Goal: Information Seeking & Learning: Learn about a topic

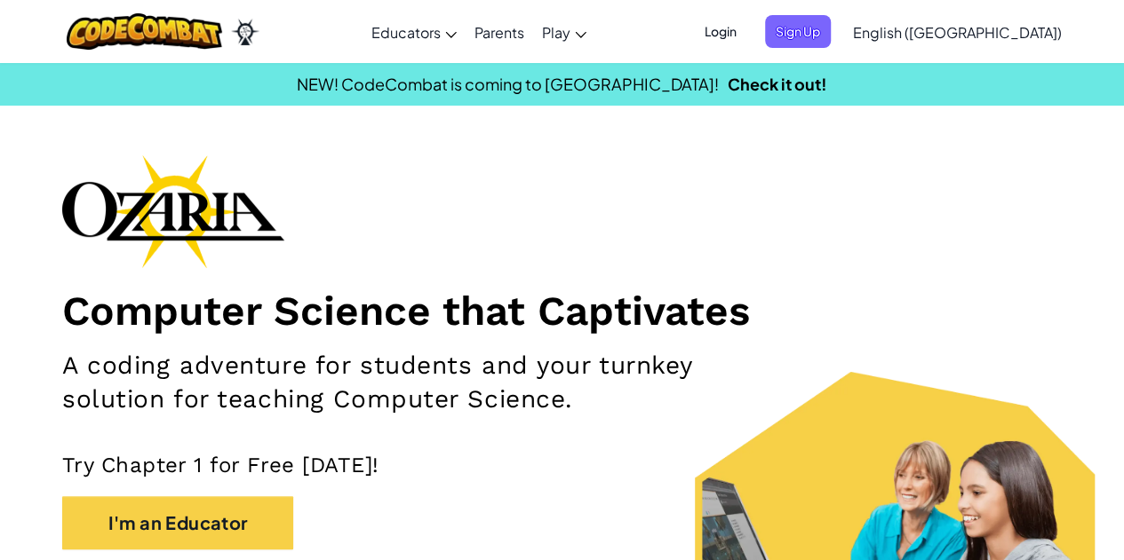
click at [747, 32] on span "Login" at bounding box center [720, 31] width 53 height 33
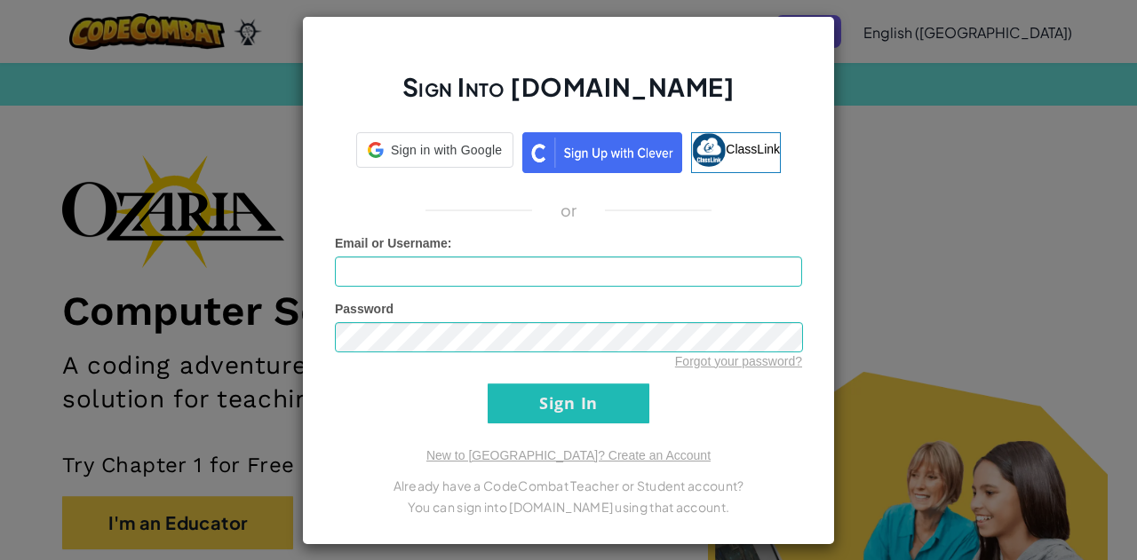
click at [975, 70] on div "Sign Into Ozaria.com Sign in with Google Sign in with Google. Opens in new tab …" at bounding box center [568, 280] width 1137 height 560
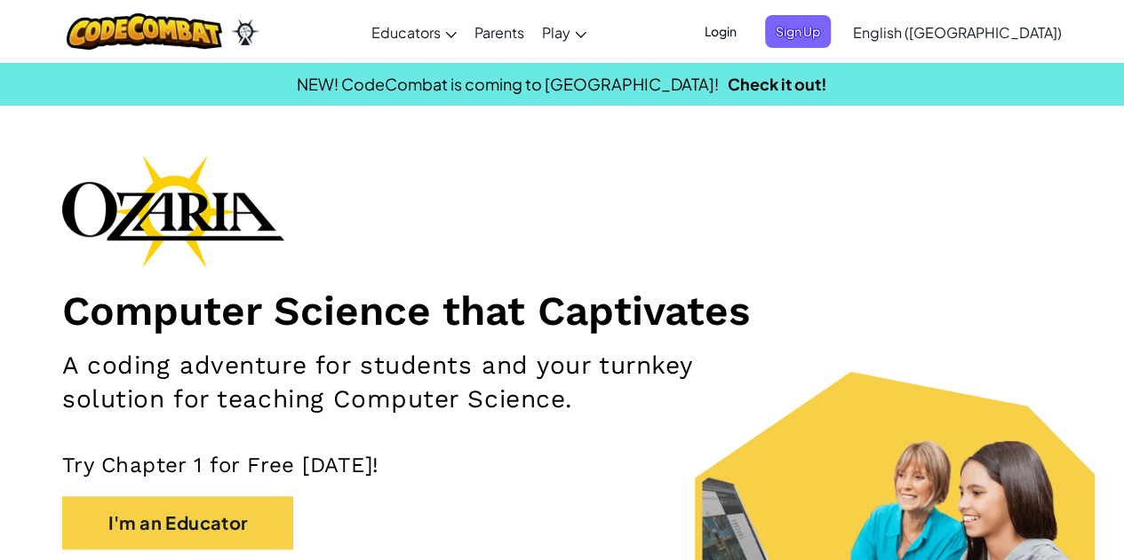
click at [839, 29] on ul "Login Sign Up" at bounding box center [762, 31] width 155 height 33
click at [830, 31] on span "Sign Up" at bounding box center [798, 31] width 66 height 33
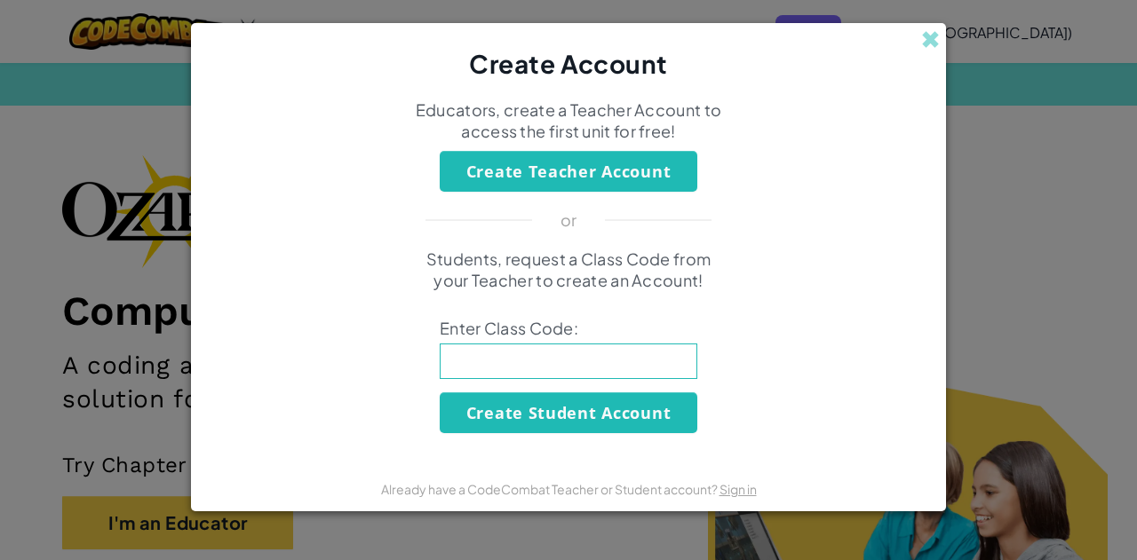
click at [568, 361] on input at bounding box center [569, 362] width 258 height 36
type input "BoyLeafFind"
click at [528, 409] on button "Create Student Account" at bounding box center [569, 413] width 258 height 41
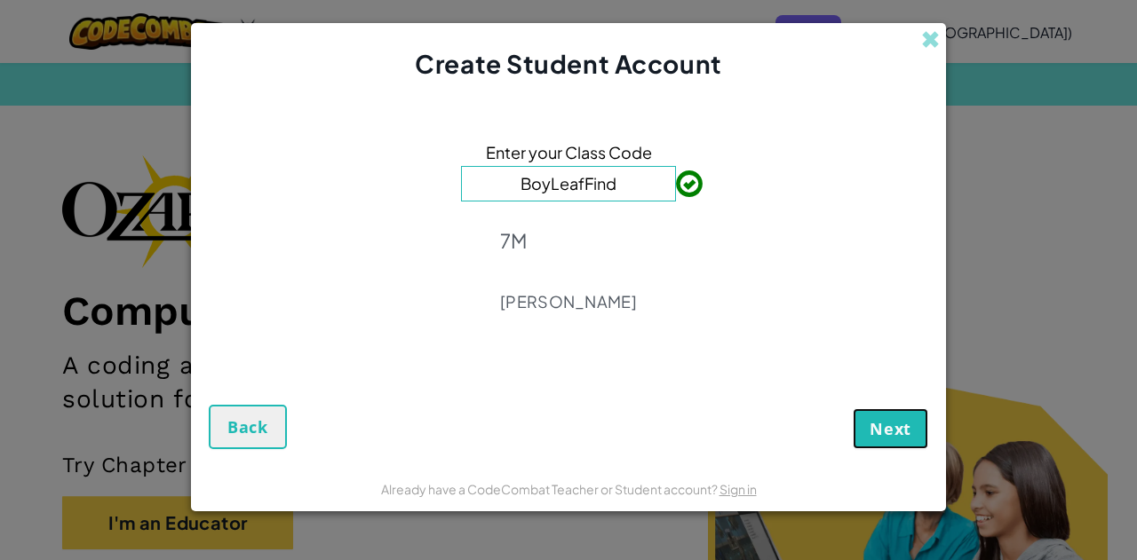
click at [876, 430] on span "Next" at bounding box center [891, 428] width 42 height 21
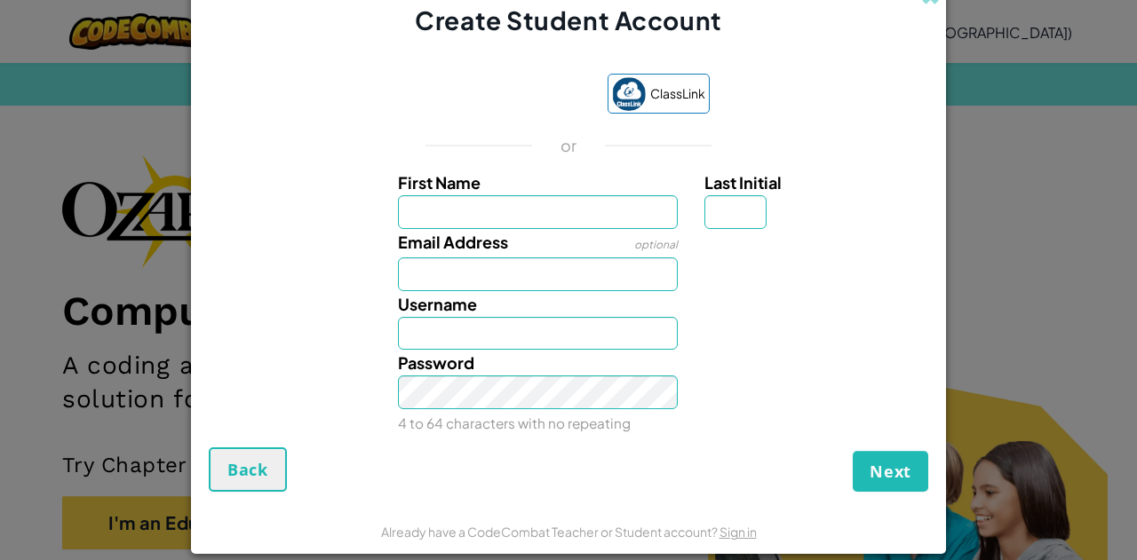
click at [719, 241] on div at bounding box center [814, 242] width 246 height 26
click at [595, 216] on input "First Name" at bounding box center [538, 212] width 281 height 34
type input "[PERSON_NAME]"
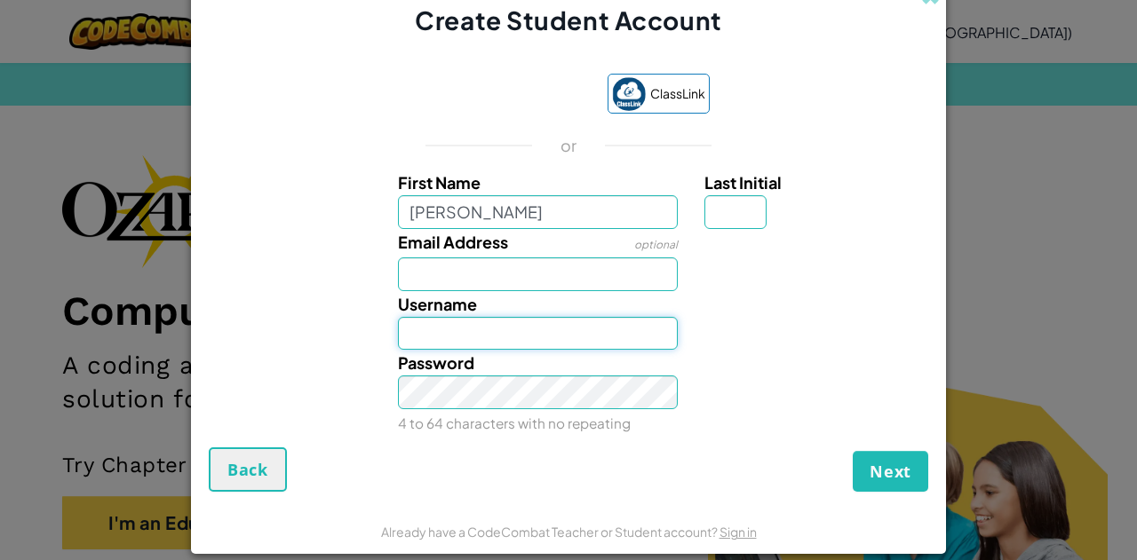
type input "[PERSON_NAME]"
click at [520, 335] on input "[PERSON_NAME]" at bounding box center [538, 334] width 281 height 34
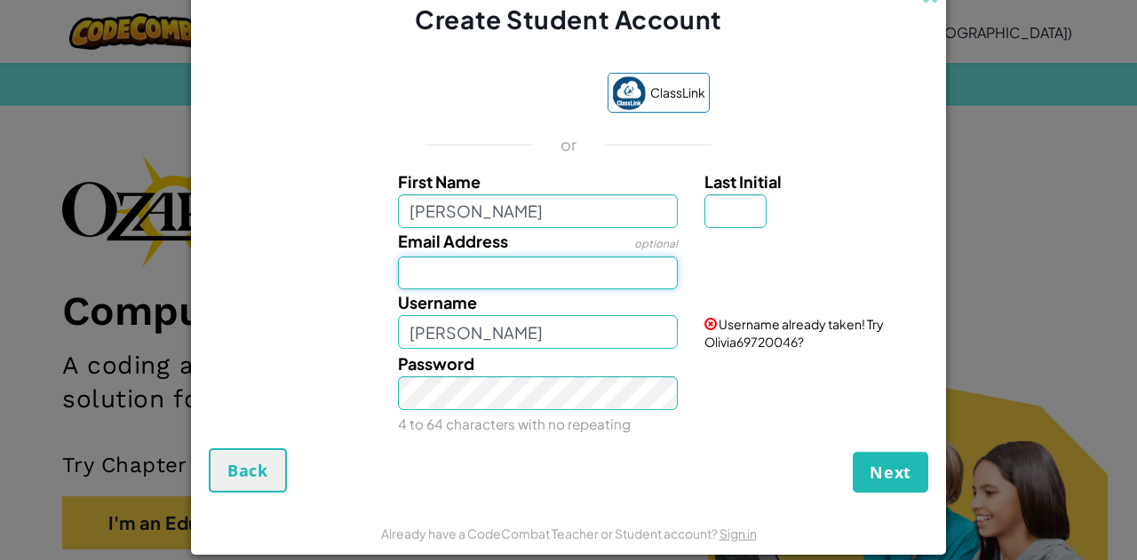
click at [505, 265] on input "Email Address" at bounding box center [538, 274] width 281 height 34
type input "z"
type input "[PERSON_NAME][EMAIL_ADDRESS][DOMAIN_NAME]"
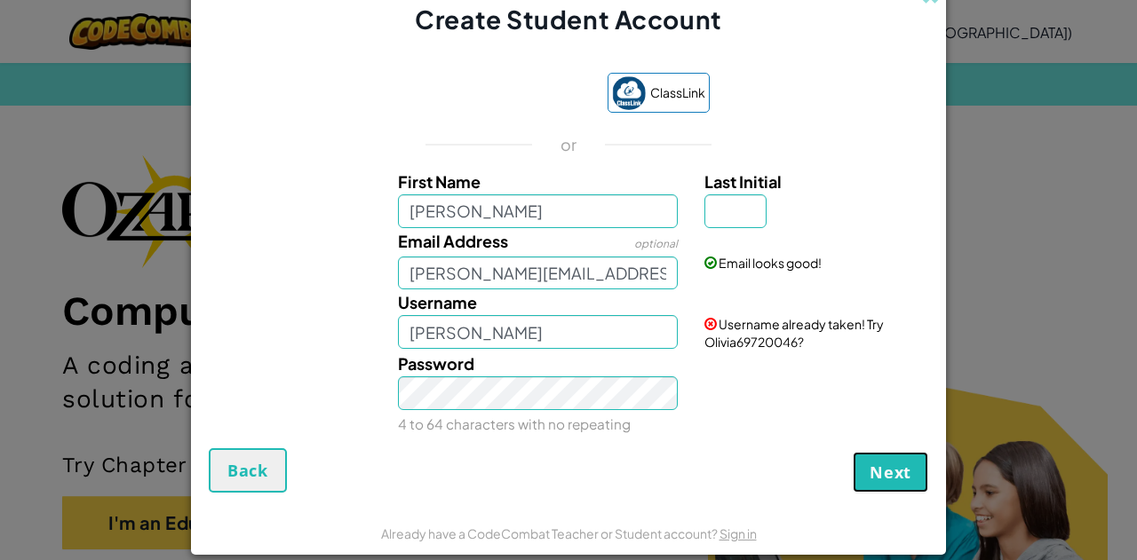
click at [897, 488] on button "Next" at bounding box center [890, 472] width 75 height 41
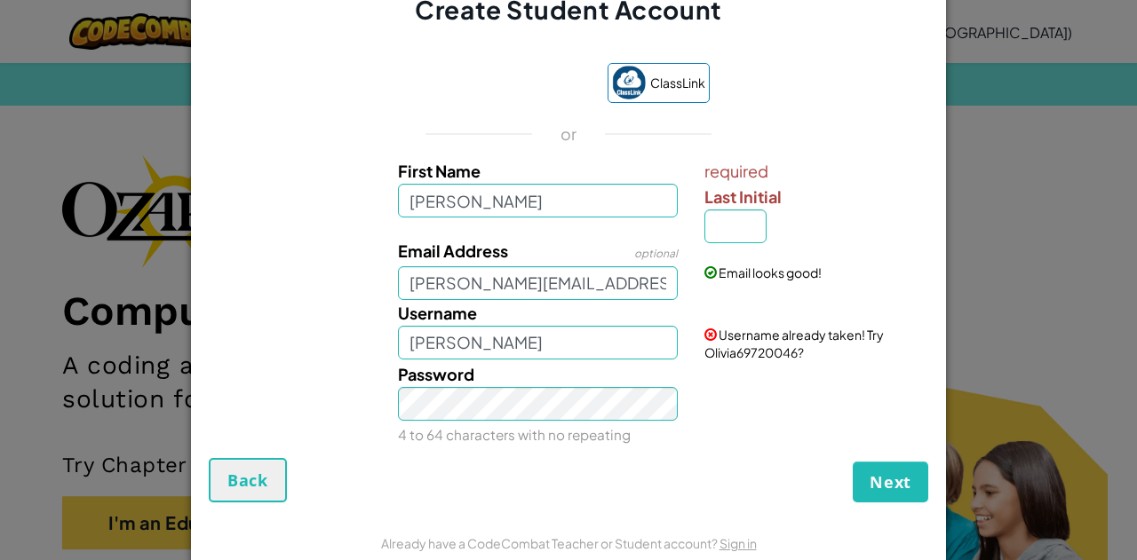
click at [640, 304] on div "Username Olivia" at bounding box center [538, 330] width 307 height 60
click at [613, 359] on input "[PERSON_NAME]" at bounding box center [538, 343] width 281 height 34
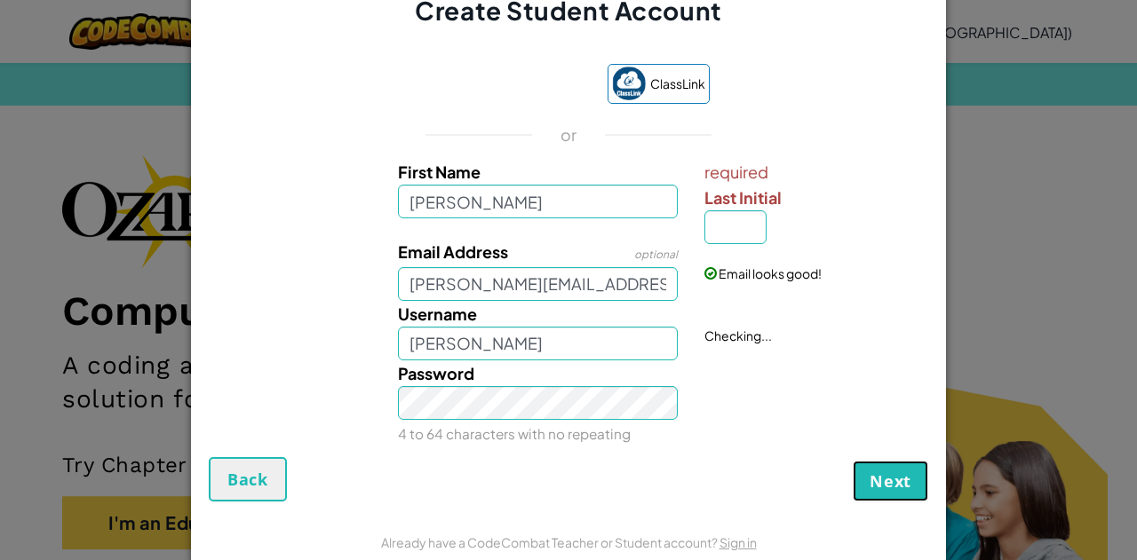
click at [883, 492] on button "Next" at bounding box center [890, 481] width 75 height 41
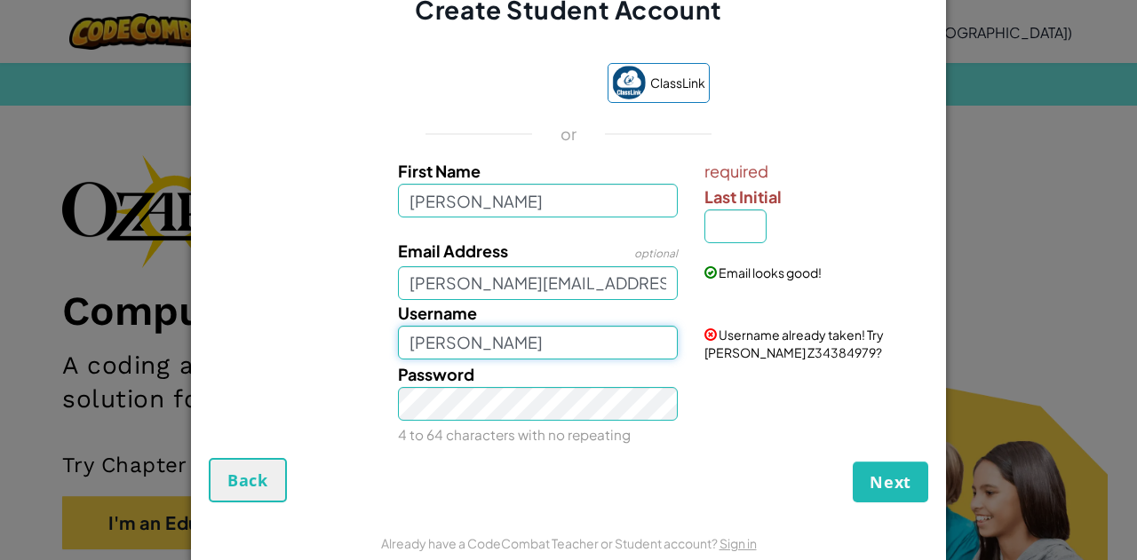
click at [629, 353] on input "[PERSON_NAME]" at bounding box center [538, 343] width 281 height 34
click at [495, 357] on input "[PERSON_NAME]" at bounding box center [538, 343] width 281 height 34
click at [885, 480] on span "Next" at bounding box center [891, 482] width 42 height 21
click at [565, 350] on input "Olivia Z." at bounding box center [538, 343] width 281 height 34
click at [449, 338] on input "Olivia Z" at bounding box center [538, 343] width 281 height 34
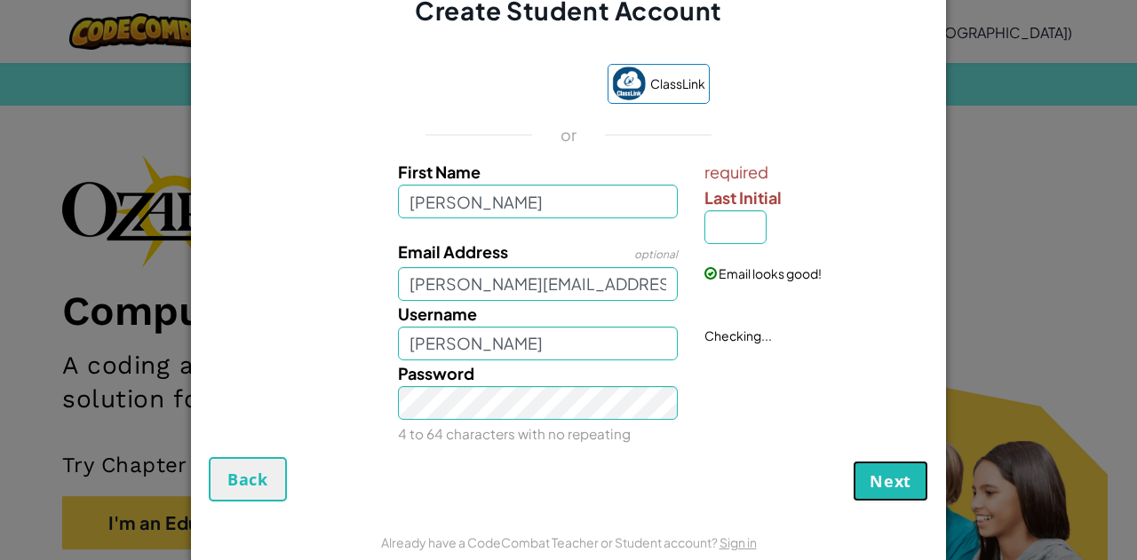
click at [870, 473] on span "Next" at bounding box center [891, 481] width 42 height 21
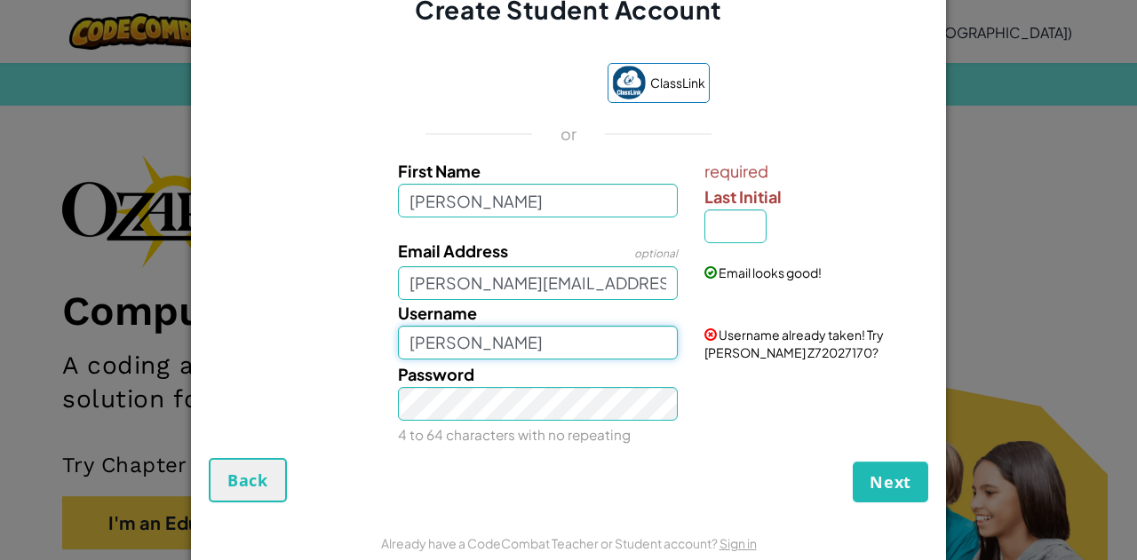
click at [462, 337] on input "Olivia Z" at bounding box center [538, 343] width 281 height 34
type input "O"
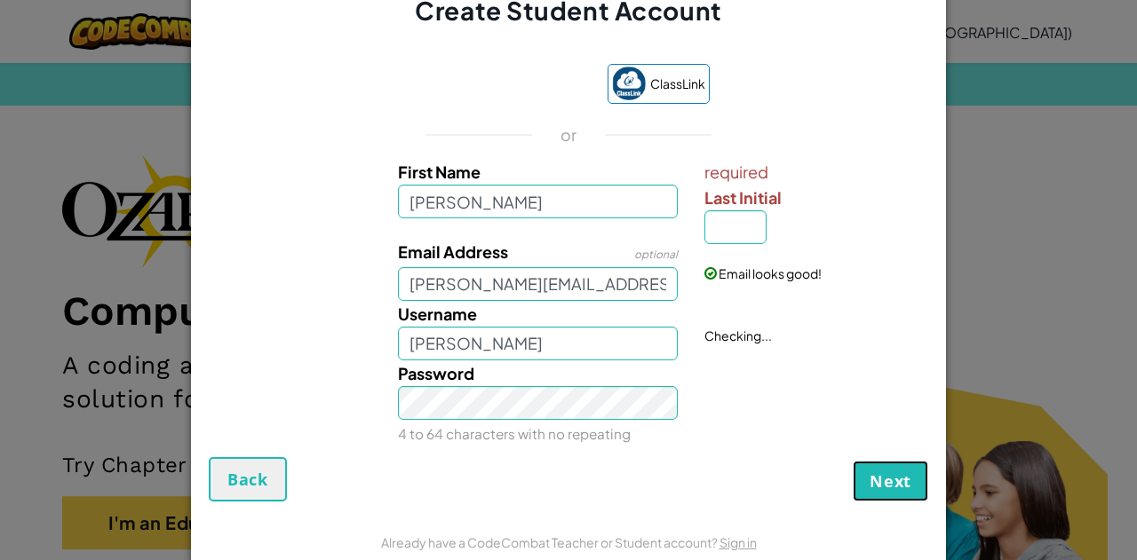
click at [858, 493] on button "Next" at bounding box center [890, 481] width 75 height 41
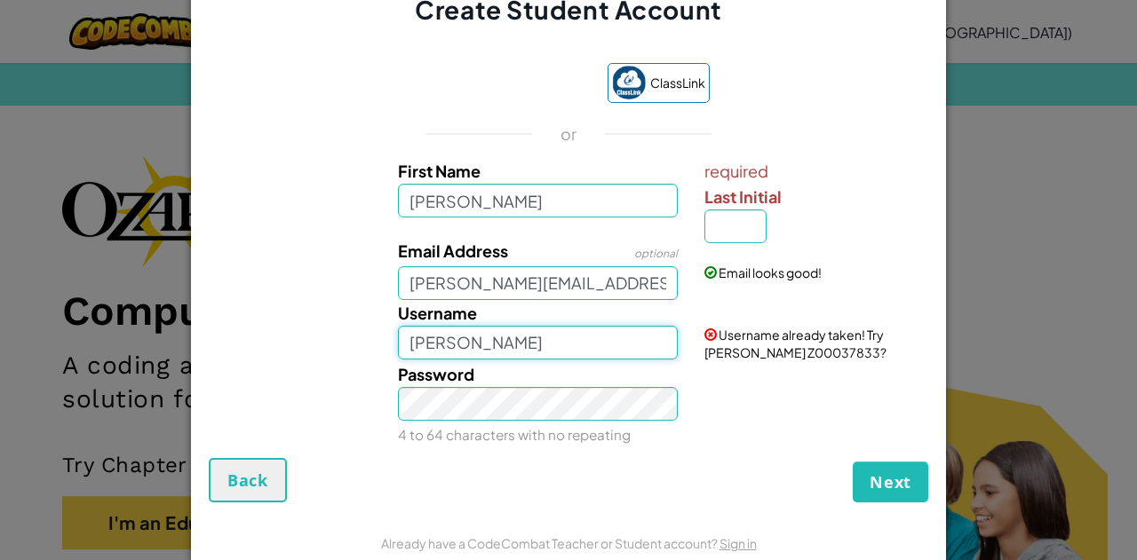
click at [594, 337] on input "Olivia Z" at bounding box center [538, 343] width 281 height 34
type input "O"
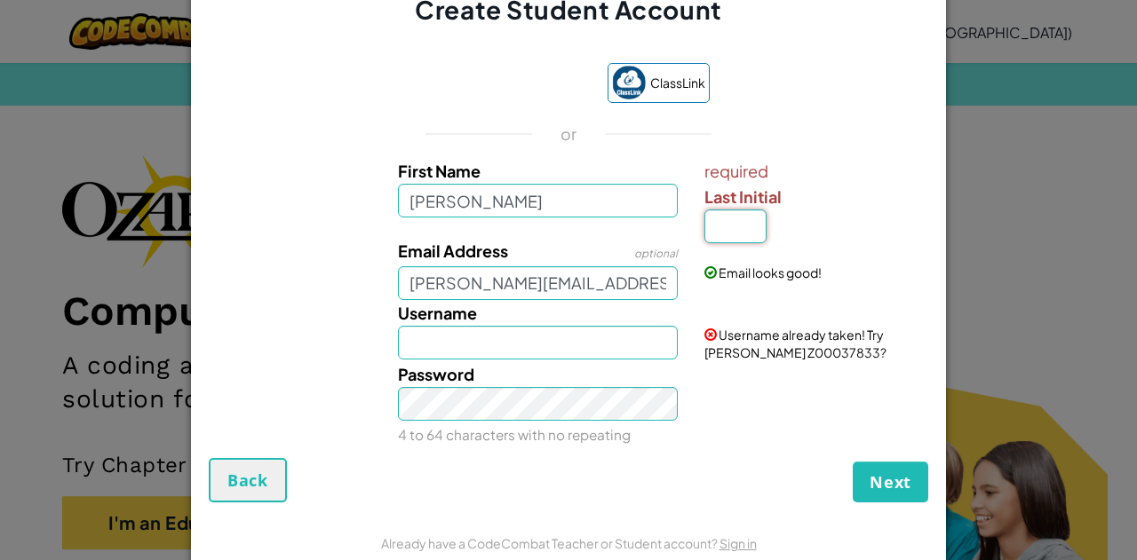
click at [737, 236] on input "Last Initial" at bounding box center [735, 227] width 62 height 34
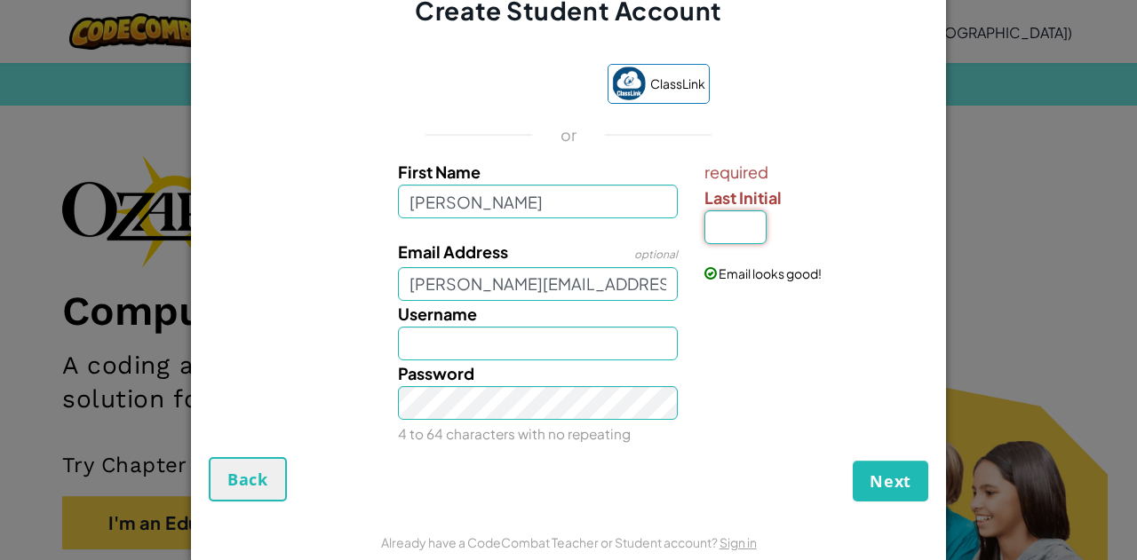
click at [853, 461] on button "Next" at bounding box center [890, 481] width 75 height 41
type input "z"
type input "Z"
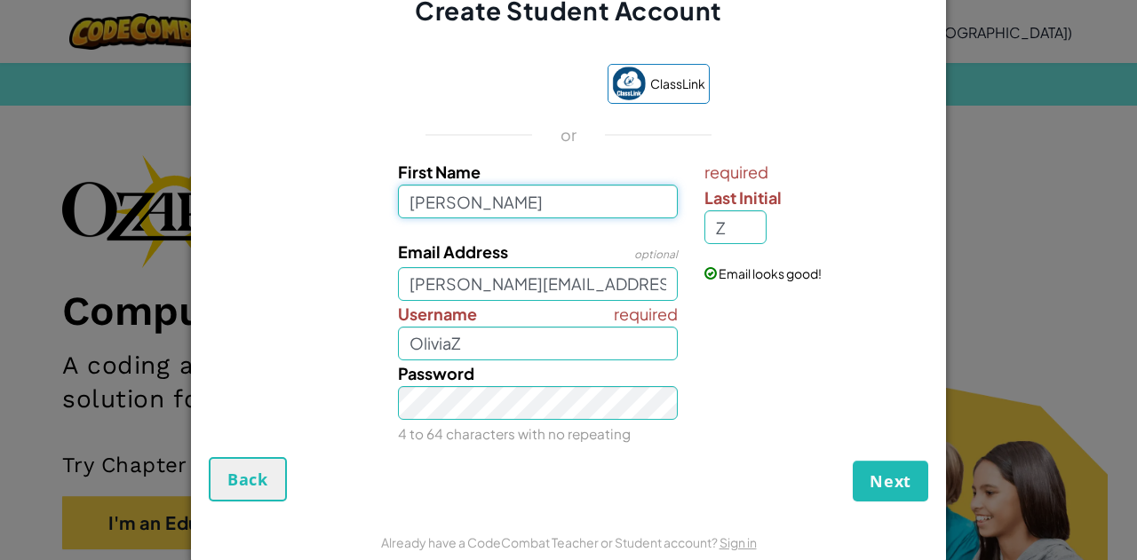
click at [643, 204] on input "[PERSON_NAME]" at bounding box center [538, 202] width 281 height 34
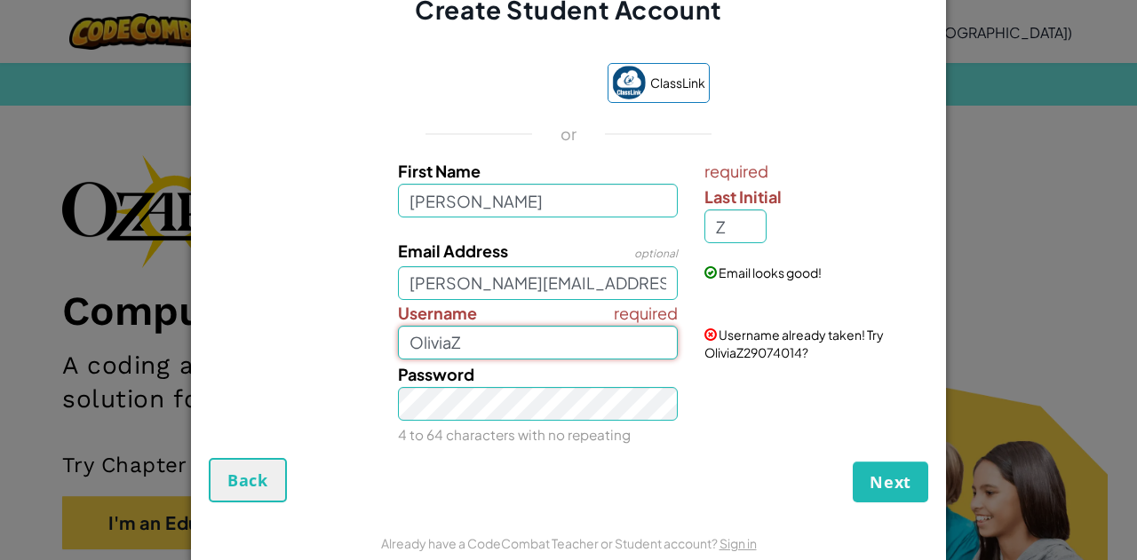
click at [606, 333] on input "OliviaZ" at bounding box center [538, 343] width 281 height 34
click at [521, 337] on input "OliviaZ" at bounding box center [538, 343] width 281 height 34
type input "O"
type input "Z"
type input "[PERSON_NAME]"
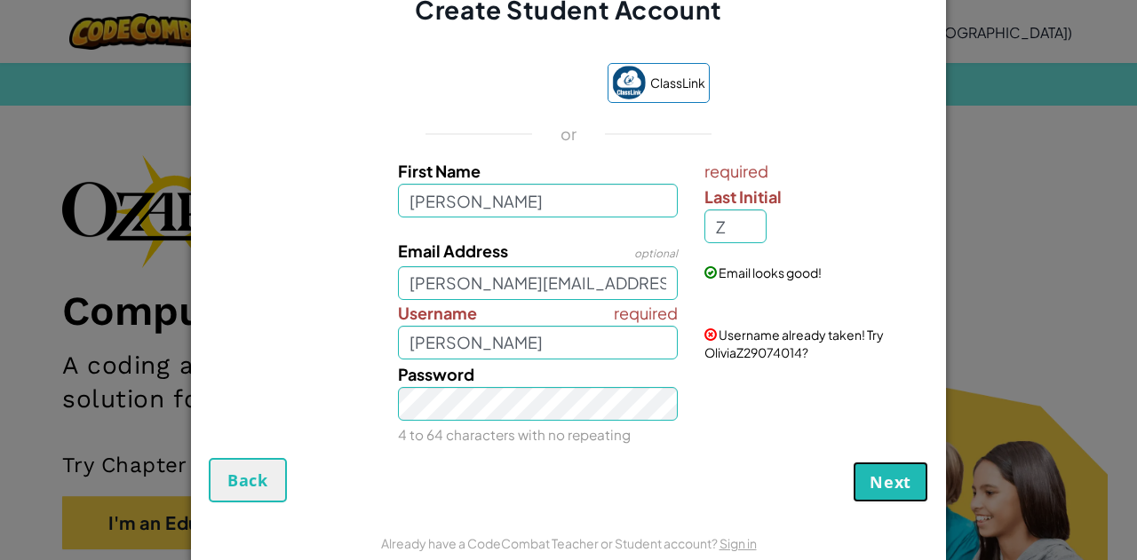
click at [886, 466] on button "Next" at bounding box center [890, 482] width 75 height 41
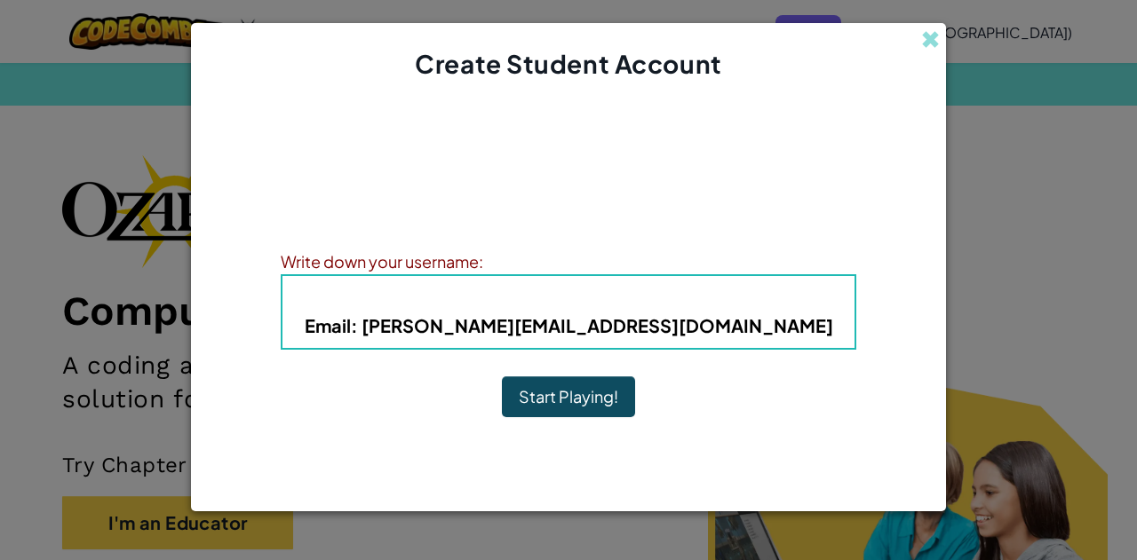
click at [773, 462] on div "Account Created! Write down your information so that you don't forget it. Your …" at bounding box center [568, 274] width 755 height 385
click at [613, 399] on button "Start Playing!" at bounding box center [568, 397] width 133 height 41
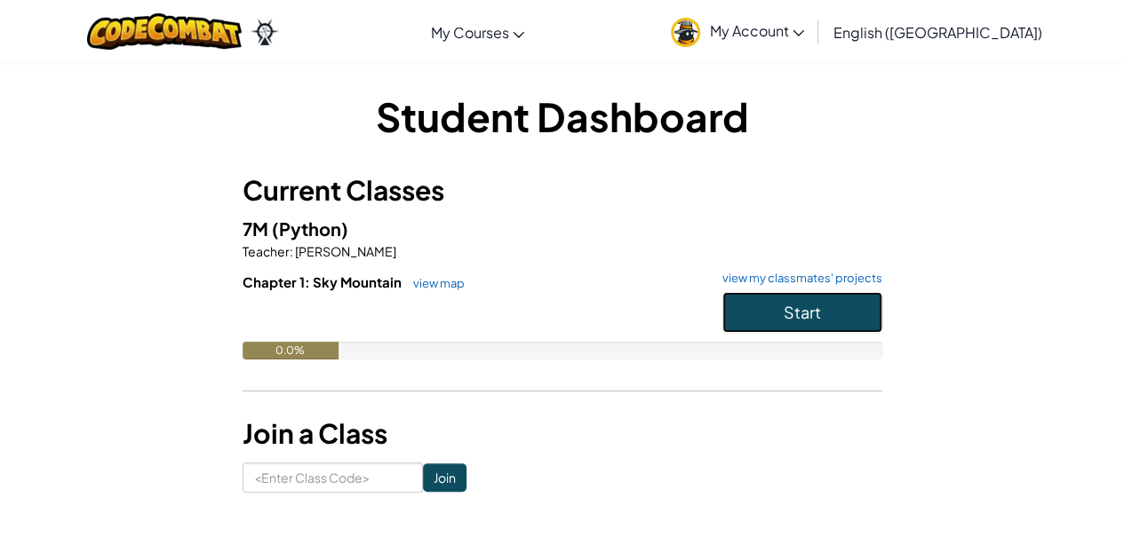
click at [766, 310] on button "Start" at bounding box center [802, 312] width 160 height 41
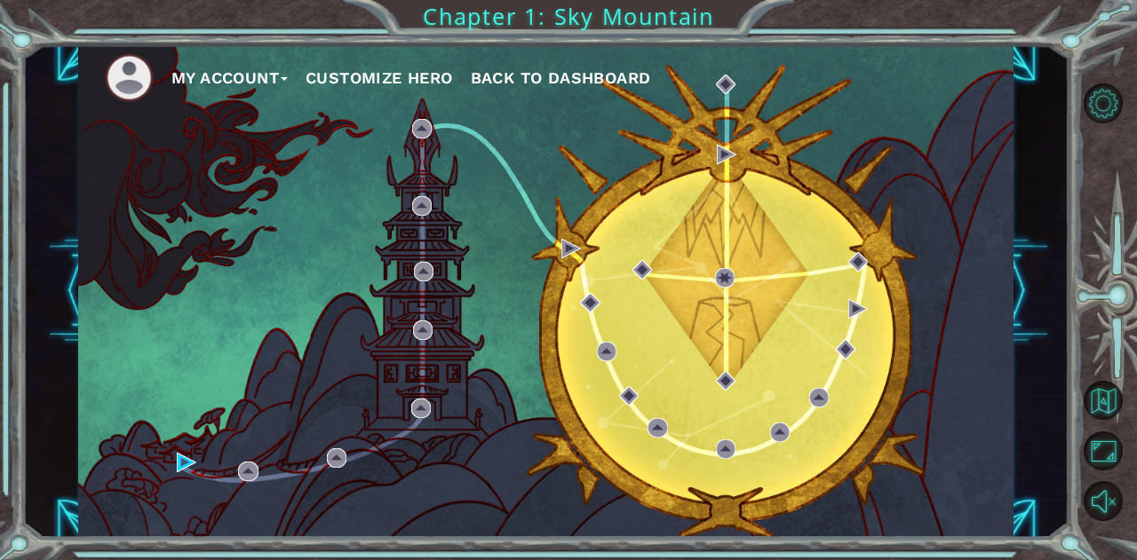
click at [274, 68] on button "My Account" at bounding box center [229, 78] width 116 height 27
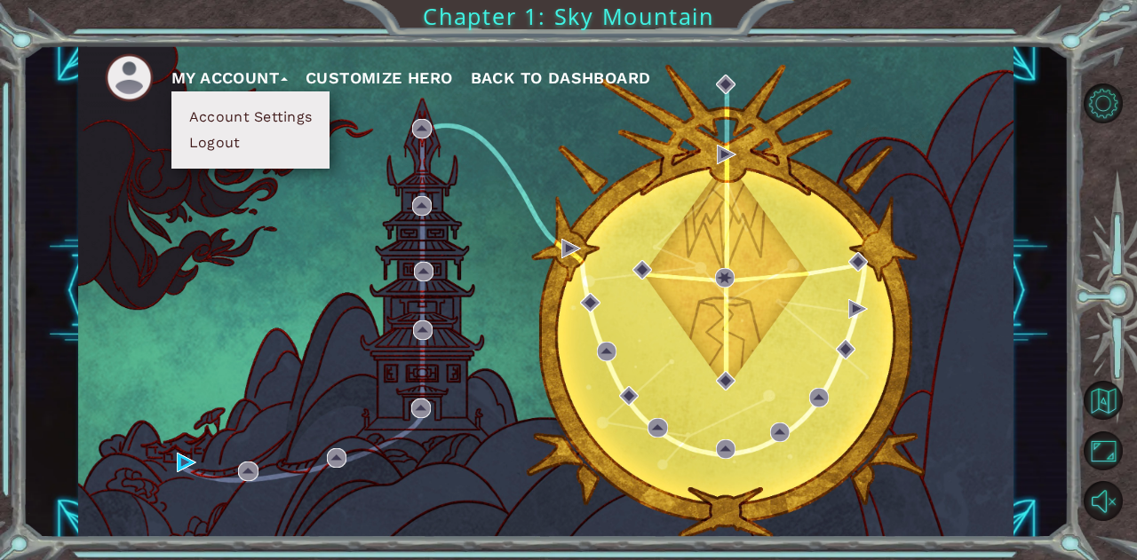
click at [245, 120] on button "Account Settings" at bounding box center [250, 117] width 133 height 20
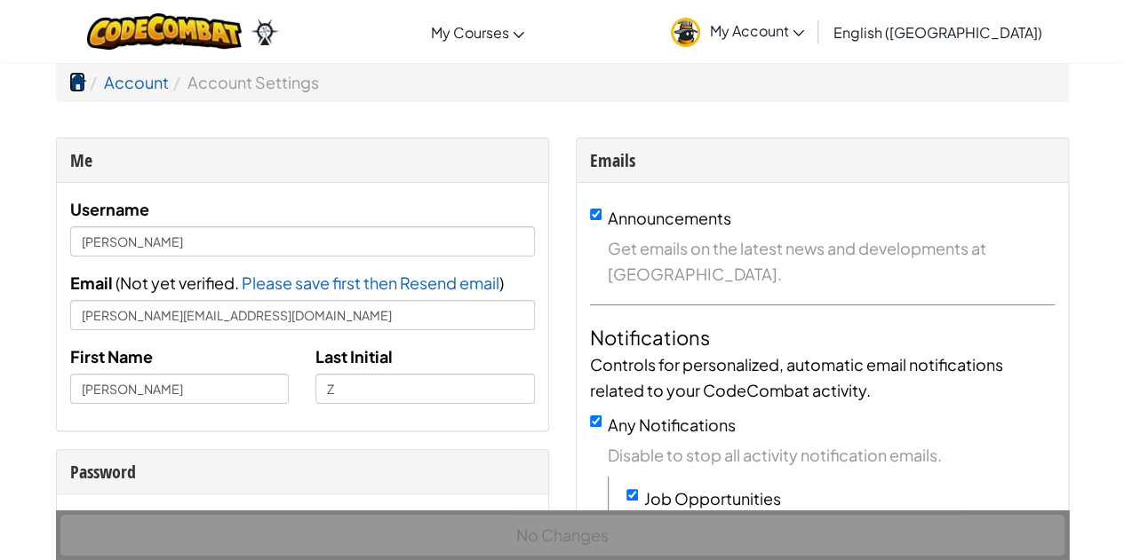
click at [77, 74] on span at bounding box center [77, 82] width 16 height 16
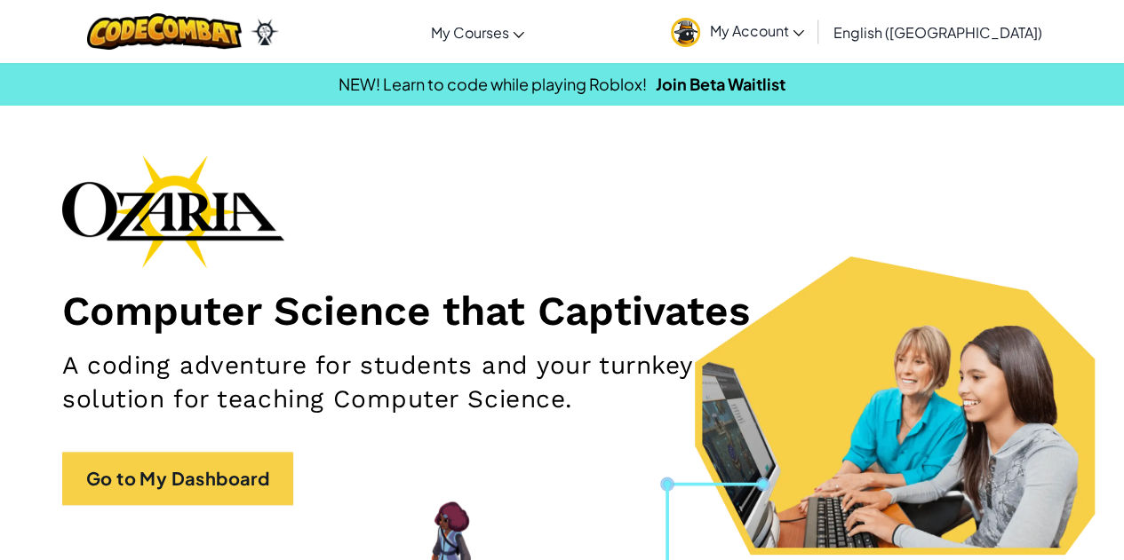
click at [508, 29] on span "My Courses" at bounding box center [469, 32] width 78 height 19
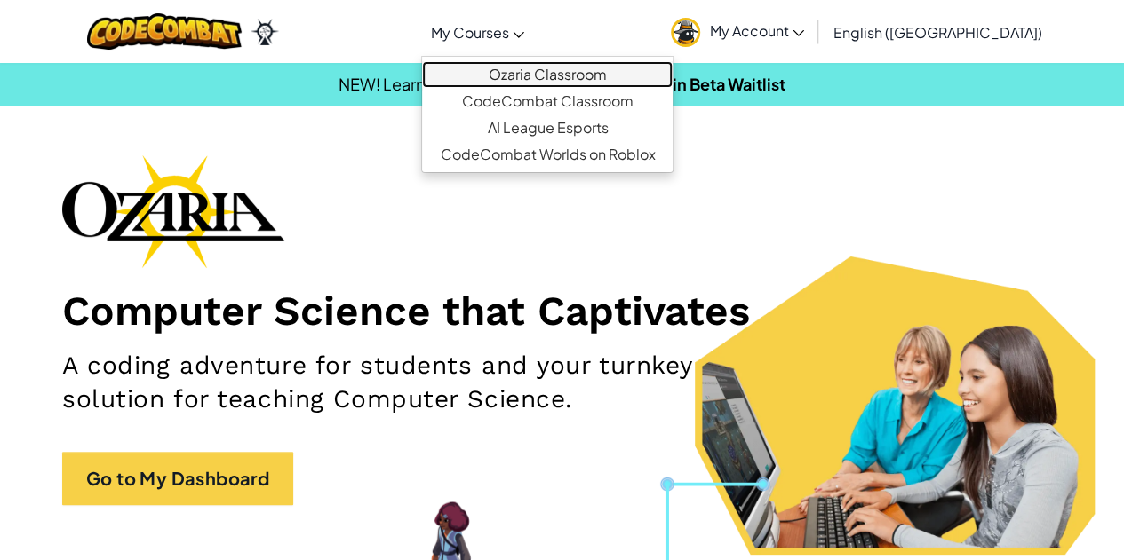
click at [575, 79] on link "Ozaria Classroom" at bounding box center [547, 74] width 250 height 27
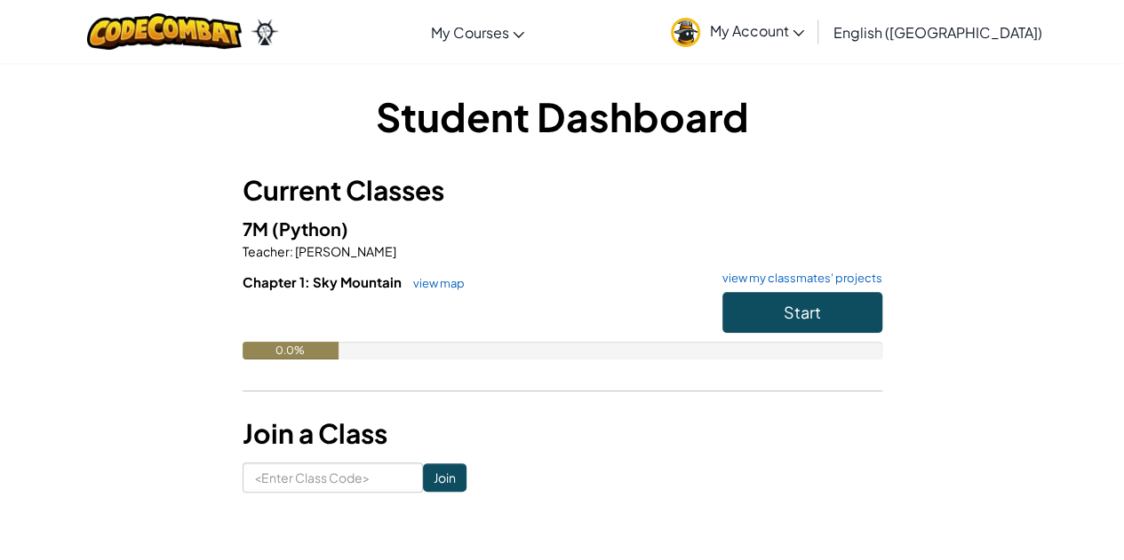
click at [508, 38] on span "My Courses" at bounding box center [469, 32] width 78 height 19
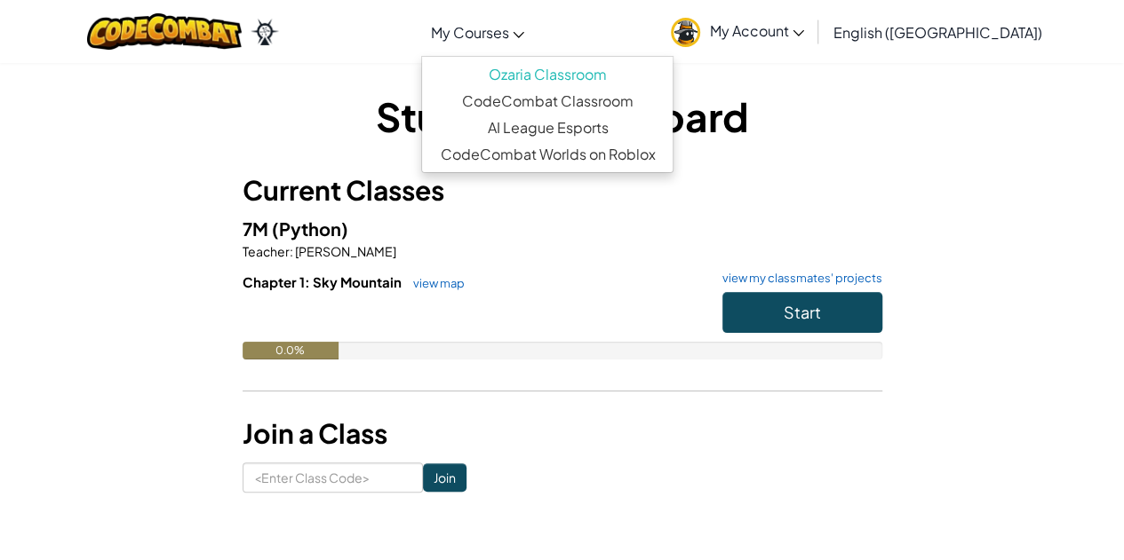
click at [492, 289] on h6 "Chapter 1: Sky Mountain view map view my classmates' projects" at bounding box center [562, 283] width 640 height 20
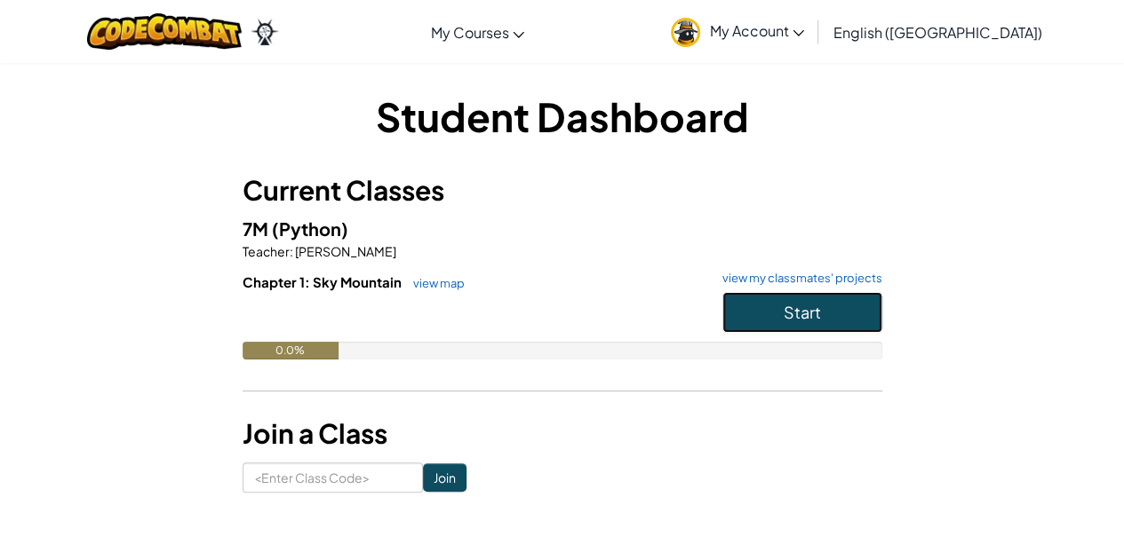
click at [749, 303] on button "Start" at bounding box center [802, 312] width 160 height 41
click at [755, 308] on button "Start" at bounding box center [802, 312] width 160 height 41
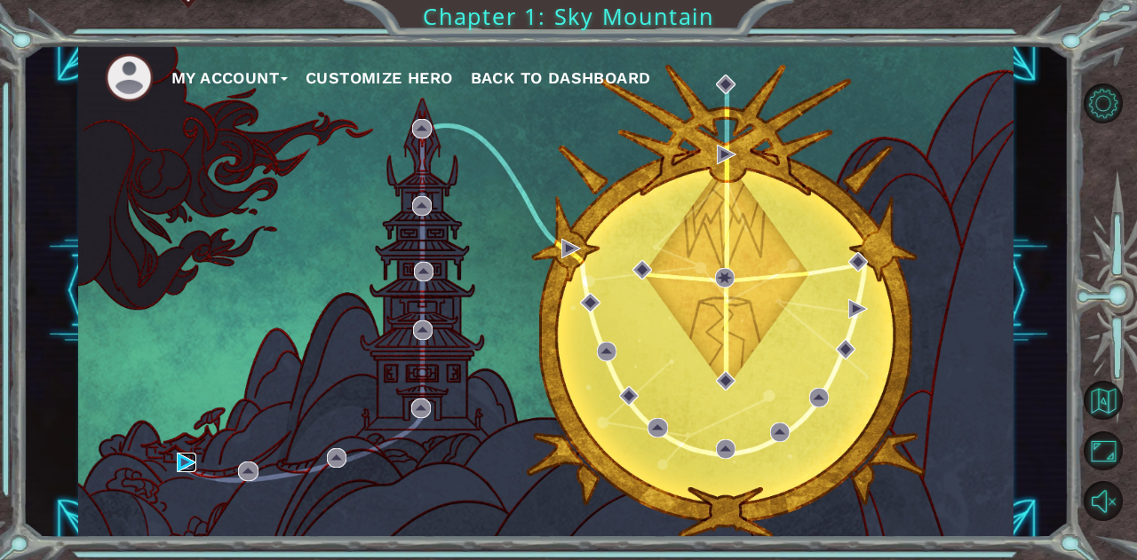
click at [182, 458] on img at bounding box center [187, 463] width 20 height 20
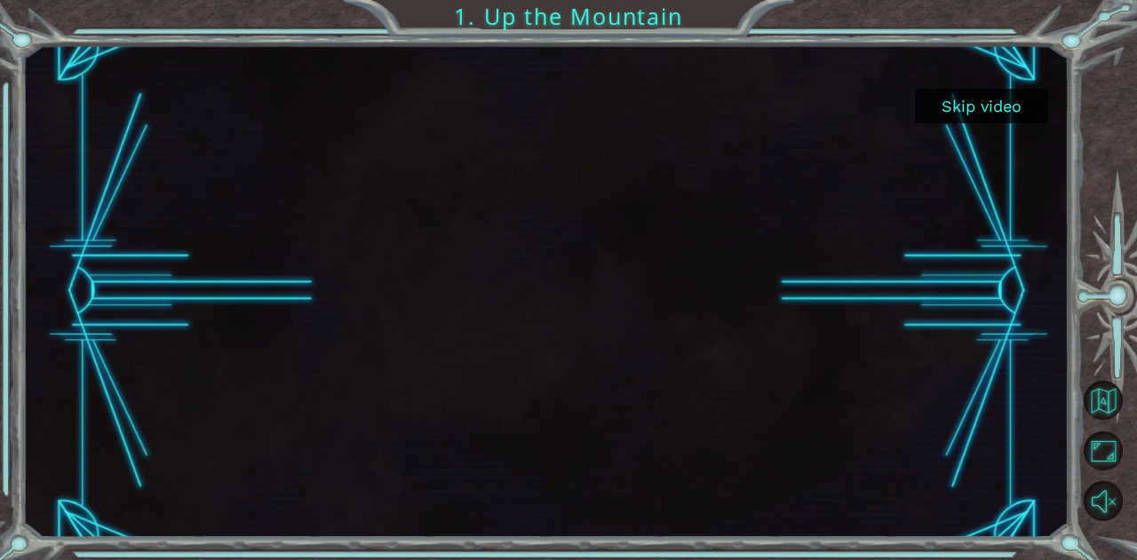
click at [405, 290] on div at bounding box center [546, 290] width 878 height 493
click at [926, 105] on button "Skip video" at bounding box center [981, 106] width 133 height 35
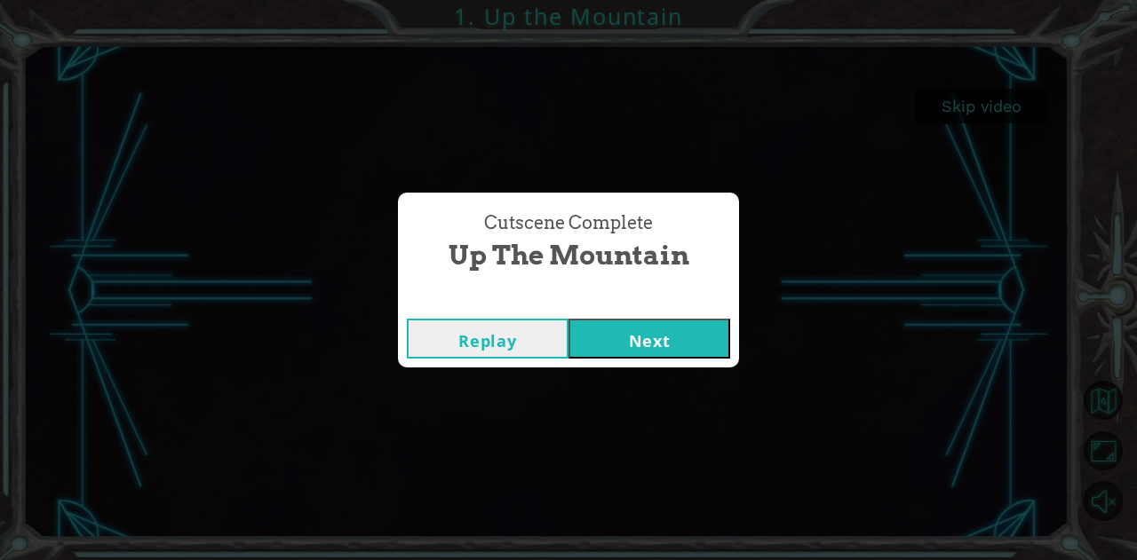
click at [536, 331] on button "Replay" at bounding box center [488, 339] width 162 height 40
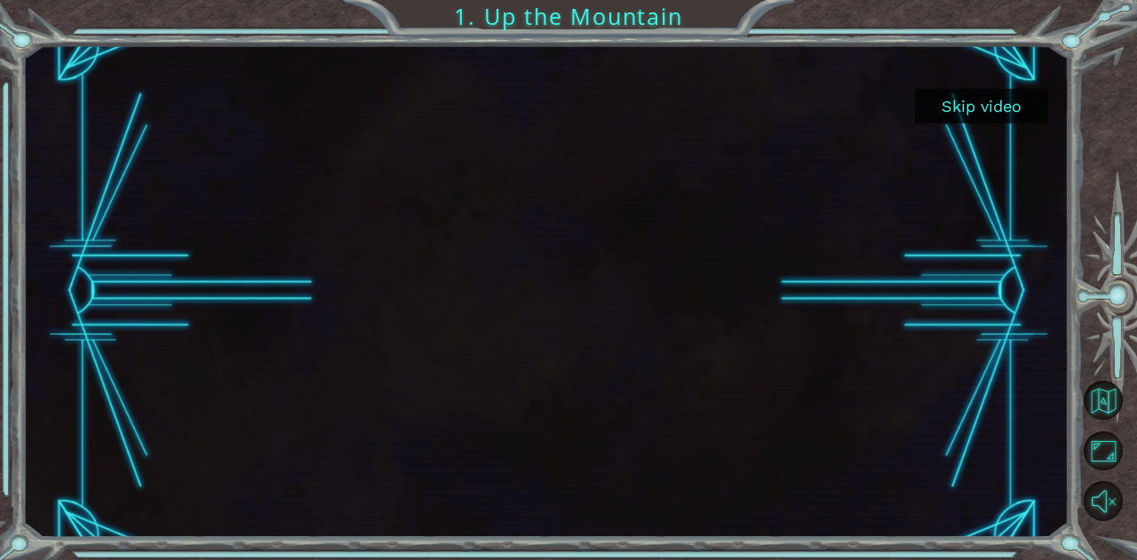
click at [552, 273] on div at bounding box center [546, 290] width 878 height 493
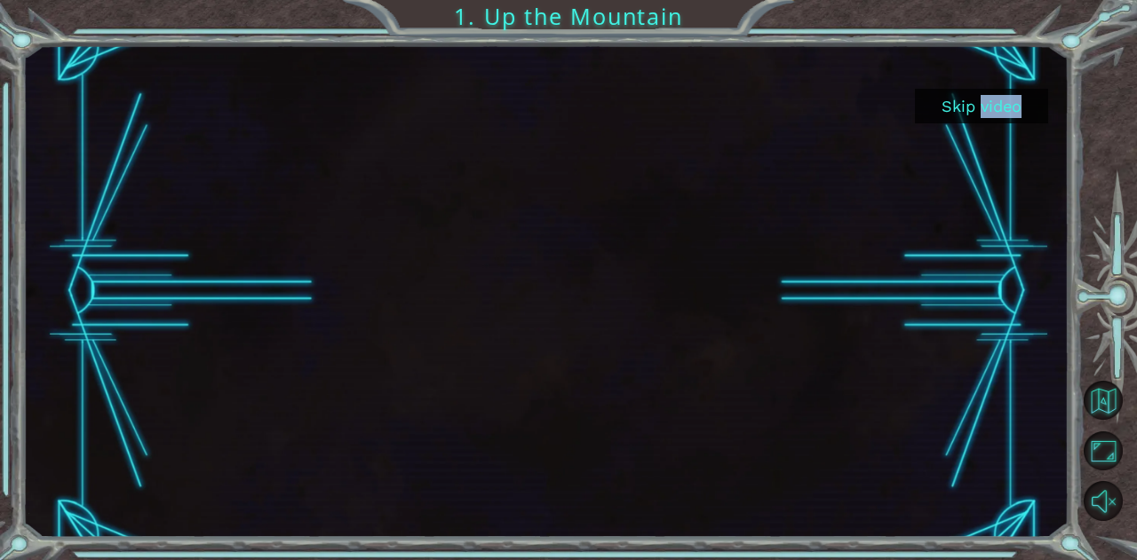
click at [552, 273] on div at bounding box center [546, 290] width 878 height 493
click at [933, 120] on button "Skip video" at bounding box center [981, 106] width 133 height 35
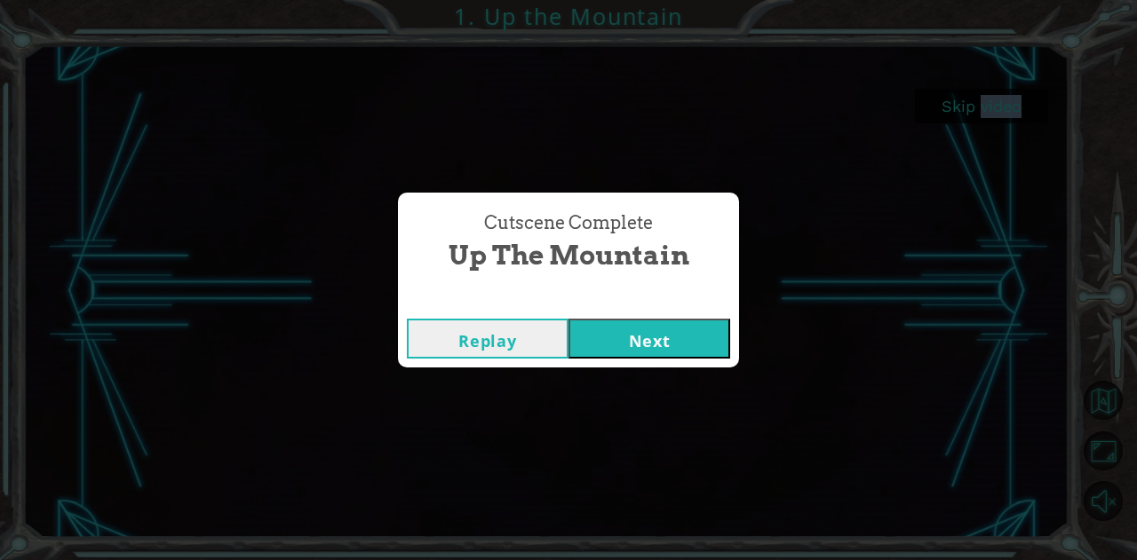
click at [618, 336] on button "Next" at bounding box center [649, 339] width 162 height 40
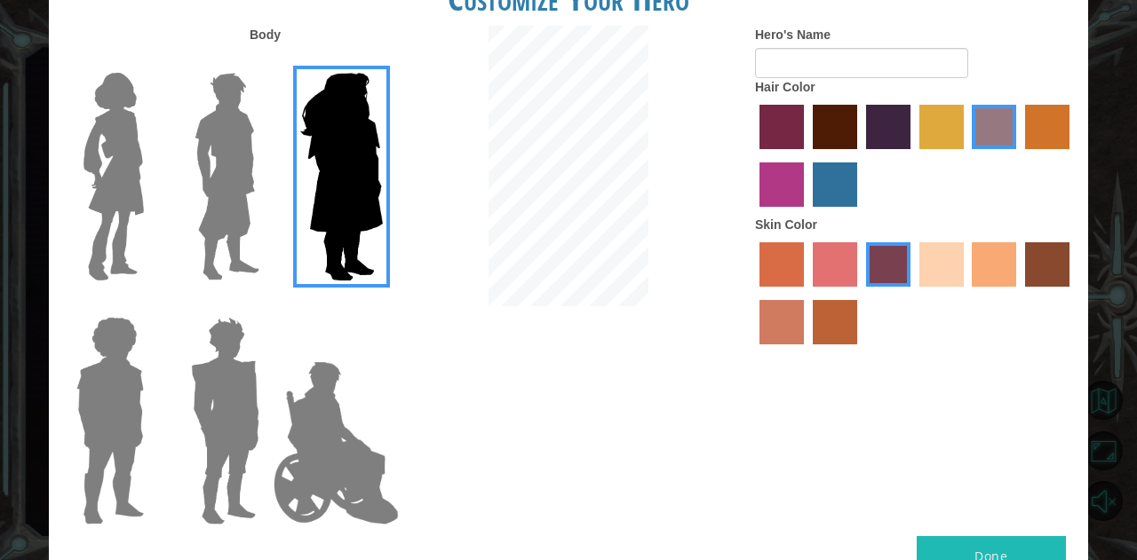
click at [123, 166] on img at bounding box center [113, 177] width 75 height 222
click at [151, 61] on input "Hero Connie" at bounding box center [151, 61] width 0 height 0
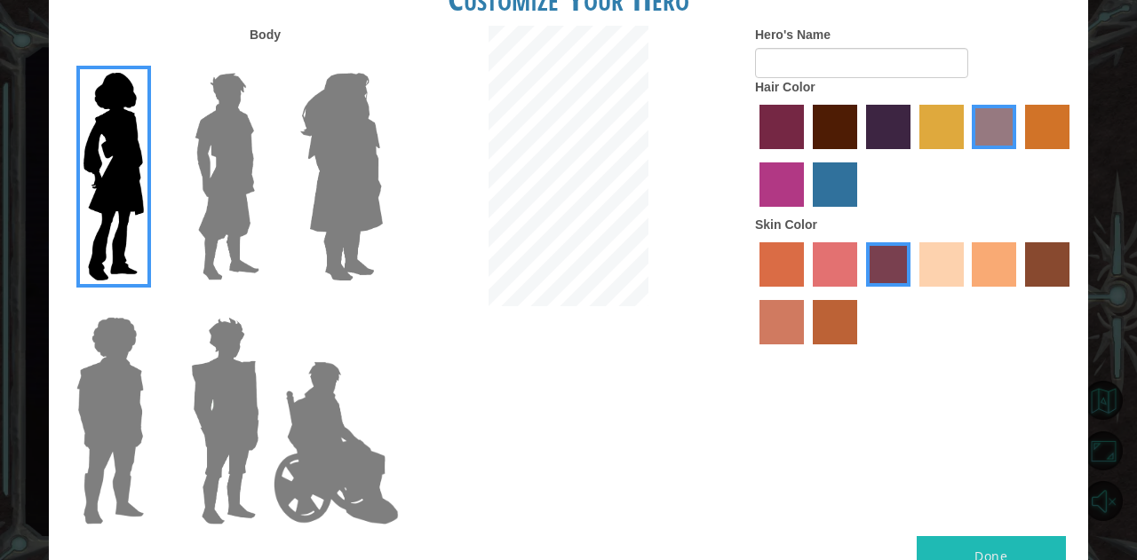
click at [355, 223] on img at bounding box center [341, 177] width 97 height 222
click at [382, 61] on input "Hero Amethyst" at bounding box center [382, 61] width 0 height 0
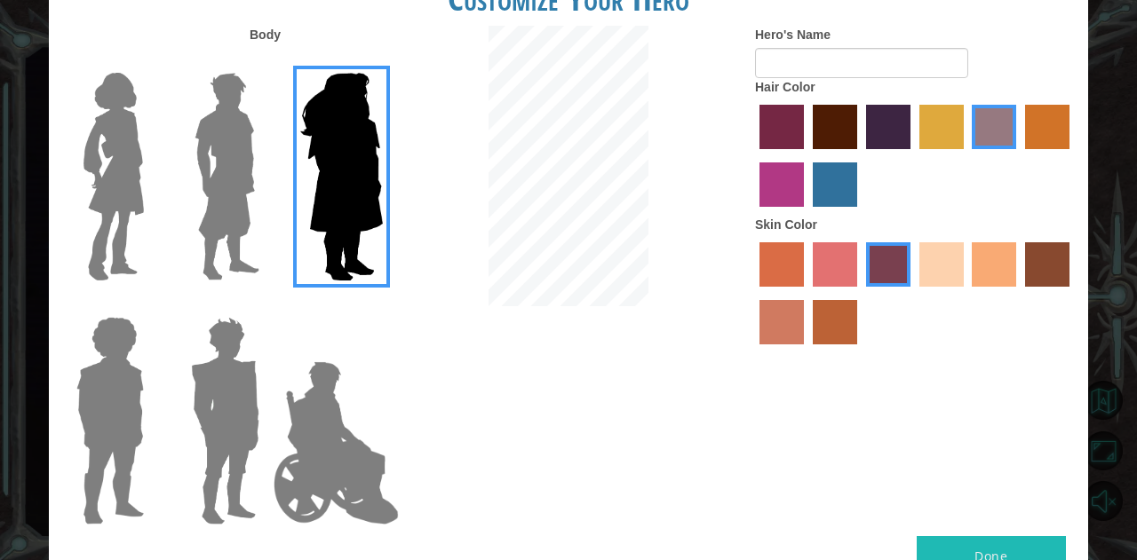
click at [351, 377] on img at bounding box center [335, 443] width 139 height 178
click at [382, 306] on input "Hero Jamie" at bounding box center [382, 306] width 0 height 0
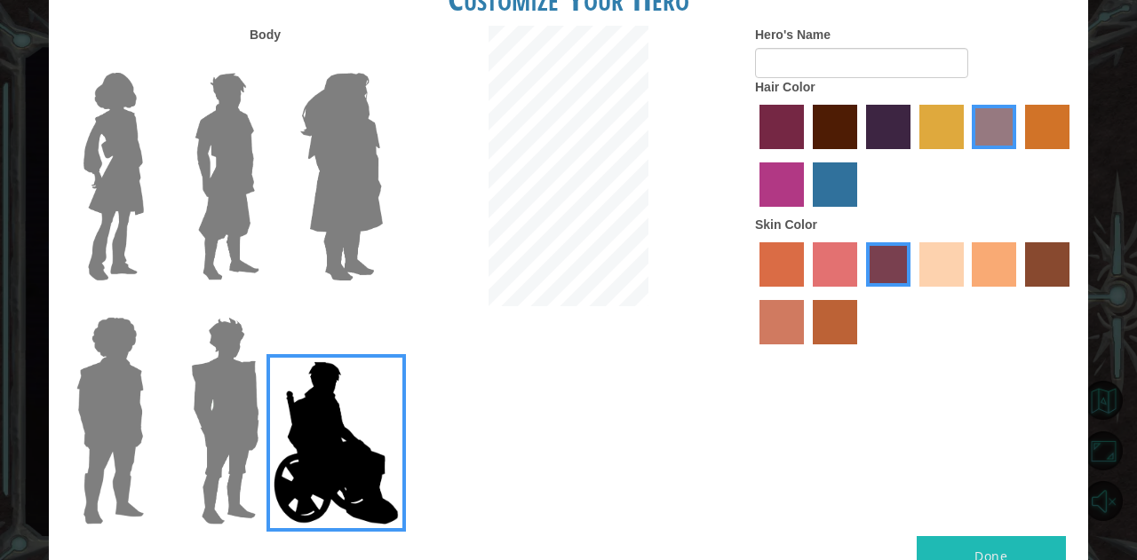
click at [239, 356] on img at bounding box center [225, 421] width 83 height 222
click at [266, 306] on input "Hero Garnet" at bounding box center [266, 306] width 0 height 0
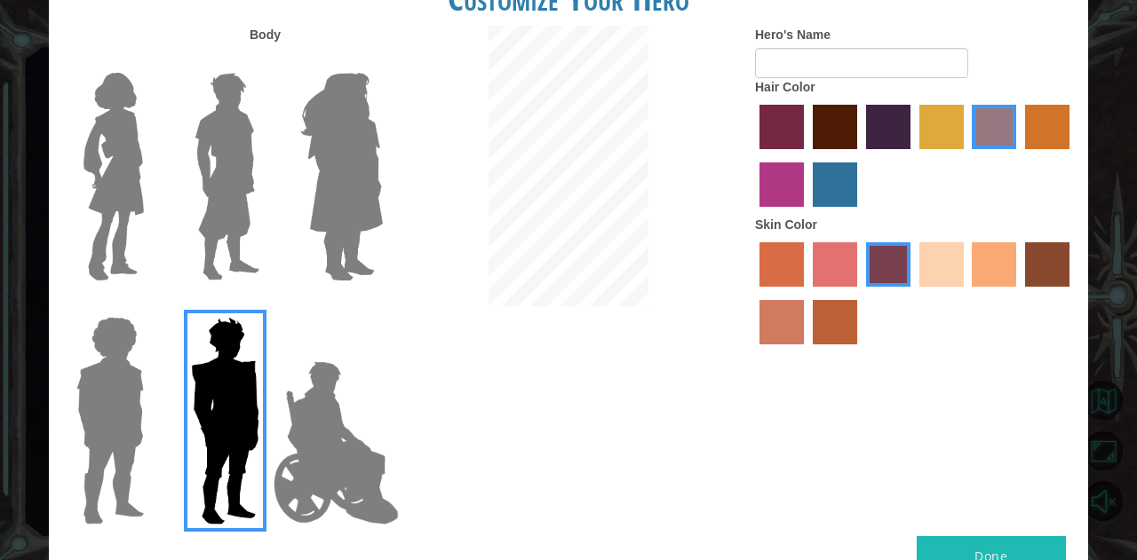
click at [156, 365] on div at bounding box center [106, 414] width 115 height 244
click at [126, 341] on img at bounding box center [110, 421] width 82 height 222
click at [151, 306] on input "Hero Steven" at bounding box center [151, 306] width 0 height 0
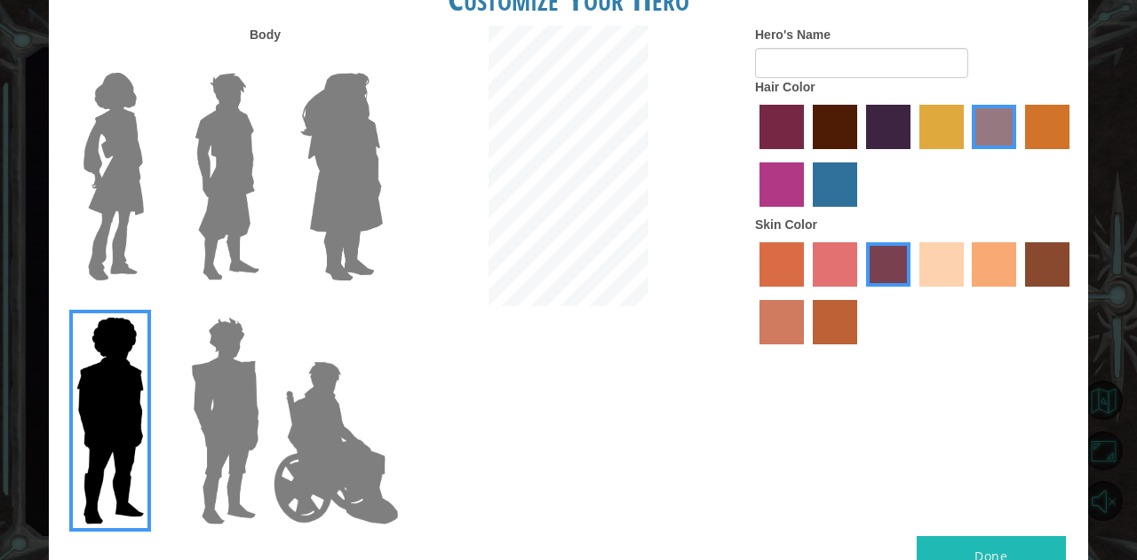
click at [190, 186] on img at bounding box center [226, 177] width 79 height 222
click at [266, 61] on input "Hero Lars" at bounding box center [266, 61] width 0 height 0
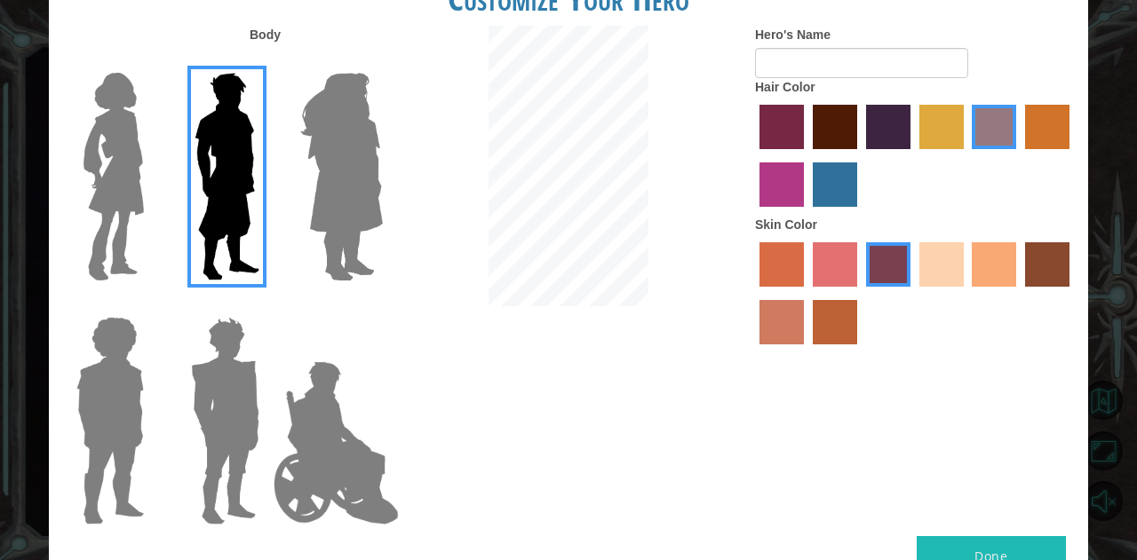
click at [280, 187] on div at bounding box center [337, 170] width 115 height 244
click at [312, 189] on img at bounding box center [341, 177] width 97 height 222
click at [382, 61] on input "Hero Amethyst" at bounding box center [382, 61] width 0 height 0
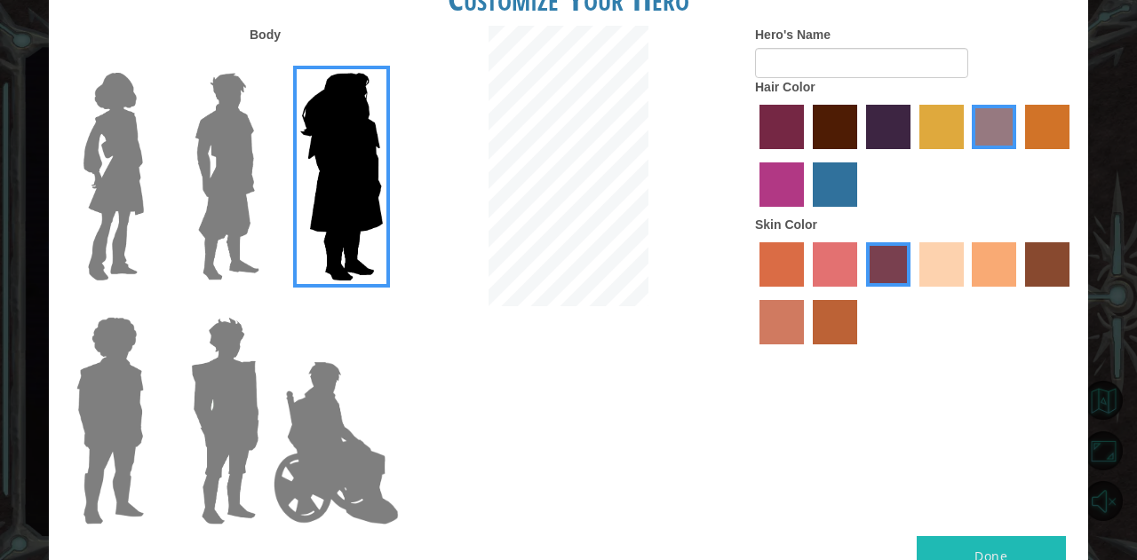
click at [124, 159] on img at bounding box center [113, 177] width 75 height 222
click at [151, 61] on input "Hero Connie" at bounding box center [151, 61] width 0 height 0
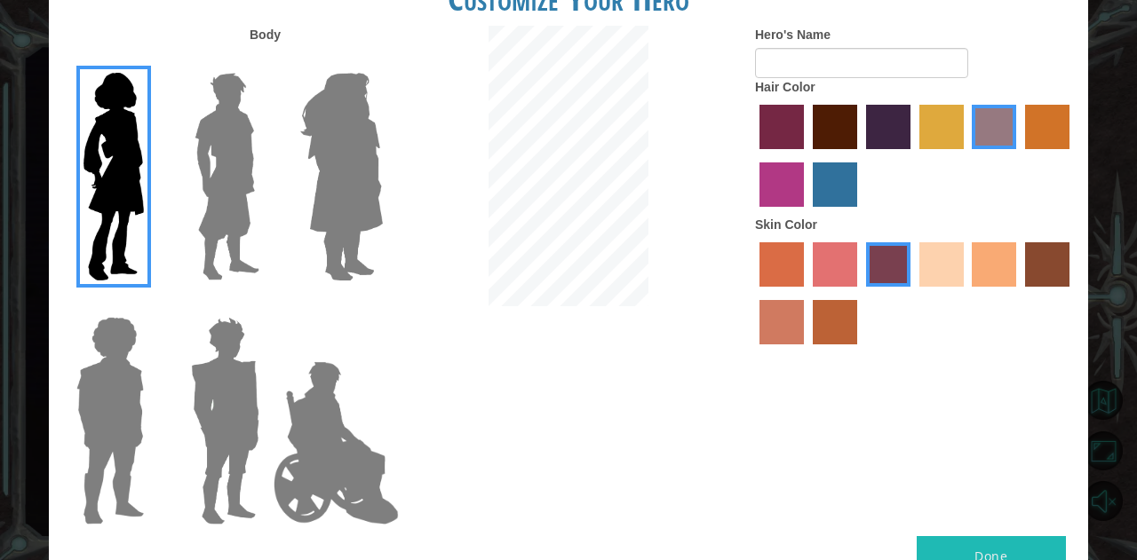
click at [919, 113] on label "tulip tree hair color" at bounding box center [941, 127] width 44 height 44
click at [913, 155] on input "tulip tree hair color" at bounding box center [913, 155] width 0 height 0
click at [901, 148] on label "hot purple hair color" at bounding box center [888, 127] width 44 height 44
click at [860, 155] on input "hot purple hair color" at bounding box center [860, 155] width 0 height 0
click at [933, 257] on label "sandy beach skin color" at bounding box center [941, 264] width 44 height 44
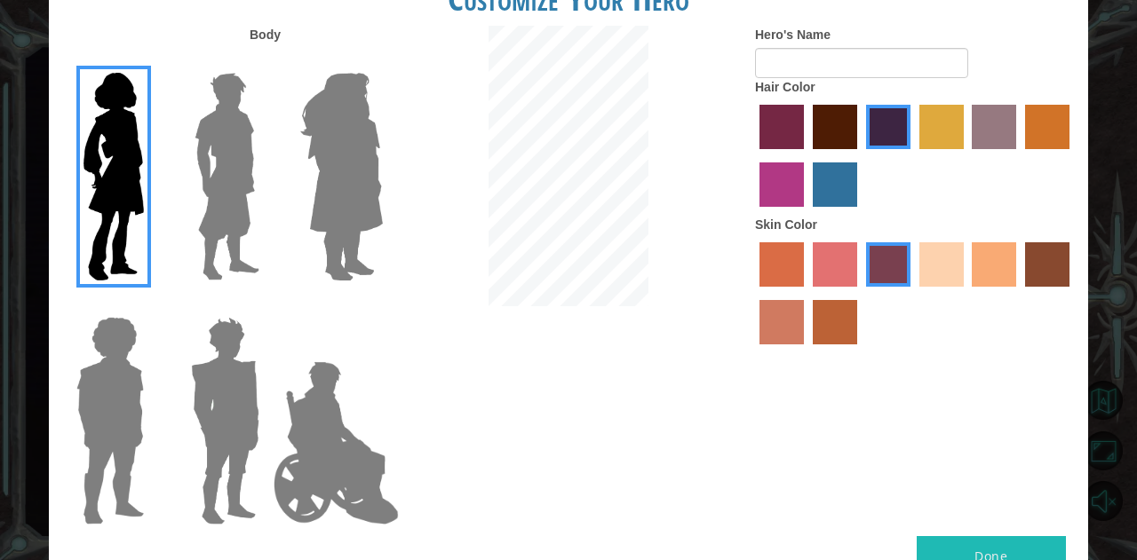
click at [913, 293] on input "sandy beach skin color" at bounding box center [913, 293] width 0 height 0
click at [234, 204] on img at bounding box center [226, 177] width 79 height 222
click at [266, 61] on input "Hero Lars" at bounding box center [266, 61] width 0 height 0
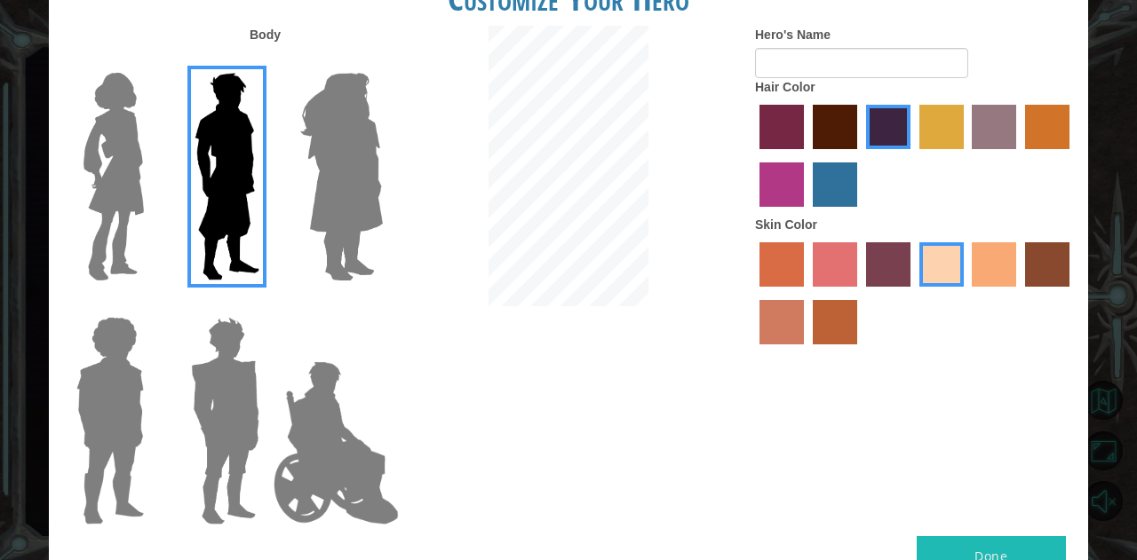
click at [377, 177] on img at bounding box center [341, 177] width 97 height 222
click at [382, 61] on input "Hero Amethyst" at bounding box center [382, 61] width 0 height 0
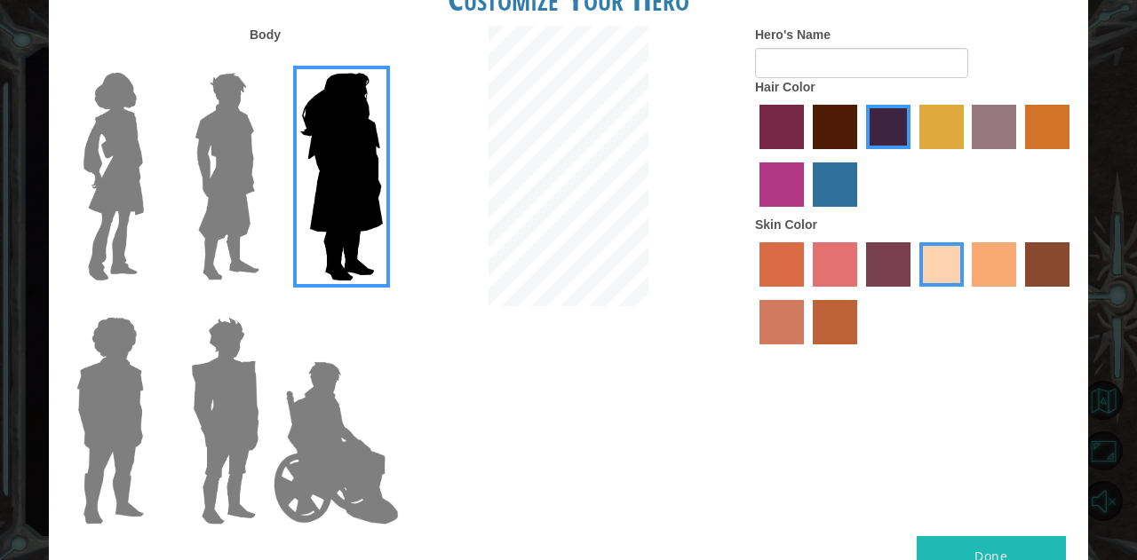
click at [362, 377] on img at bounding box center [335, 443] width 139 height 178
click at [382, 306] on input "Hero Jamie" at bounding box center [382, 306] width 0 height 0
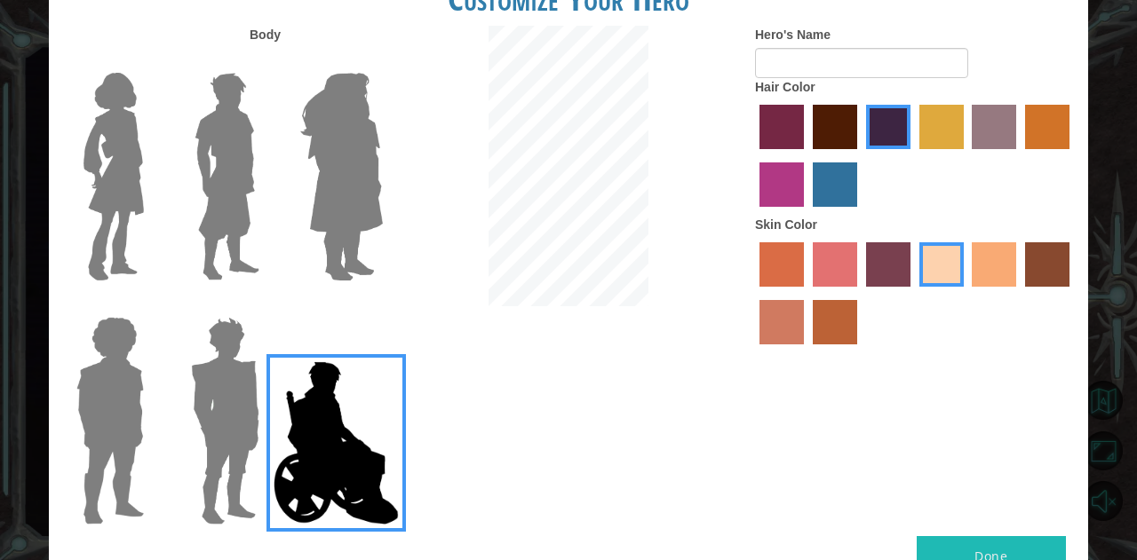
click at [249, 358] on img at bounding box center [225, 421] width 83 height 222
click at [266, 306] on input "Hero Garnet" at bounding box center [266, 306] width 0 height 0
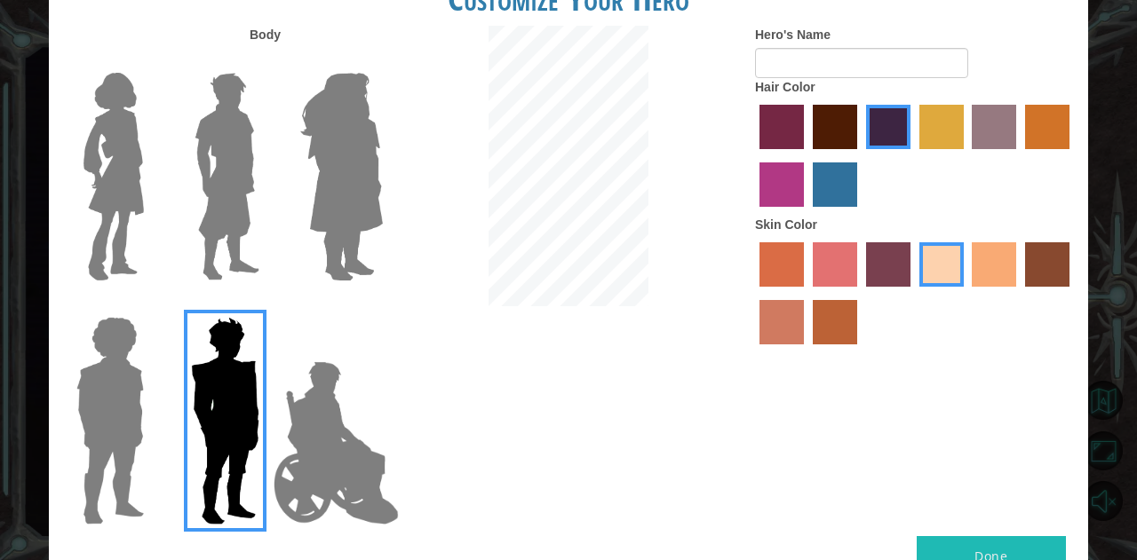
click at [171, 353] on div at bounding box center [221, 414] width 115 height 244
click at [158, 223] on div at bounding box center [106, 170] width 115 height 244
click at [128, 216] on img at bounding box center [113, 177] width 75 height 222
click at [151, 61] on input "Hero Connie" at bounding box center [151, 61] width 0 height 0
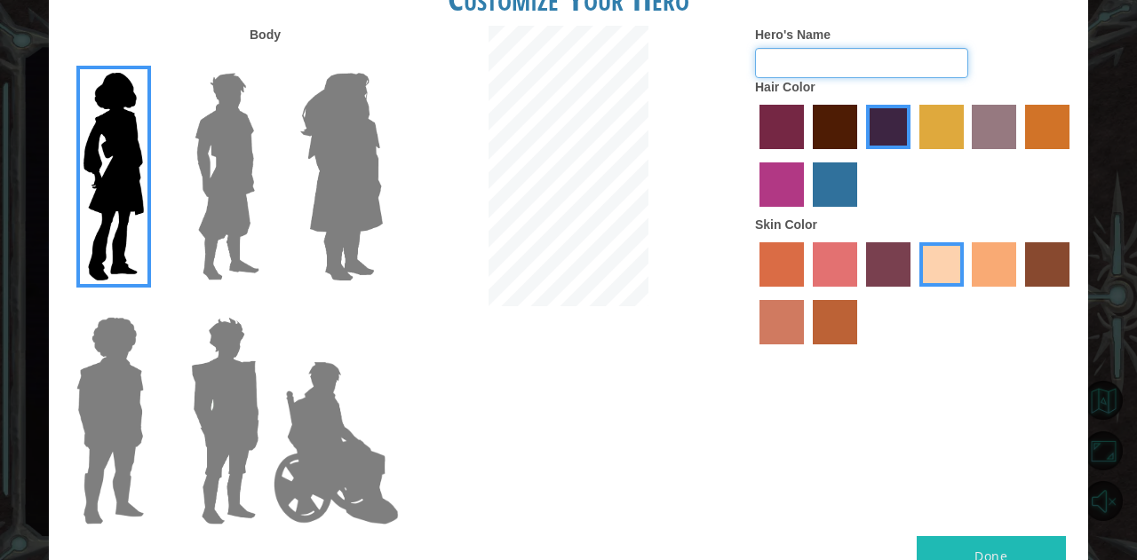
click at [796, 68] on input "Hero's Name" at bounding box center [861, 63] width 213 height 30
click at [780, 134] on label "paprika hair color" at bounding box center [781, 127] width 44 height 44
click at [753, 155] on input "paprika hair color" at bounding box center [753, 155] width 0 height 0
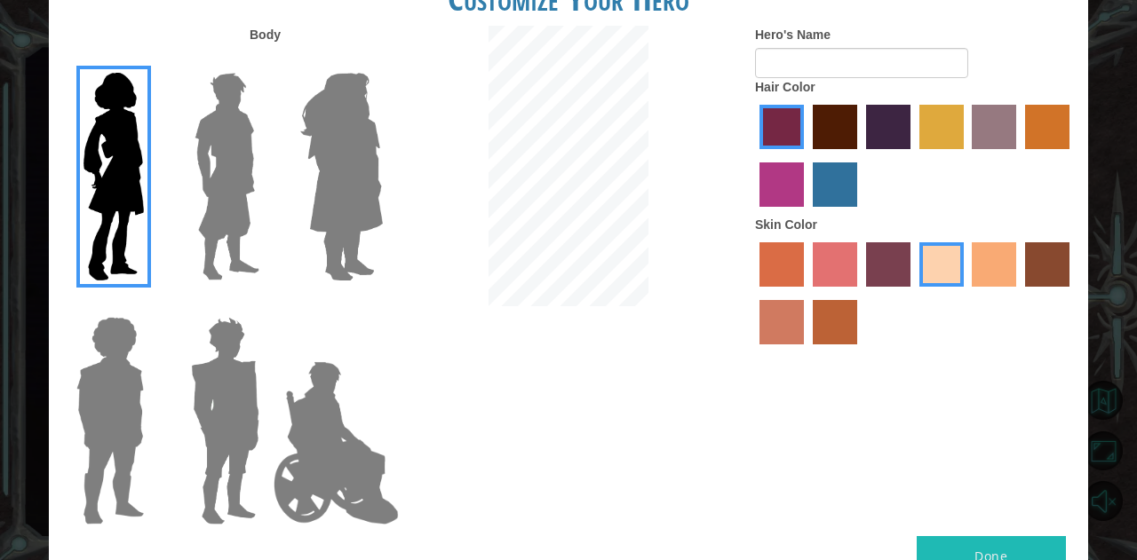
click at [831, 127] on label "maroon hair color" at bounding box center [835, 127] width 44 height 44
click at [806, 155] on input "maroon hair color" at bounding box center [806, 155] width 0 height 0
click at [870, 125] on label "hot purple hair color" at bounding box center [888, 127] width 44 height 44
click at [860, 155] on input "hot purple hair color" at bounding box center [860, 155] width 0 height 0
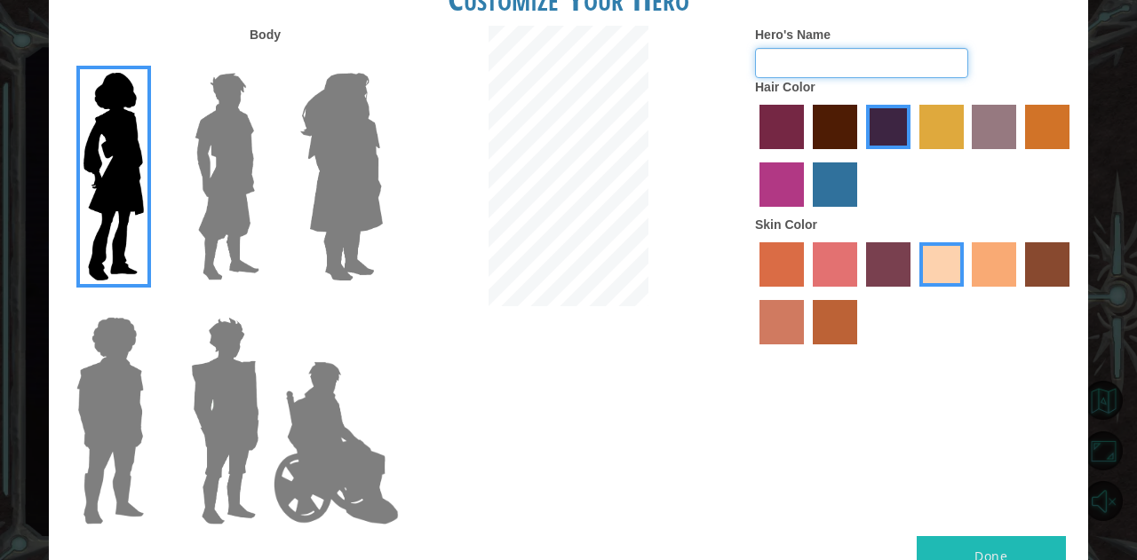
click at [853, 52] on input "Hero's Name" at bounding box center [861, 63] width 213 height 30
type input "o"
click at [812, 72] on input "??" at bounding box center [861, 63] width 213 height 30
type input "?"
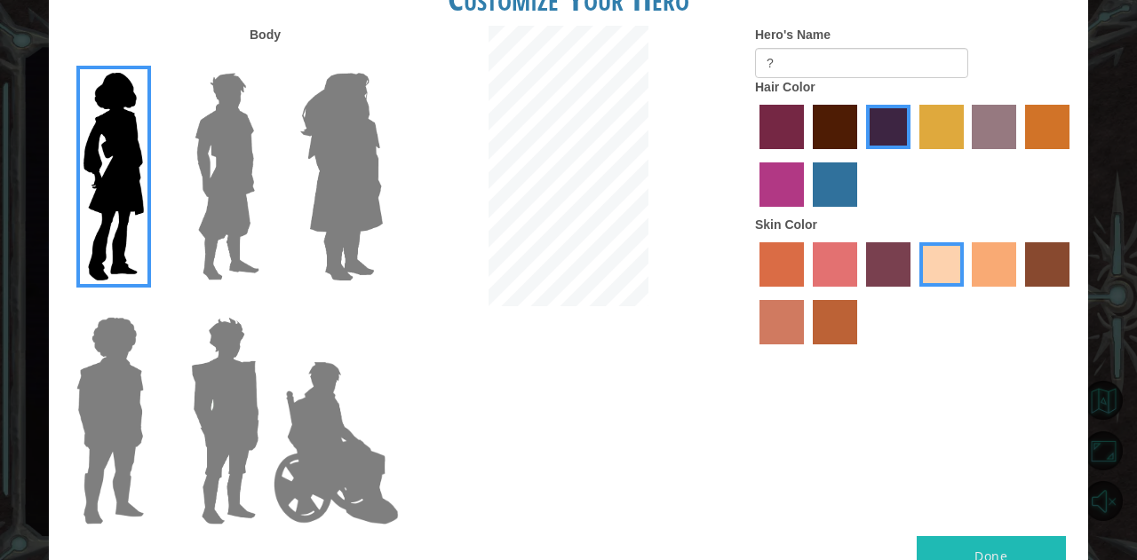
click at [936, 540] on button "Done" at bounding box center [991, 556] width 149 height 40
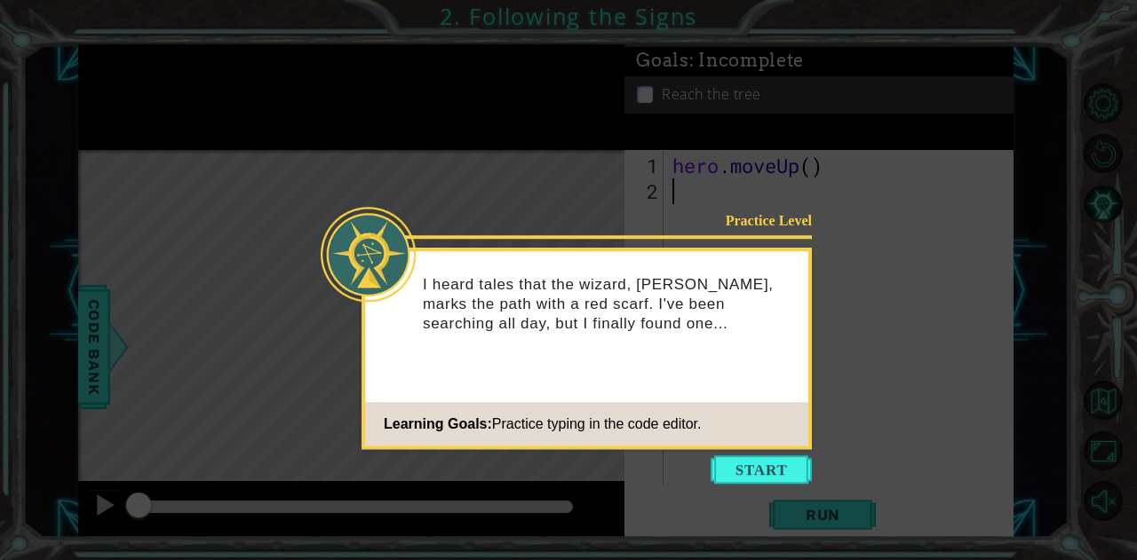
click at [768, 469] on button "Start" at bounding box center [761, 470] width 101 height 28
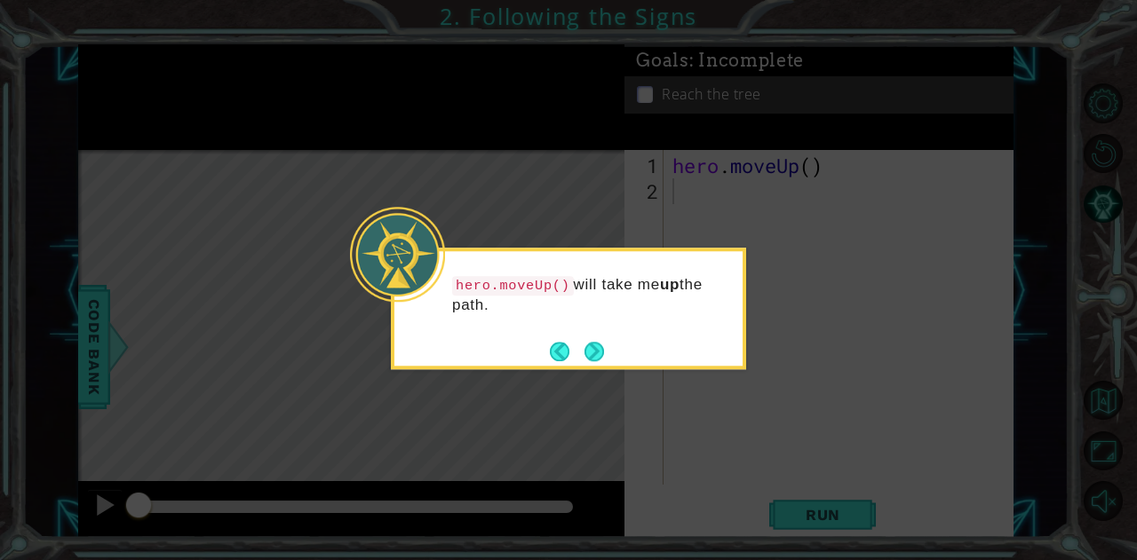
click at [593, 345] on button "Next" at bounding box center [594, 351] width 20 height 20
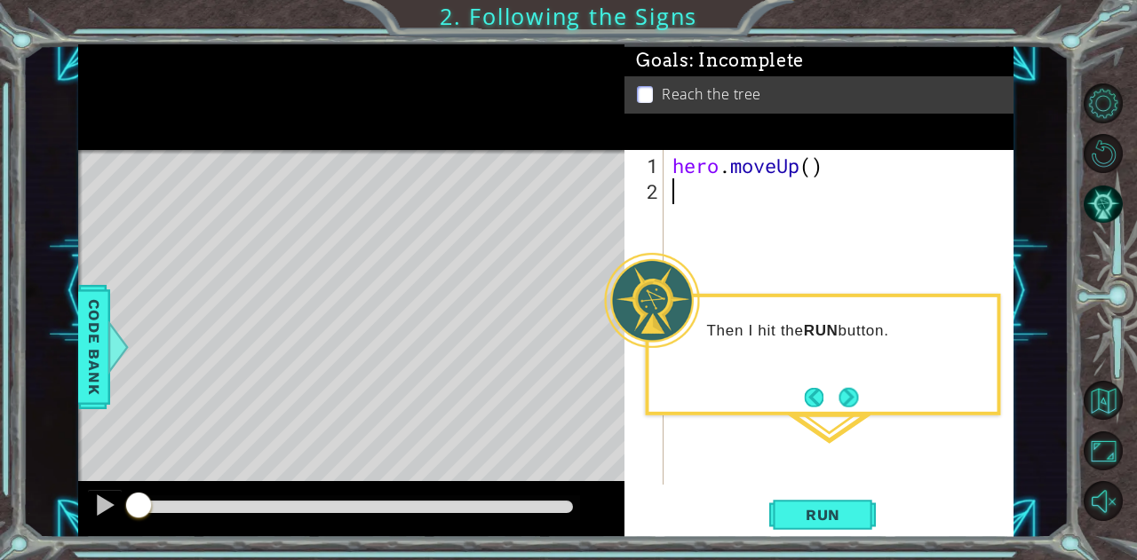
click at [811, 517] on span "Run" at bounding box center [823, 515] width 70 height 18
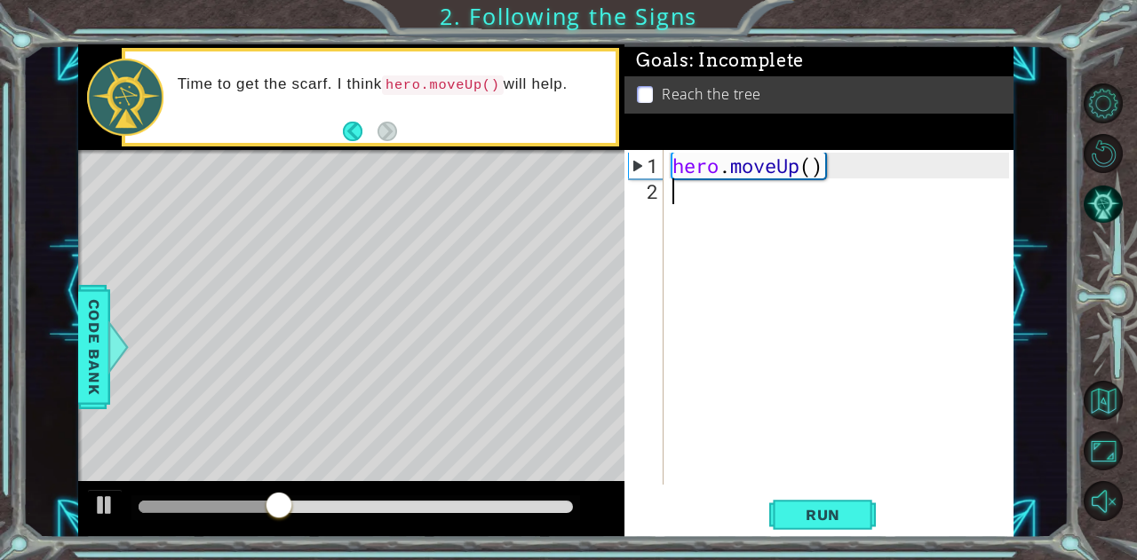
click at [753, 205] on div "hero . moveUp ( )" at bounding box center [843, 346] width 349 height 386
type textarea "h"
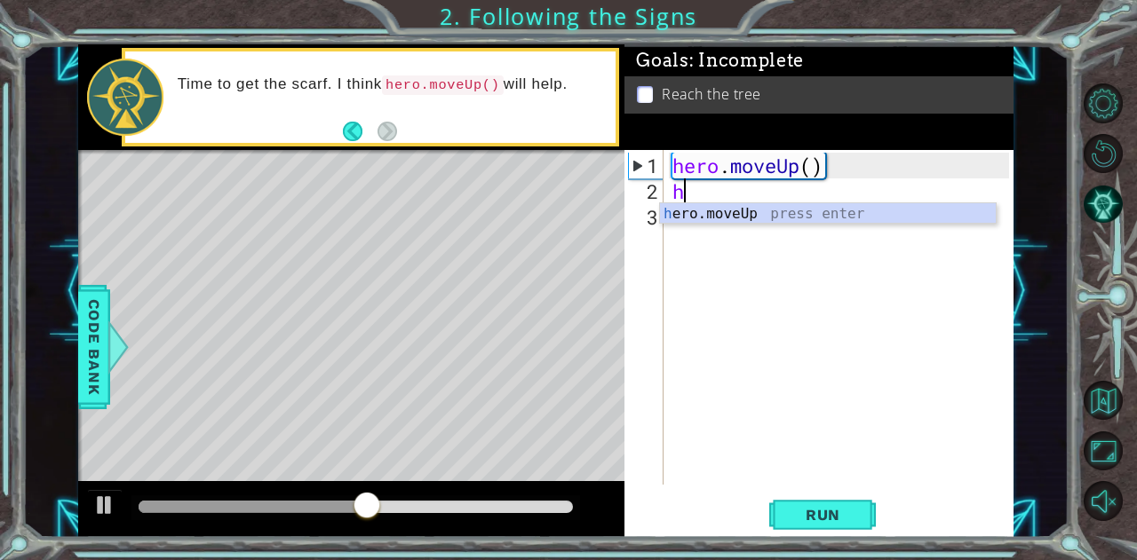
click at [753, 205] on div "h ero.moveUp press enter" at bounding box center [828, 235] width 337 height 64
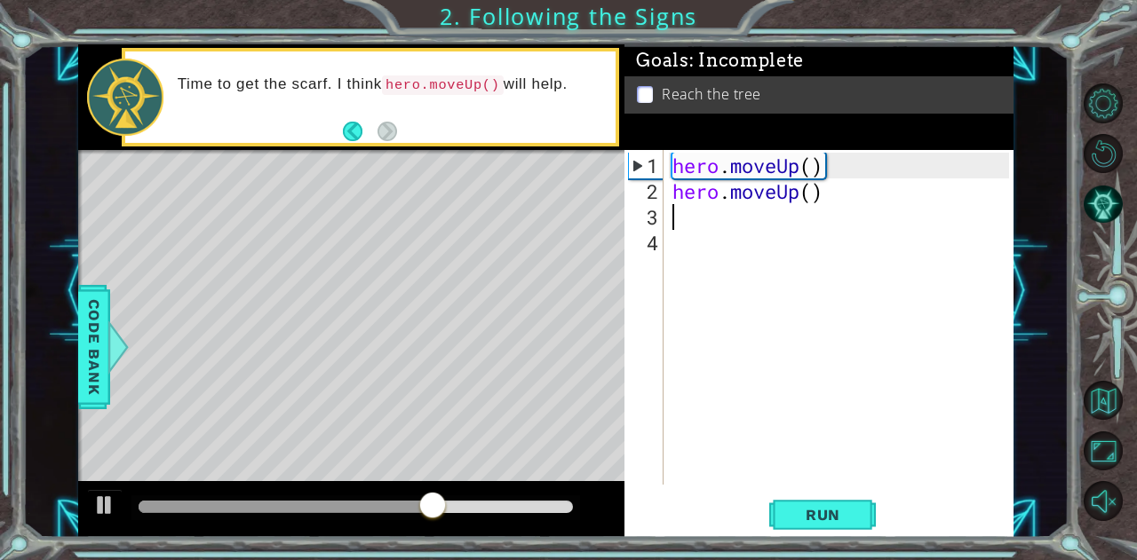
click at [804, 523] on span "Run" at bounding box center [823, 515] width 70 height 18
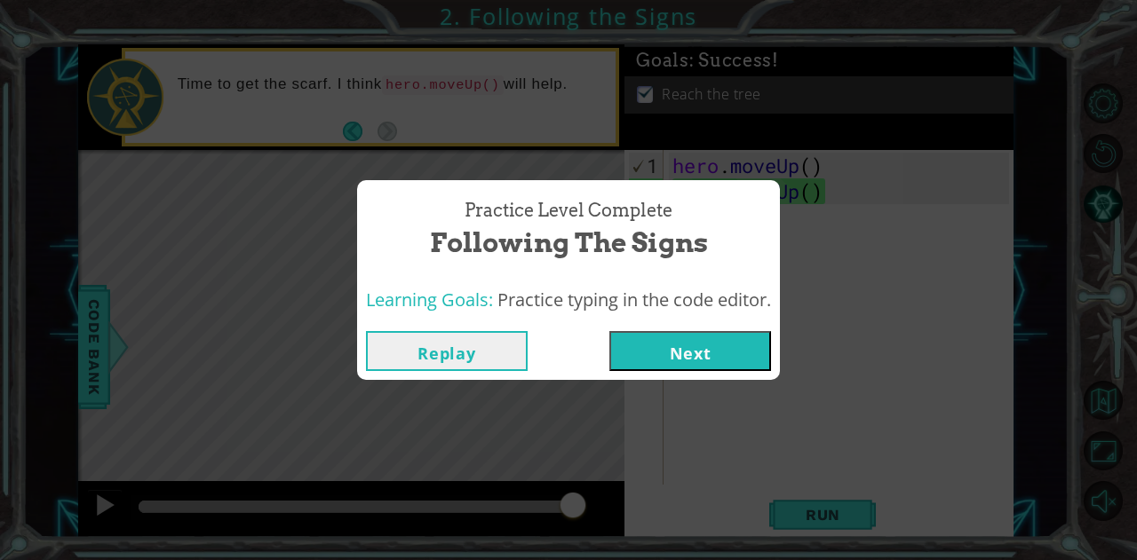
click at [702, 347] on button "Next" at bounding box center [690, 351] width 162 height 40
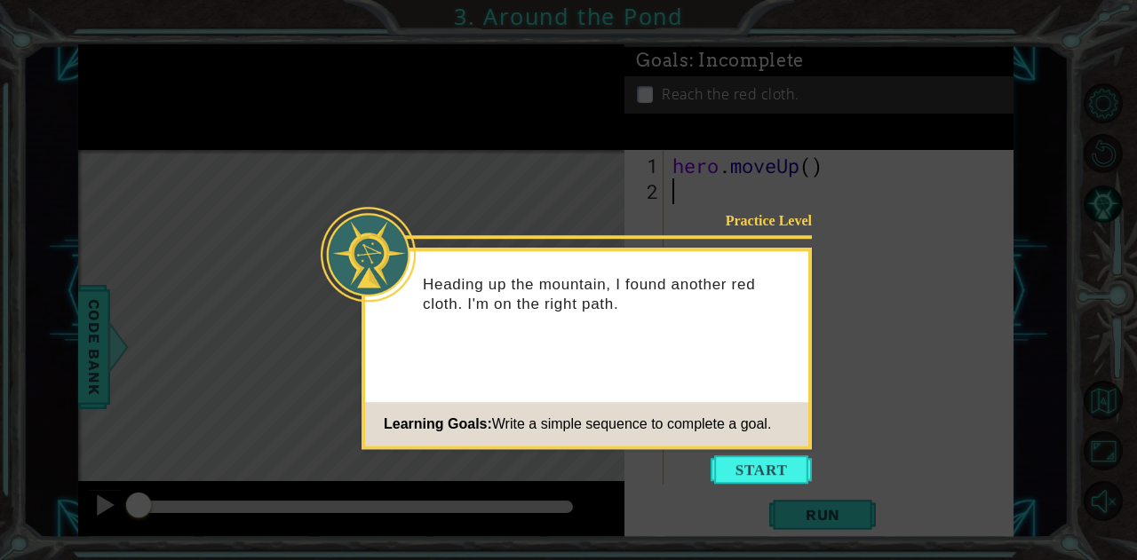
click at [738, 461] on button "Start" at bounding box center [761, 470] width 101 height 28
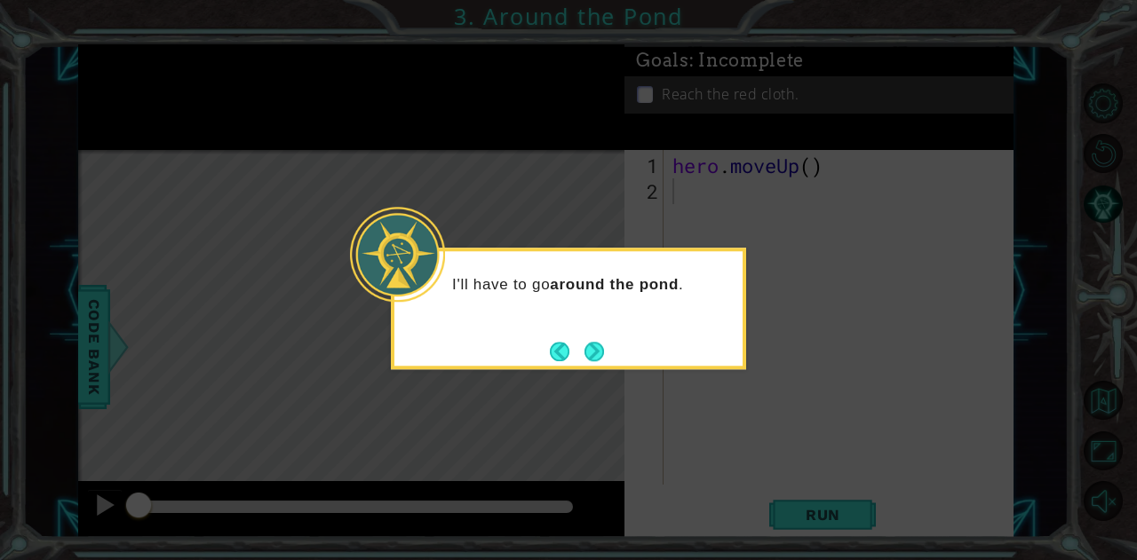
click at [602, 370] on icon at bounding box center [568, 280] width 1137 height 560
click at [598, 354] on button "Next" at bounding box center [594, 351] width 22 height 22
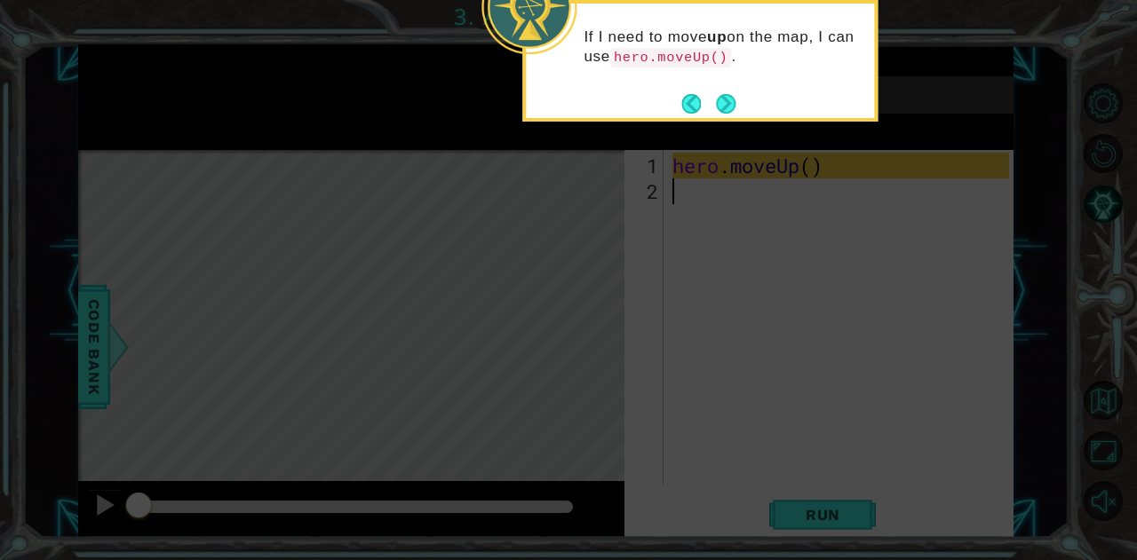
click at [721, 97] on button "Next" at bounding box center [726, 103] width 31 height 31
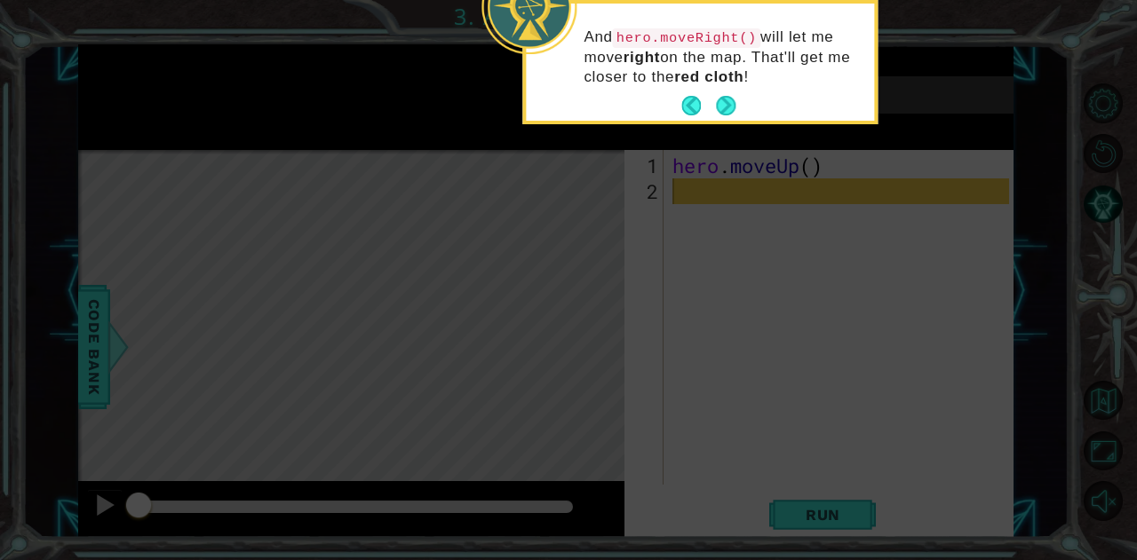
click at [721, 97] on button "Next" at bounding box center [726, 106] width 28 height 28
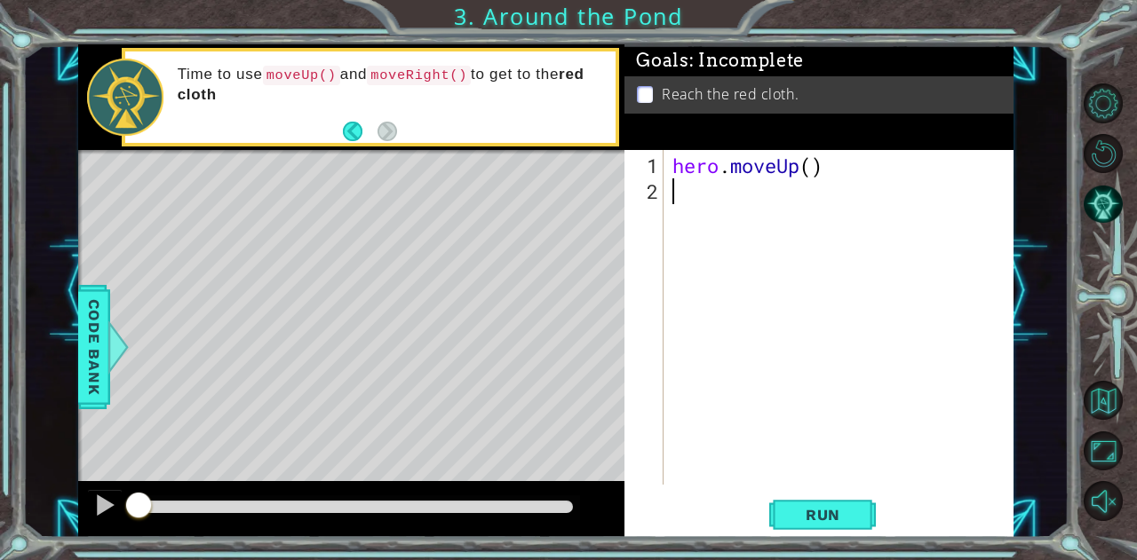
type textarea "h"
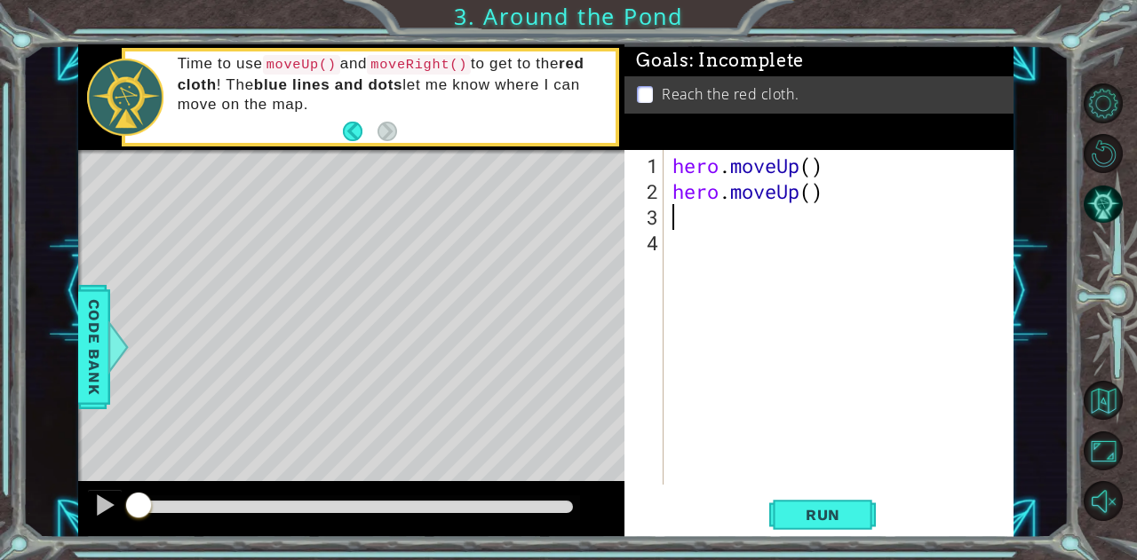
type textarea "h"
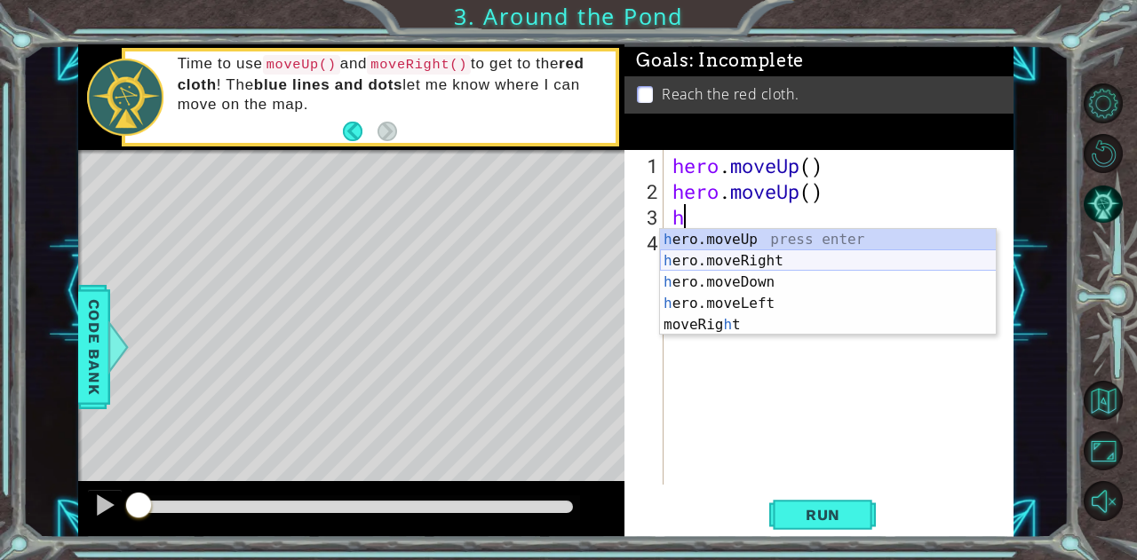
click at [727, 251] on div "h ero.moveUp press enter h ero.moveRight press enter h ero.moveDown press enter…" at bounding box center [828, 303] width 337 height 149
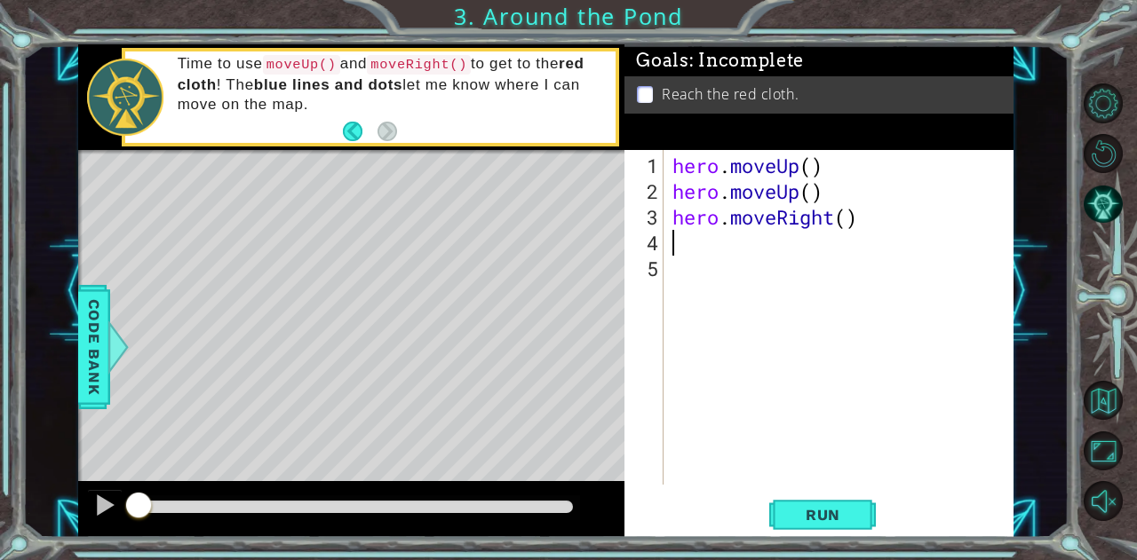
click at [824, 175] on div "hero . moveUp ( ) hero . moveUp ( ) hero . moveRight ( )" at bounding box center [843, 346] width 349 height 386
type textarea "hero.moveUp()"
drag, startPoint x: 833, startPoint y: 193, endPoint x: 671, endPoint y: 193, distance: 161.7
click at [671, 193] on div "hero . moveUp ( ) hero . moveUp ( ) hero . moveRight ( )" at bounding box center [843, 346] width 349 height 386
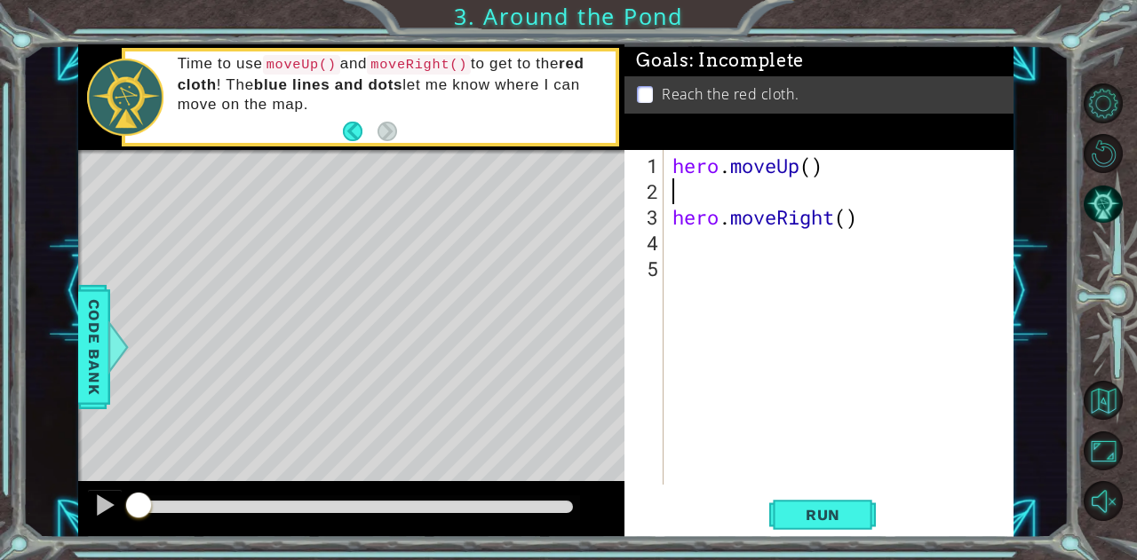
scroll to position [0, 0]
drag, startPoint x: 881, startPoint y: 218, endPoint x: 673, endPoint y: 216, distance: 207.8
click at [673, 216] on div "hero . moveUp ( ) hero . moveRight ( )" at bounding box center [843, 346] width 349 height 386
type textarea "hero.moveRight()"
click at [680, 184] on div "hero . moveUp ( )" at bounding box center [843, 346] width 349 height 386
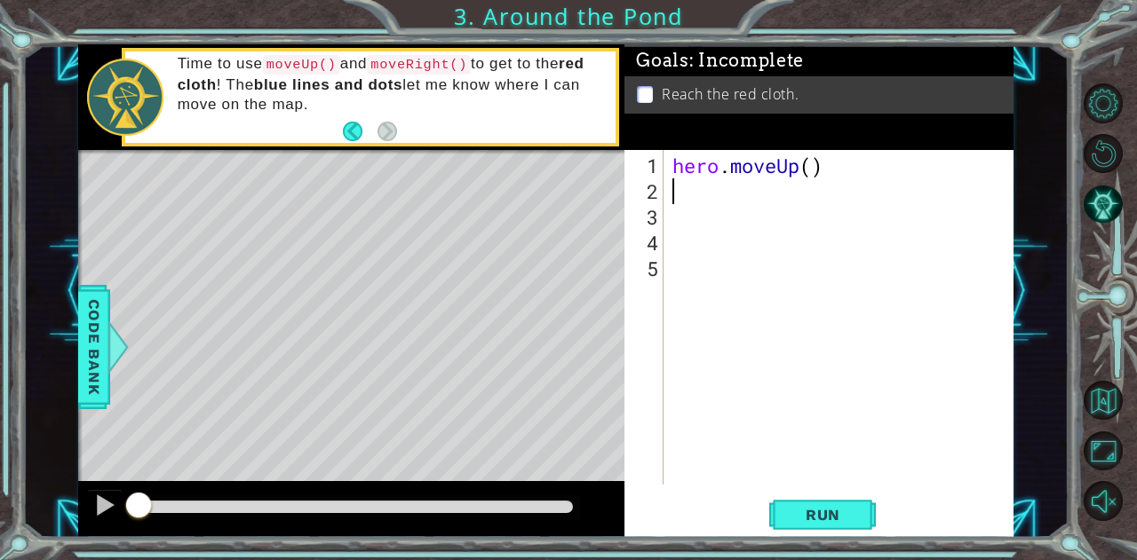
type textarea "h"
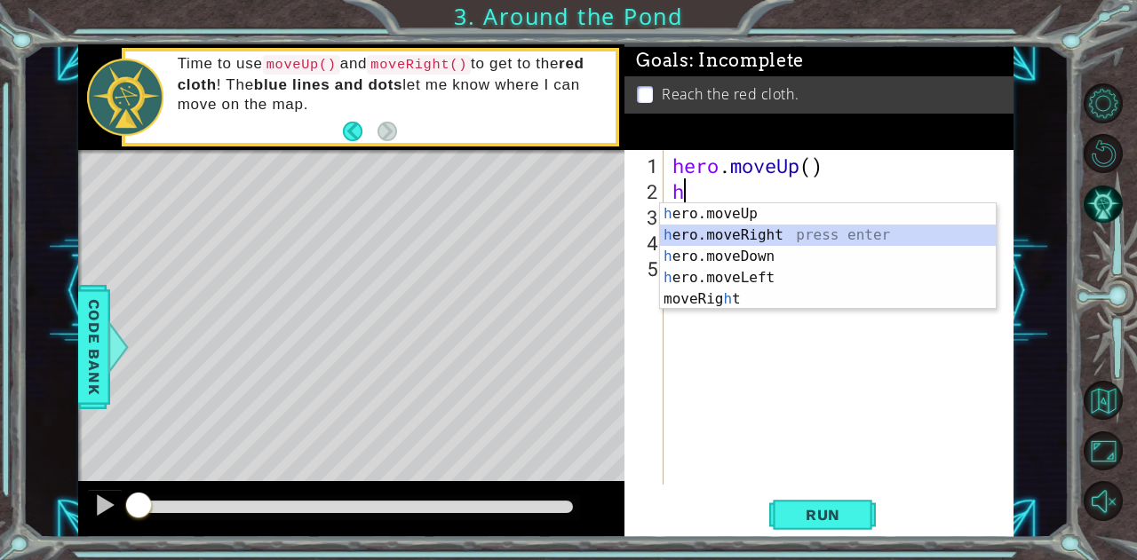
click at [702, 237] on div "h ero.moveUp press enter h ero.moveRight press enter h ero.moveDown press enter…" at bounding box center [828, 277] width 337 height 149
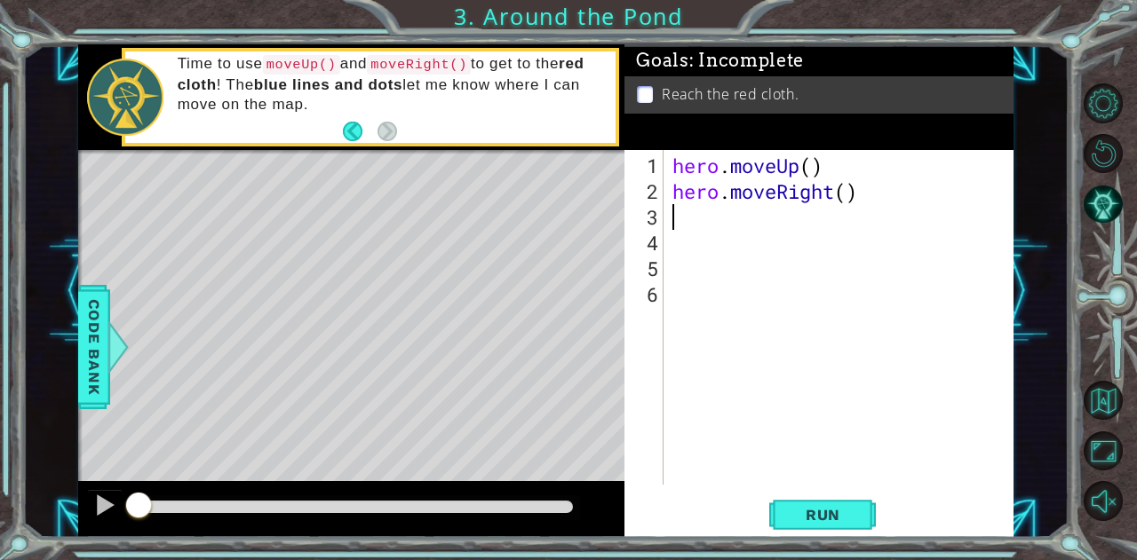
type textarea "h"
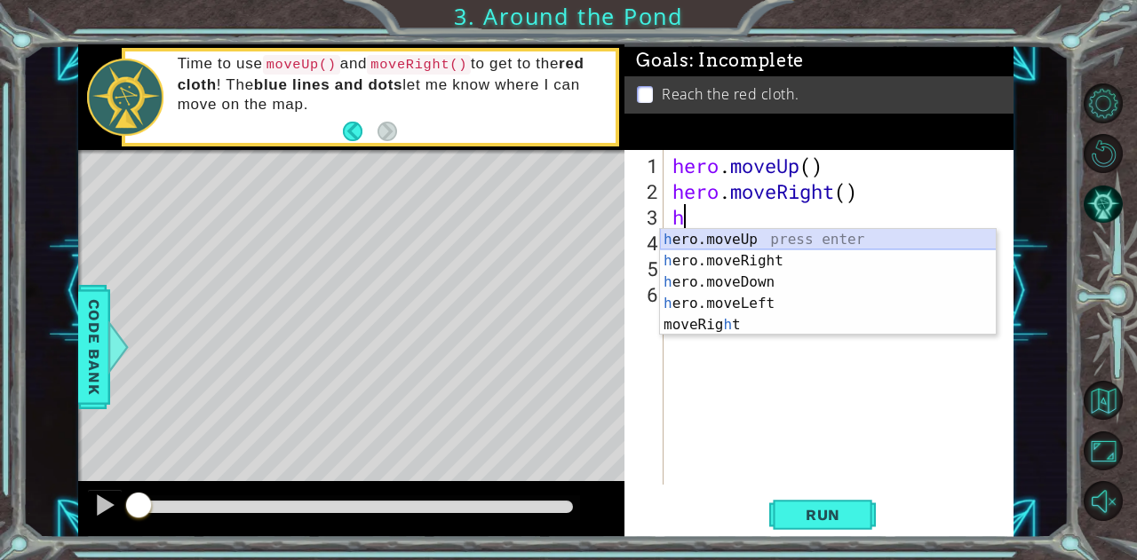
click at [698, 241] on div "h ero.moveUp press enter h ero.moveRight press enter h ero.moveDown press enter…" at bounding box center [828, 303] width 337 height 149
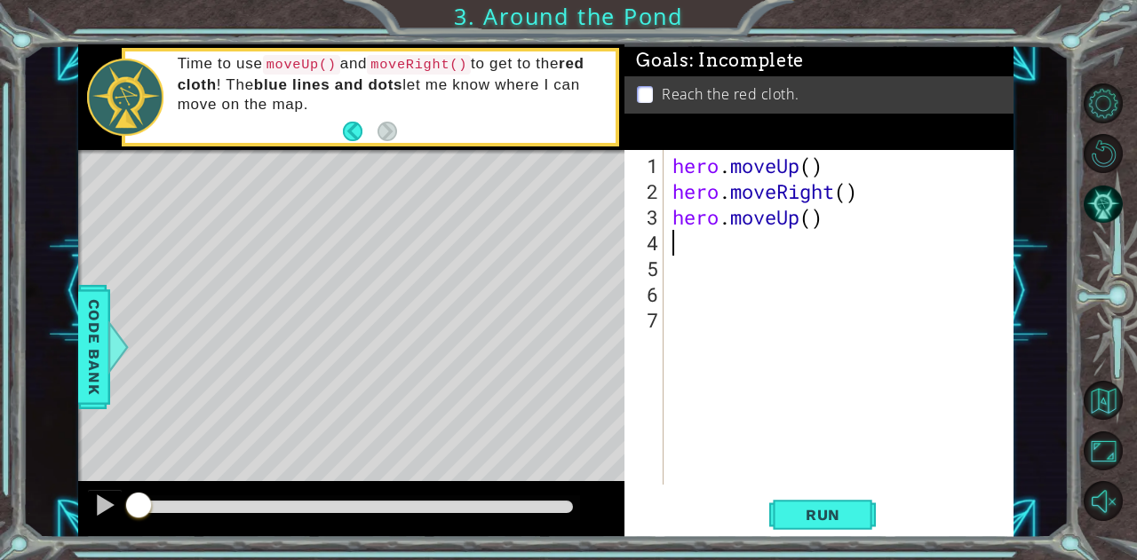
type textarea "h"
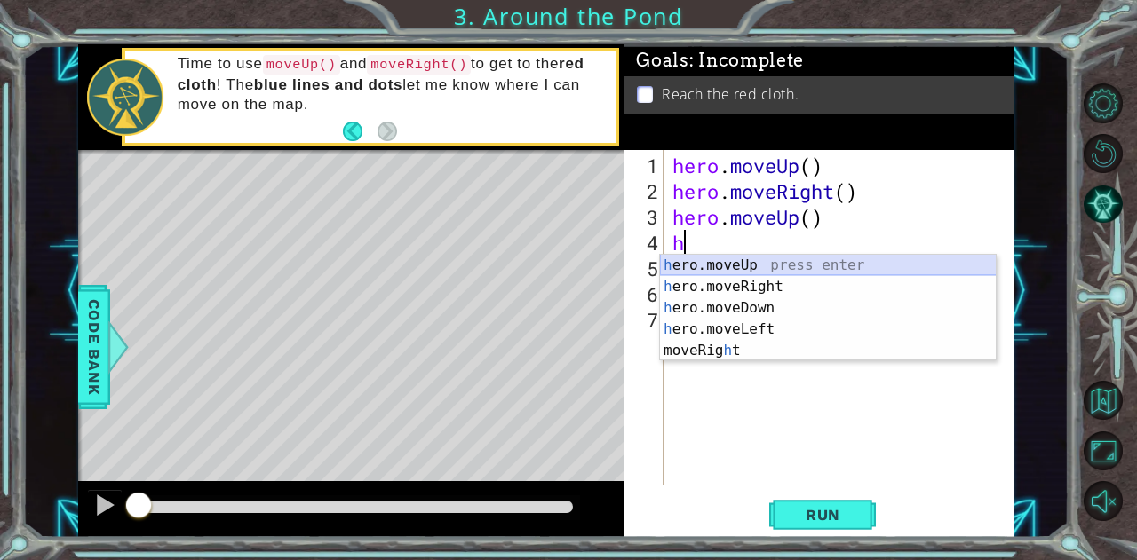
click at [736, 267] on div "h ero.moveUp press enter h ero.moveRight press enter h ero.moveDown press enter…" at bounding box center [828, 329] width 337 height 149
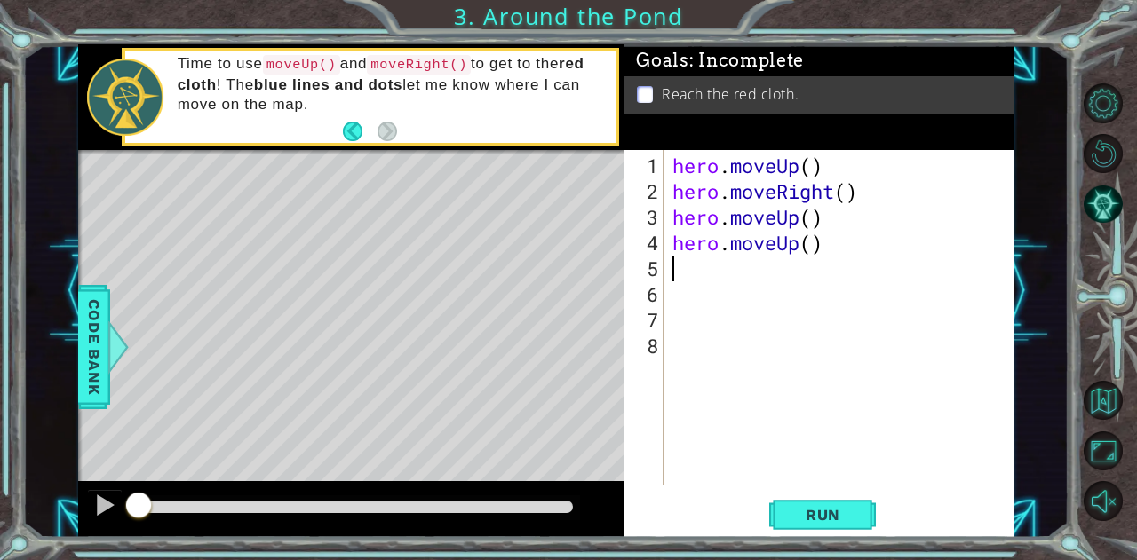
click at [799, 514] on span "Run" at bounding box center [823, 515] width 70 height 18
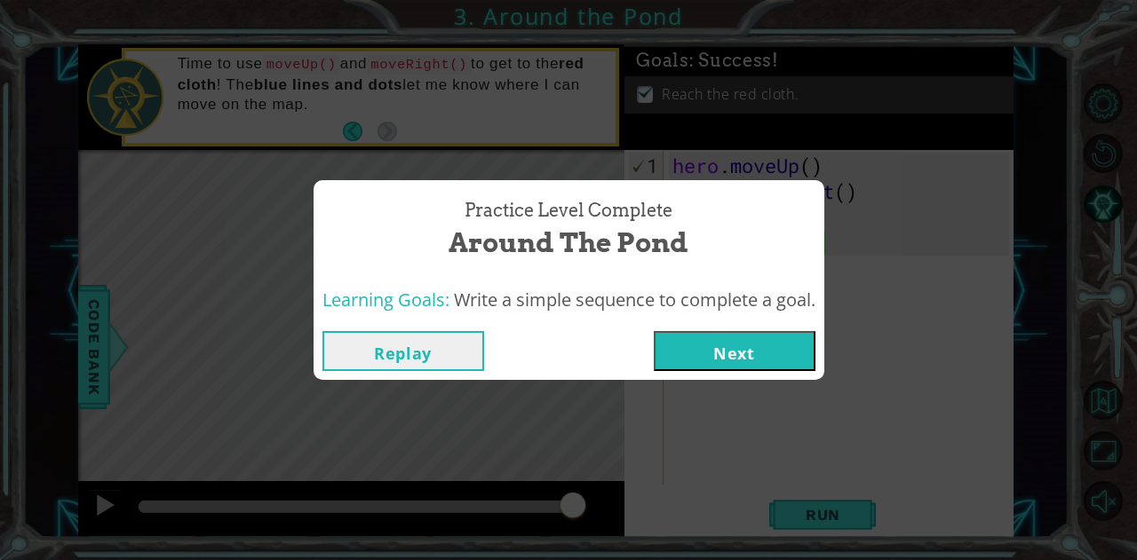
click at [700, 338] on button "Next" at bounding box center [735, 351] width 162 height 40
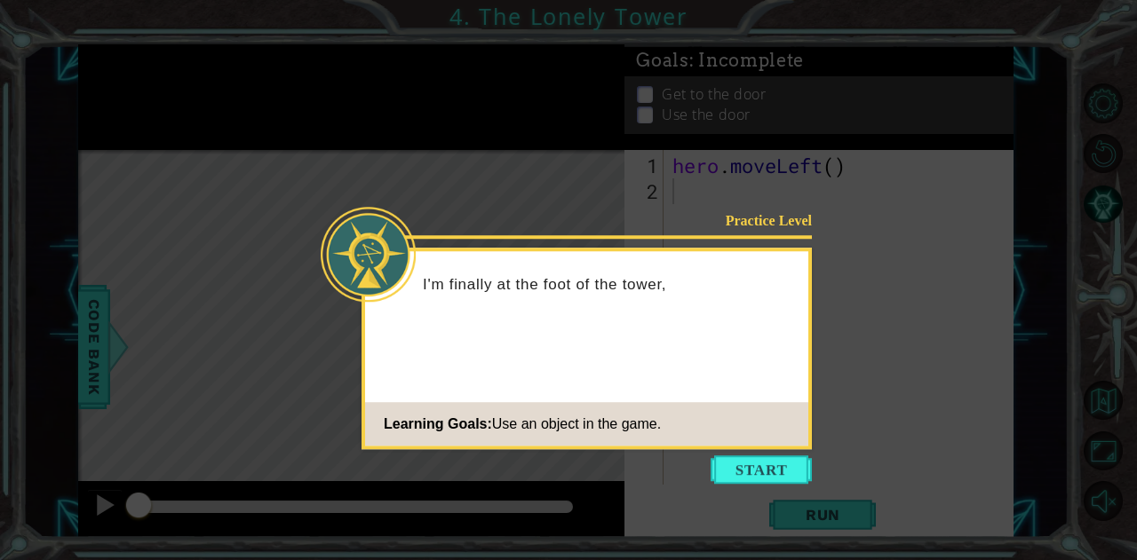
click at [739, 337] on div "Practice Level I'm finally at the foot of the tower, Learning Goals: Use an obj…" at bounding box center [586, 349] width 450 height 202
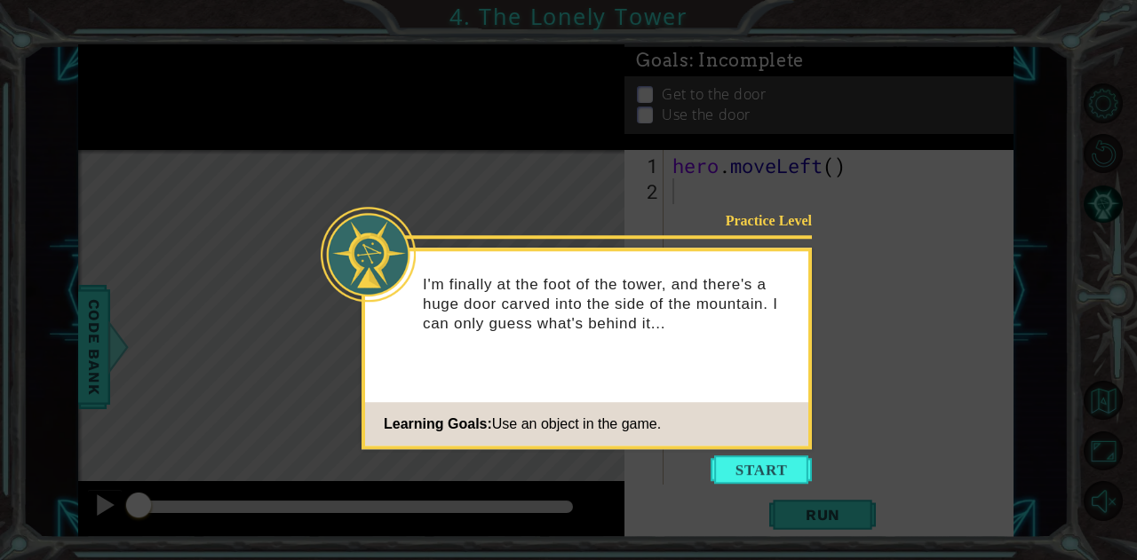
click at [744, 473] on button "Start" at bounding box center [761, 470] width 101 height 28
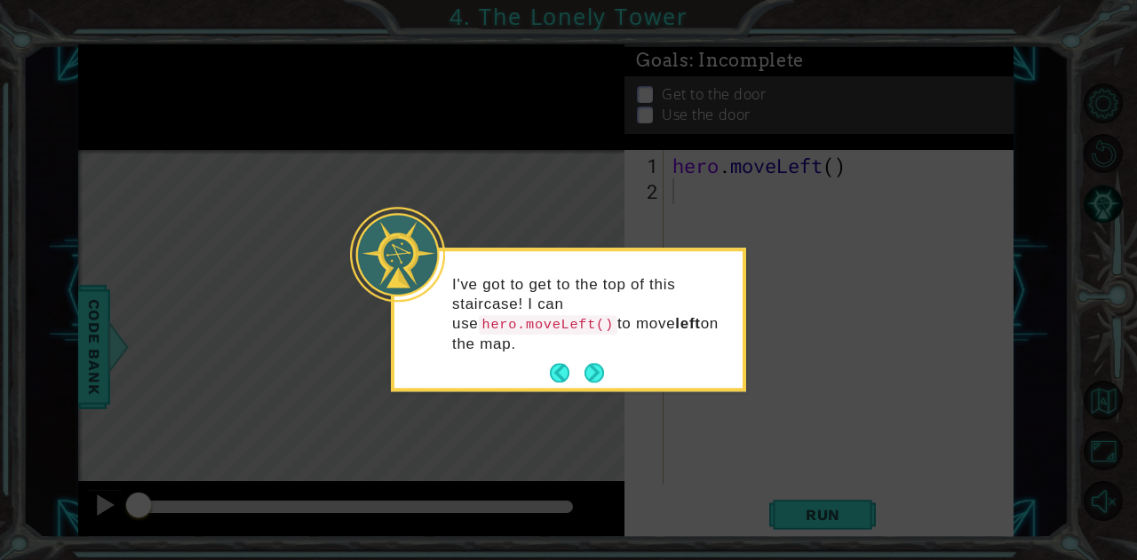
click at [598, 361] on button "Next" at bounding box center [595, 374] width 28 height 28
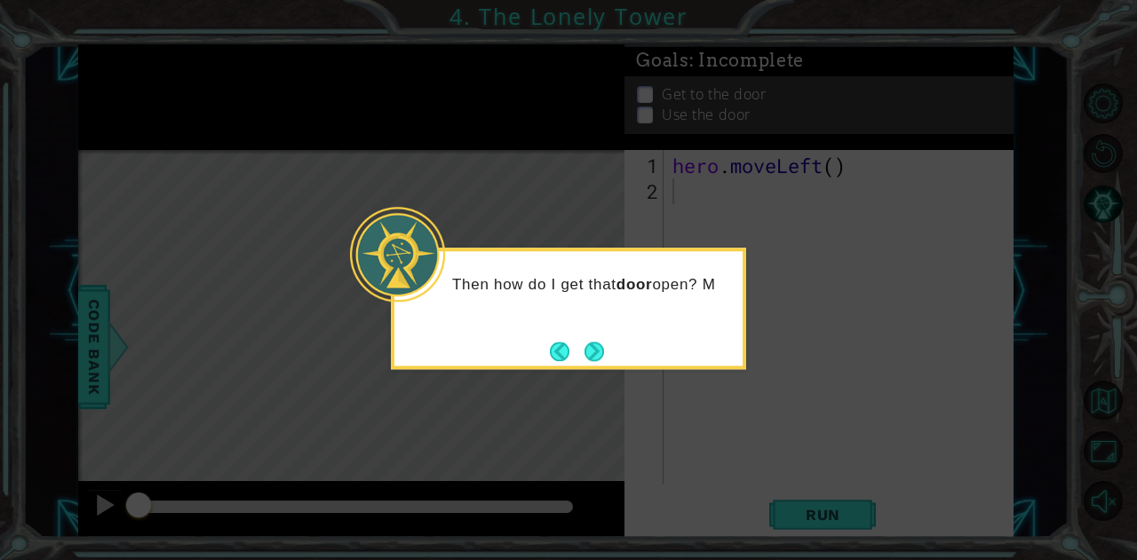
click at [598, 361] on button "Next" at bounding box center [594, 352] width 28 height 28
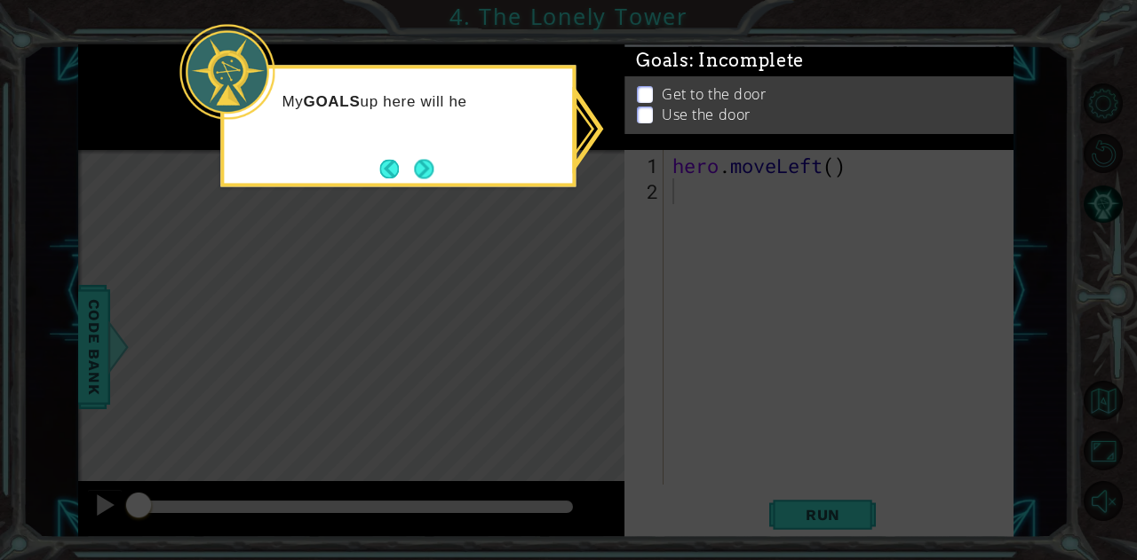
click at [598, 361] on icon at bounding box center [568, 280] width 1137 height 560
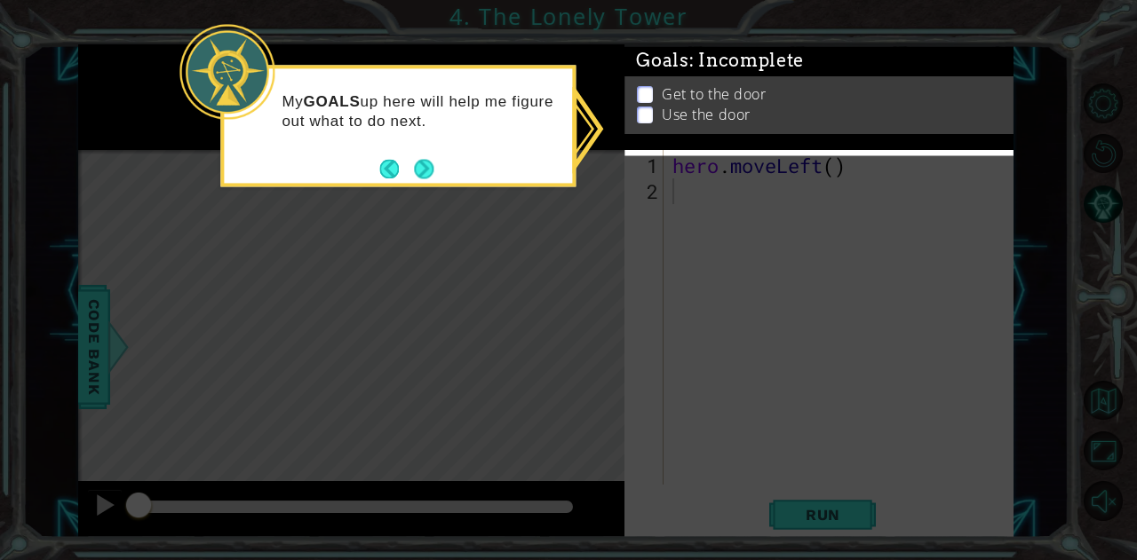
click at [420, 163] on button "Next" at bounding box center [424, 169] width 20 height 20
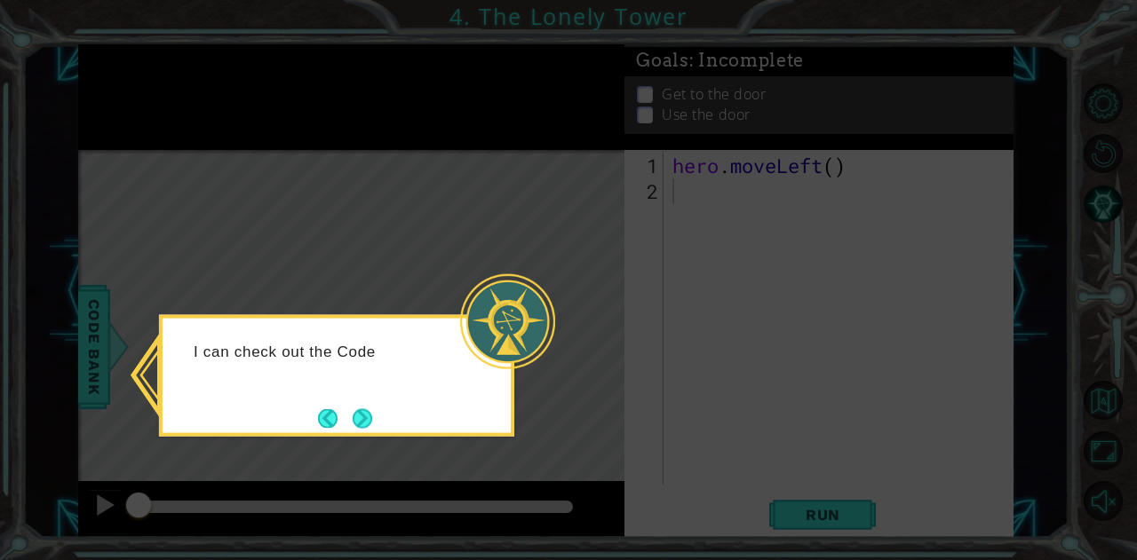
click at [422, 286] on icon at bounding box center [568, 280] width 1137 height 560
click at [370, 422] on button "Next" at bounding box center [363, 419] width 20 height 20
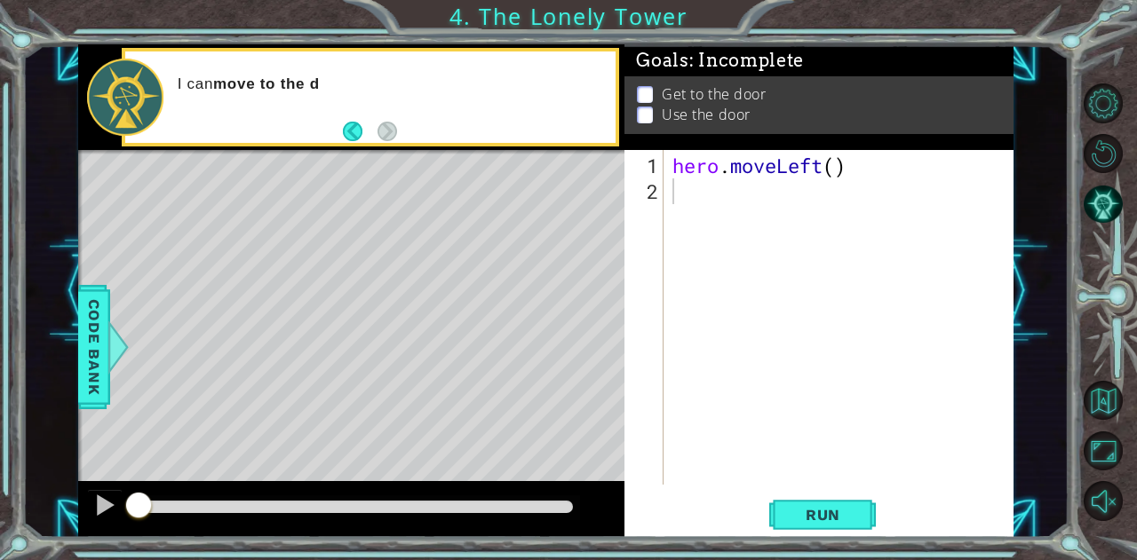
click at [517, 276] on div "Level Map" at bounding box center [488, 411] width 821 height 523
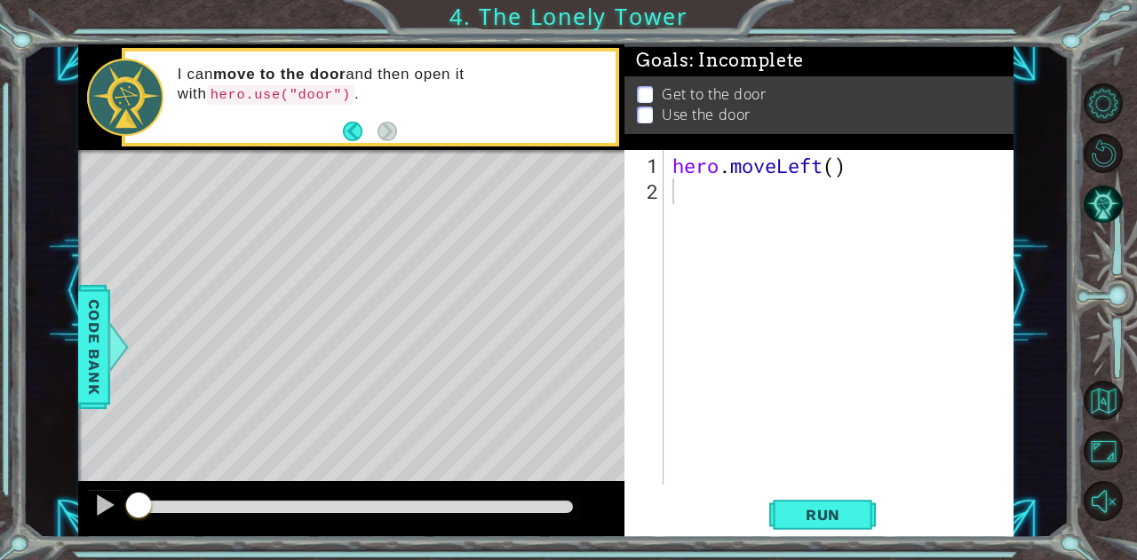
drag, startPoint x: 495, startPoint y: 207, endPoint x: 472, endPoint y: 242, distance: 42.4
click at [472, 242] on div "Level Map" at bounding box center [488, 411] width 821 height 523
click at [503, 215] on div "Level Map" at bounding box center [488, 411] width 821 height 523
click at [695, 192] on div "hero . moveLeft ( )" at bounding box center [843, 346] width 349 height 386
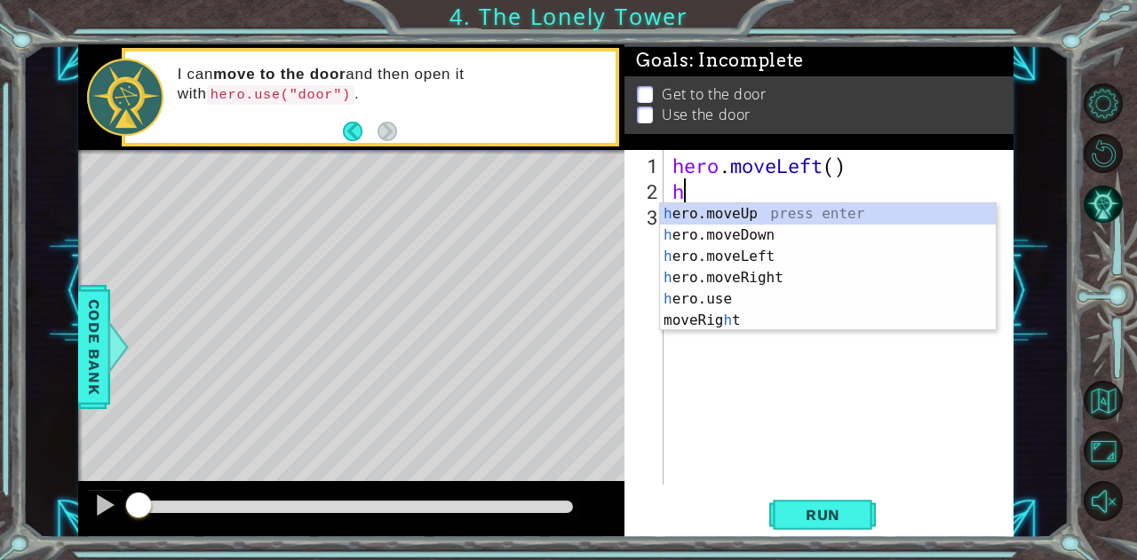
type textarea "he"
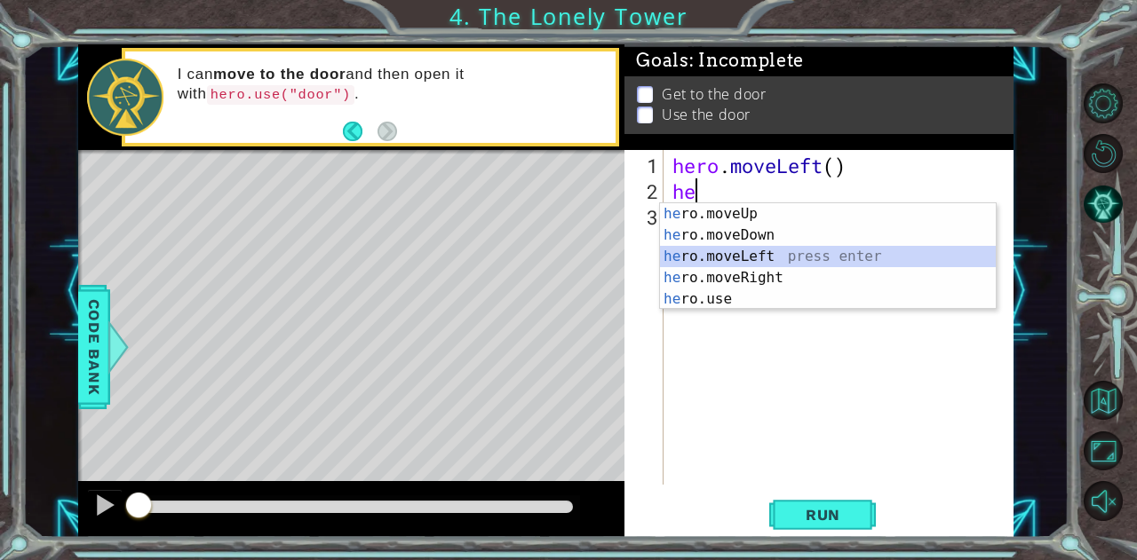
click at [722, 263] on div "he ro.moveUp press enter he ro.moveDown press enter he ro.moveLeft press enter …" at bounding box center [828, 277] width 337 height 149
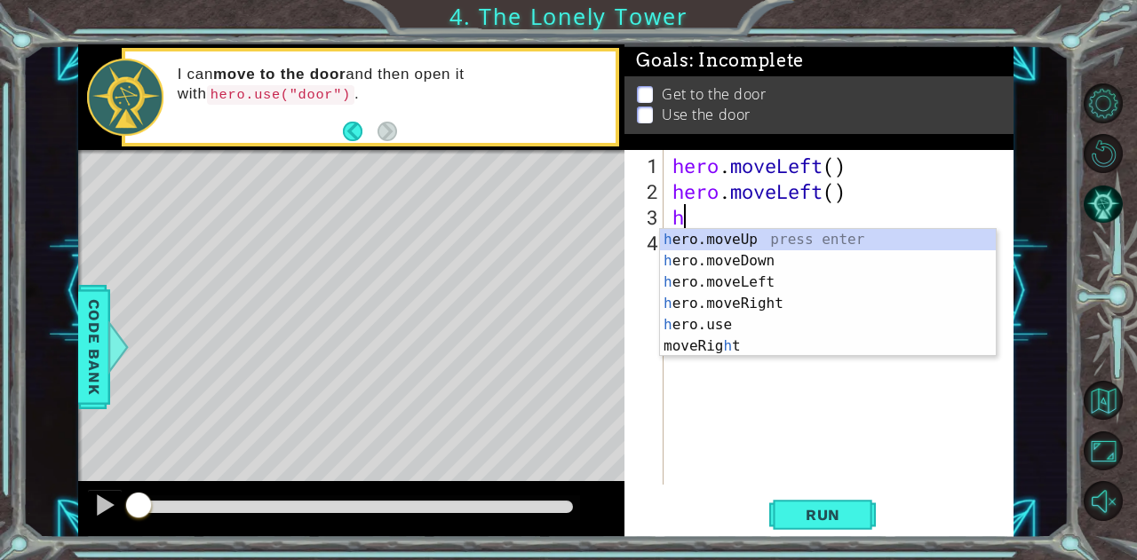
type textarea "he"
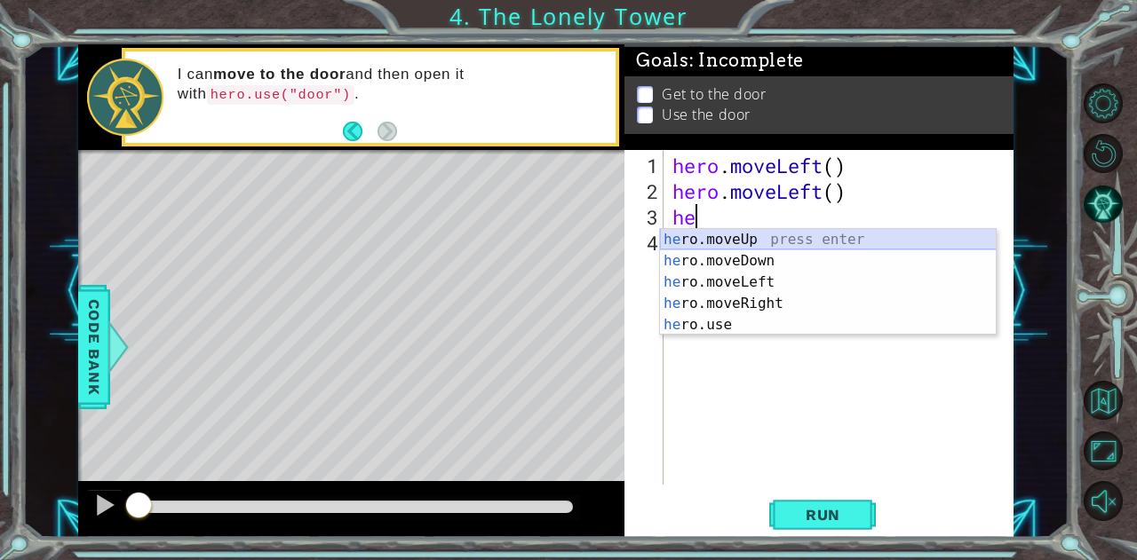
click at [723, 233] on div "he ro.moveUp press enter he ro.moveDown press enter he ro.moveLeft press enter …" at bounding box center [828, 303] width 337 height 149
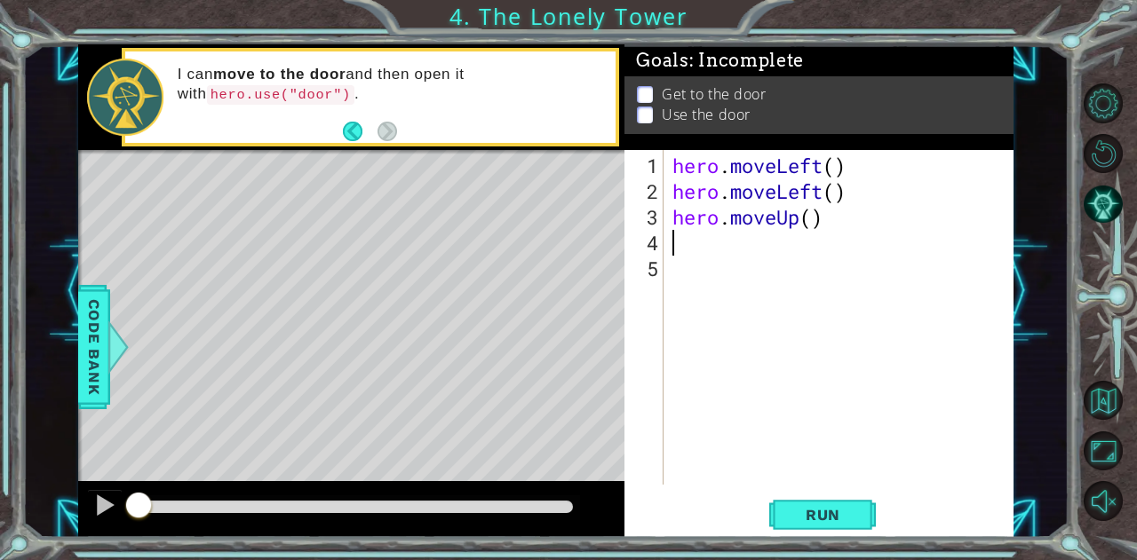
type textarea "h"
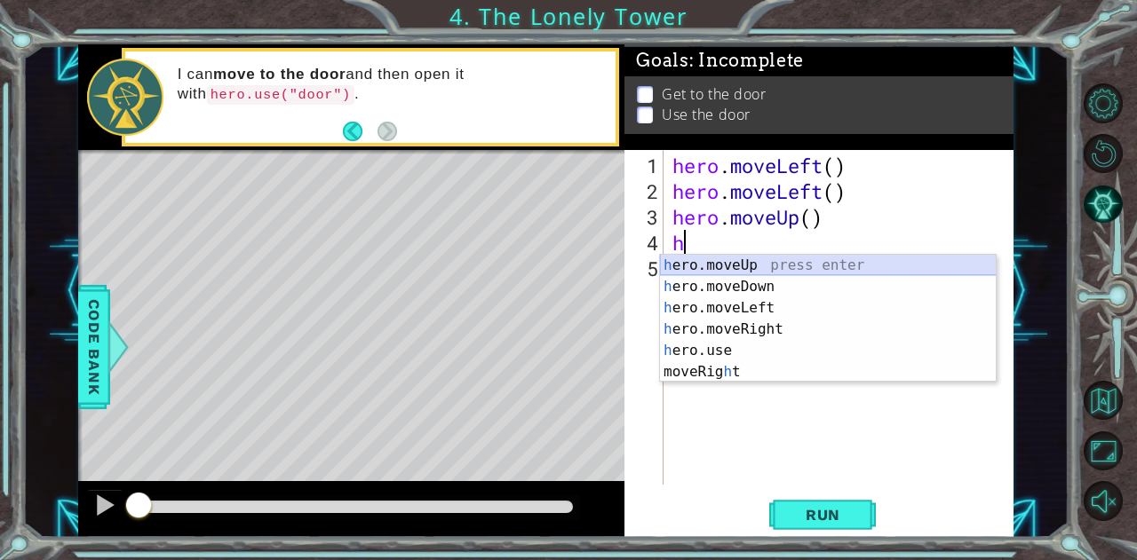
click at [726, 272] on div "h ero.moveUp press enter h ero.moveDown press enter h ero.moveLeft press enter …" at bounding box center [828, 340] width 337 height 171
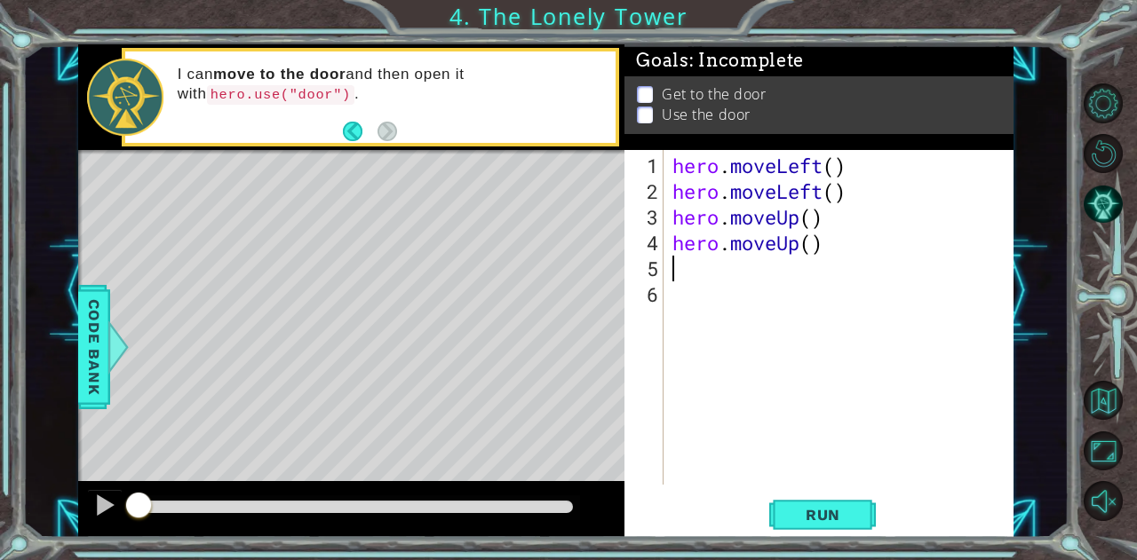
type textarea "h"
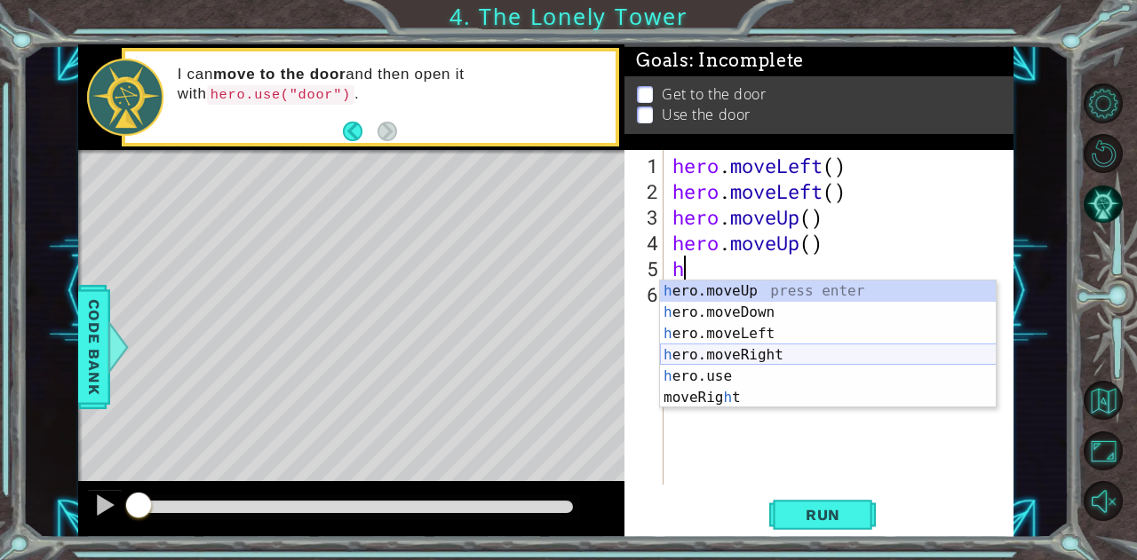
click at [686, 349] on div "h ero.moveUp press enter h ero.moveDown press enter h ero.moveLeft press enter …" at bounding box center [828, 366] width 337 height 171
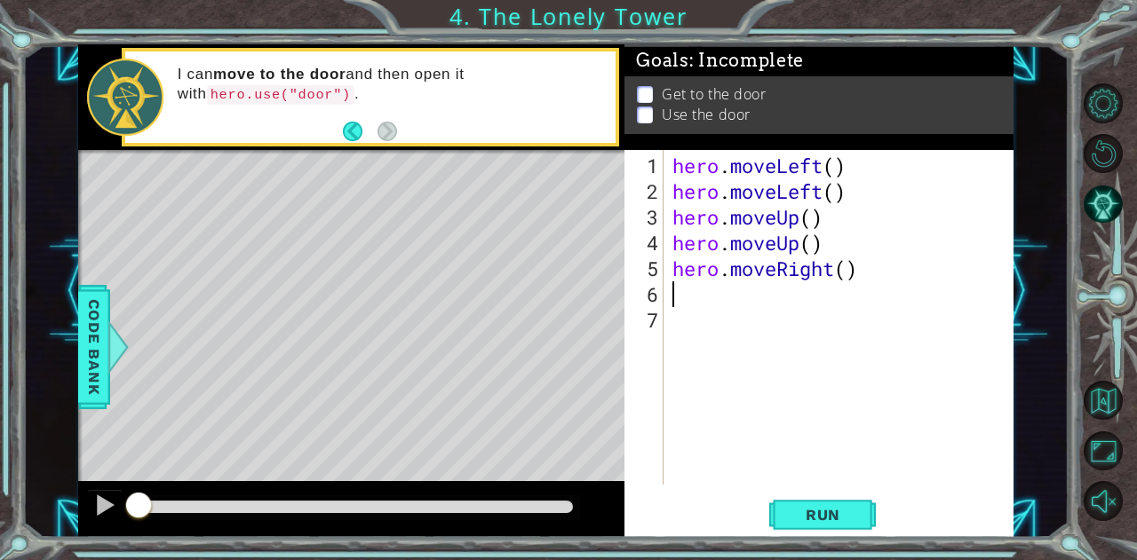
type textarea "h"
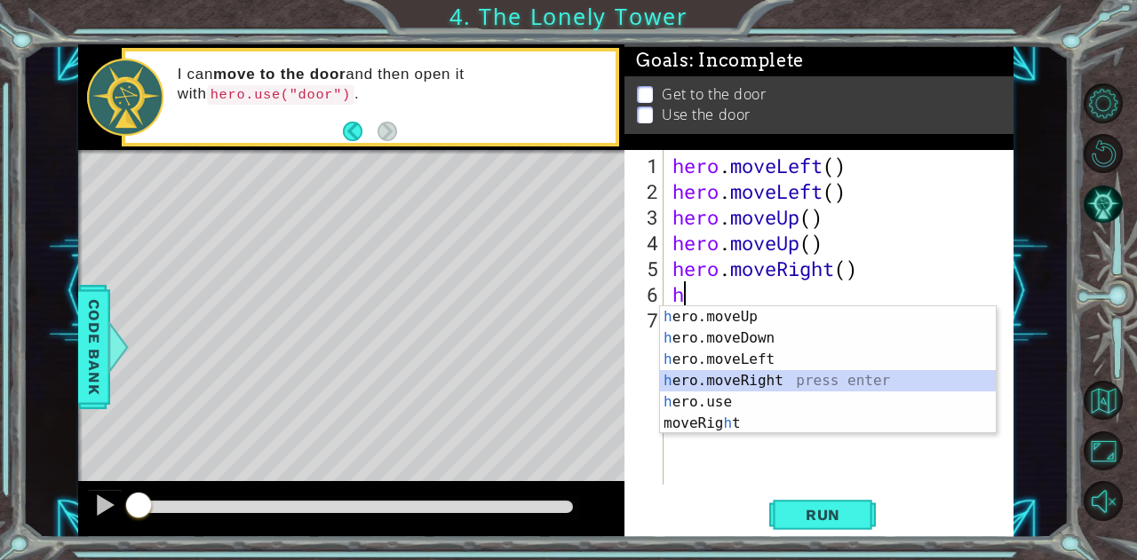
click at [797, 375] on div "h ero.moveUp press enter h ero.moveDown press enter h ero.moveLeft press enter …" at bounding box center [828, 391] width 337 height 171
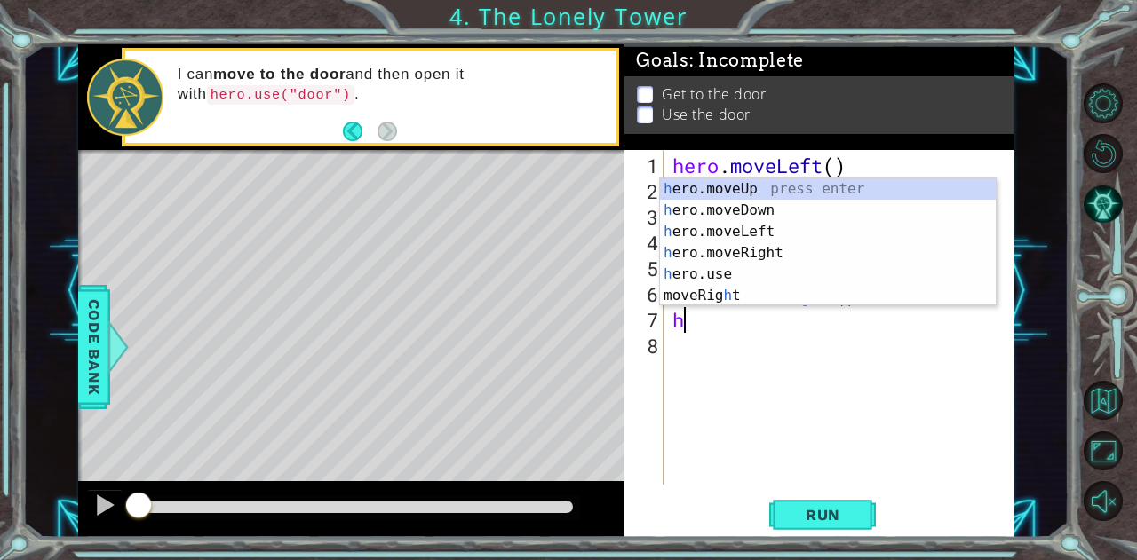
type textarea "he"
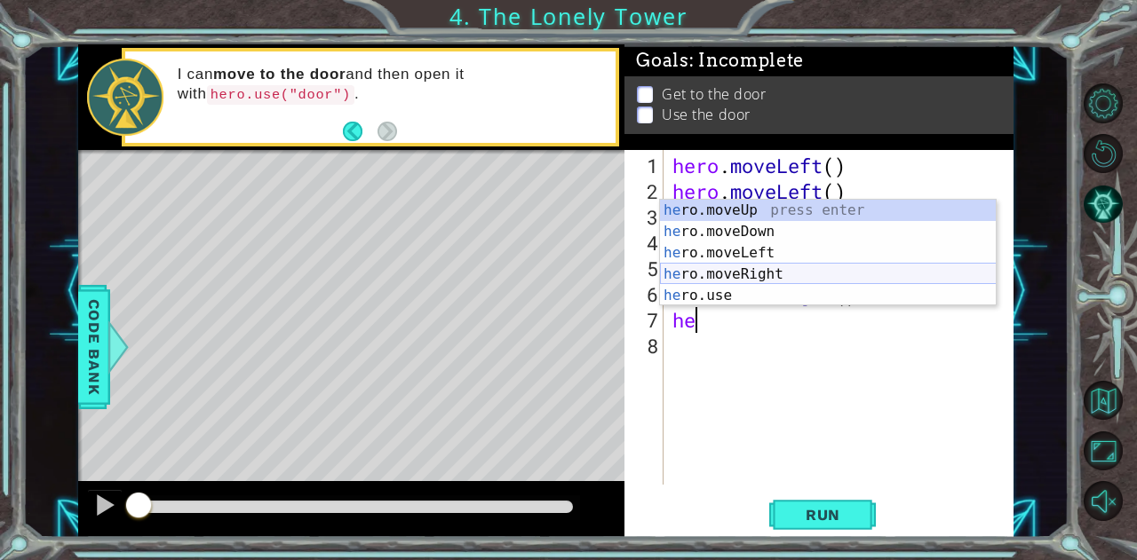
click at [786, 273] on div "he ro.moveUp press enter he ro.moveDown press enter he ro.moveLeft press enter …" at bounding box center [828, 274] width 337 height 149
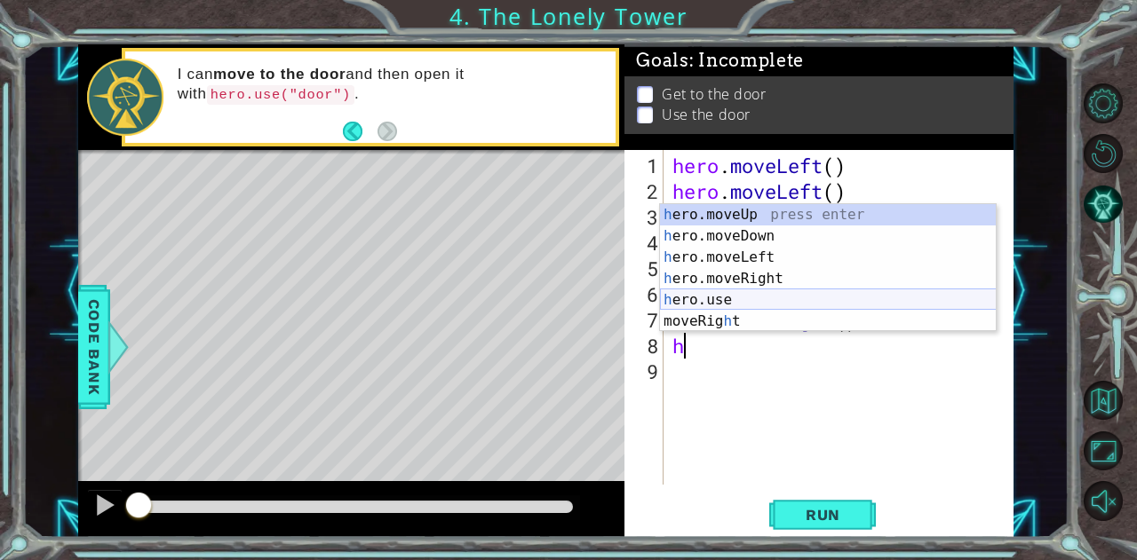
click at [749, 295] on div "h ero.moveUp press enter h ero.moveDown press enter h ero.moveLeft press enter …" at bounding box center [828, 289] width 337 height 171
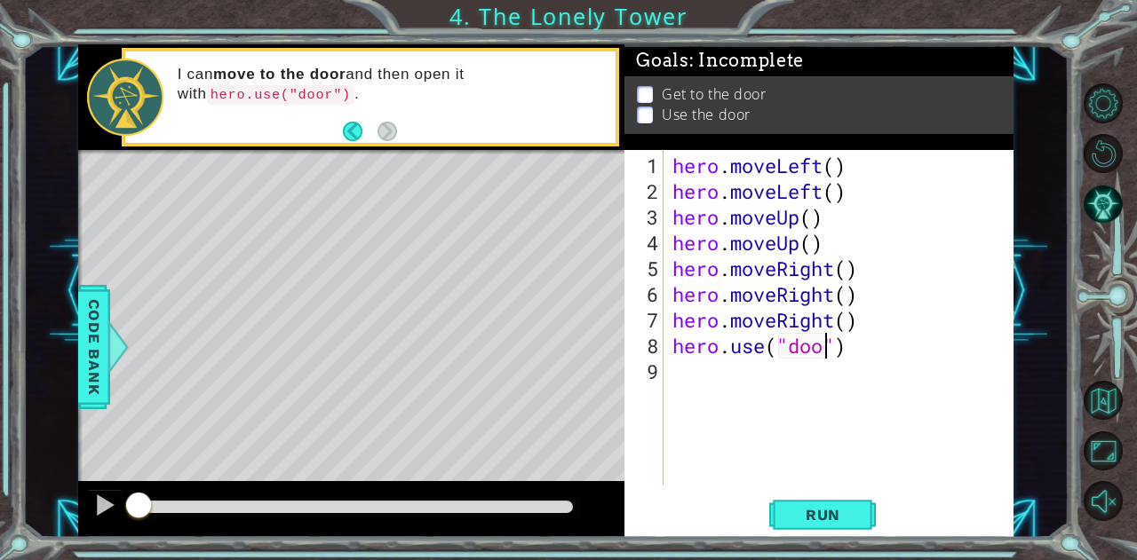
scroll to position [0, 7]
type textarea "hero.use("door")"
click at [793, 516] on span "Run" at bounding box center [823, 515] width 70 height 18
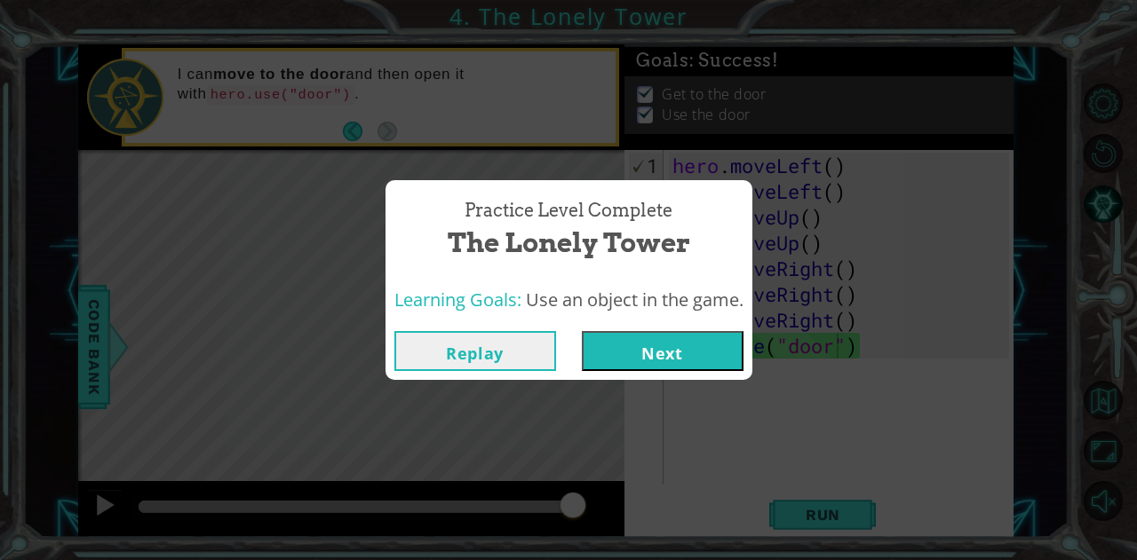
click at [645, 363] on button "Next" at bounding box center [663, 351] width 162 height 40
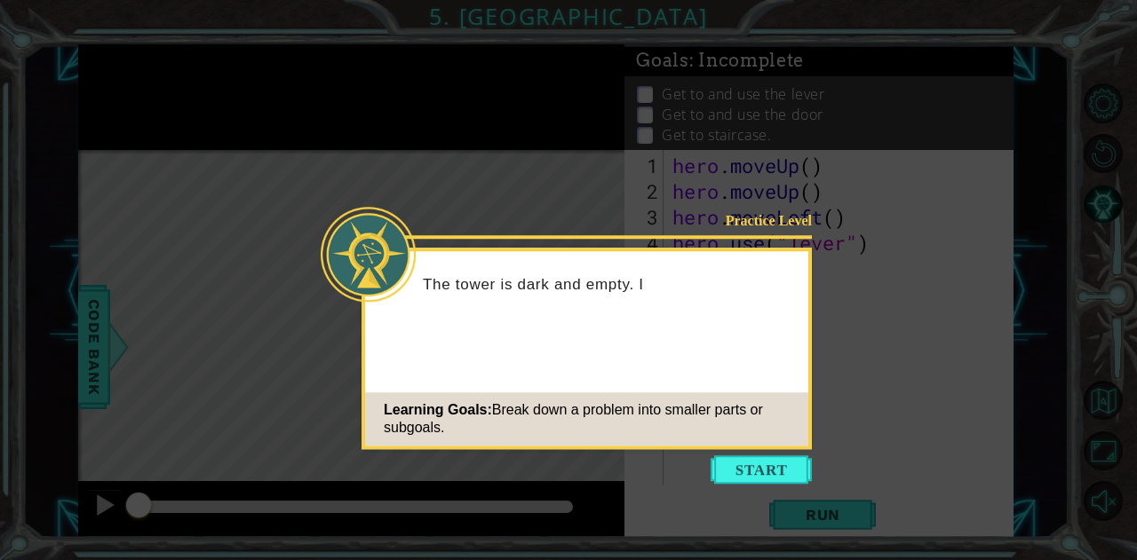
click at [614, 365] on div "Practice Level The tower is dark and empty. I Learning Goals: Break down a prob…" at bounding box center [586, 349] width 450 height 202
click at [727, 473] on button "Start" at bounding box center [761, 470] width 101 height 28
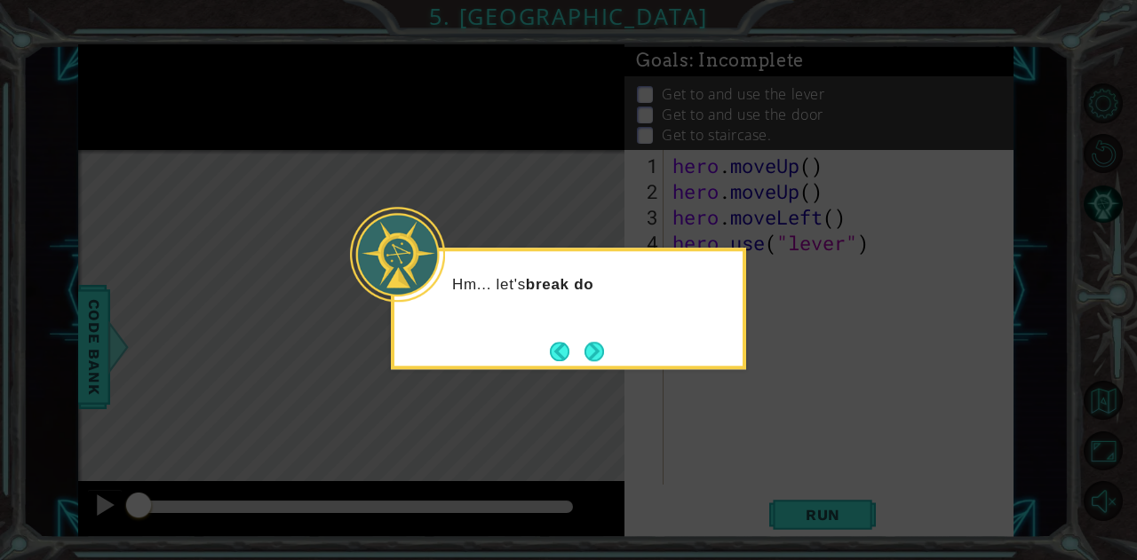
click at [640, 280] on p "Hm... let's break do" at bounding box center [591, 285] width 278 height 20
click at [597, 351] on button "Next" at bounding box center [595, 352] width 24 height 24
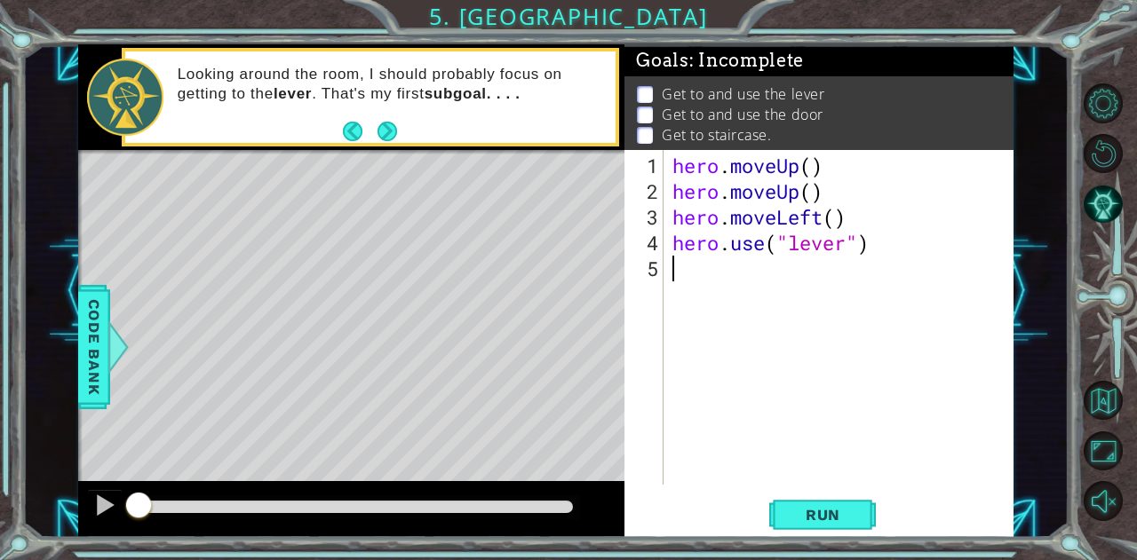
click at [384, 134] on button "Next" at bounding box center [387, 131] width 20 height 20
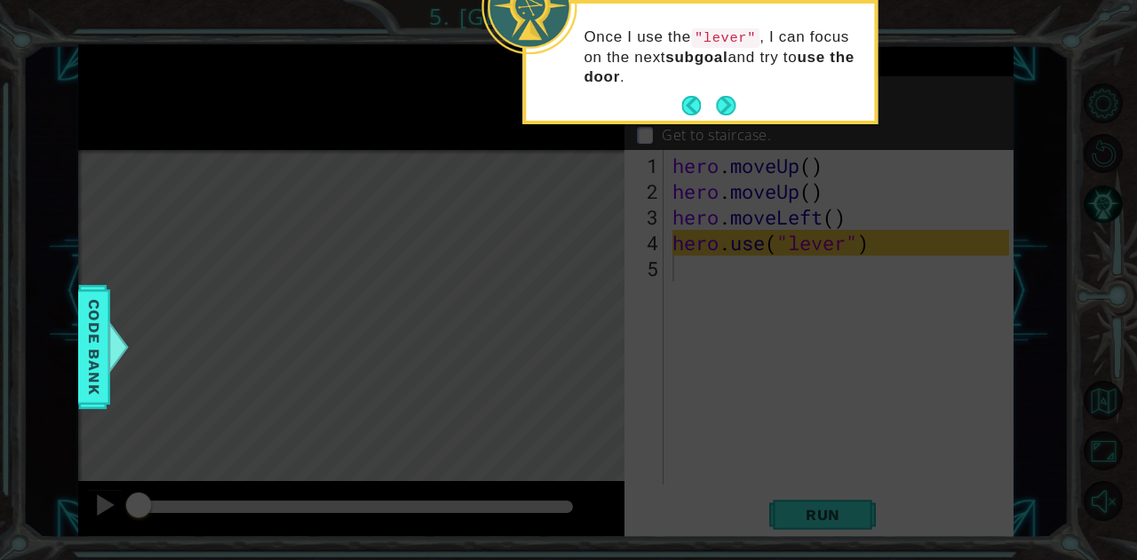
click at [716, 103] on button "Next" at bounding box center [726, 106] width 20 height 20
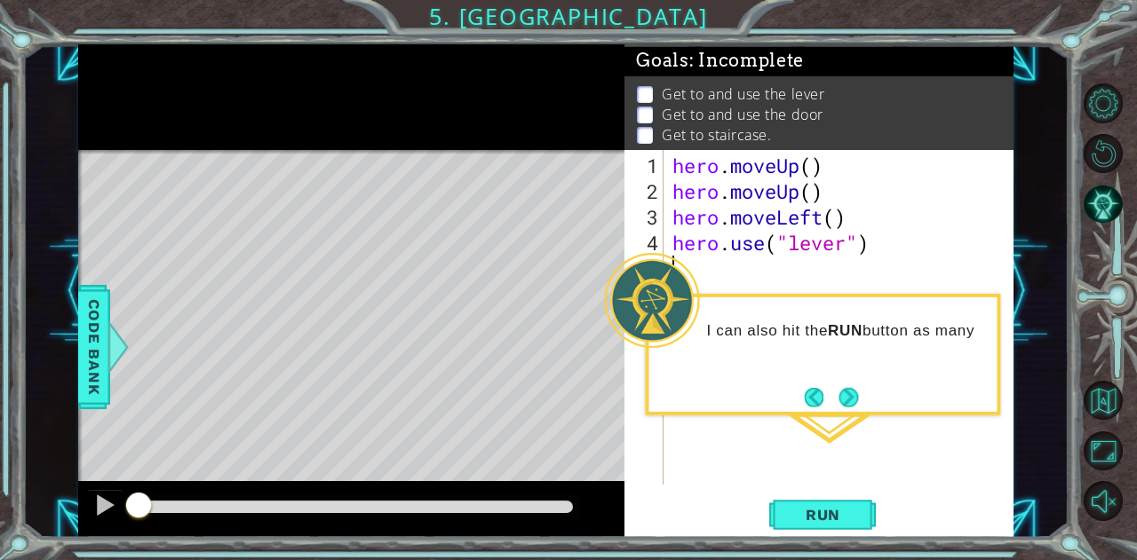
click at [782, 281] on div "hero . moveUp ( ) hero . moveUp ( ) hero . moveLeft ( ) hero . use ( "lever" )" at bounding box center [843, 346] width 349 height 386
click at [856, 397] on button "Next" at bounding box center [848, 397] width 20 height 20
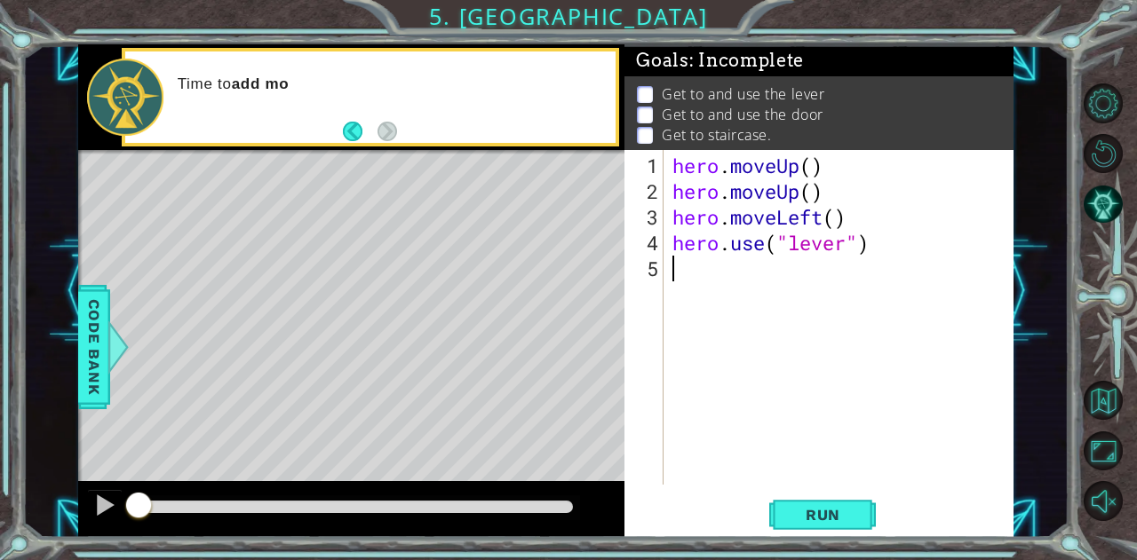
click at [856, 397] on div "hero . moveUp ( ) hero . moveUp ( ) hero . moveLeft ( ) hero . use ( "lever" )" at bounding box center [843, 346] width 349 height 386
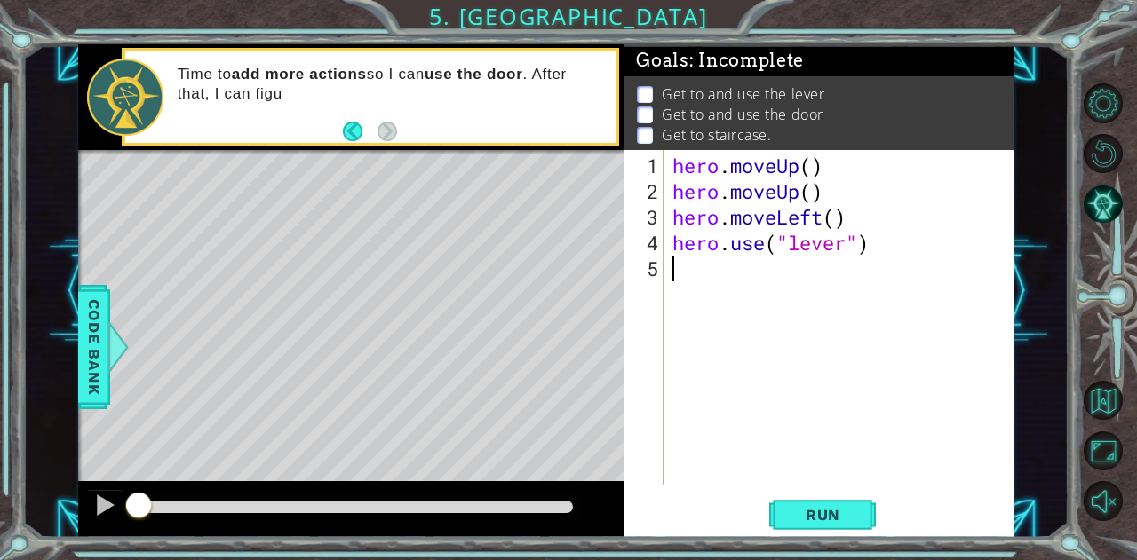
click at [464, 145] on div "Time to add more actions so I can use the door . After that, I can figu" at bounding box center [370, 97] width 497 height 99
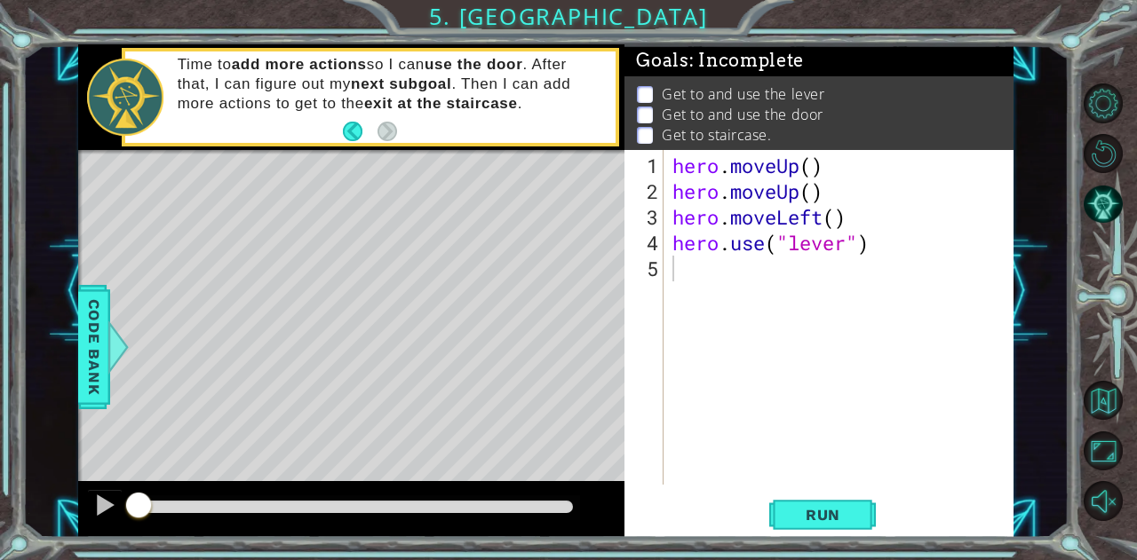
click at [814, 502] on button "Run" at bounding box center [822, 515] width 107 height 39
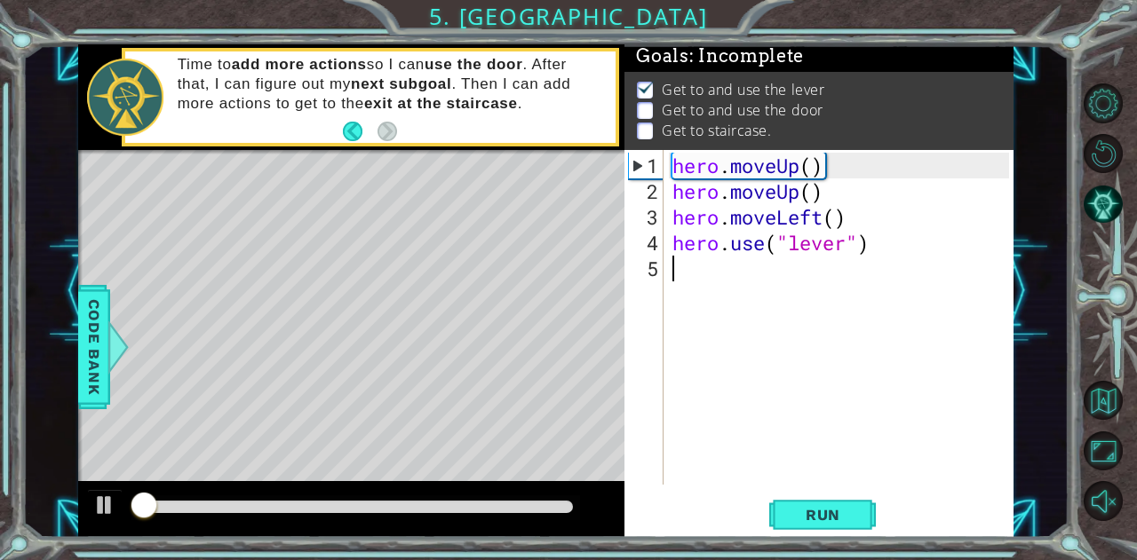
scroll to position [13, 0]
click at [705, 279] on div "hero . moveUp ( ) hero . moveUp ( ) hero . moveLeft ( ) hero . use ( "lever" )" at bounding box center [843, 346] width 349 height 386
type textarea "h"
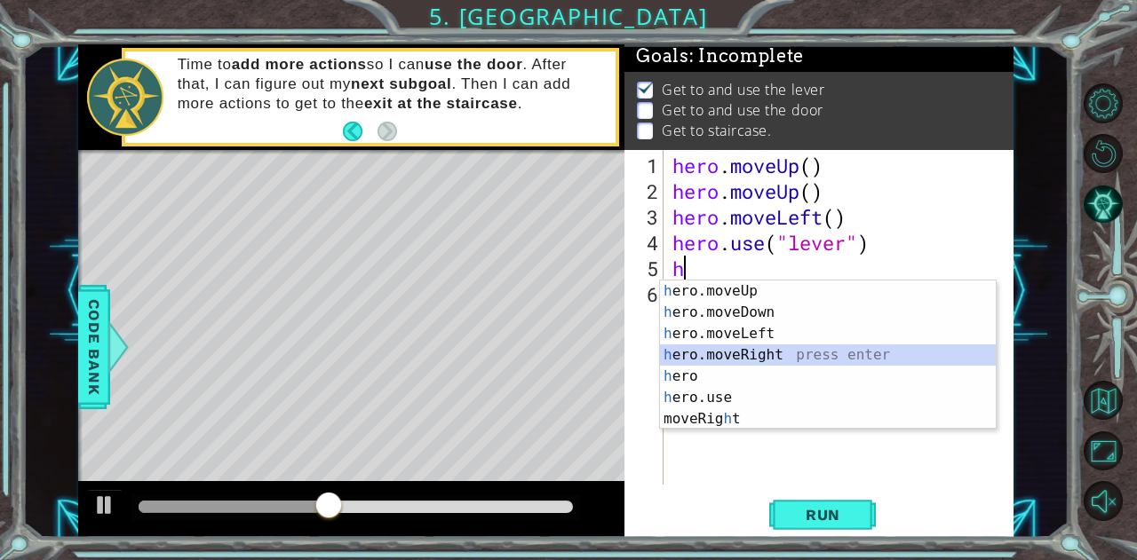
click at [727, 347] on div "h ero.moveUp press enter h ero.moveDown press enter h ero.moveLeft press enter …" at bounding box center [828, 377] width 337 height 192
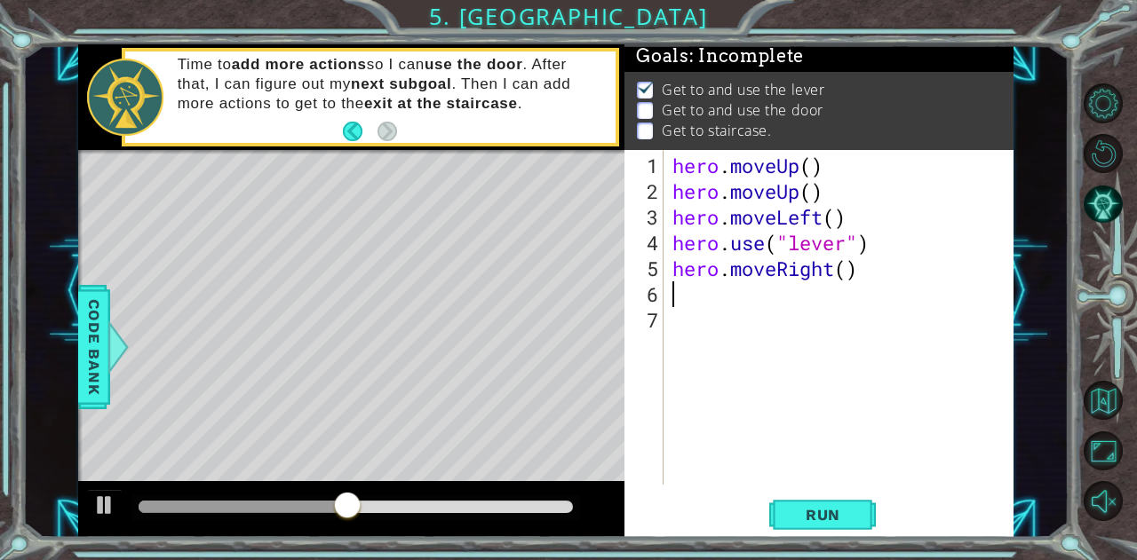
type textarea "h"
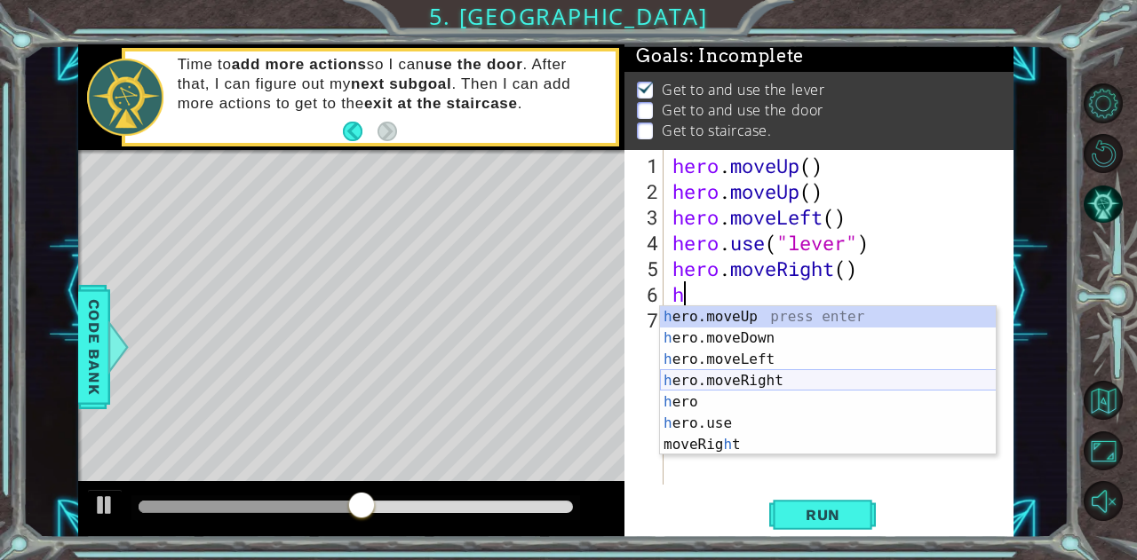
click at [734, 379] on div "h ero.moveUp press enter h ero.moveDown press enter h ero.moveLeft press enter …" at bounding box center [828, 402] width 337 height 192
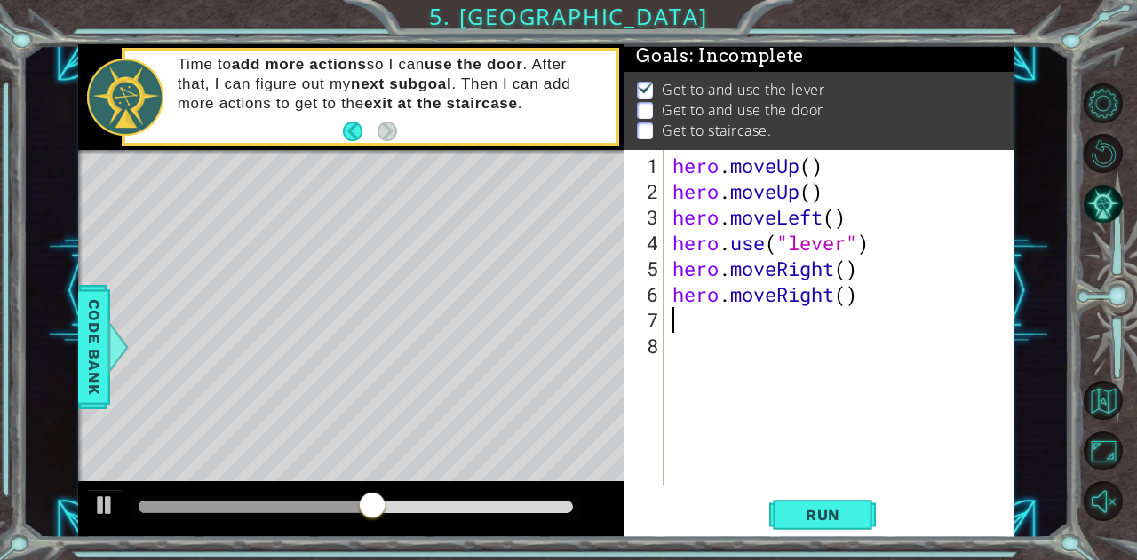
type textarea "h"
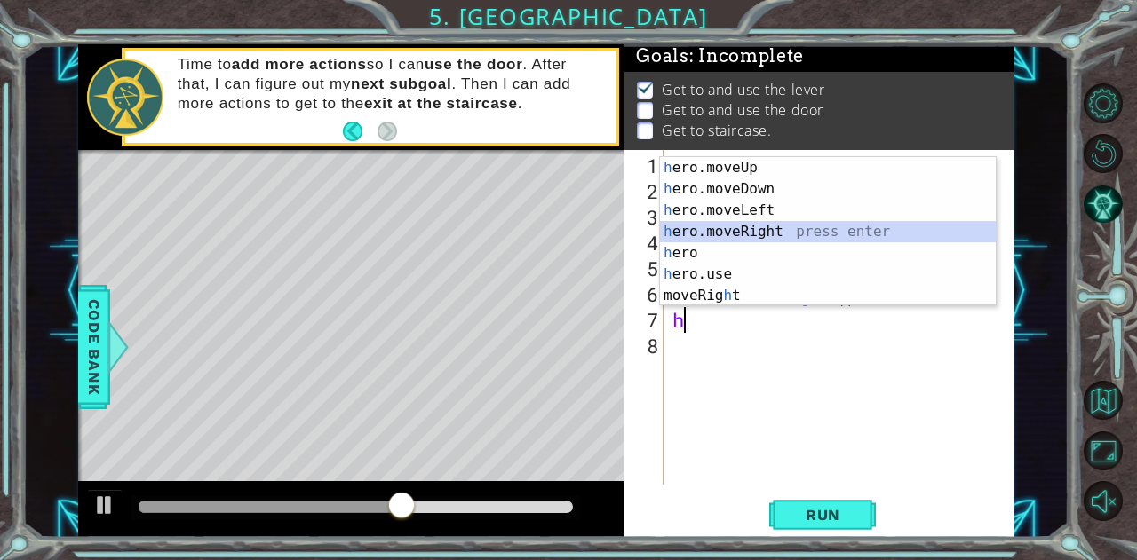
click at [725, 228] on div "h ero.moveUp press enter h ero.moveDown press enter h ero.moveLeft press enter …" at bounding box center [828, 253] width 337 height 192
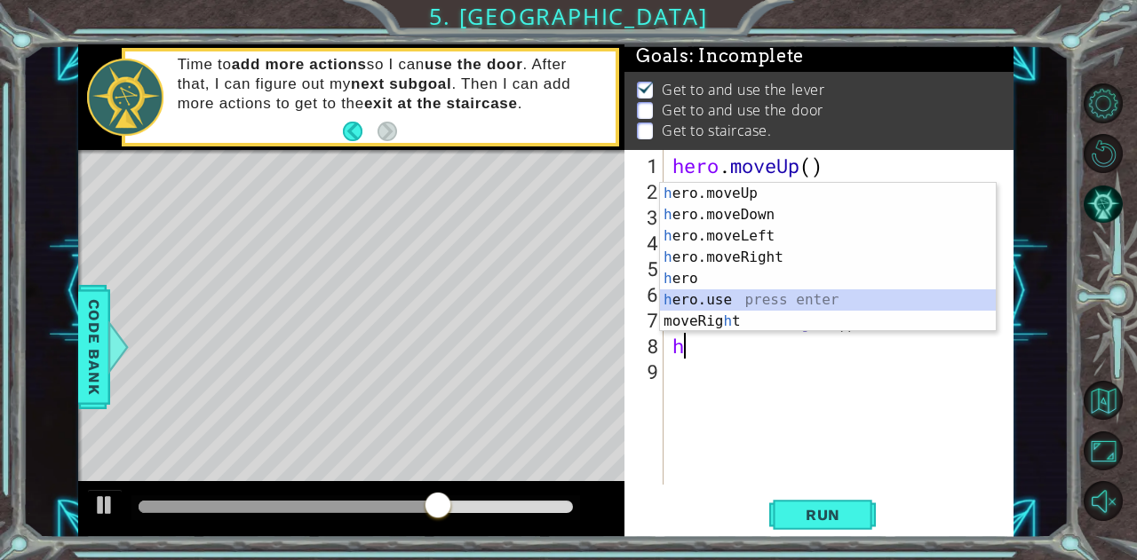
click at [709, 296] on div "h ero.moveUp press enter h ero.moveDown press enter h ero.moveLeft press enter …" at bounding box center [828, 279] width 337 height 192
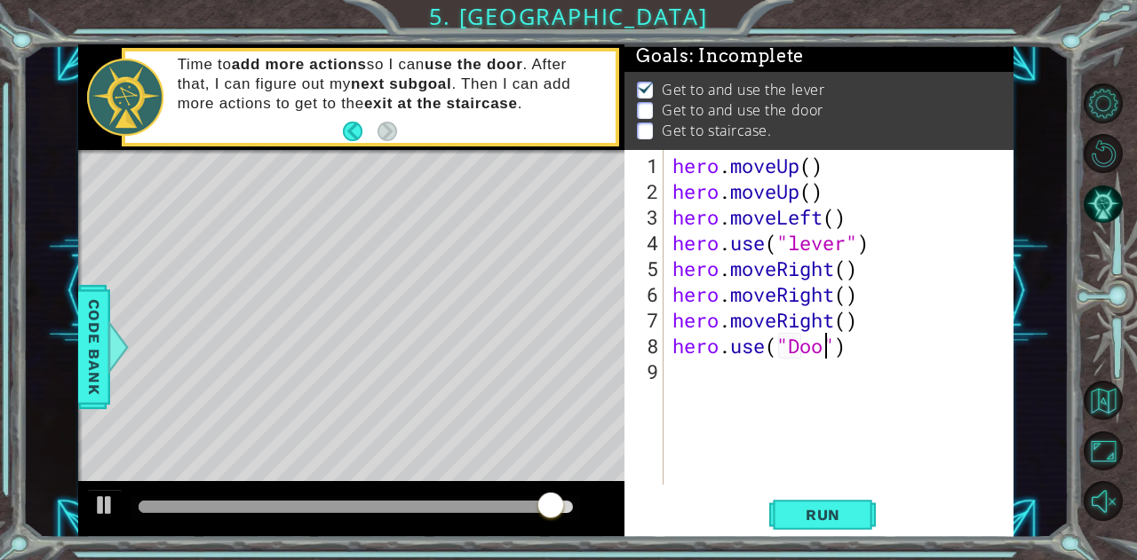
scroll to position [0, 7]
click at [811, 509] on span "Run" at bounding box center [823, 515] width 70 height 18
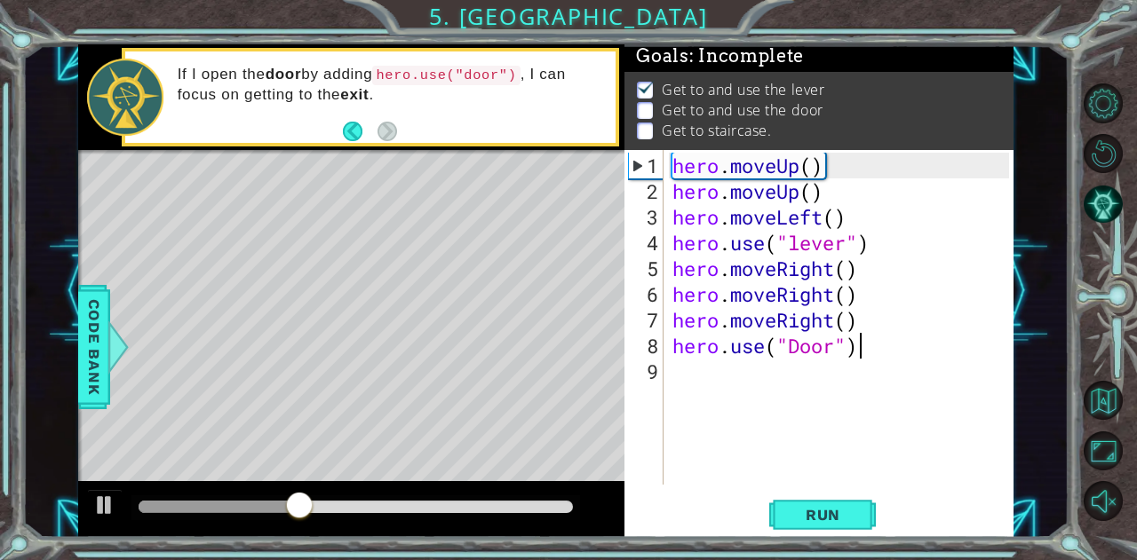
click at [877, 346] on div "hero . moveUp ( ) hero . moveUp ( ) hero . moveLeft ( ) hero . use ( "lever" ) …" at bounding box center [843, 346] width 349 height 386
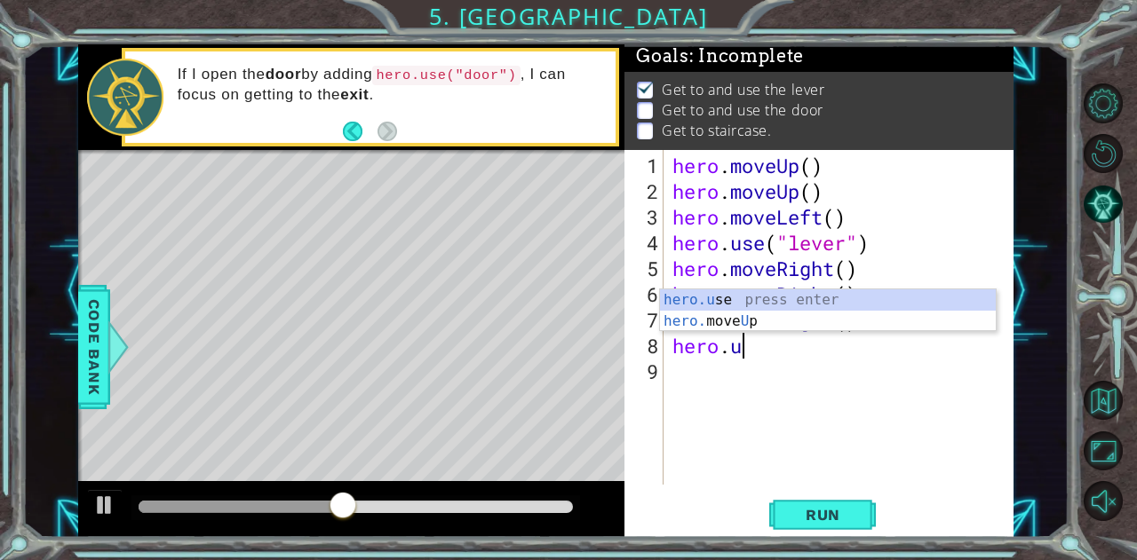
type textarea "hero."
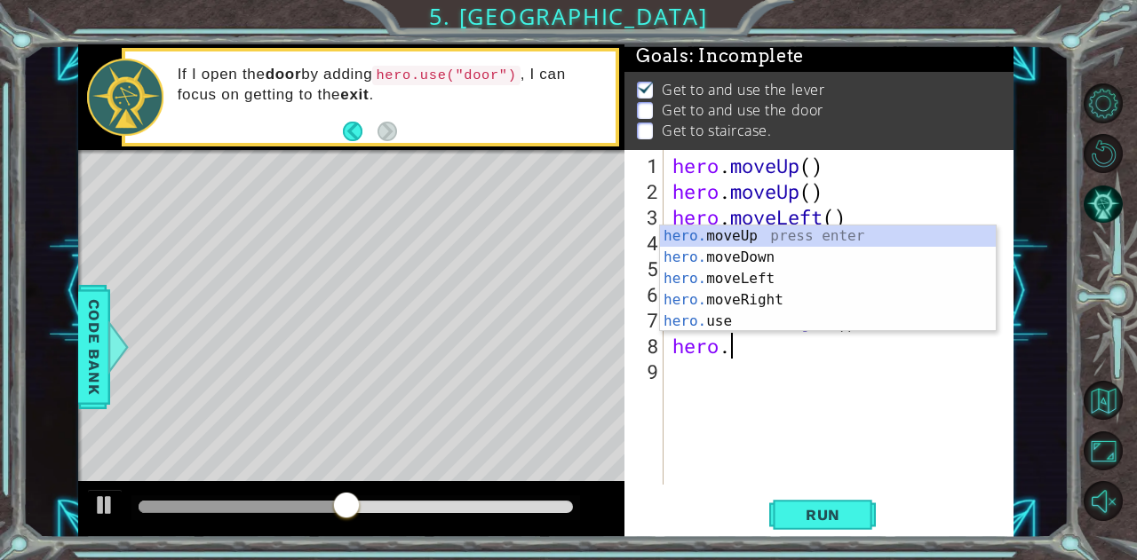
scroll to position [0, 2]
click at [827, 234] on div "hero. moveUp press enter hero. moveDown press enter hero. moveLeft press enter …" at bounding box center [828, 300] width 337 height 149
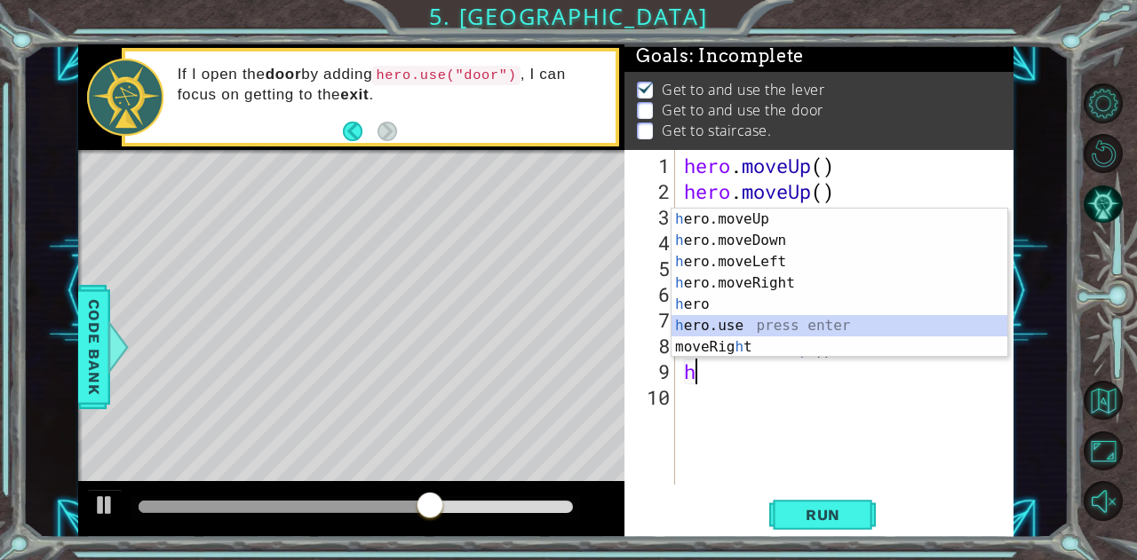
click at [750, 320] on div "h ero.moveUp press enter h ero.moveDown press enter h ero.moveLeft press enter …" at bounding box center [839, 305] width 337 height 192
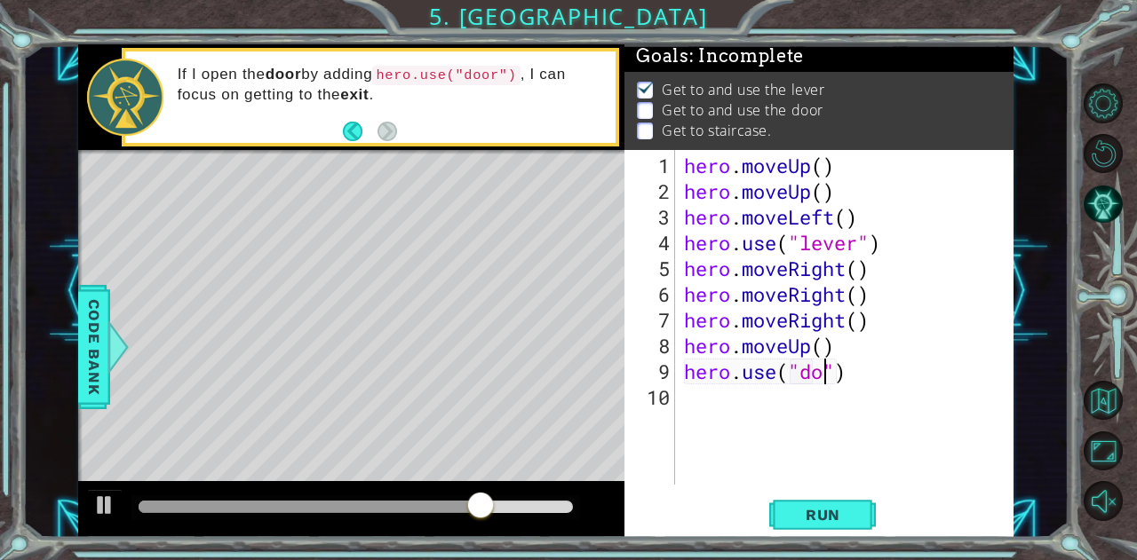
scroll to position [0, 7]
type textarea "hero.use("door")"
click at [838, 523] on span "Run" at bounding box center [823, 515] width 70 height 18
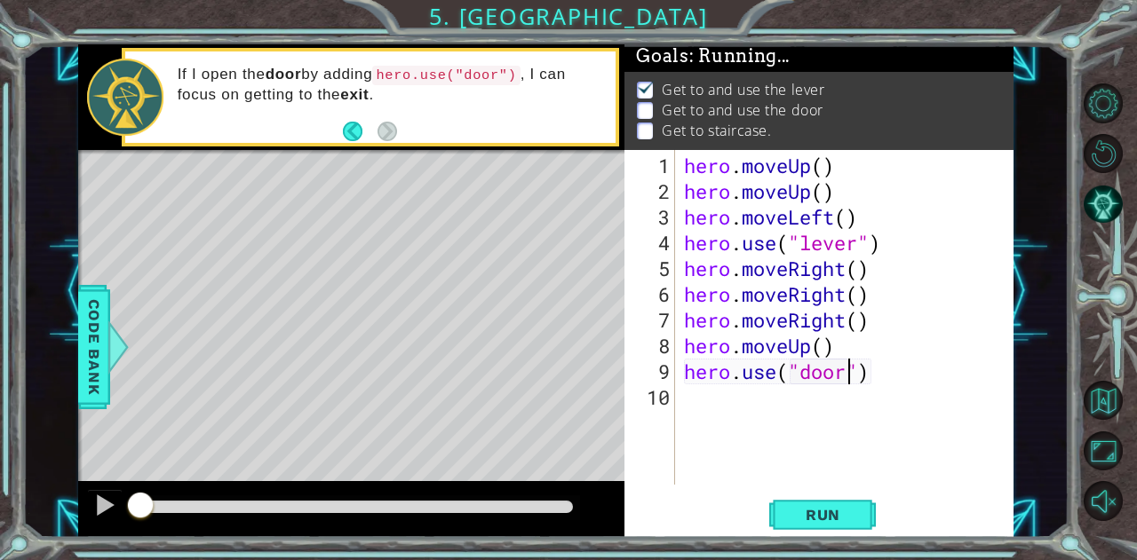
scroll to position [13, 0]
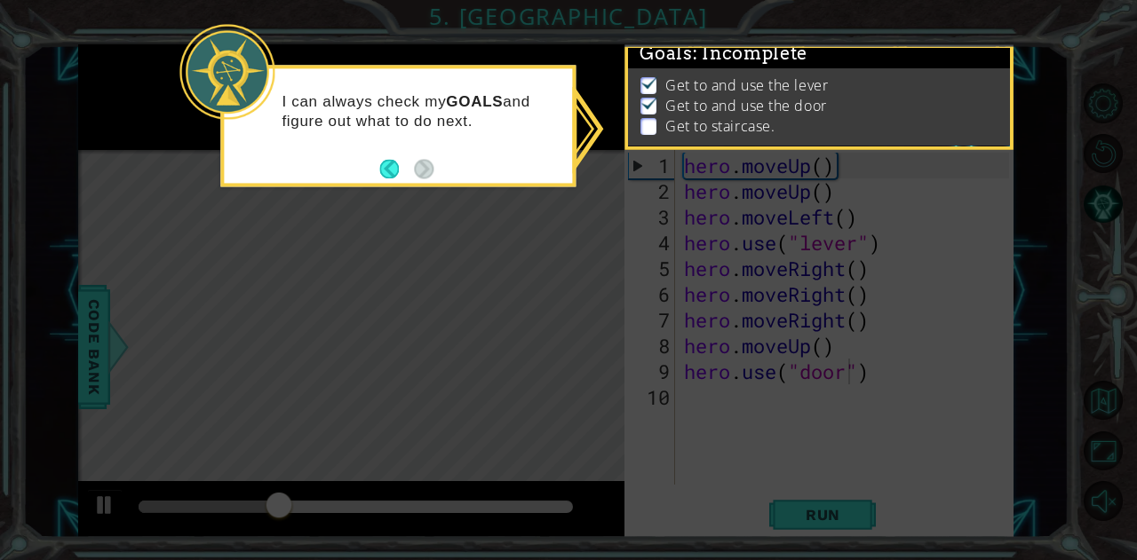
click at [791, 363] on icon at bounding box center [568, 280] width 1137 height 560
click at [400, 171] on button "Back" at bounding box center [396, 169] width 35 height 20
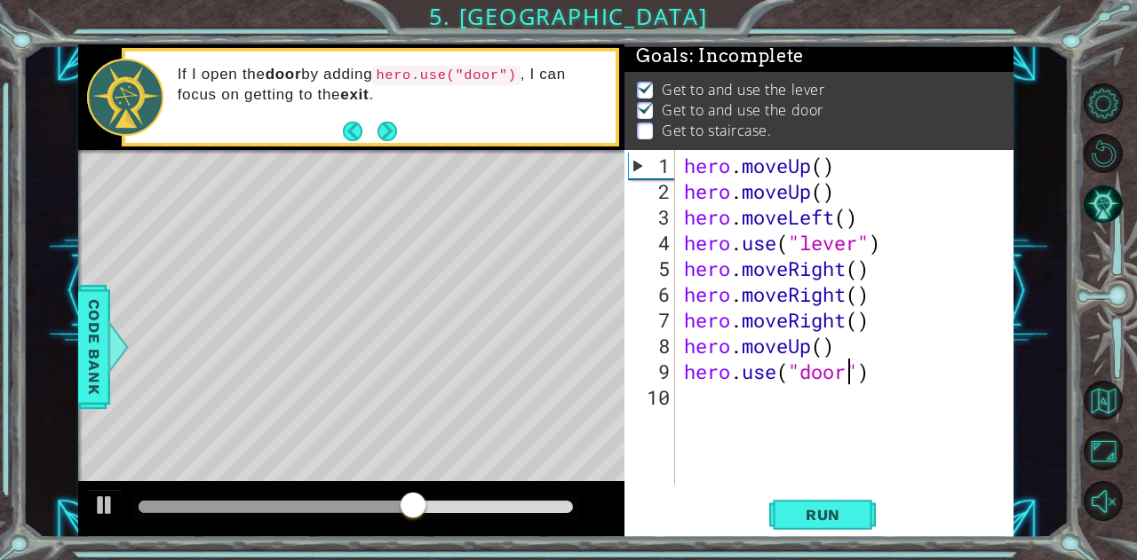
click at [384, 127] on button "Next" at bounding box center [387, 131] width 25 height 25
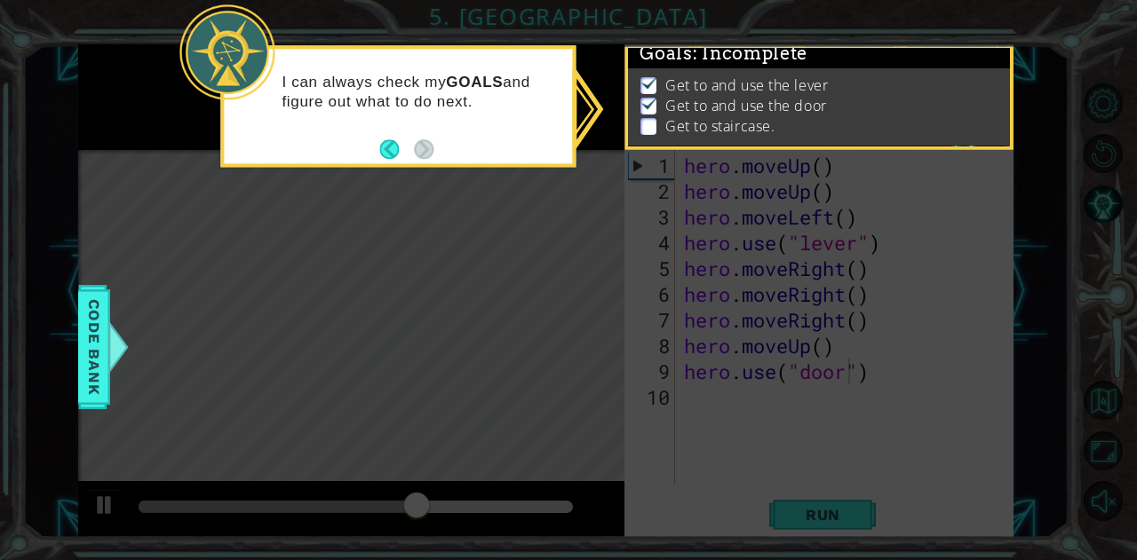
scroll to position [10, 0]
click at [458, 187] on icon at bounding box center [568, 280] width 1137 height 560
click at [821, 241] on icon at bounding box center [568, 280] width 1137 height 560
click at [382, 144] on button "Back" at bounding box center [396, 149] width 35 height 20
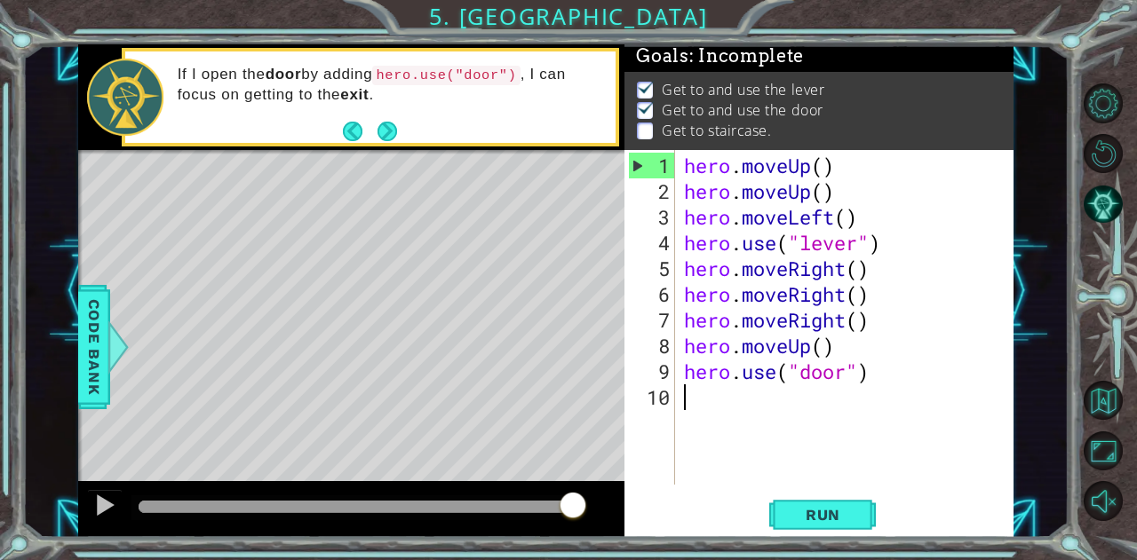
click at [901, 383] on div "hero . moveUp ( ) hero . moveUp ( ) hero . moveLeft ( ) hero . use ( "lever" ) …" at bounding box center [849, 346] width 338 height 386
type textarea "h"
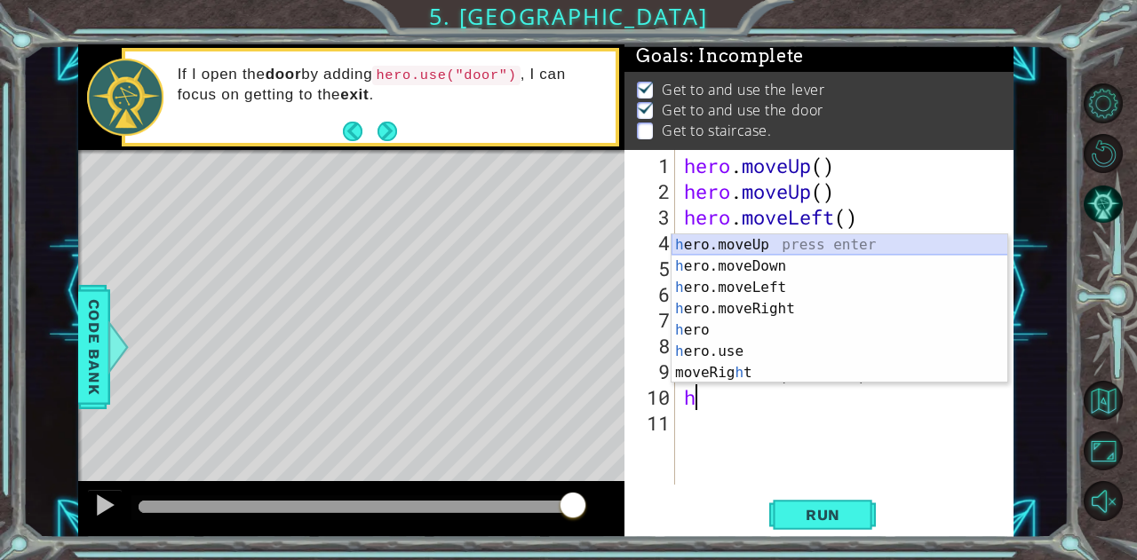
click at [781, 239] on div "h ero.moveUp press enter h ero.moveDown press enter h ero.moveLeft press enter …" at bounding box center [839, 330] width 337 height 192
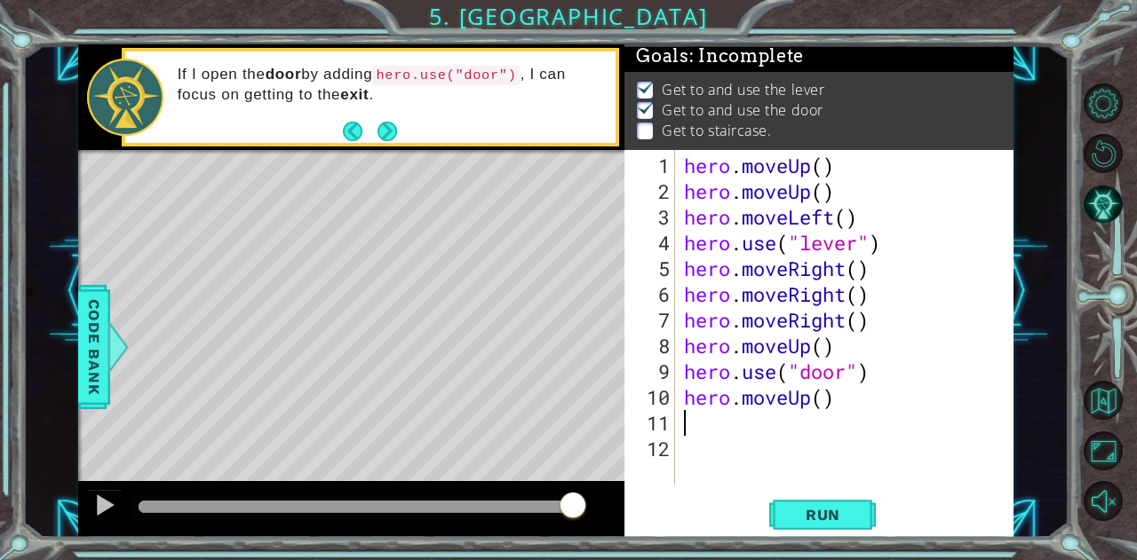
type textarea "h"
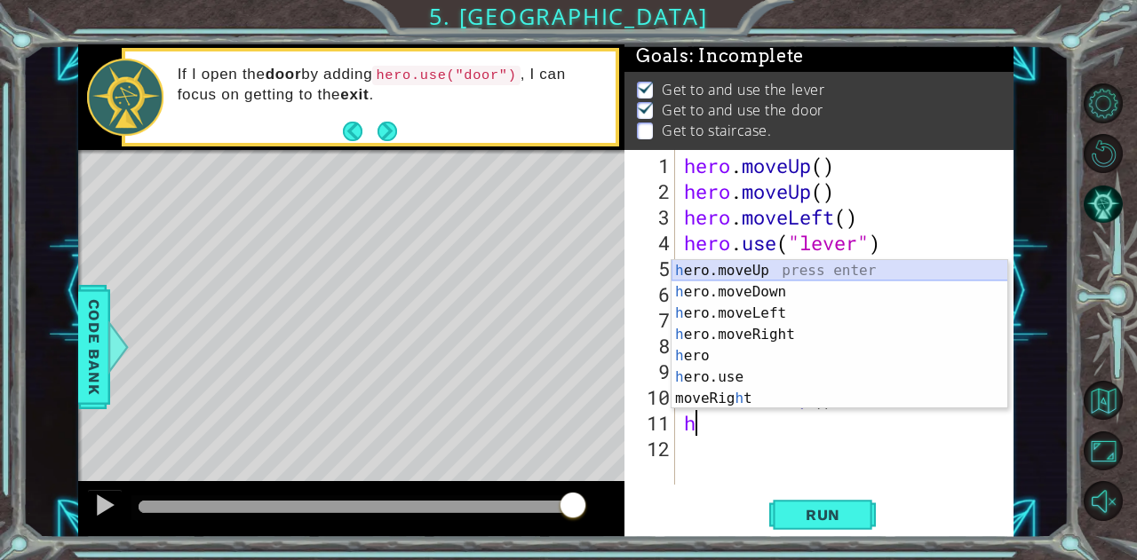
click at [773, 274] on div "h ero.moveUp press enter h ero.moveDown press enter h ero.moveLeft press enter …" at bounding box center [839, 356] width 337 height 192
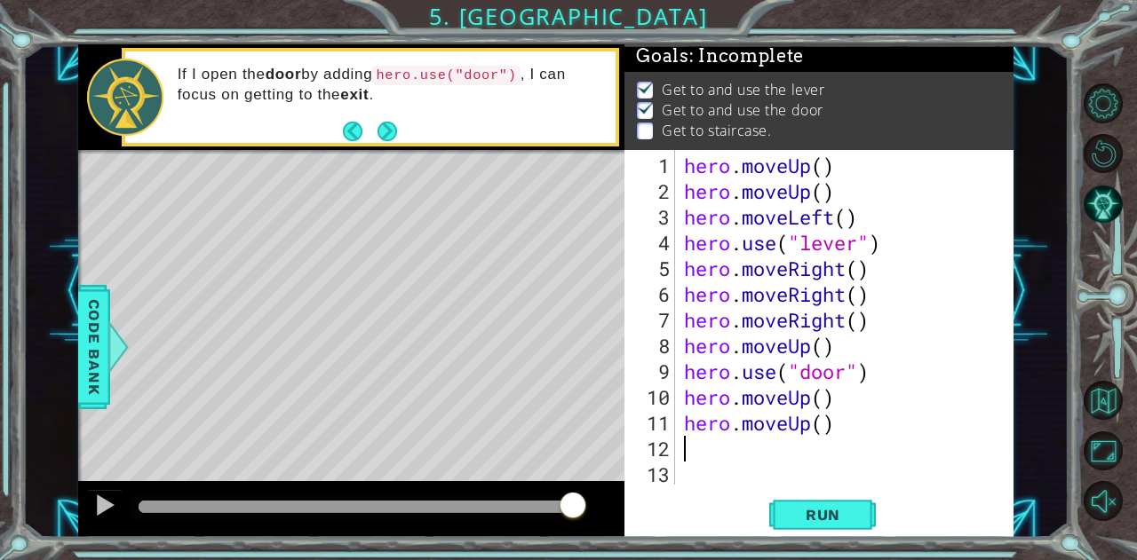
type textarea "h"
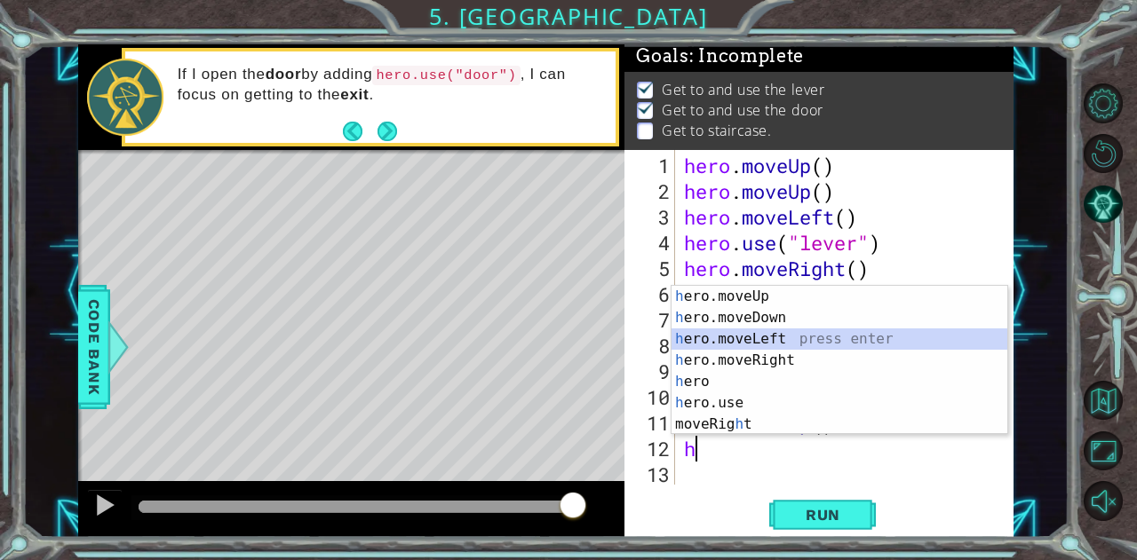
click at [760, 342] on div "h ero.moveUp press enter h ero.moveDown press enter h ero.moveLeft press enter …" at bounding box center [839, 382] width 337 height 192
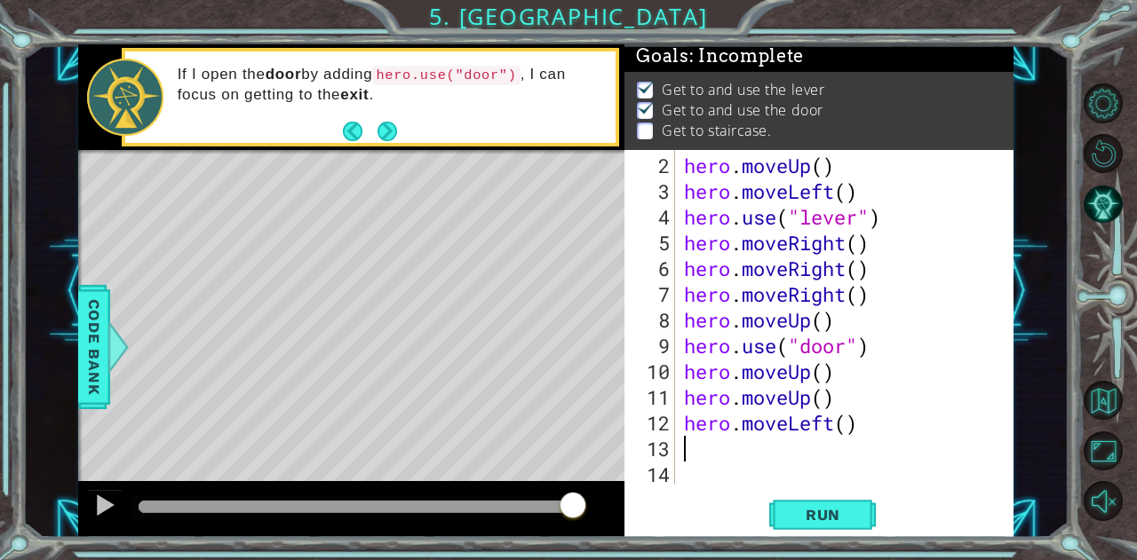
scroll to position [25, 0]
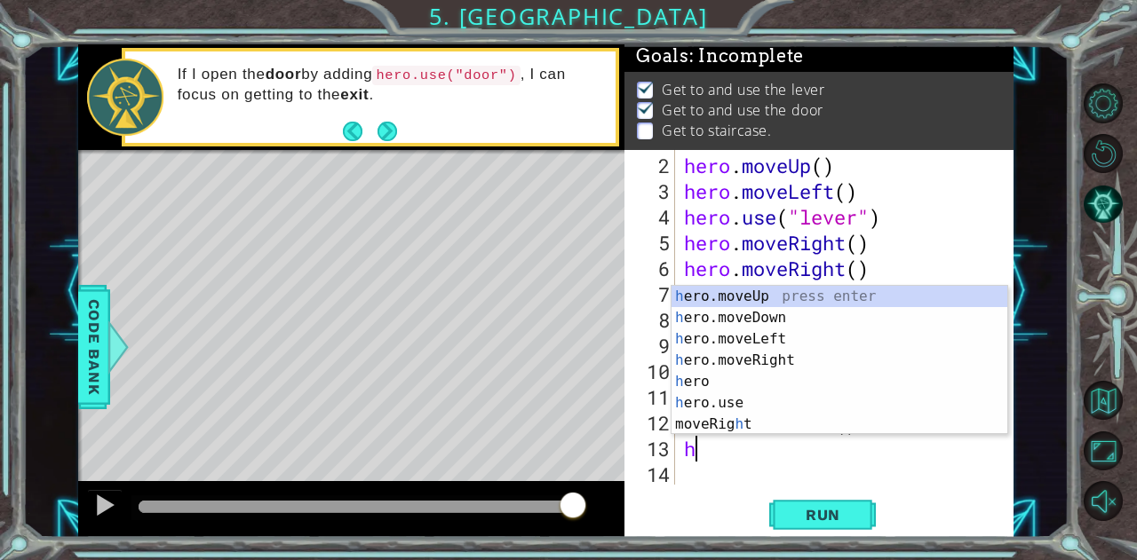
type textarea "he"
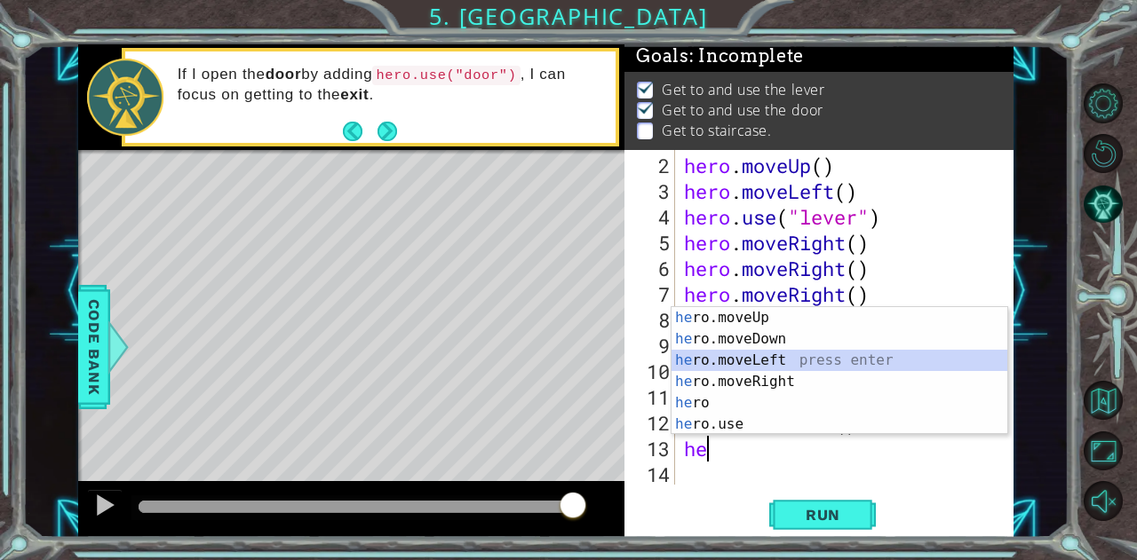
click at [787, 354] on div "he ro.moveUp press enter he ro.moveDown press enter he ro.moveLeft press enter …" at bounding box center [839, 392] width 337 height 171
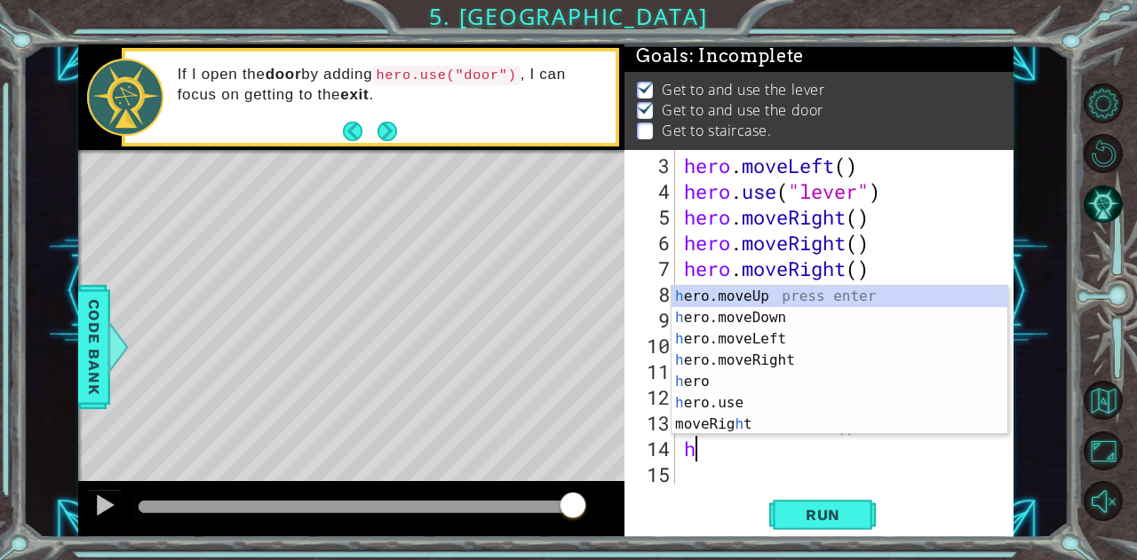
type textarea "her"
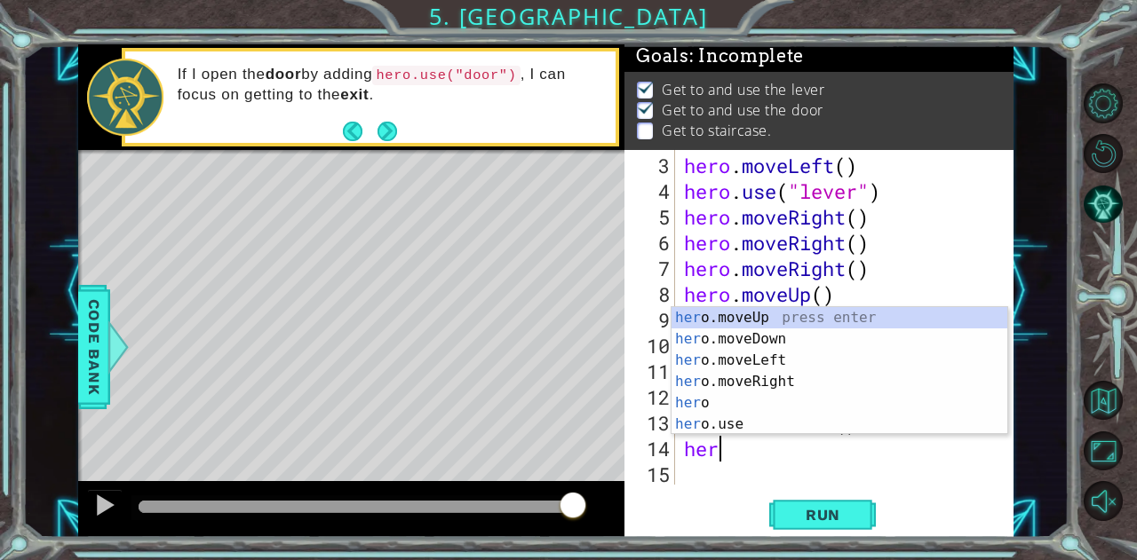
scroll to position [0, 0]
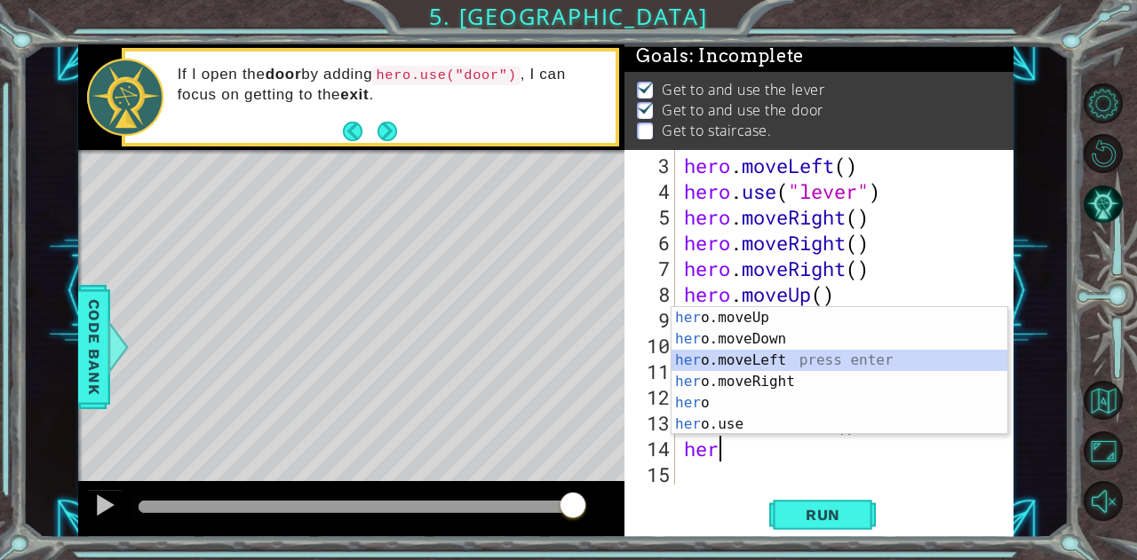
click at [762, 356] on div "her o.moveUp press enter her o.moveDown press enter her o.moveLeft press enter …" at bounding box center [839, 392] width 337 height 171
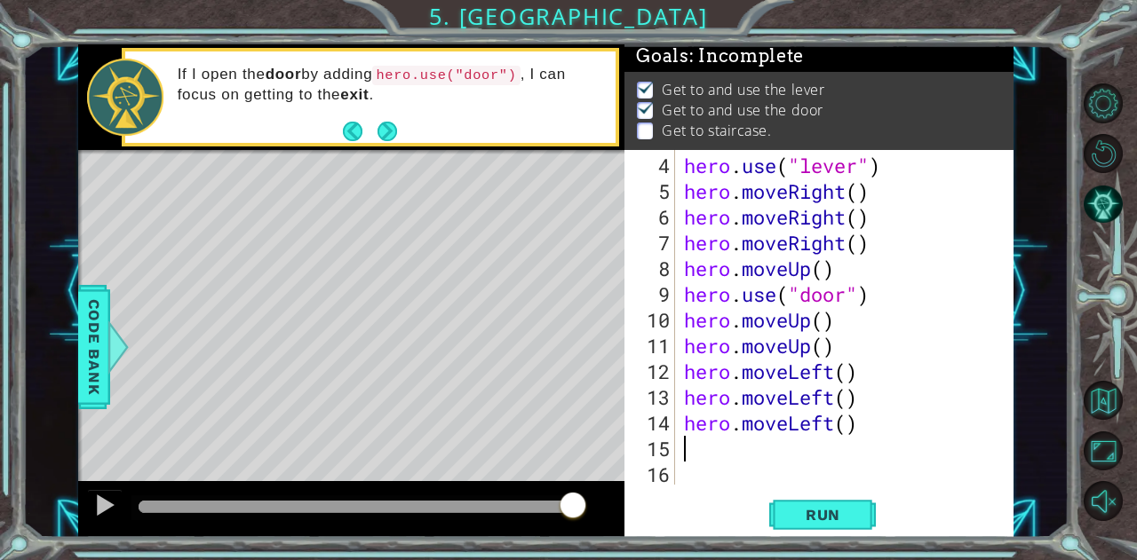
scroll to position [76, 0]
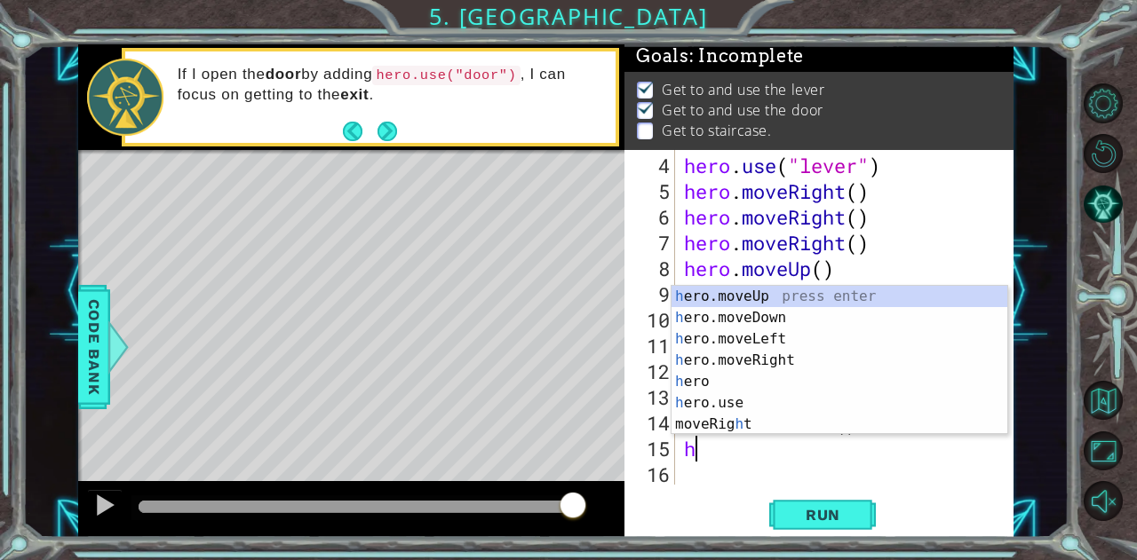
type textarea "her"
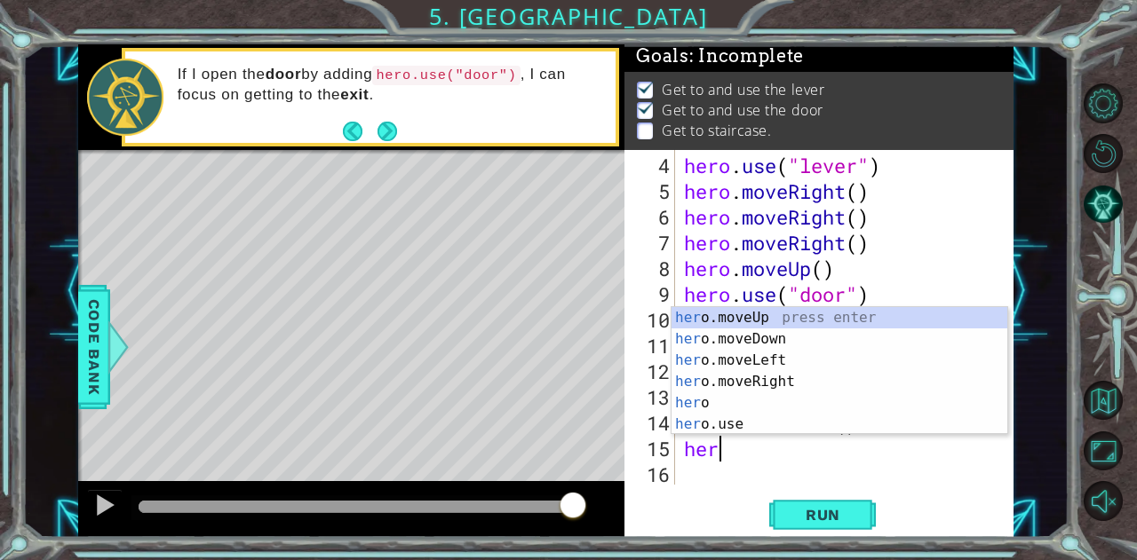
scroll to position [0, 0]
click at [734, 315] on div "her o.moveUp press enter her o.moveDown press enter her o.moveLeft press enter …" at bounding box center [839, 392] width 337 height 171
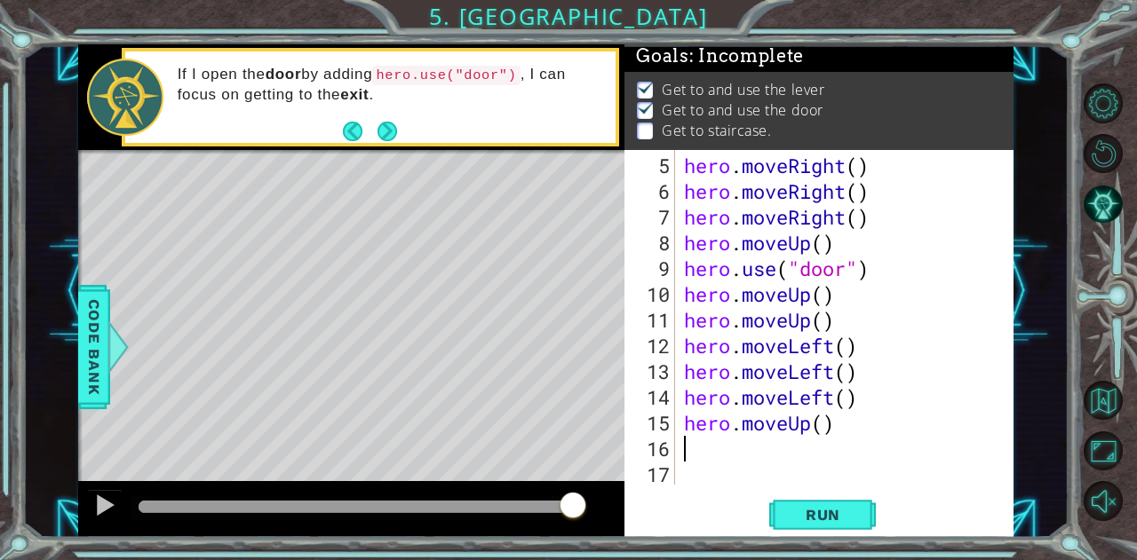
click at [813, 520] on span "Run" at bounding box center [823, 515] width 70 height 18
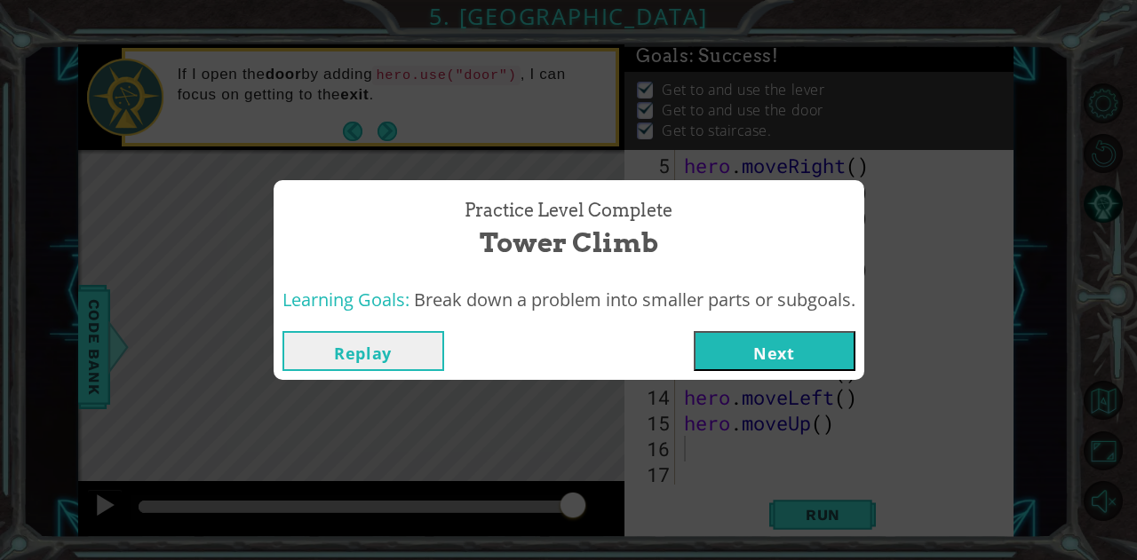
click at [757, 342] on button "Next" at bounding box center [775, 351] width 162 height 40
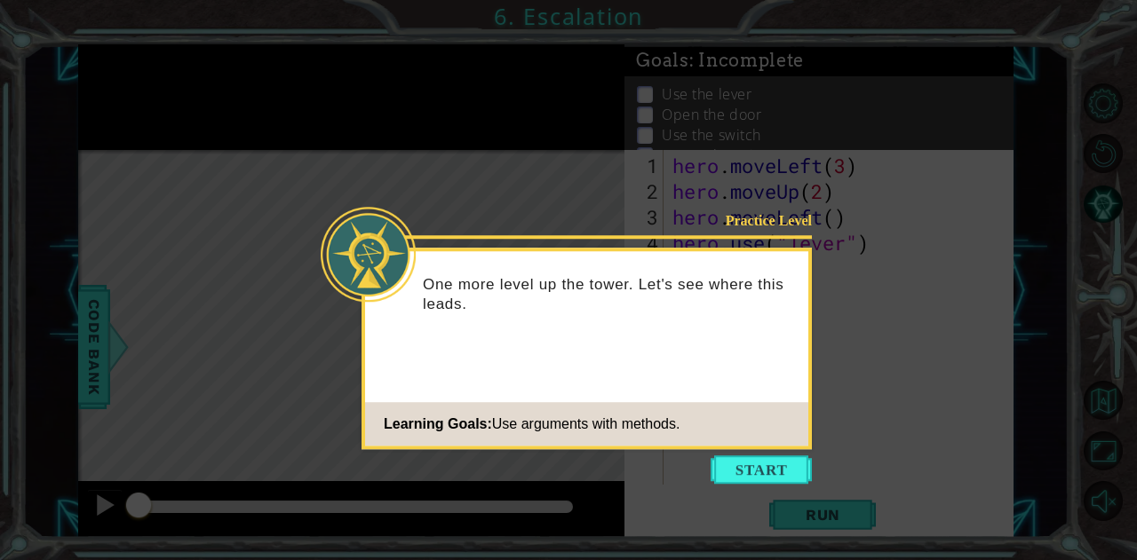
click at [737, 475] on button "Start" at bounding box center [761, 470] width 101 height 28
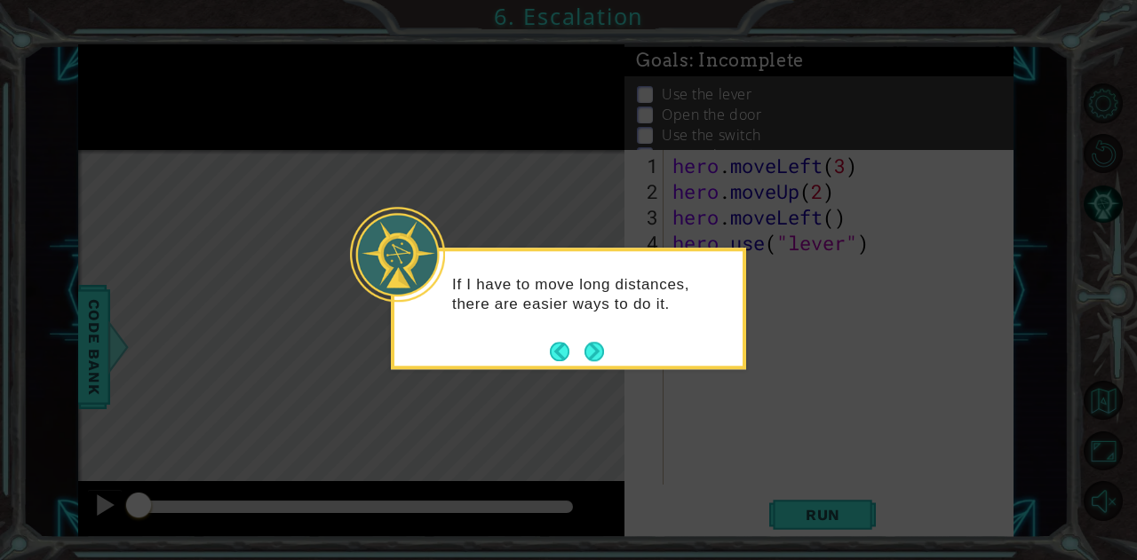
click at [592, 346] on button "Next" at bounding box center [594, 351] width 20 height 20
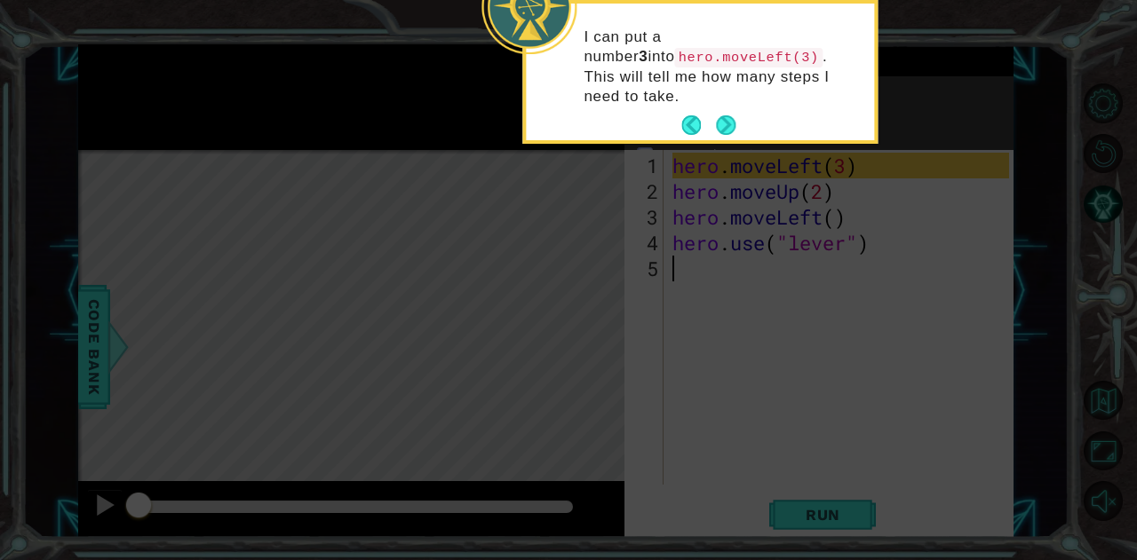
click at [719, 116] on button "Next" at bounding box center [725, 125] width 23 height 23
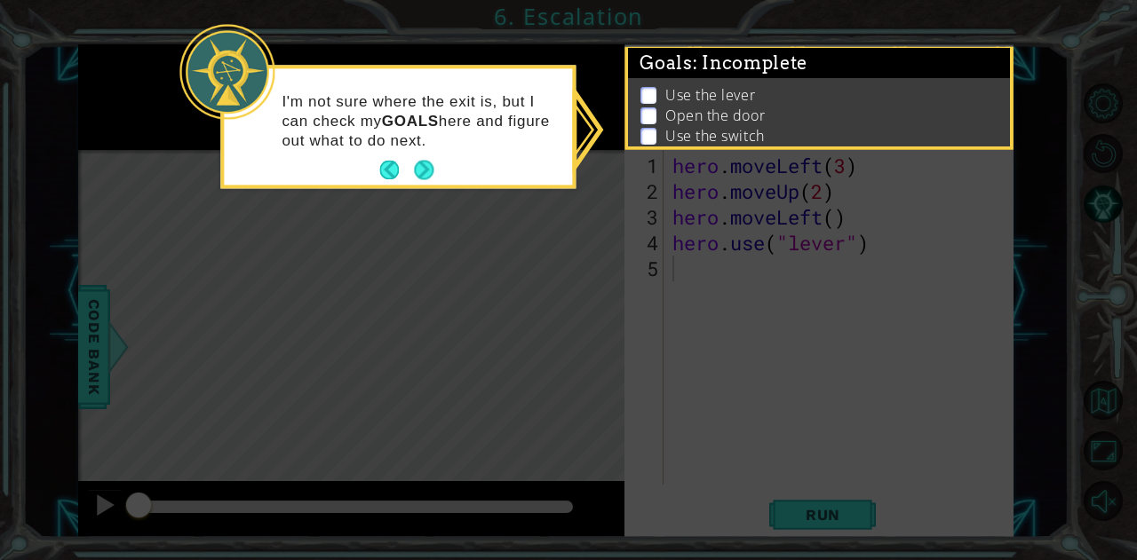
click at [431, 171] on button "Next" at bounding box center [424, 170] width 21 height 21
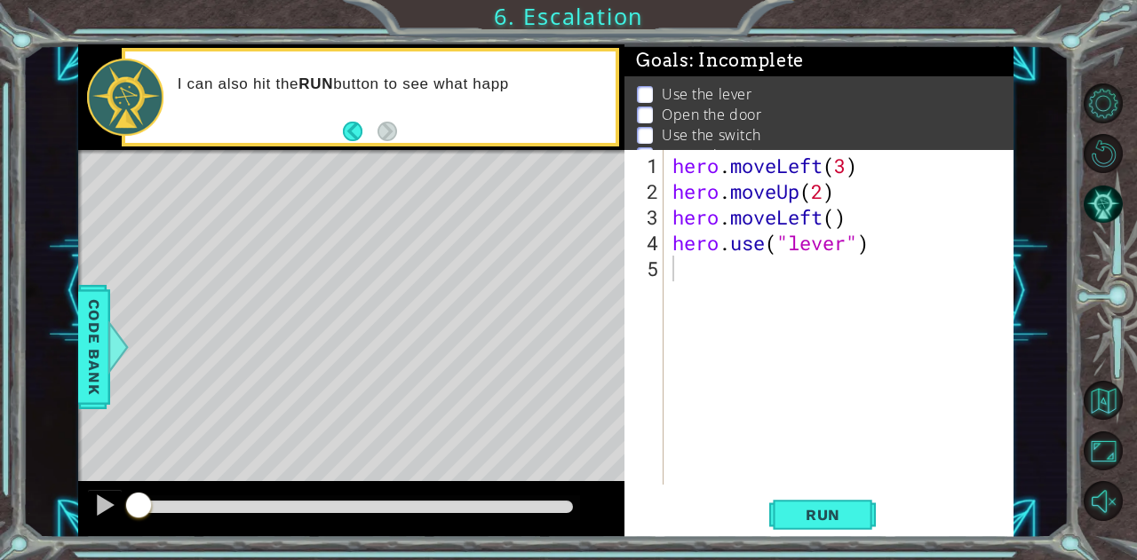
click at [369, 91] on p "I can also hit the RUN button to see what happ" at bounding box center [391, 85] width 426 height 20
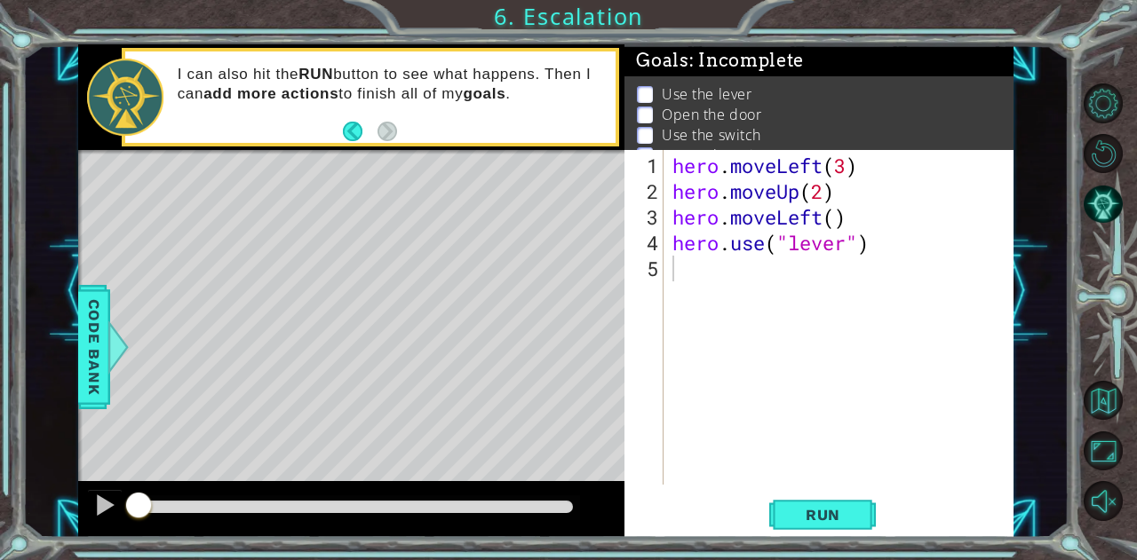
click at [698, 288] on div "hero . moveLeft ( 3 ) hero . moveUp ( 2 ) hero . moveLeft ( ) hero . use ( "lev…" at bounding box center [843, 346] width 349 height 386
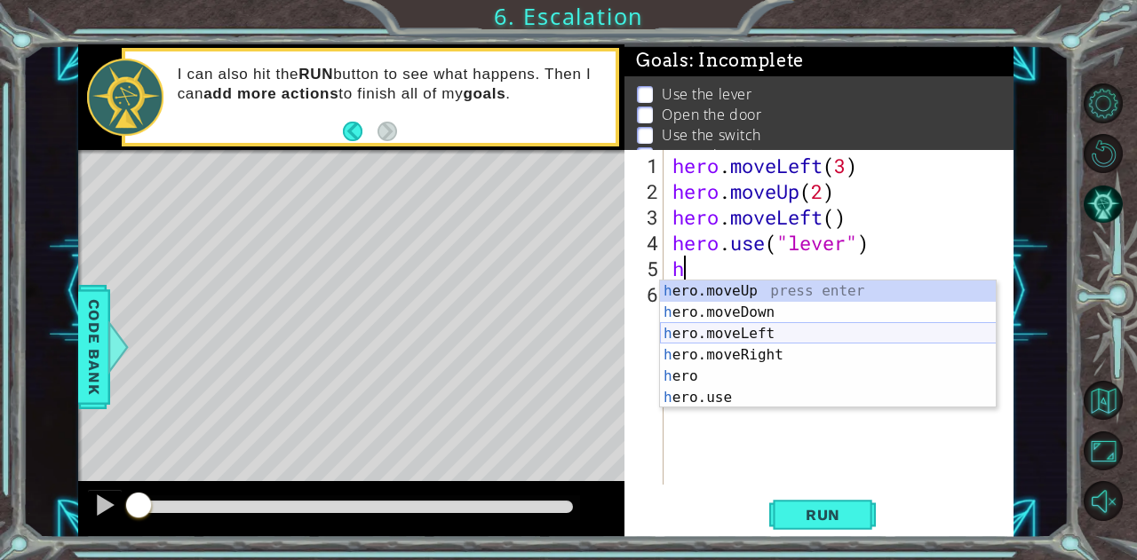
click at [748, 327] on div "h ero.moveUp press enter h ero.moveDown press enter h ero.moveLeft press enter …" at bounding box center [828, 366] width 337 height 171
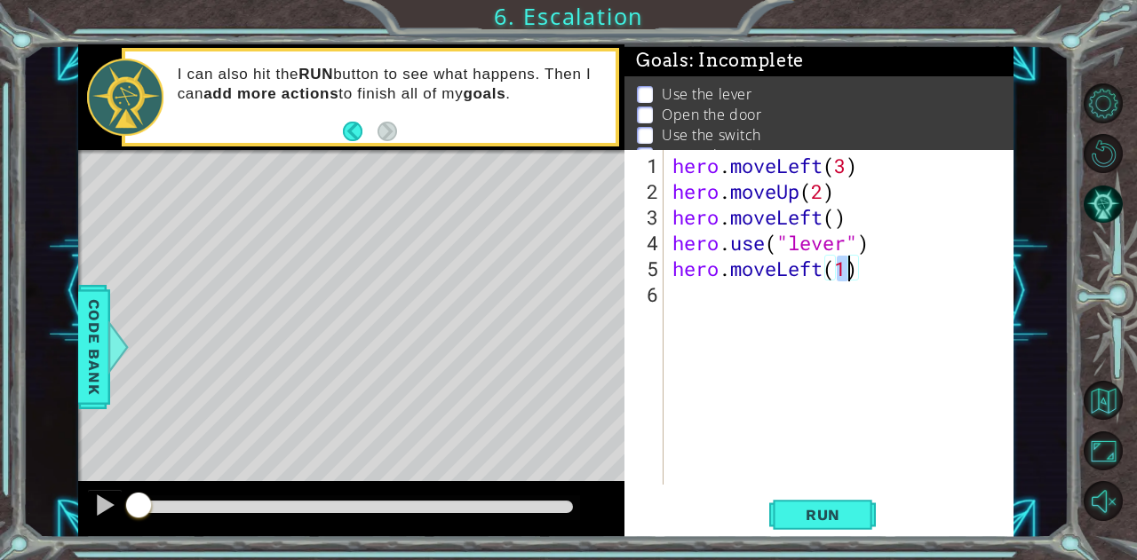
type textarea "hero.moveLeft(h)"
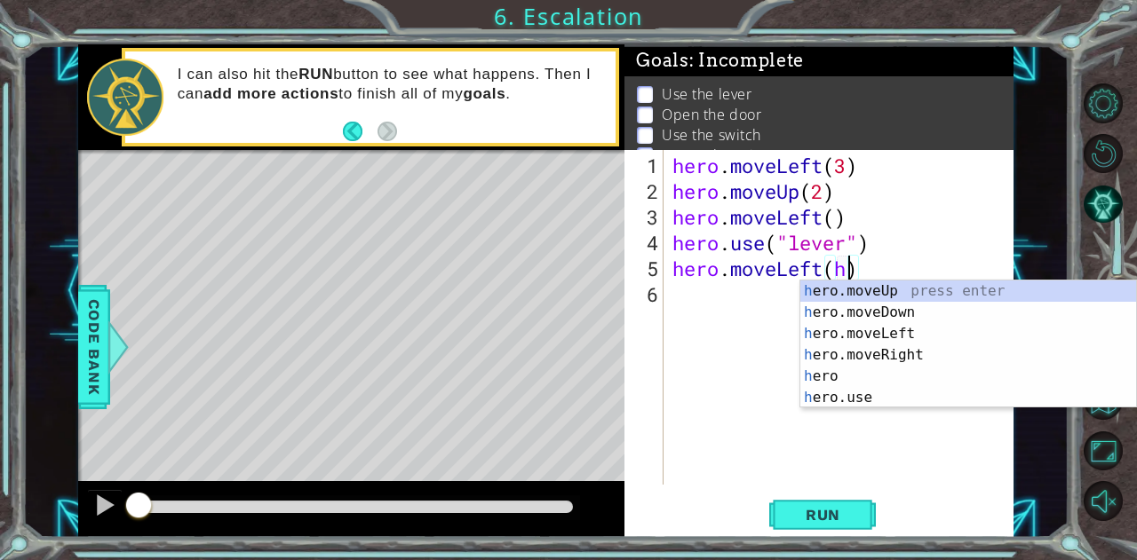
scroll to position [0, 7]
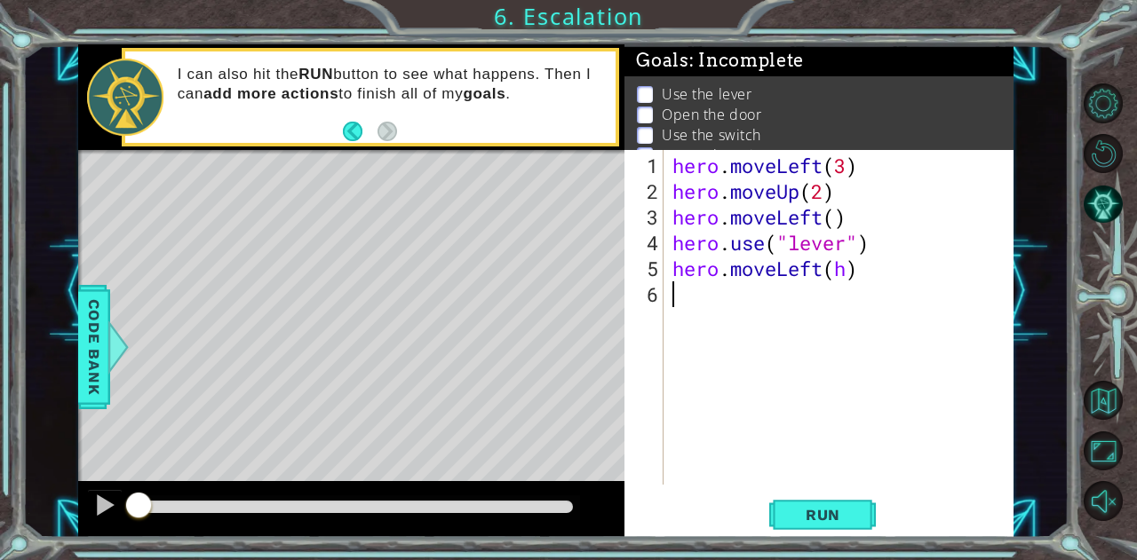
click at [707, 393] on div "hero . moveLeft ( 3 ) hero . moveUp ( 2 ) hero . moveLeft ( ) hero . use ( "lev…" at bounding box center [843, 346] width 349 height 386
click at [847, 266] on div "hero . moveLeft ( 3 ) hero . moveUp ( 2 ) hero . moveLeft ( ) hero . use ( "lev…" at bounding box center [843, 346] width 349 height 386
type textarea "hero.moveLeft()"
click at [783, 302] on div "hero . moveLeft ( 3 ) hero . moveUp ( 2 ) hero . moveLeft ( ) hero . use ( "lev…" at bounding box center [843, 346] width 349 height 386
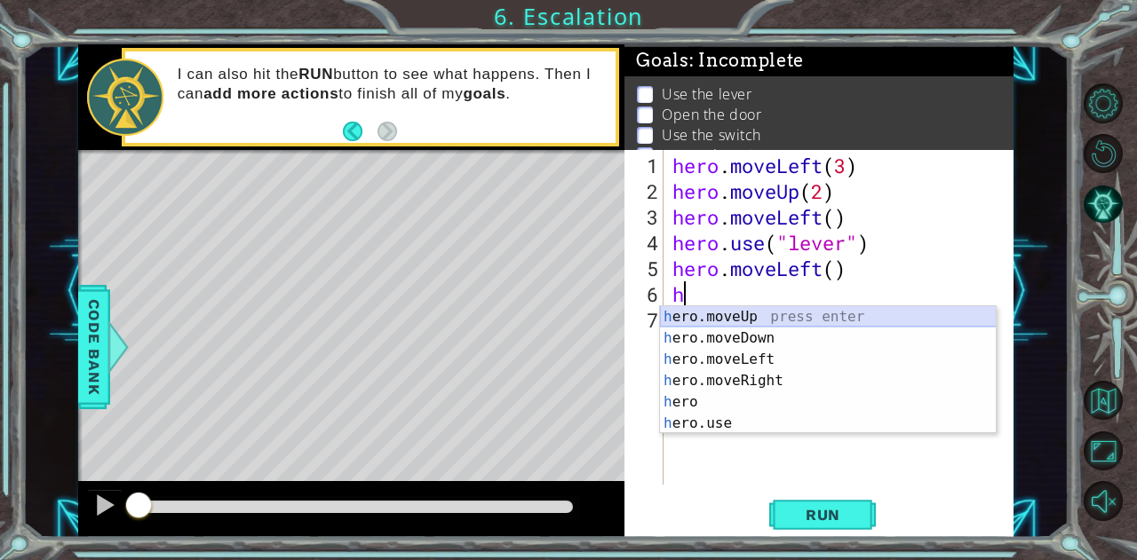
click at [798, 314] on div "h ero.moveUp press enter h ero.moveDown press enter h ero.moveLeft press enter …" at bounding box center [828, 391] width 337 height 171
type textarea "hero.moveUp(1)"
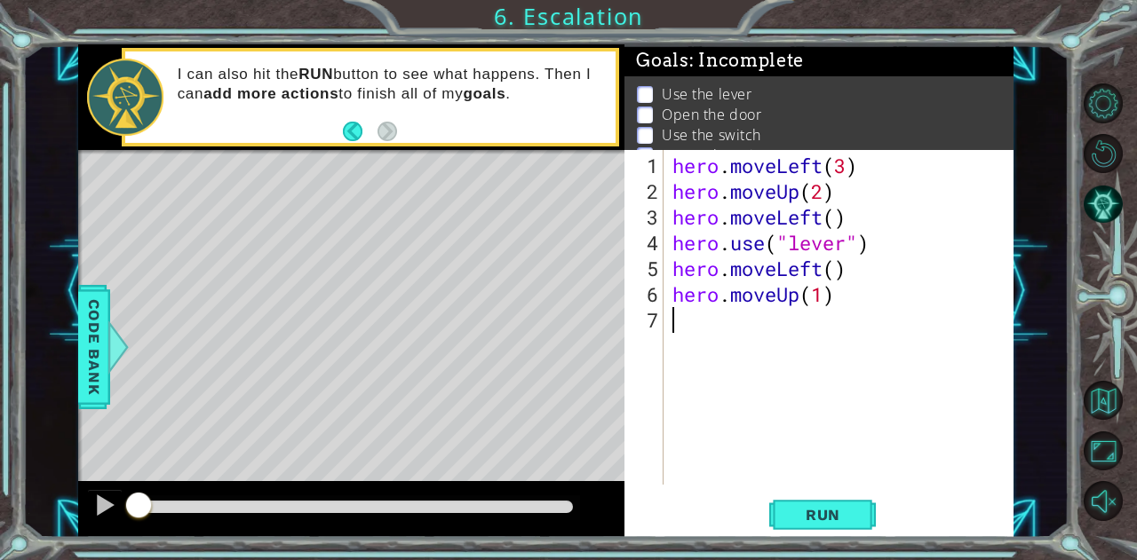
click at [755, 314] on div "hero . moveLeft ( 3 ) hero . moveUp ( 2 ) hero . moveLeft ( ) hero . use ( "lev…" at bounding box center [843, 346] width 349 height 386
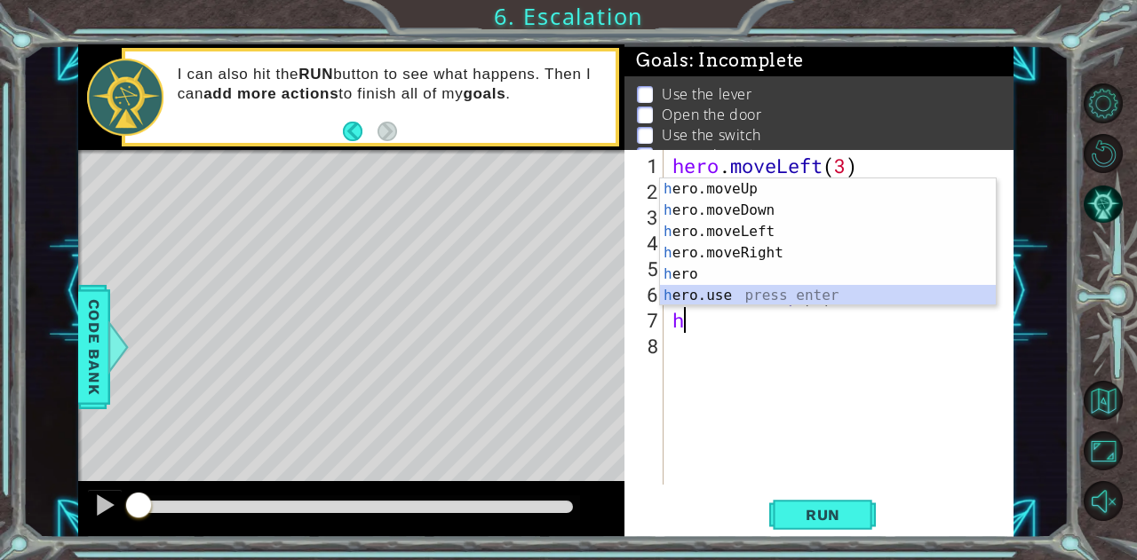
click at [744, 298] on div "h ero.moveUp press enter h ero.moveDown press enter h ero.moveLeft press enter …" at bounding box center [828, 264] width 337 height 171
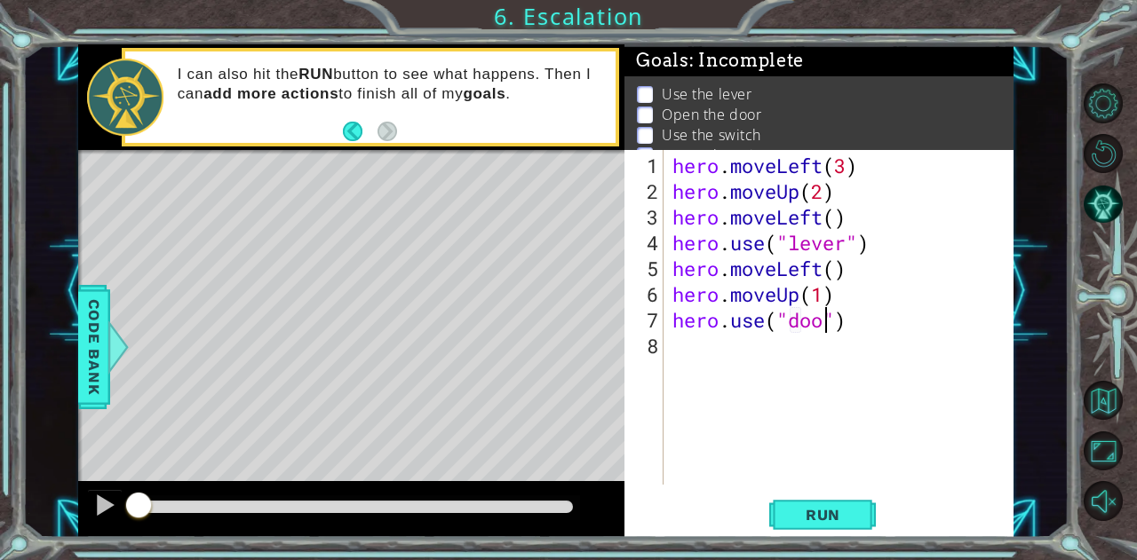
scroll to position [0, 7]
click at [836, 512] on span "Run" at bounding box center [823, 515] width 70 height 18
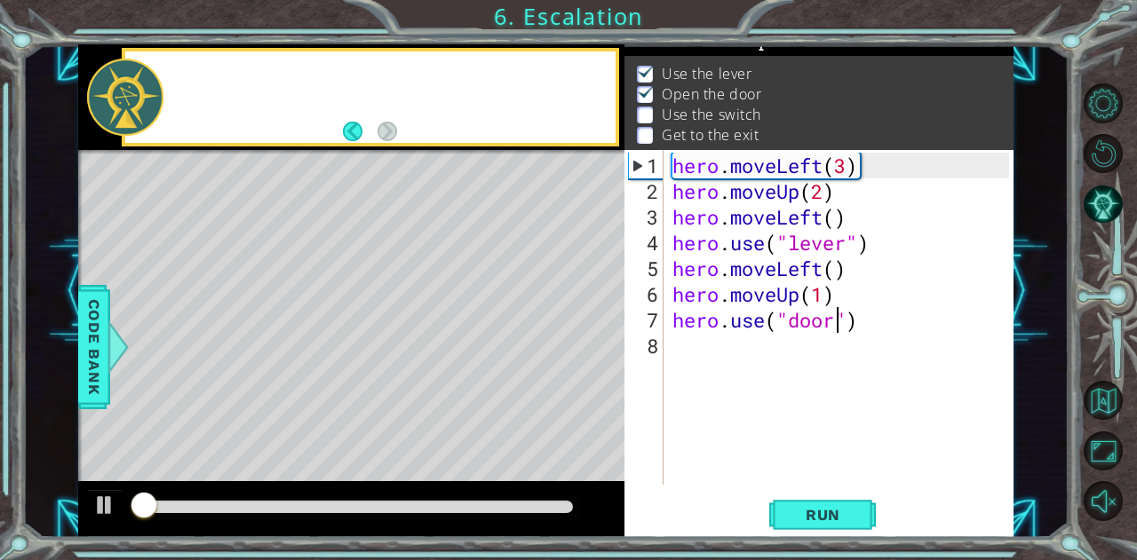
scroll to position [24, 0]
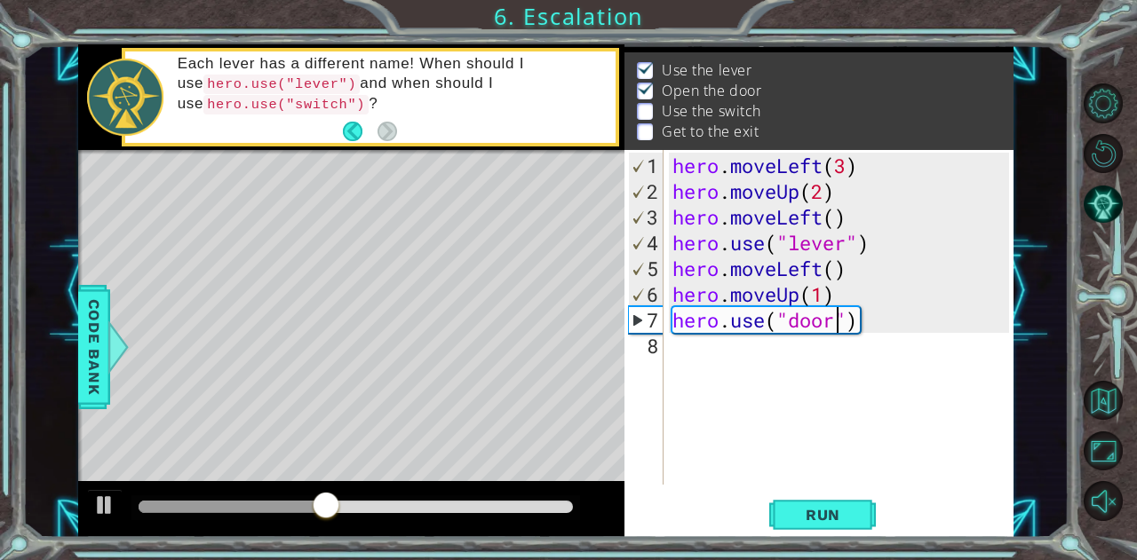
click at [834, 296] on div "hero . moveLeft ( 3 ) hero . moveUp ( 2 ) hero . moveLeft ( ) hero . use ( "lev…" at bounding box center [843, 346] width 349 height 386
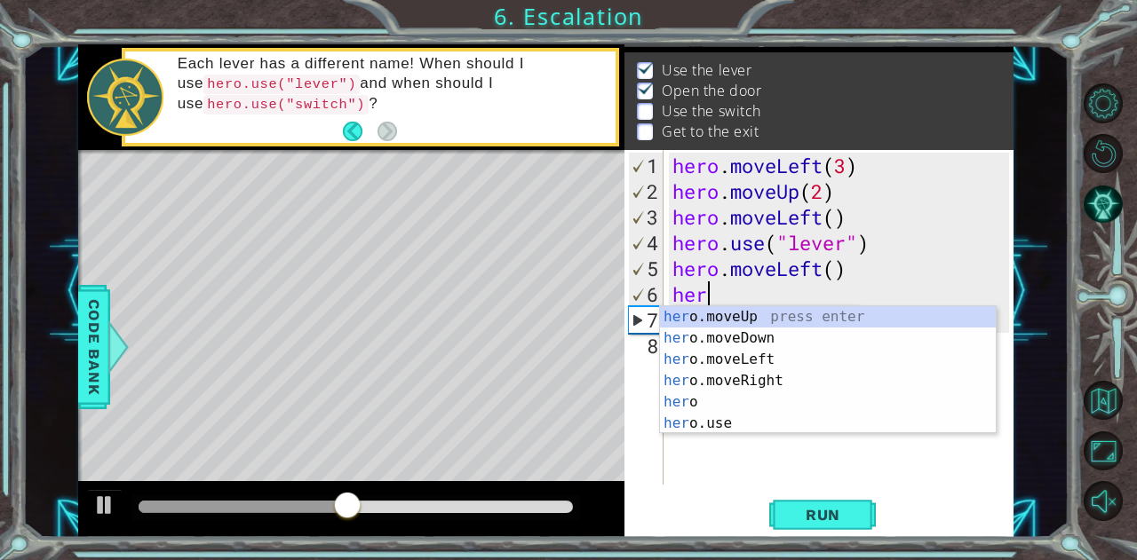
scroll to position [0, 0]
type textarea "h"
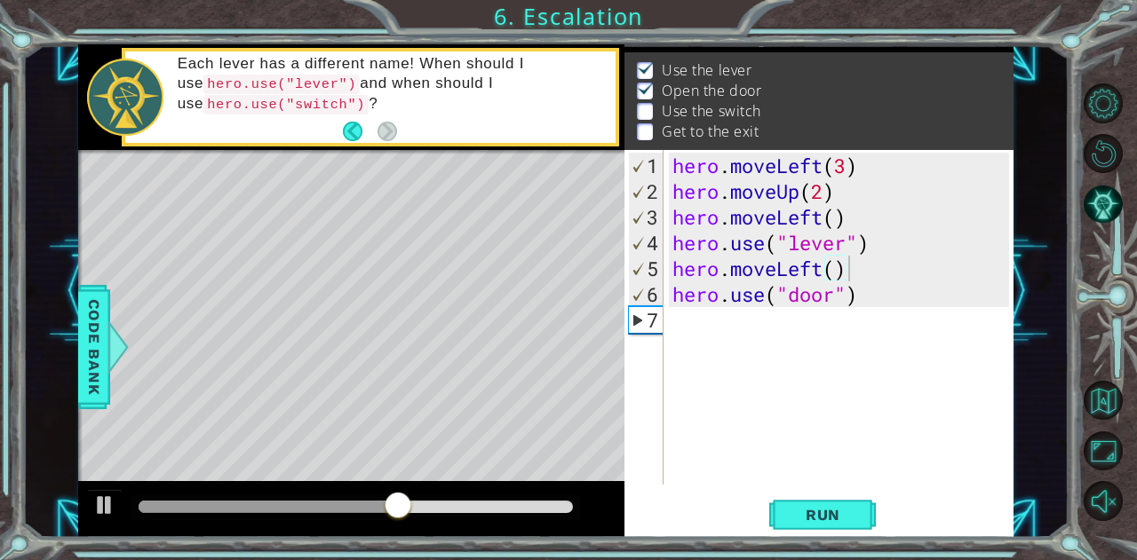
click at [824, 511] on span "Run" at bounding box center [823, 515] width 70 height 18
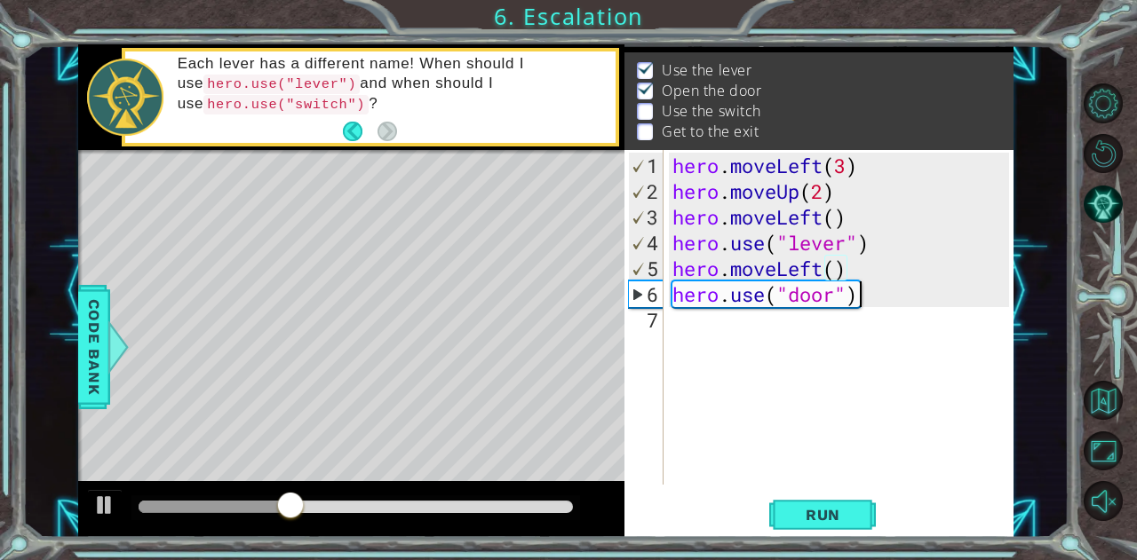
click at [893, 302] on div "hero . moveLeft ( 3 ) hero . moveUp ( 2 ) hero . moveLeft ( ) hero . use ( "lev…" at bounding box center [843, 346] width 349 height 386
type textarea "hero.use("door")"
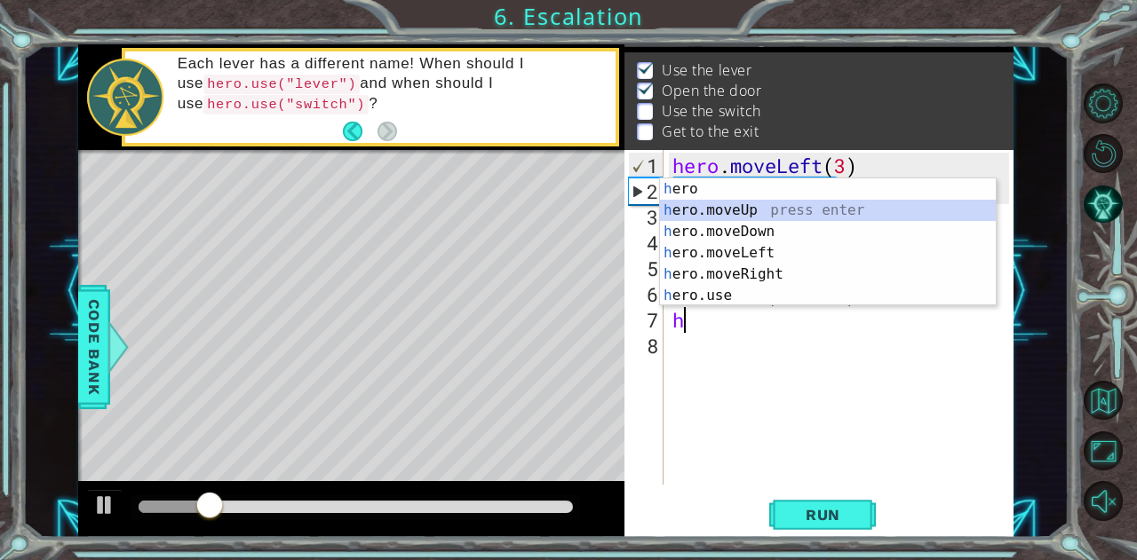
click at [753, 213] on div "h ero press enter h ero.moveUp press enter h ero.moveDown press enter h ero.mov…" at bounding box center [828, 264] width 337 height 171
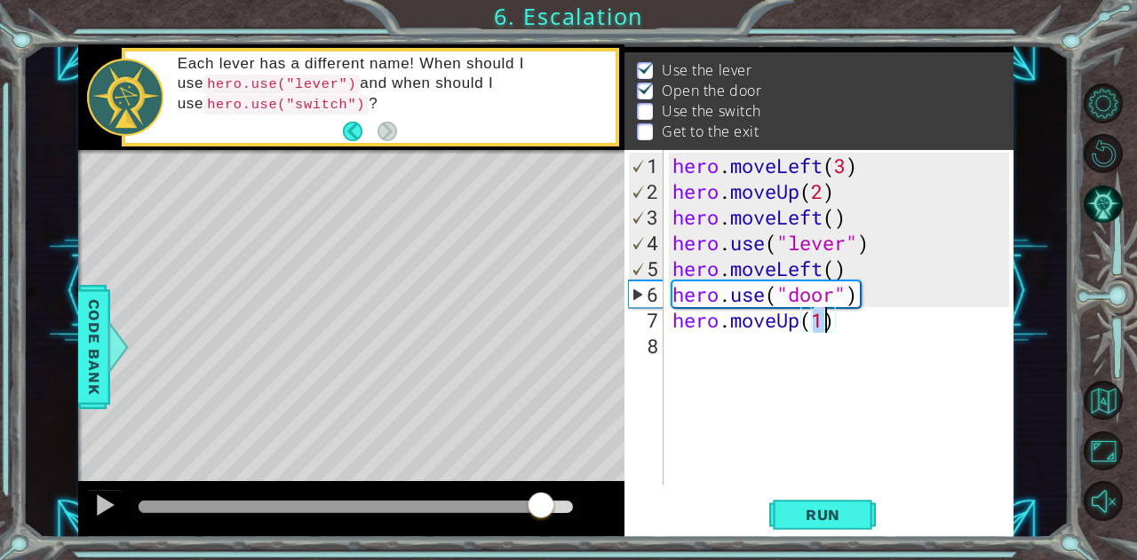
click at [542, 505] on div at bounding box center [356, 507] width 434 height 12
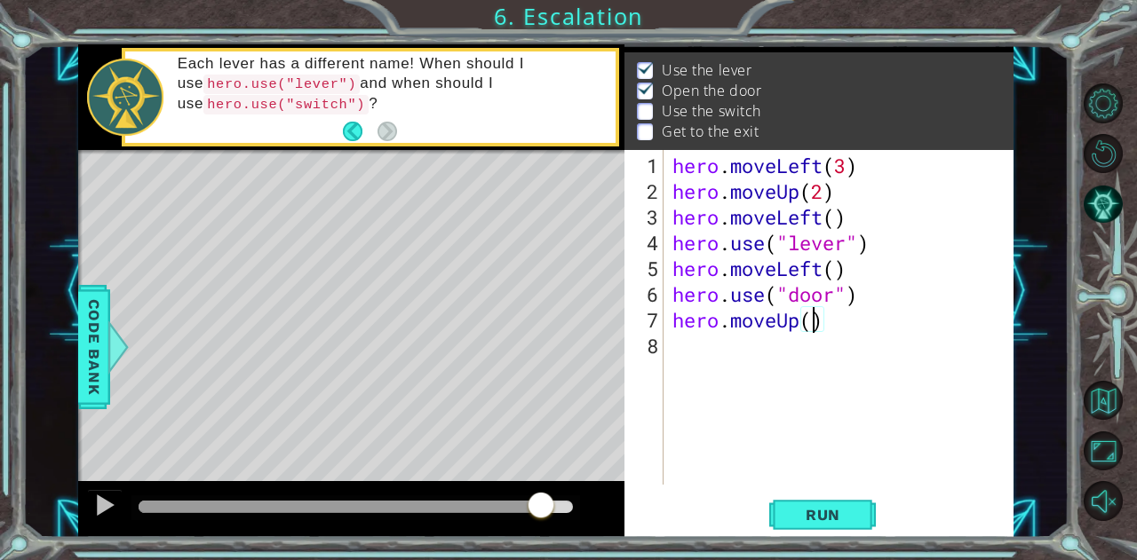
scroll to position [0, 6]
click at [851, 322] on div "hero . moveLeft ( 3 ) hero . moveUp ( 2 ) hero . moveLeft ( ) hero . use ( "lev…" at bounding box center [843, 346] width 349 height 386
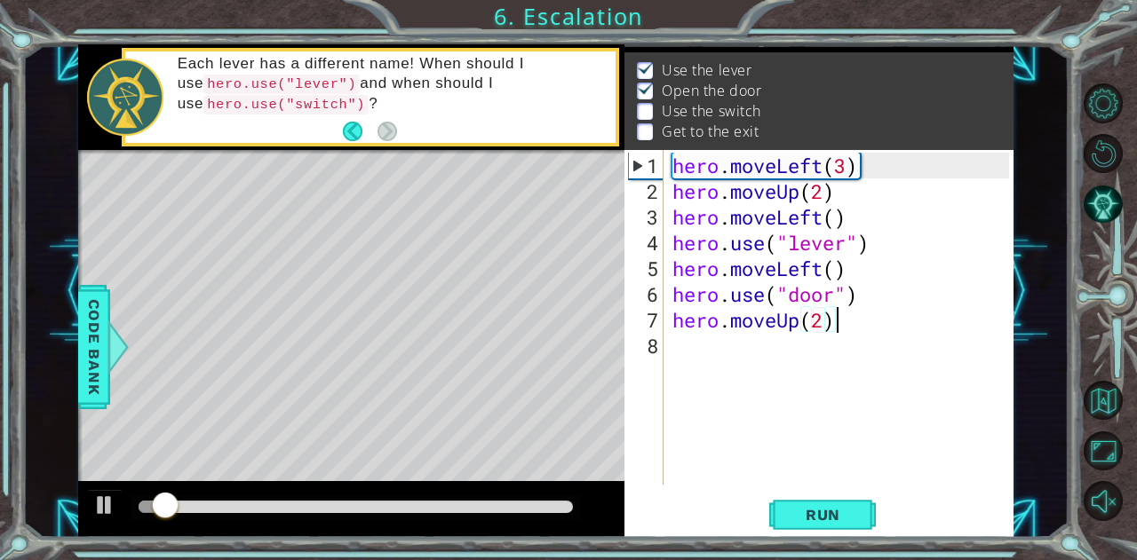
type textarea "hero.moveUp(2)"
click at [94, 501] on div at bounding box center [104, 505] width 23 height 23
click at [695, 349] on div "hero . moveLeft ( 3 ) hero . moveUp ( 2 ) hero . moveLeft ( ) hero . use ( "lev…" at bounding box center [843, 346] width 349 height 386
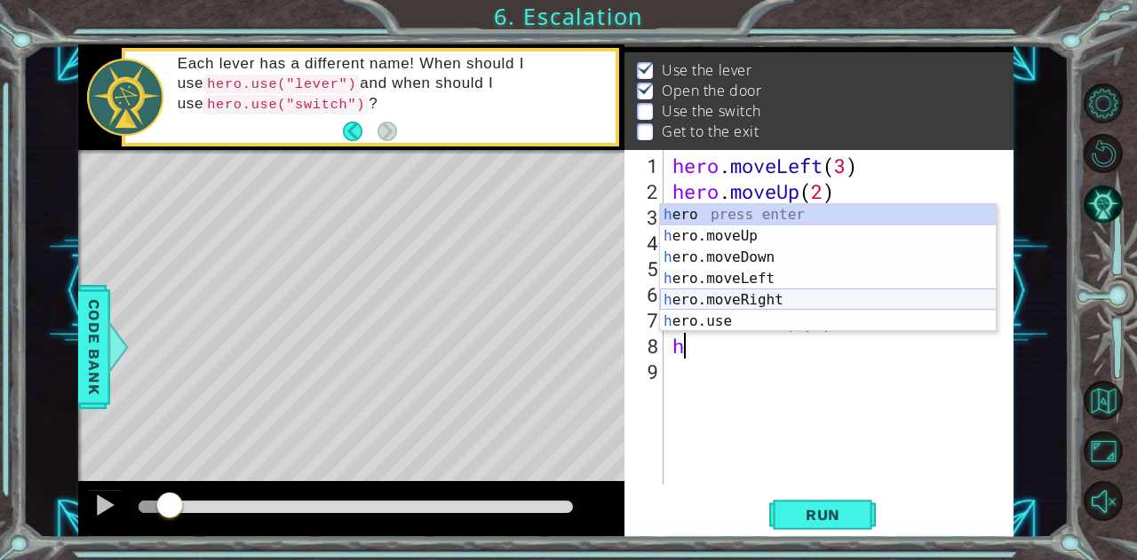
click at [737, 298] on div "h ero press enter h ero.moveUp press enter h ero.moveDown press enter h ero.mov…" at bounding box center [828, 289] width 337 height 171
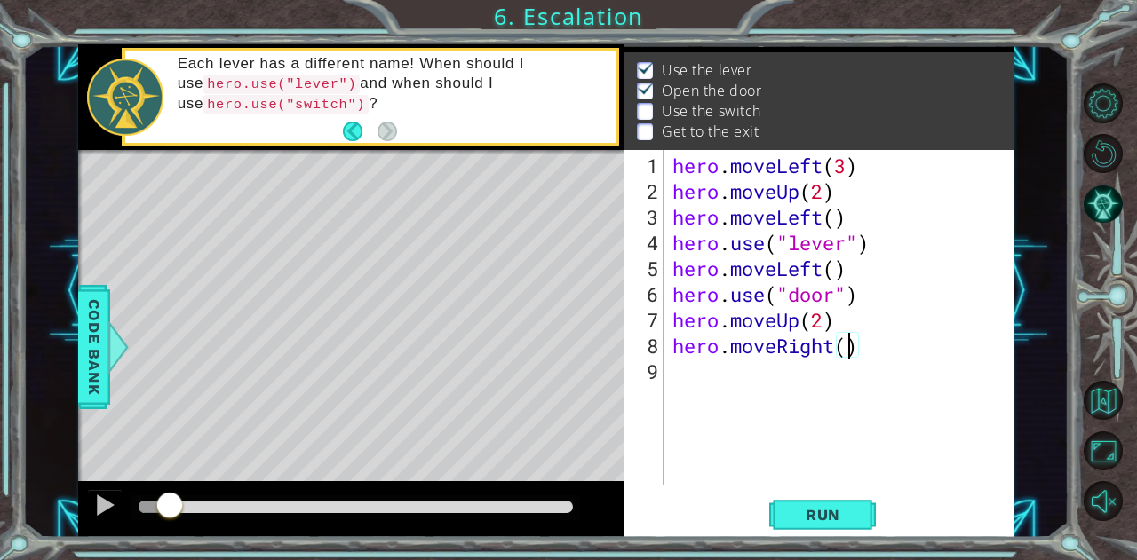
type textarea "hero.moveRight(2)"
click at [709, 363] on div "hero . moveLeft ( 3 ) hero . moveUp ( 2 ) hero . moveLeft ( ) hero . use ( "lev…" at bounding box center [843, 346] width 349 height 386
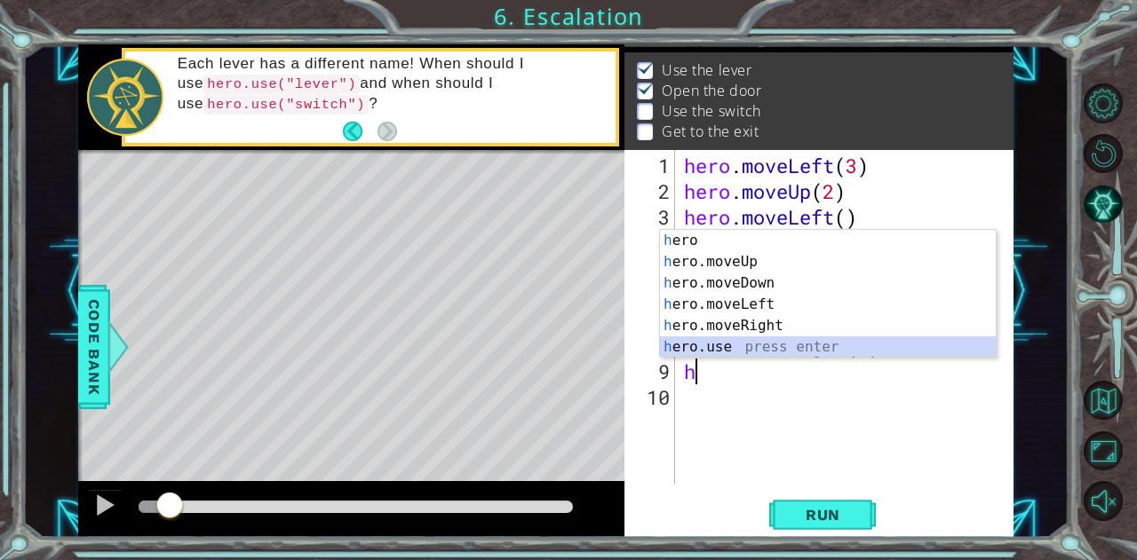
click at [720, 348] on div "h ero press enter h ero.moveUp press enter h ero.moveDown press enter h ero.mov…" at bounding box center [828, 315] width 337 height 171
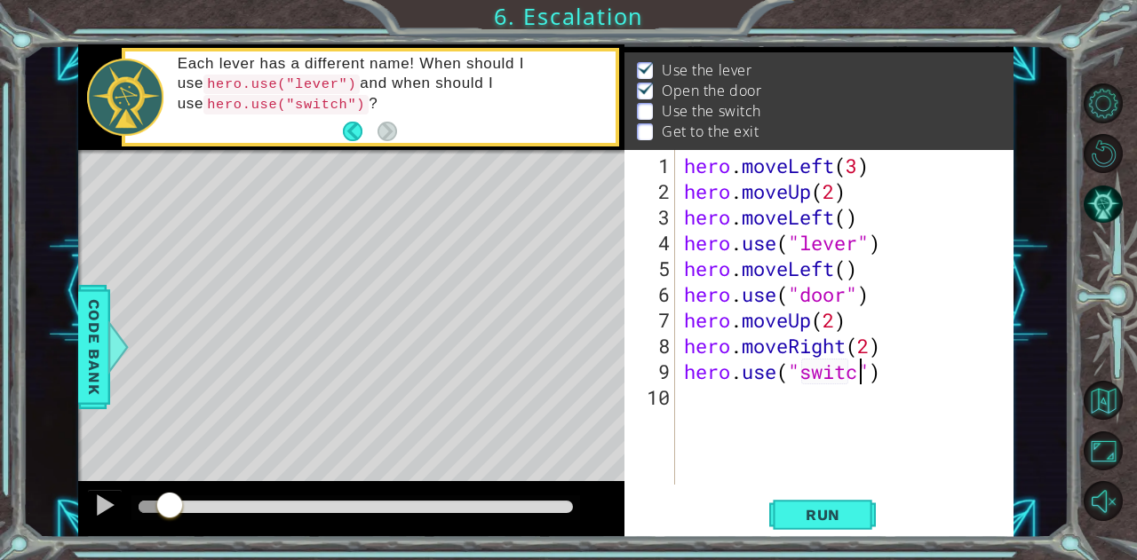
scroll to position [0, 8]
type textarea "hero.use("switch")"
click at [858, 521] on button "Run" at bounding box center [822, 515] width 107 height 39
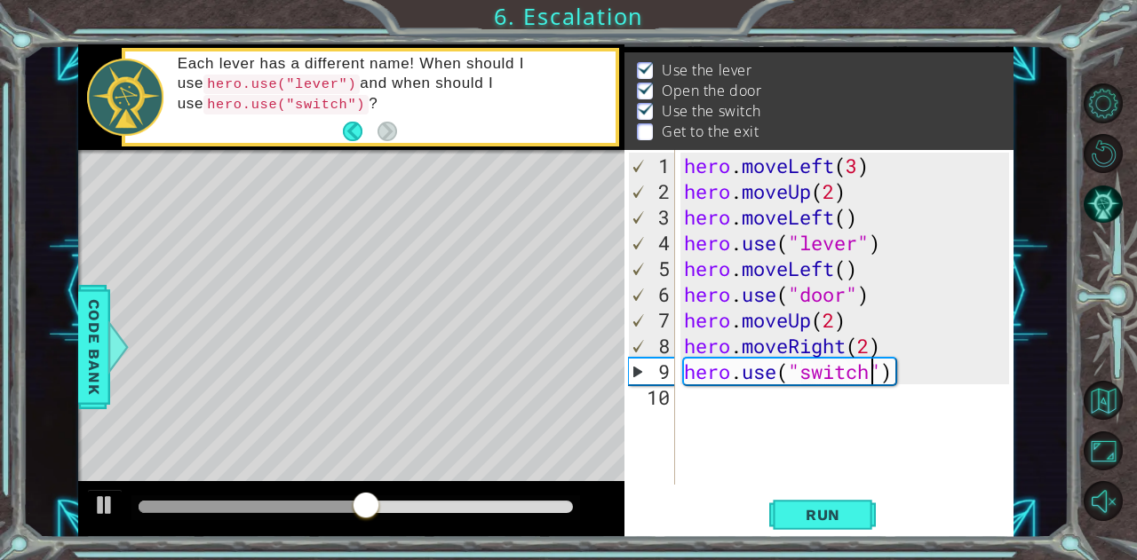
click at [775, 403] on div "hero . moveLeft ( 3 ) hero . moveUp ( 2 ) hero . moveLeft ( ) hero . use ( "lev…" at bounding box center [849, 346] width 338 height 386
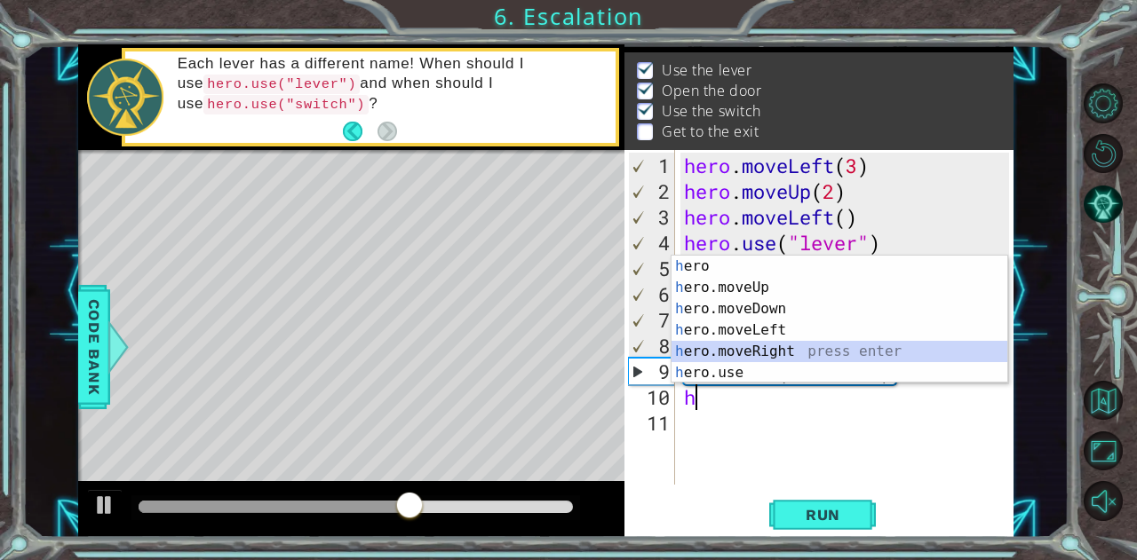
click at [755, 347] on div "h ero press enter h ero.moveUp press enter h ero.moveDown press enter h ero.mov…" at bounding box center [839, 341] width 337 height 171
type textarea "hero.moveRight(1)"
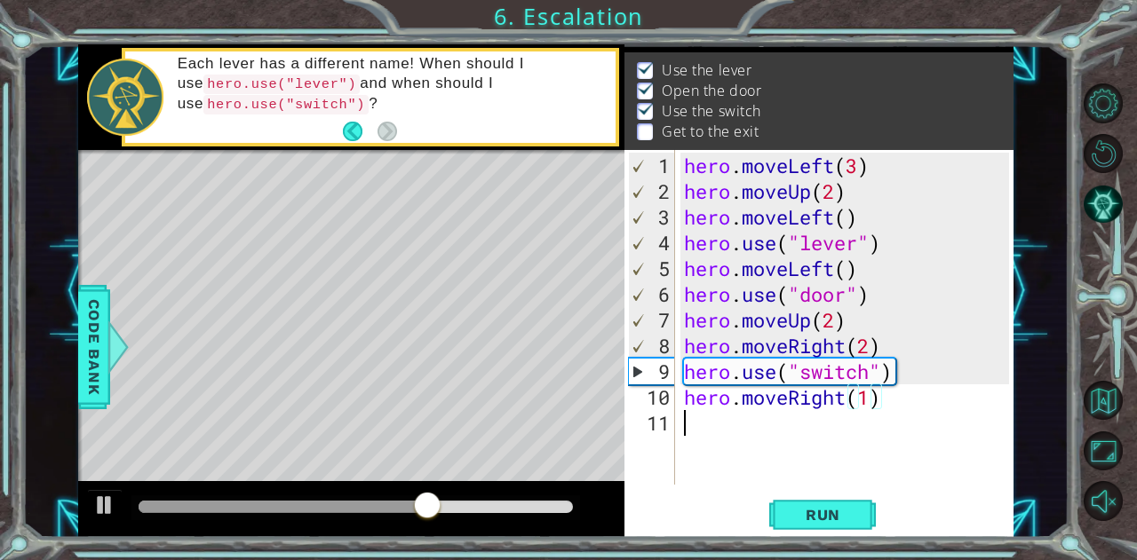
click at [726, 420] on div "hero . moveLeft ( 3 ) hero . moveUp ( 2 ) hero . moveLeft ( ) hero . use ( "lev…" at bounding box center [849, 346] width 338 height 386
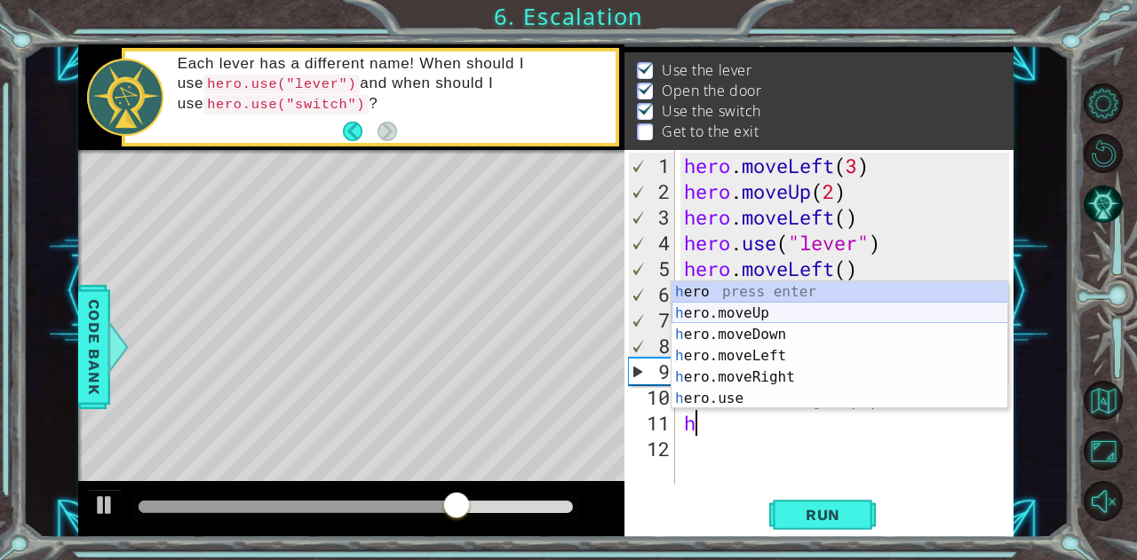
click at [741, 303] on div "h ero press enter h ero.moveUp press enter h ero.moveDown press enter h ero.mov…" at bounding box center [839, 367] width 337 height 171
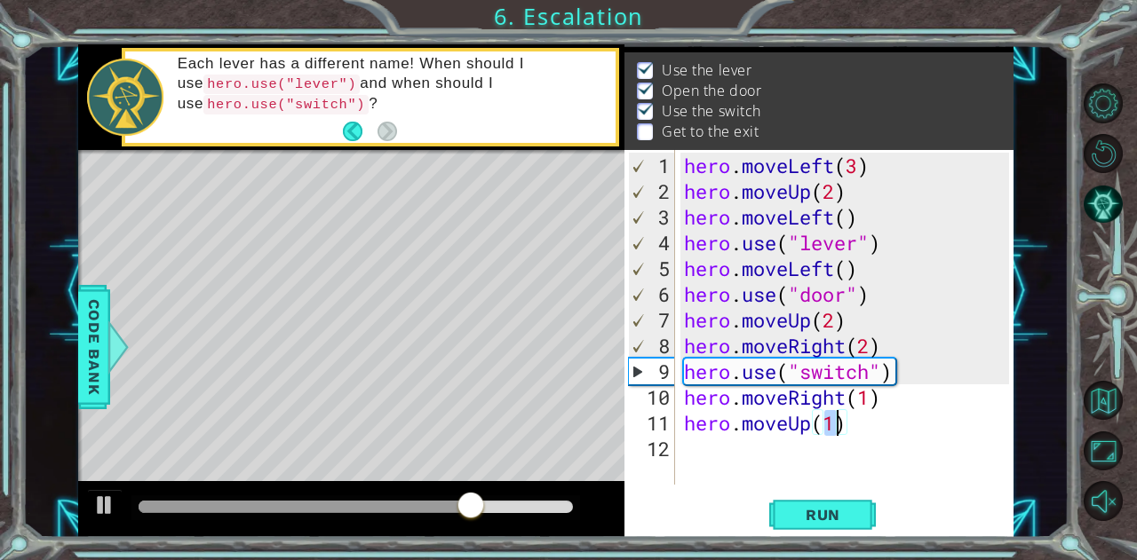
type textarea "hero.moveUp(1)"
click at [839, 515] on span "Run" at bounding box center [823, 515] width 70 height 18
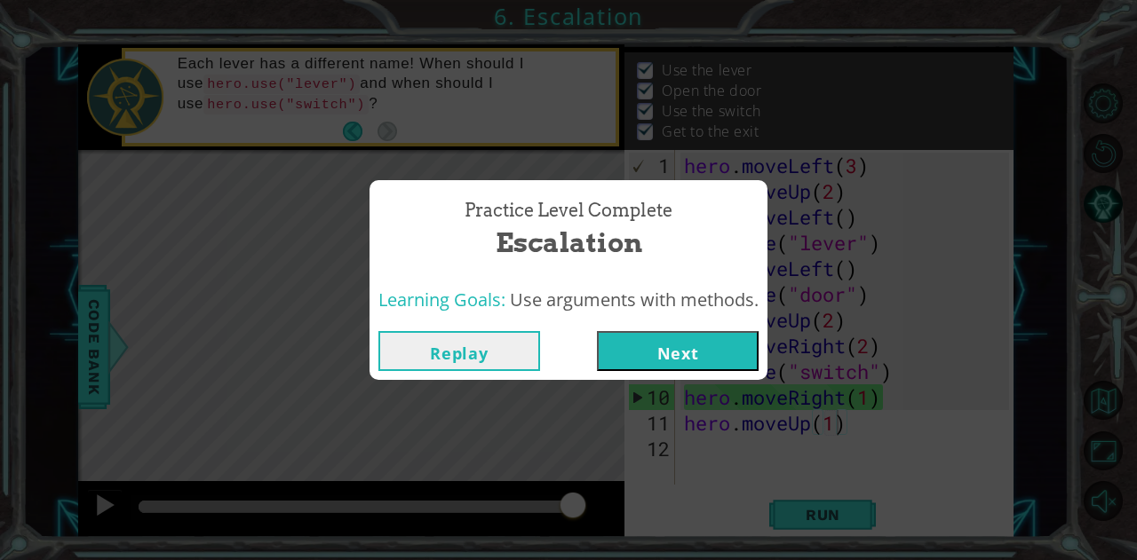
click at [729, 354] on button "Next" at bounding box center [678, 351] width 162 height 40
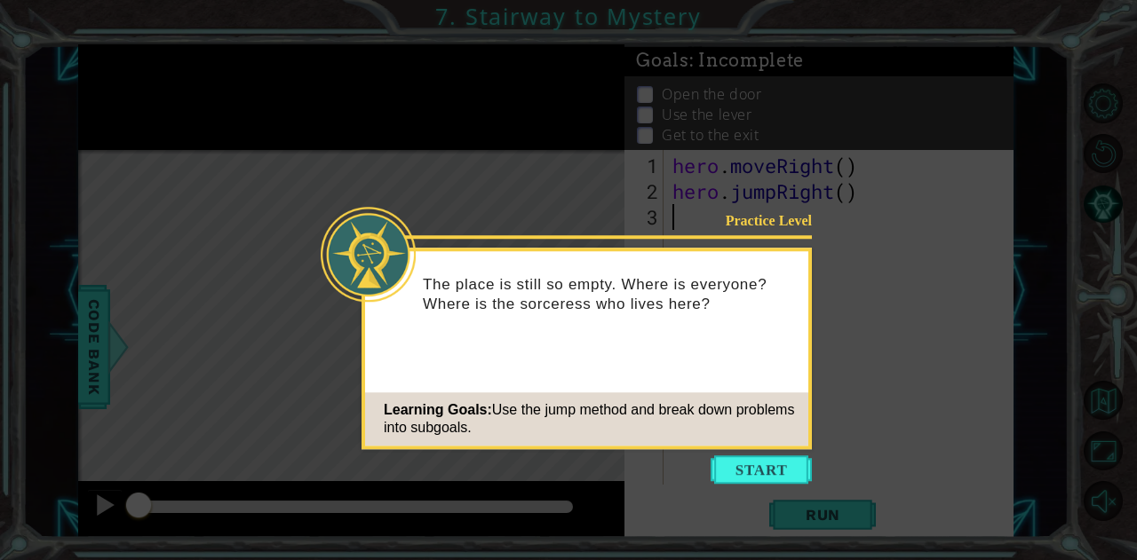
click at [727, 461] on button "Start" at bounding box center [761, 470] width 101 height 28
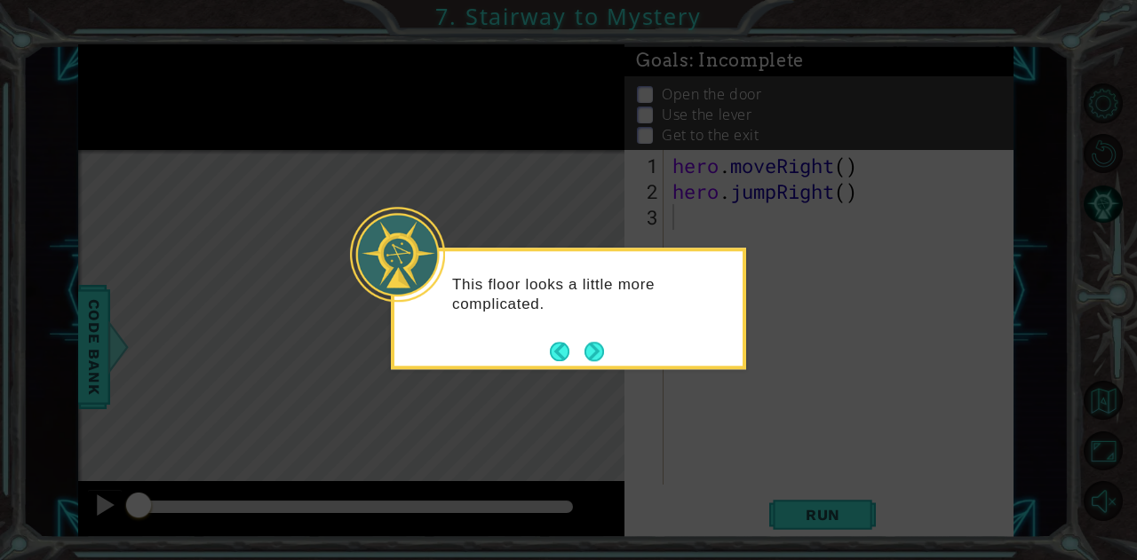
click at [584, 351] on button "Next" at bounding box center [594, 352] width 20 height 20
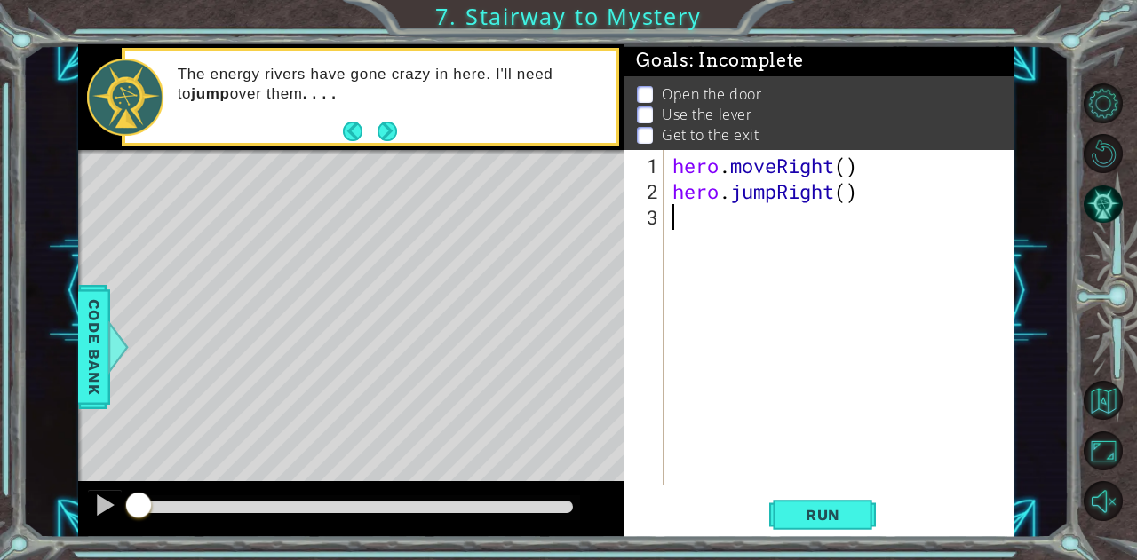
click at [384, 132] on button "Next" at bounding box center [387, 131] width 20 height 20
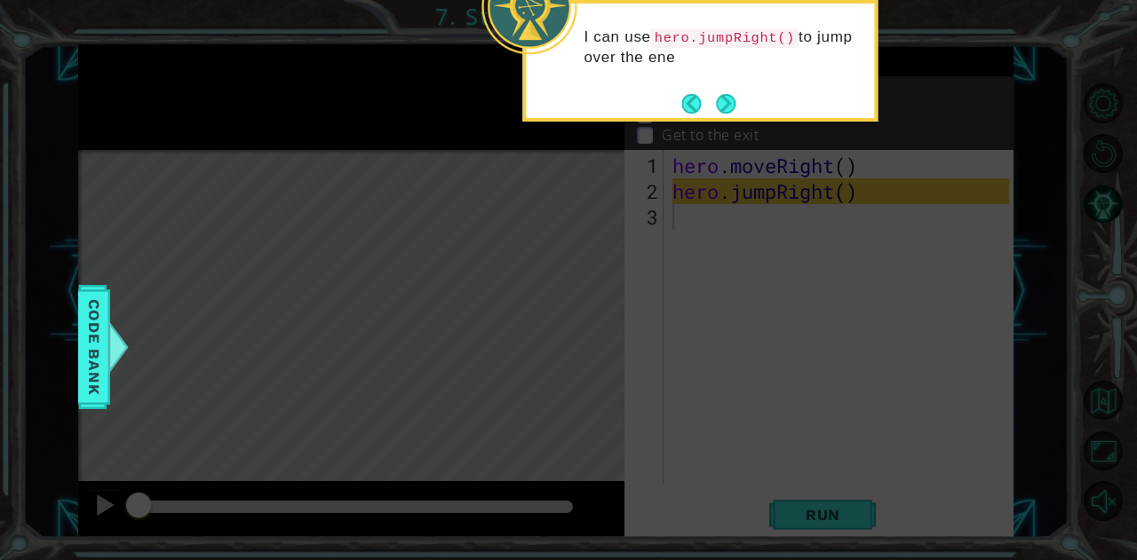
drag, startPoint x: 727, startPoint y: 102, endPoint x: 716, endPoint y: 109, distance: 12.8
click at [716, 109] on button "Next" at bounding box center [726, 103] width 20 height 20
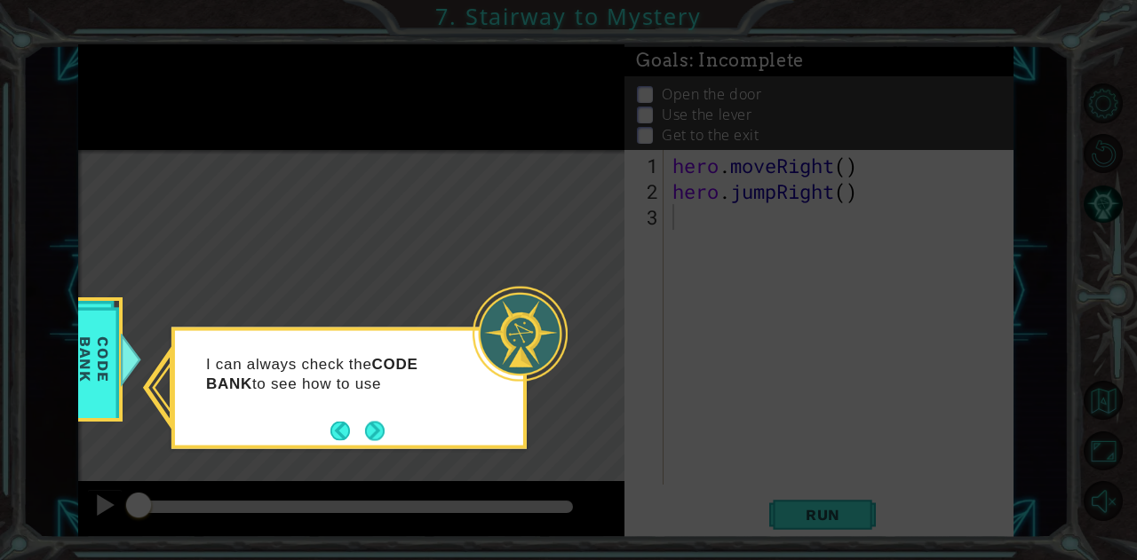
click at [375, 434] on button "Next" at bounding box center [375, 431] width 20 height 20
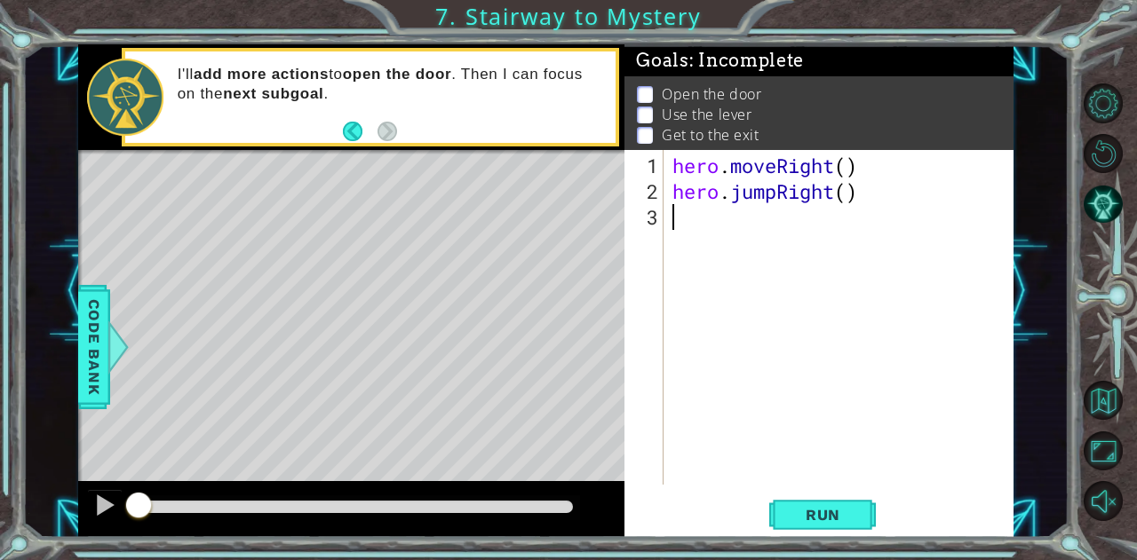
click at [739, 218] on div "hero . moveRight ( ) hero . jumpRight ( )" at bounding box center [843, 346] width 349 height 386
type textarea "h"
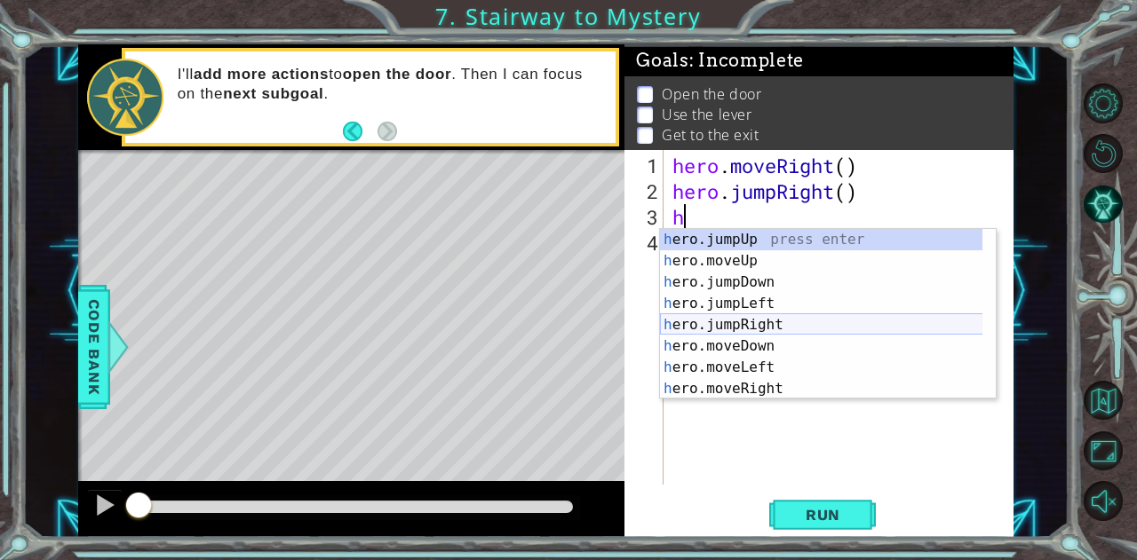
click at [735, 330] on div "h ero.jumpUp press enter h ero.moveUp press enter h ero.jumpDown press enter h …" at bounding box center [821, 335] width 323 height 213
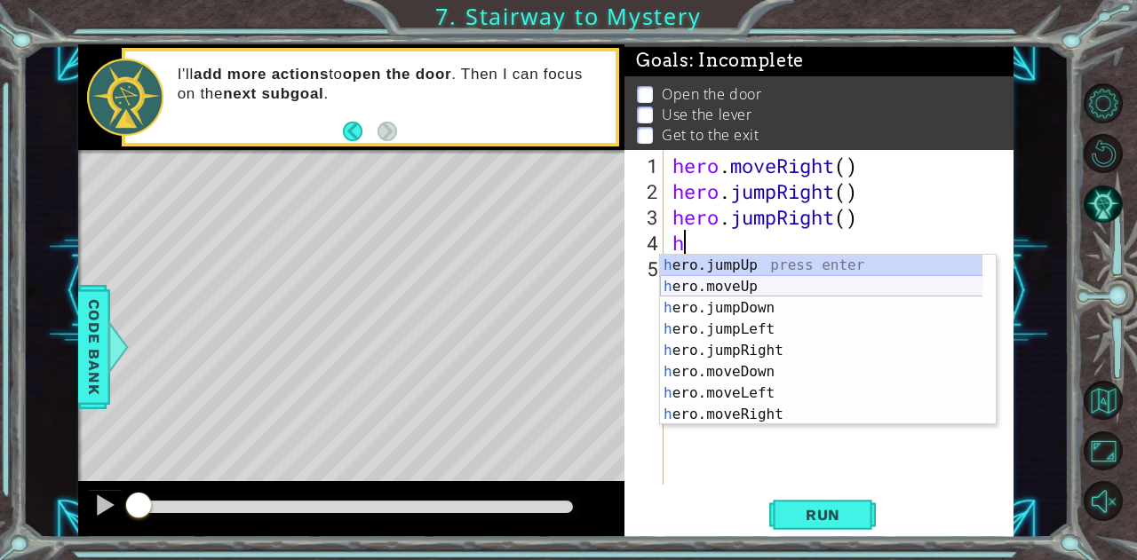
click at [719, 283] on div "h ero.jumpUp press enter h ero.moveUp press enter h ero.jumpDown press enter h …" at bounding box center [821, 361] width 323 height 213
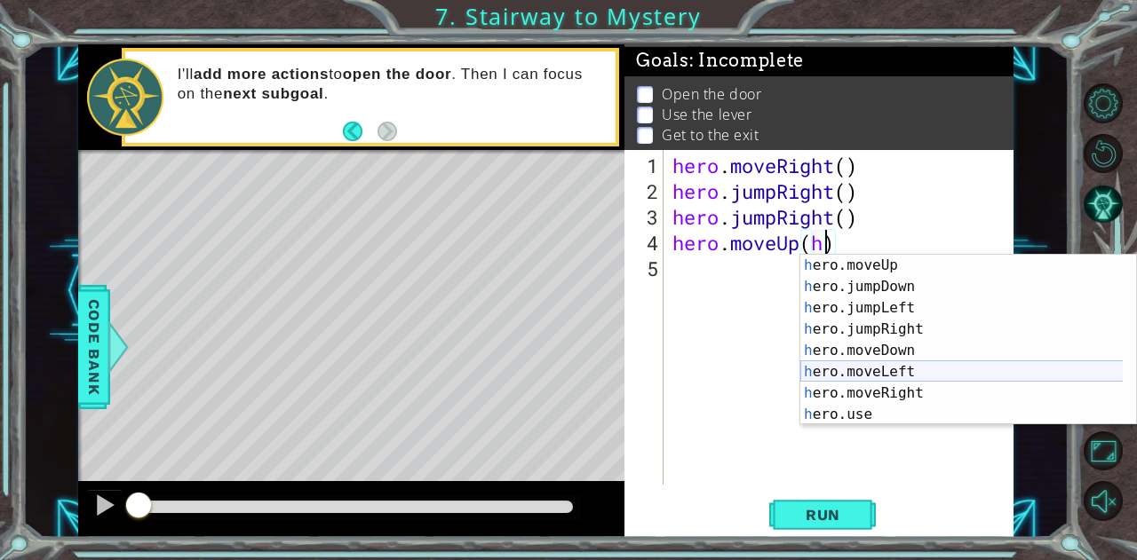
scroll to position [21, 0]
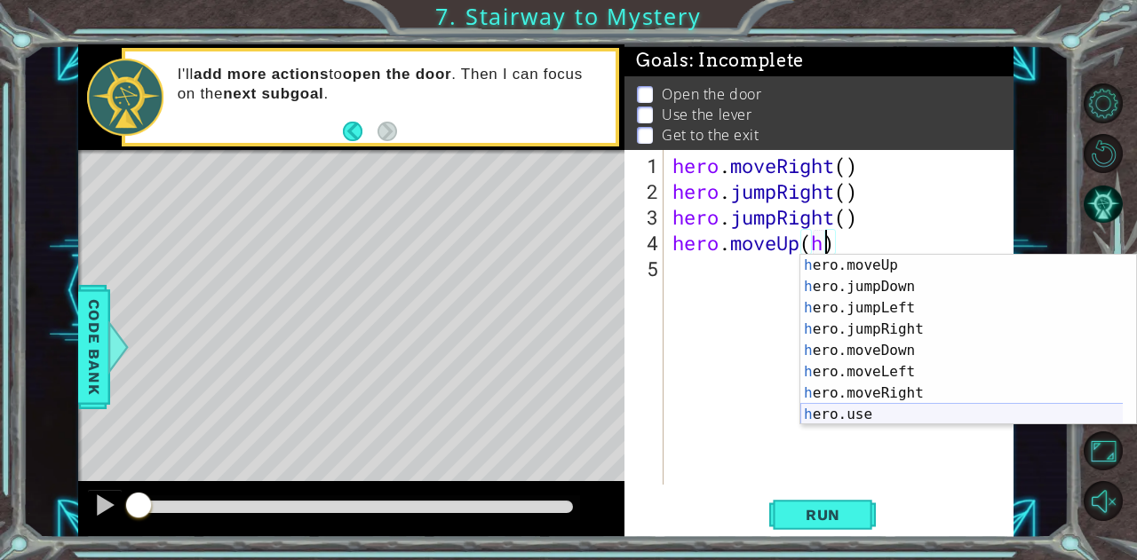
click at [876, 408] on div "h ero.moveUp press enter h ero.jumpDown press enter h ero.jumpLeft press enter …" at bounding box center [961, 361] width 323 height 213
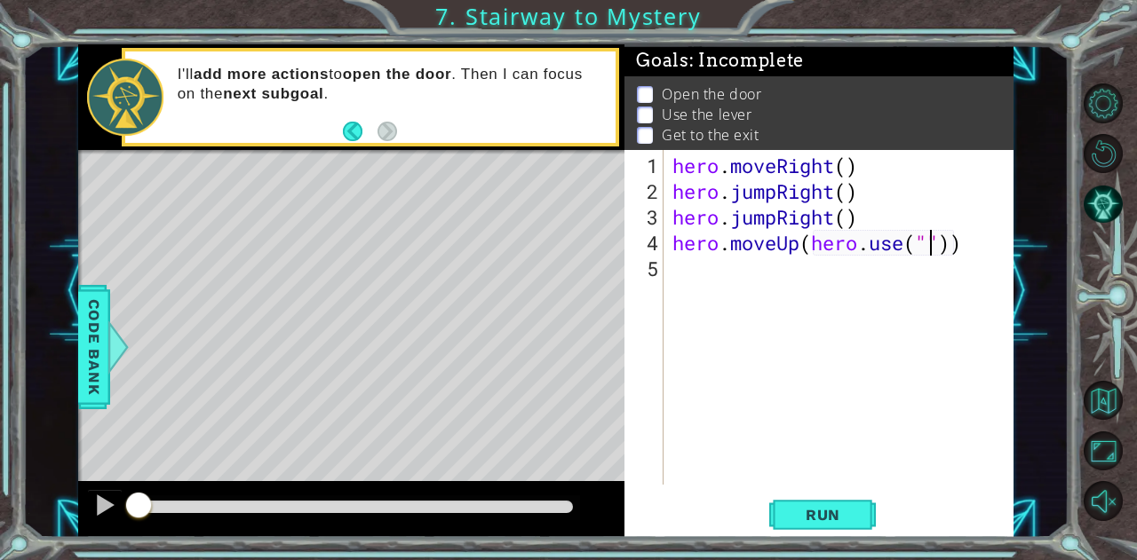
click at [803, 242] on div "hero . moveRight ( ) hero . jumpRight ( ) hero . jumpRight ( ) hero . moveUp ( …" at bounding box center [843, 346] width 349 height 386
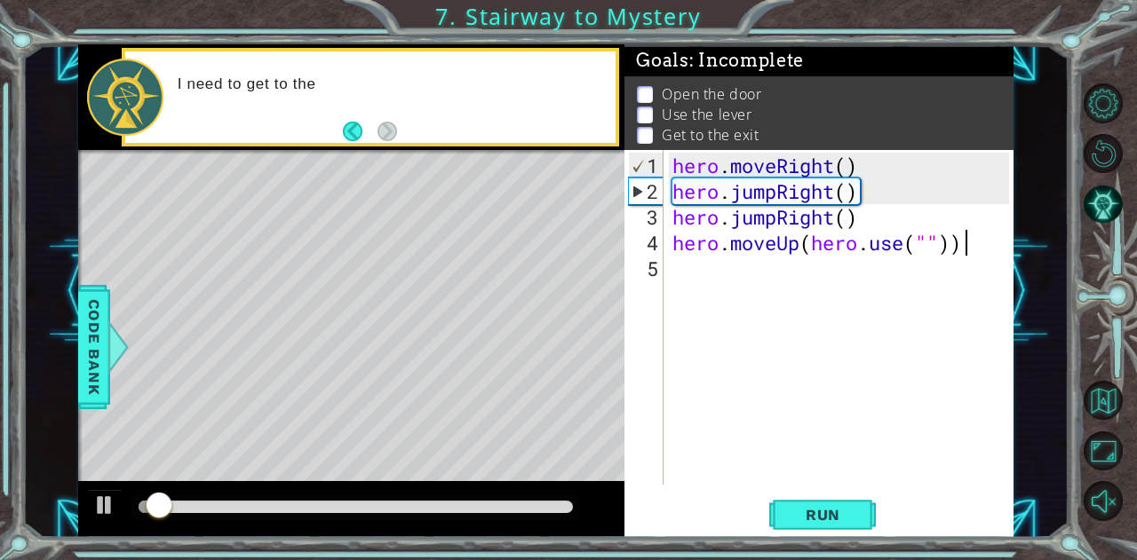
click at [961, 246] on div "hero . moveRight ( ) hero . jumpRight ( ) hero . jumpRight ( ) hero . moveUp ( …" at bounding box center [843, 346] width 349 height 386
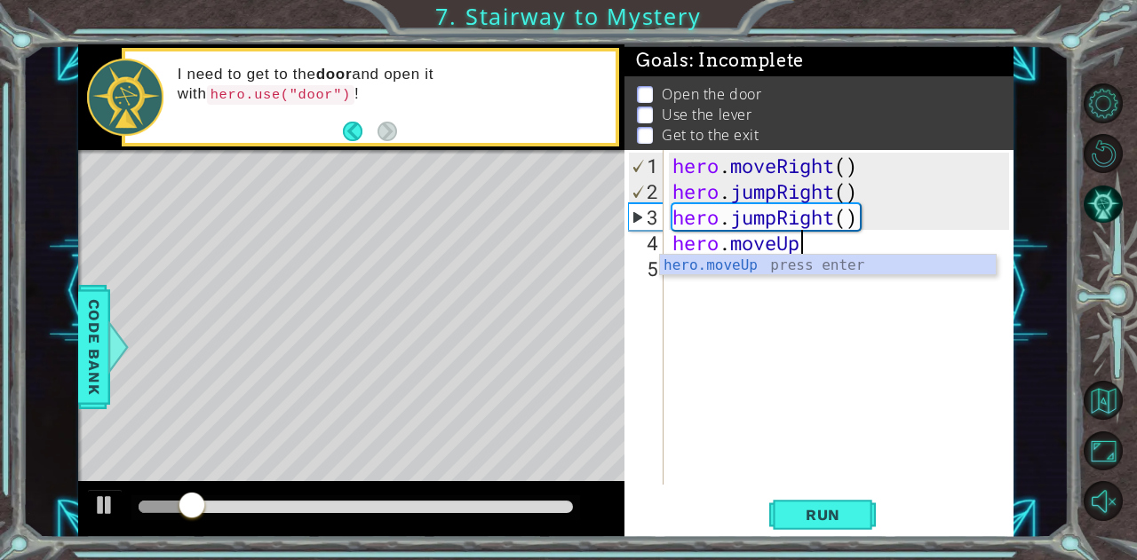
scroll to position [0, 4]
type textarea "hero.moveUp"
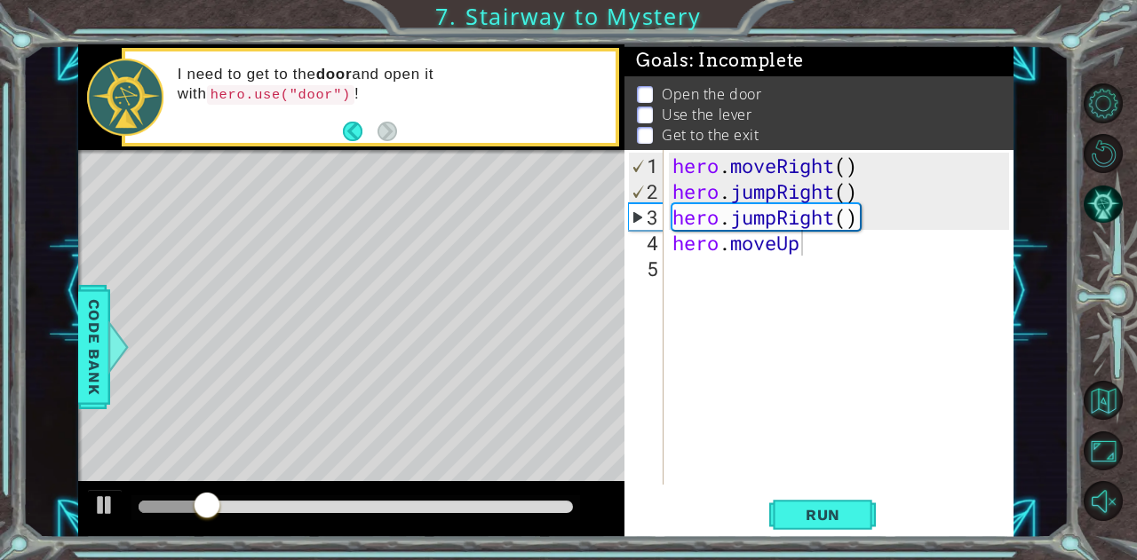
click at [870, 274] on body "1 ההההההההההההההההההההההההההההההההההההההההההההההההההההההההההההההההההההההההההההה…" at bounding box center [568, 280] width 1137 height 560
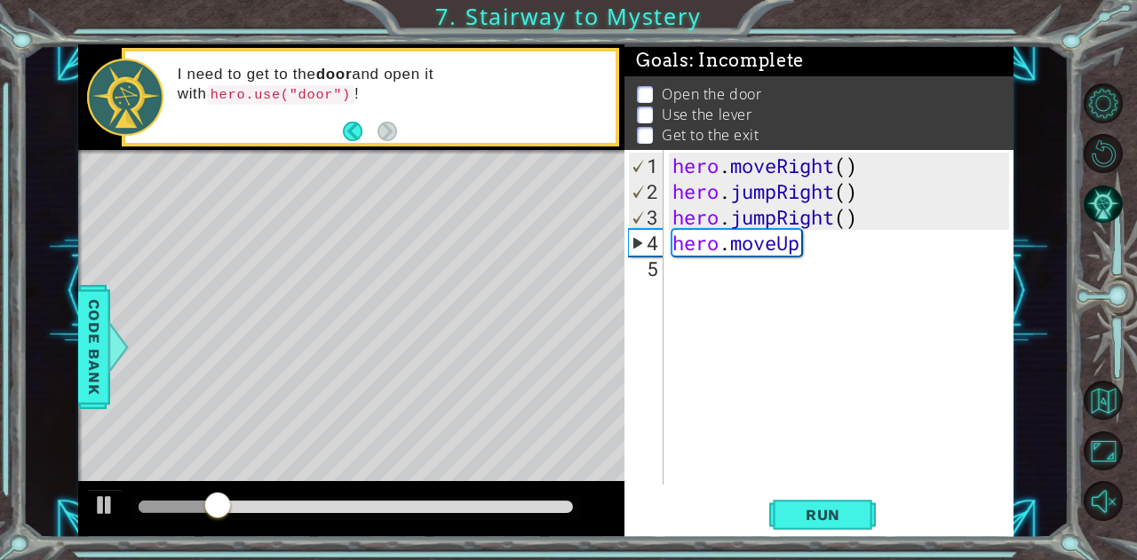
scroll to position [0, 0]
click at [719, 271] on div "hero . moveRight ( ) hero . jumpRight ( ) hero . jumpRight ( ) hero . moveUp" at bounding box center [843, 346] width 349 height 386
click at [107, 499] on div at bounding box center [104, 505] width 23 height 23
click at [798, 511] on span "Run" at bounding box center [823, 515] width 70 height 18
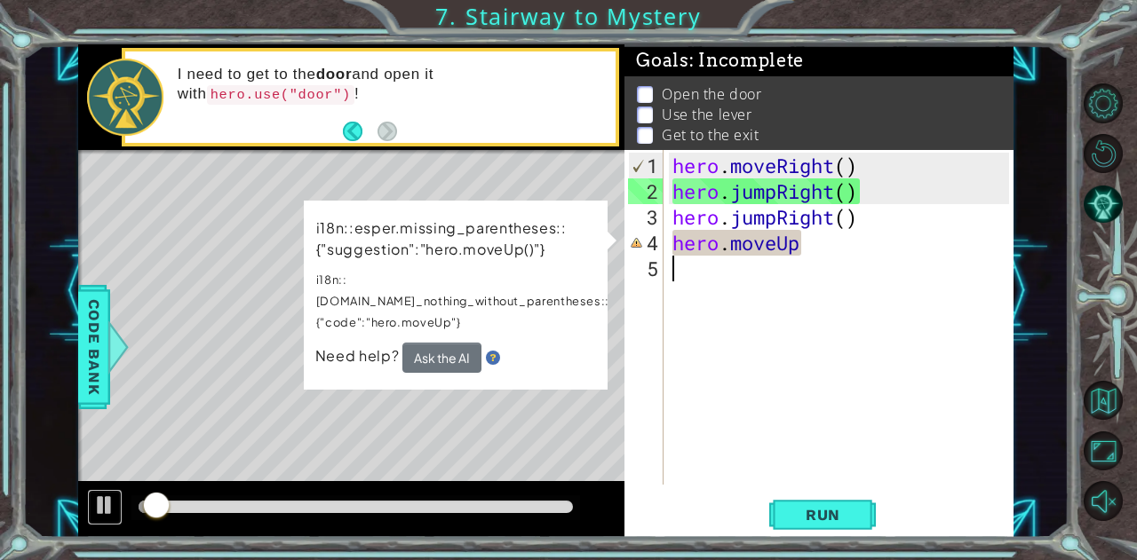
click at [107, 504] on div at bounding box center [104, 505] width 23 height 23
click at [862, 203] on div "hero . moveRight ( ) hero . jumpRight ( ) hero . jumpRight ( ) hero . moveUp" at bounding box center [843, 346] width 349 height 386
click at [861, 243] on div "hero . moveRight ( ) hero . jumpRight ( ) hero . jumpRight ( ) hero . moveUp" at bounding box center [843, 346] width 349 height 386
click at [777, 218] on div "hero . moveRight ( ) hero . jumpRight ( ) hero . jumpRight ( ) hero . moveUp" at bounding box center [843, 346] width 349 height 386
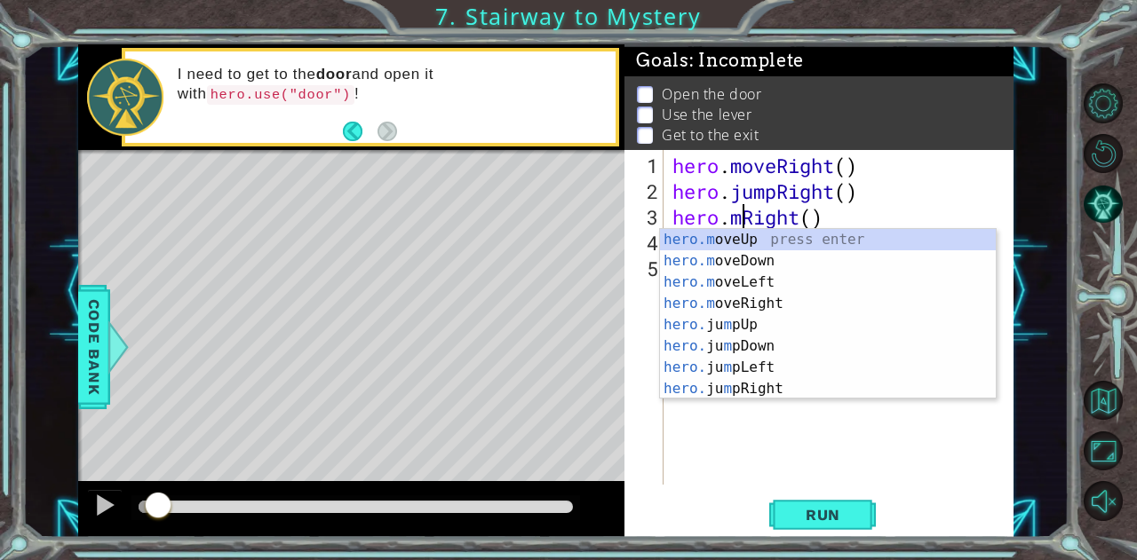
scroll to position [0, 4]
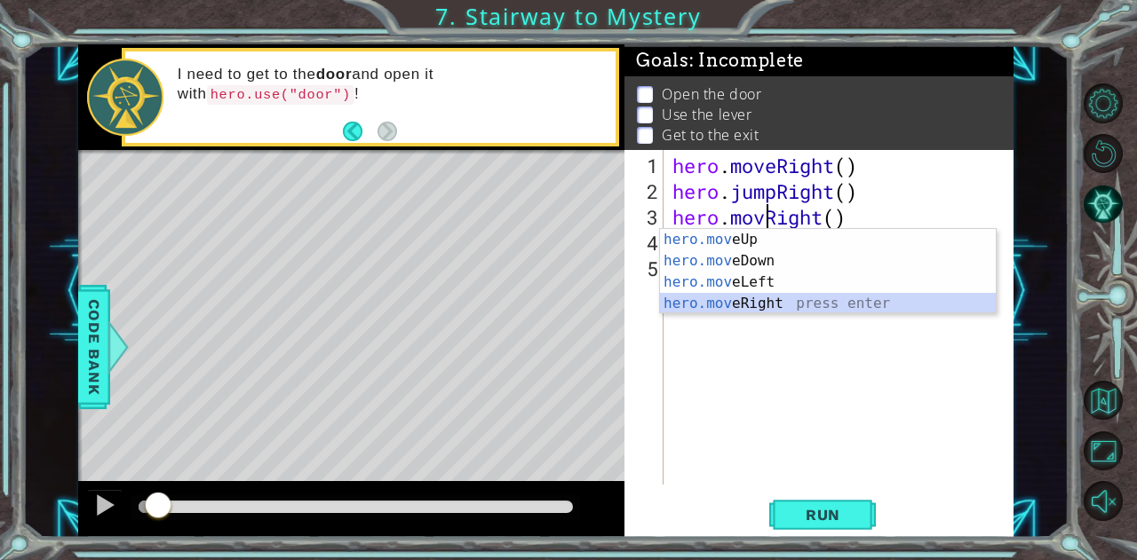
click at [774, 296] on div "hero.mov eUp press enter hero.mov eDown press enter hero.mov eLeft press enter …" at bounding box center [828, 293] width 337 height 128
type textarea "hero.moveRight(1)"
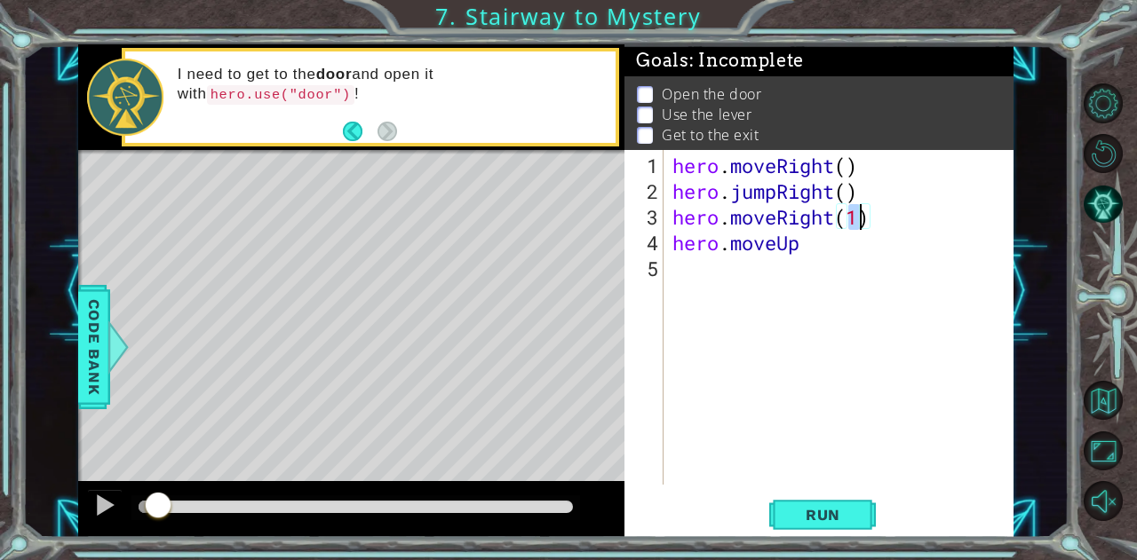
click at [732, 274] on div "hero . moveRight ( ) hero . jumpRight ( ) hero . moveRight ( 1 ) hero . moveUp" at bounding box center [843, 346] width 349 height 386
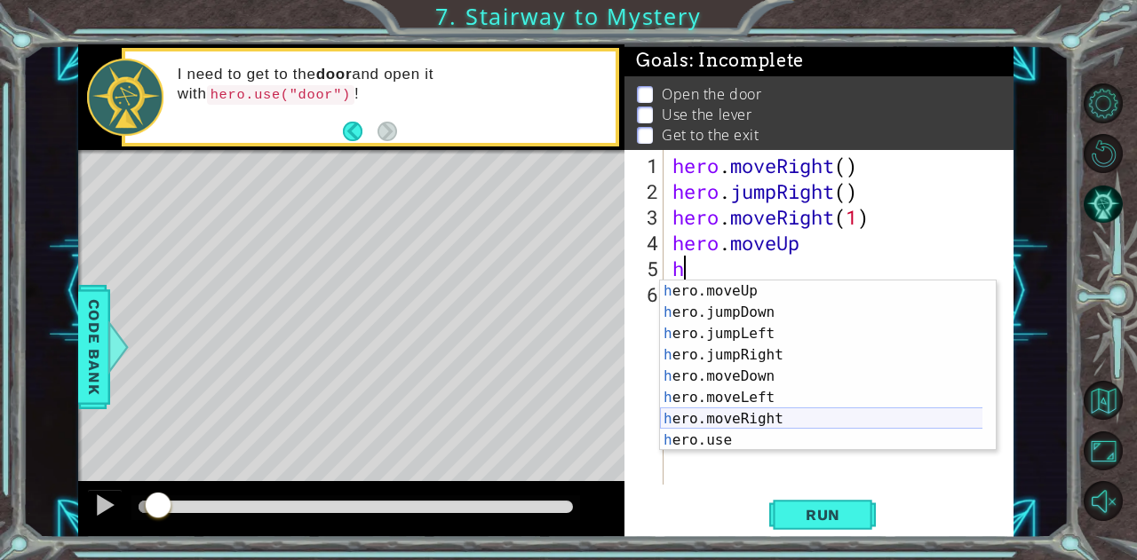
scroll to position [21, 0]
click at [728, 447] on div "h ero.moveUp press enter h ero.jumpDown press enter h ero.jumpLeft press enter …" at bounding box center [821, 387] width 323 height 213
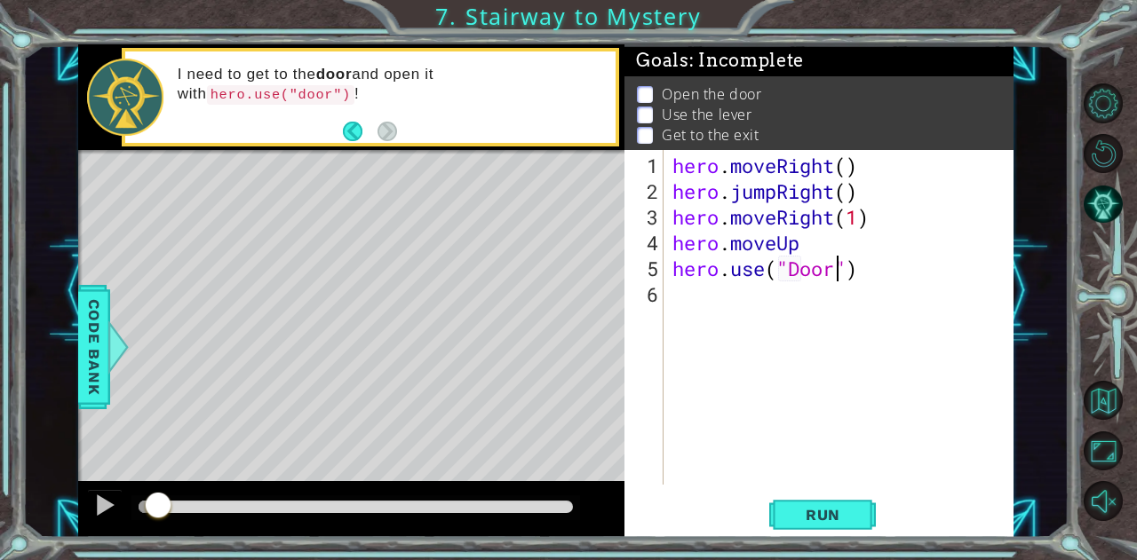
scroll to position [0, 7]
click at [804, 512] on span "Run" at bounding box center [823, 515] width 70 height 18
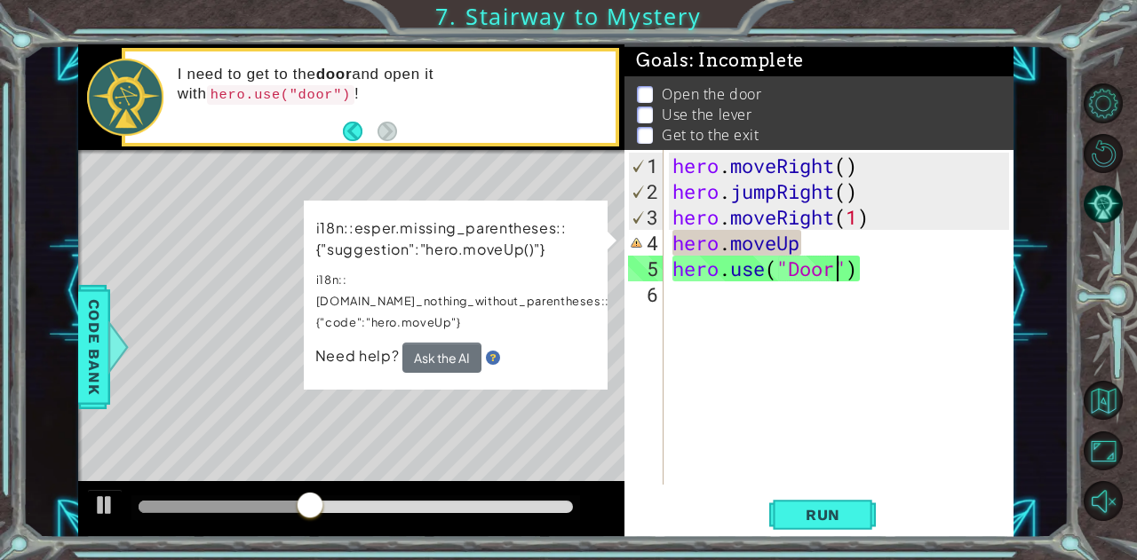
click at [797, 512] on span "Run" at bounding box center [823, 515] width 70 height 18
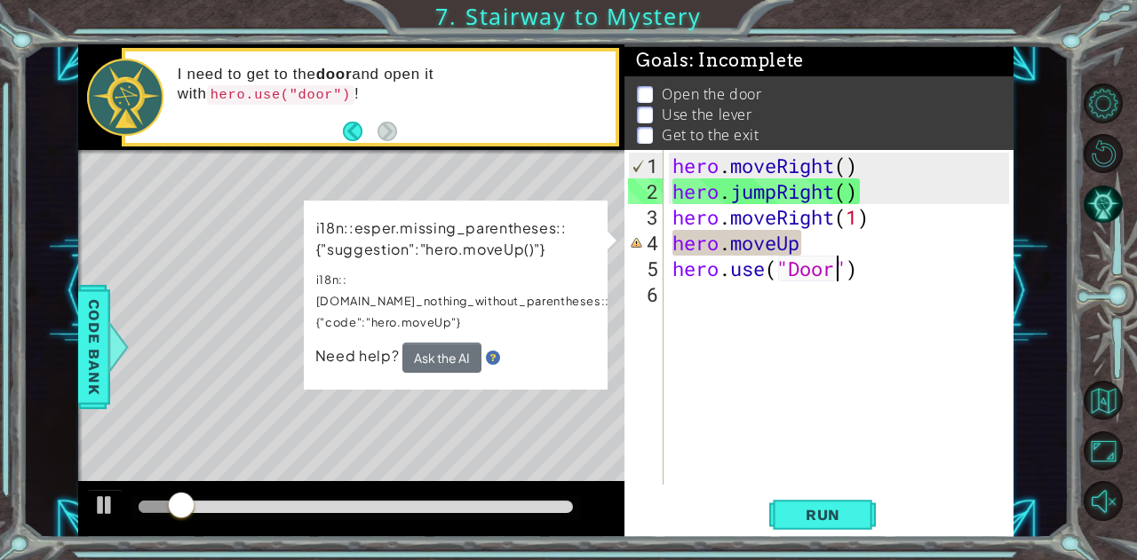
click at [797, 512] on span "Run" at bounding box center [823, 515] width 70 height 18
click at [815, 262] on div "hero . moveRight ( ) hero . jumpRight ( ) hero . moveRight ( 1 ) hero . moveUp …" at bounding box center [843, 346] width 349 height 386
click at [810, 250] on div "hero . moveRight ( ) hero . jumpRight ( ) hero . moveRight ( 1 ) hero . moveUp …" at bounding box center [843, 346] width 349 height 386
type textarea "hero.moveUp"
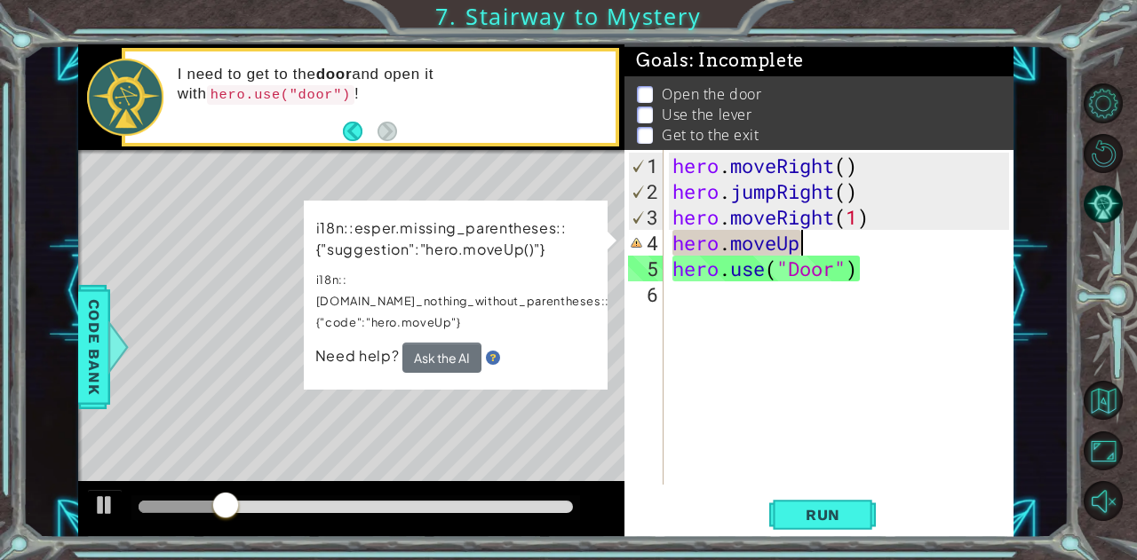
click at [810, 250] on div "hero . moveRight ( ) hero . jumpRight ( ) hero . moveRight ( 1 ) hero . moveUp …" at bounding box center [843, 346] width 349 height 386
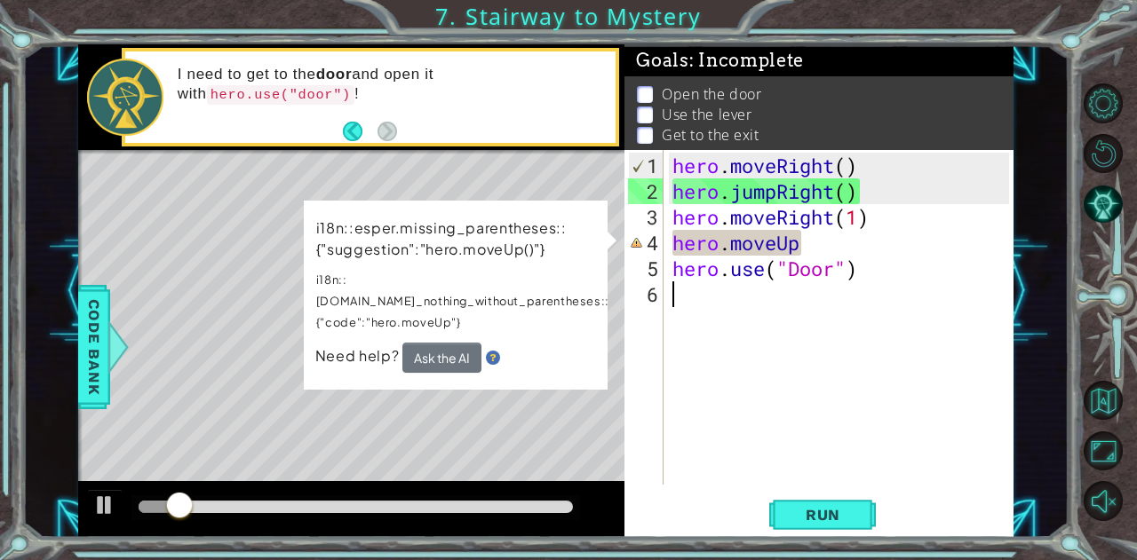
click at [862, 280] on div "hero . moveRight ( ) hero . jumpRight ( ) hero . moveRight ( 1 ) hero . moveUp …" at bounding box center [843, 346] width 349 height 386
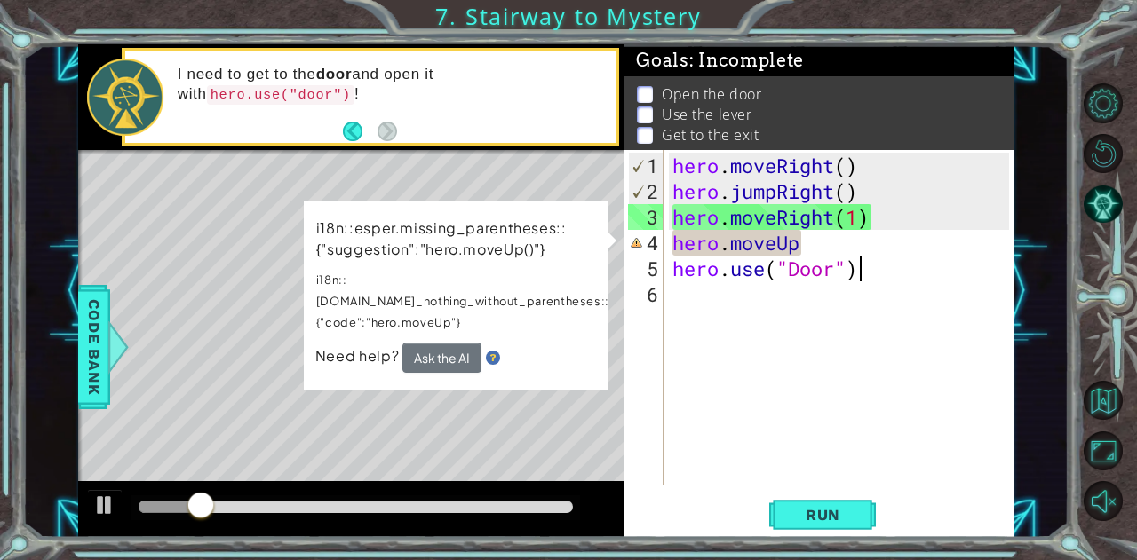
click at [865, 267] on div "hero . moveRight ( ) hero . jumpRight ( ) hero . moveRight ( 1 ) hero . moveUp …" at bounding box center [843, 346] width 349 height 386
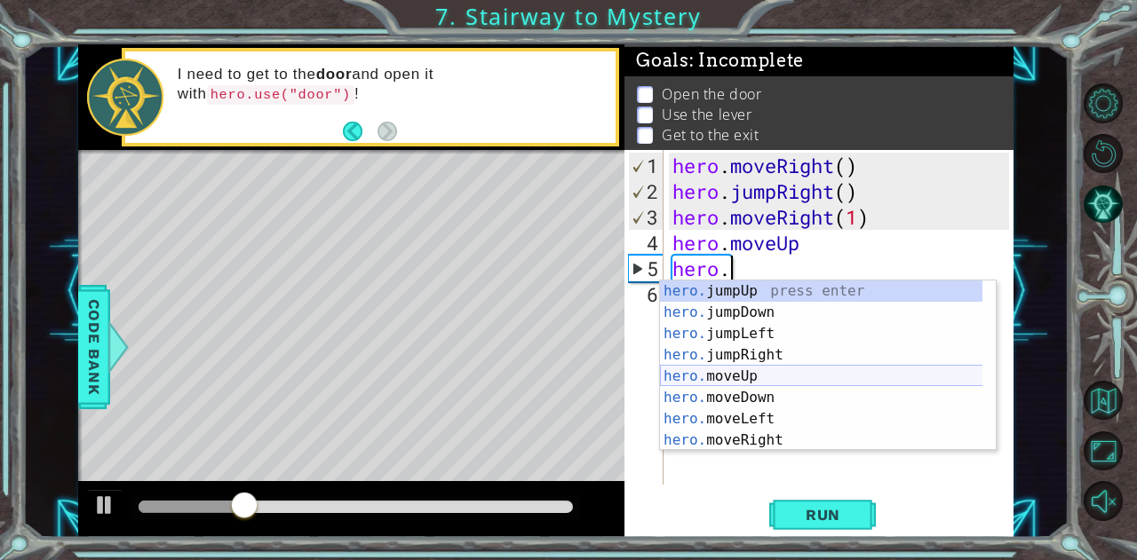
click at [771, 377] on div "hero. jumpUp press enter hero. jumpDown press enter hero. jumpLeft press enter …" at bounding box center [821, 387] width 323 height 213
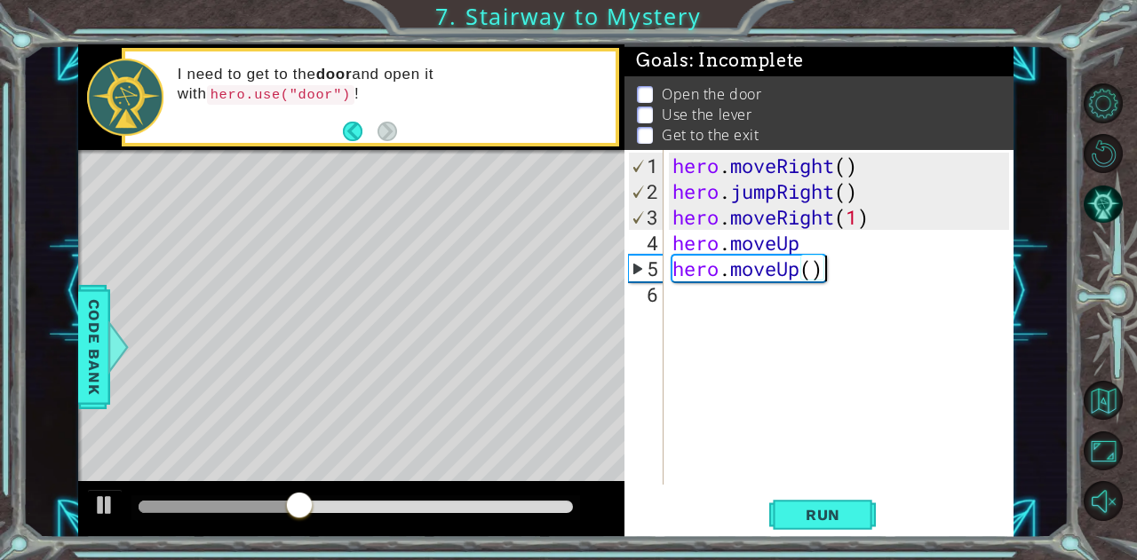
drag, startPoint x: 838, startPoint y: 262, endPoint x: 824, endPoint y: 250, distance: 18.2
click at [824, 250] on div "hero . moveRight ( ) hero . jumpRight ( ) hero . moveRight ( 1 ) hero . moveUp …" at bounding box center [843, 346] width 349 height 386
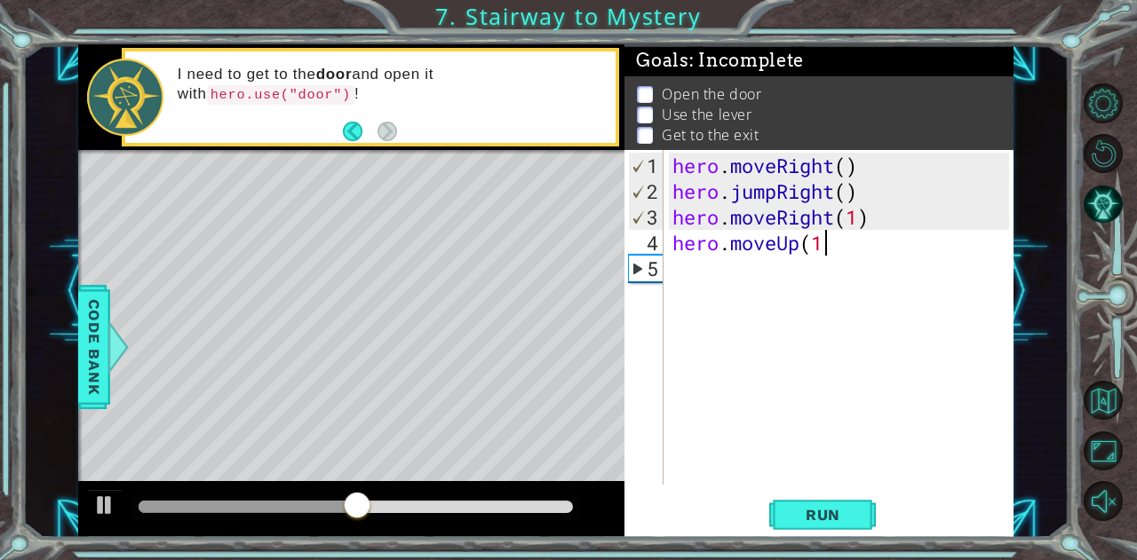
type textarea "hero.moveUp(1)"
click at [751, 257] on div "hero . moveRight ( ) hero . jumpRight ( ) hero . moveRight ( 1 ) hero . moveUp …" at bounding box center [843, 346] width 349 height 386
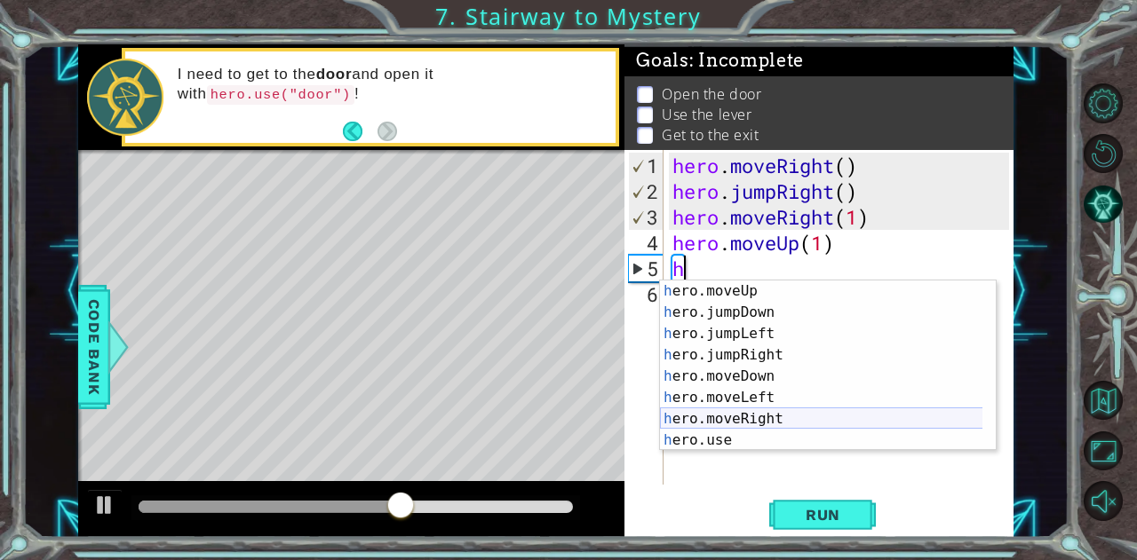
scroll to position [21, 0]
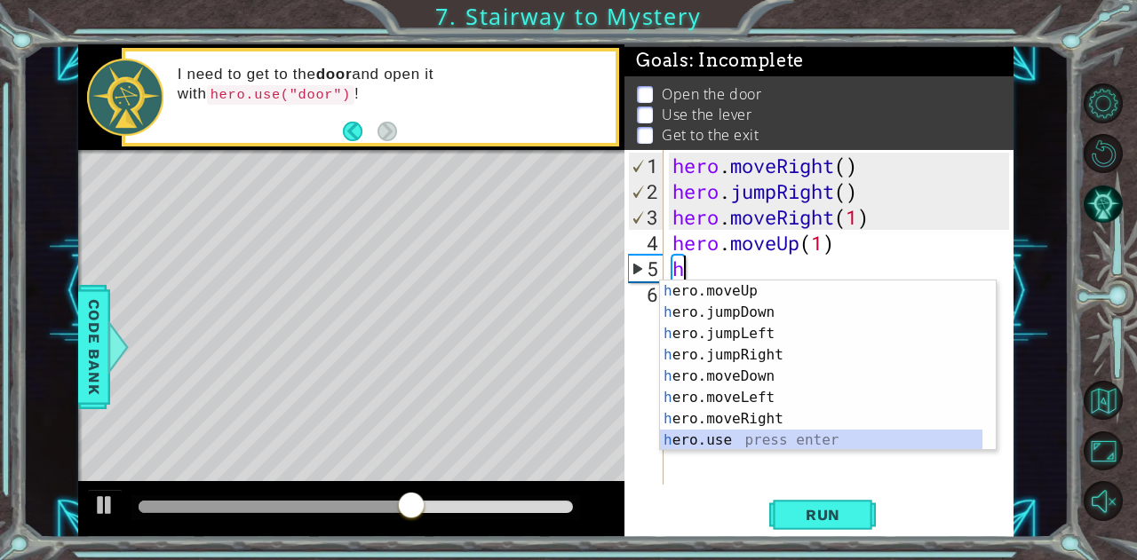
click at [700, 436] on div "h ero.moveUp press enter h ero.jumpDown press enter h ero.jumpLeft press enter …" at bounding box center [821, 387] width 323 height 213
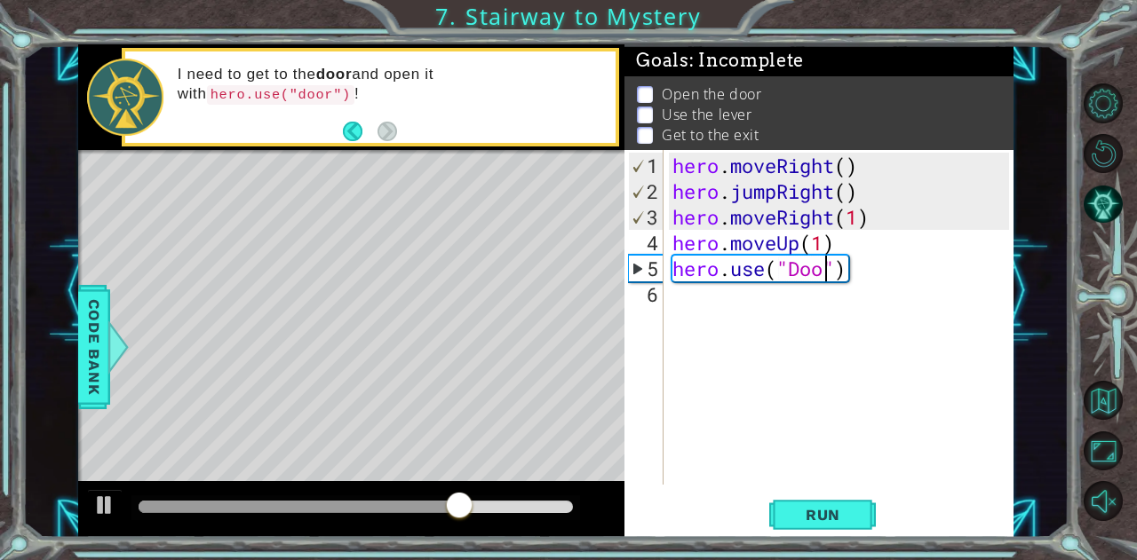
type textarea "hero.use("Door")"
click at [828, 512] on span "Run" at bounding box center [823, 515] width 70 height 18
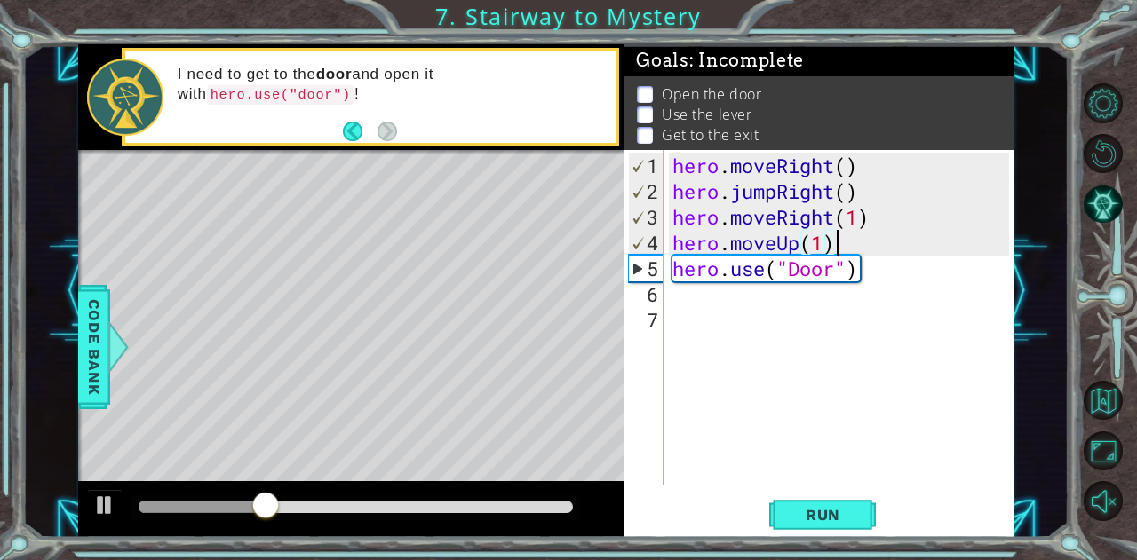
click at [831, 249] on div "hero . moveRight ( ) hero . jumpRight ( ) hero . moveRight ( 1 ) hero . moveUp …" at bounding box center [843, 346] width 349 height 386
click at [828, 249] on div "hero . moveRight ( ) hero . jumpRight ( ) hero . moveRight ( 1 ) hero . moveUp …" at bounding box center [843, 346] width 349 height 386
click at [800, 515] on span "Run" at bounding box center [823, 515] width 70 height 18
click at [806, 518] on span "Run" at bounding box center [823, 515] width 70 height 18
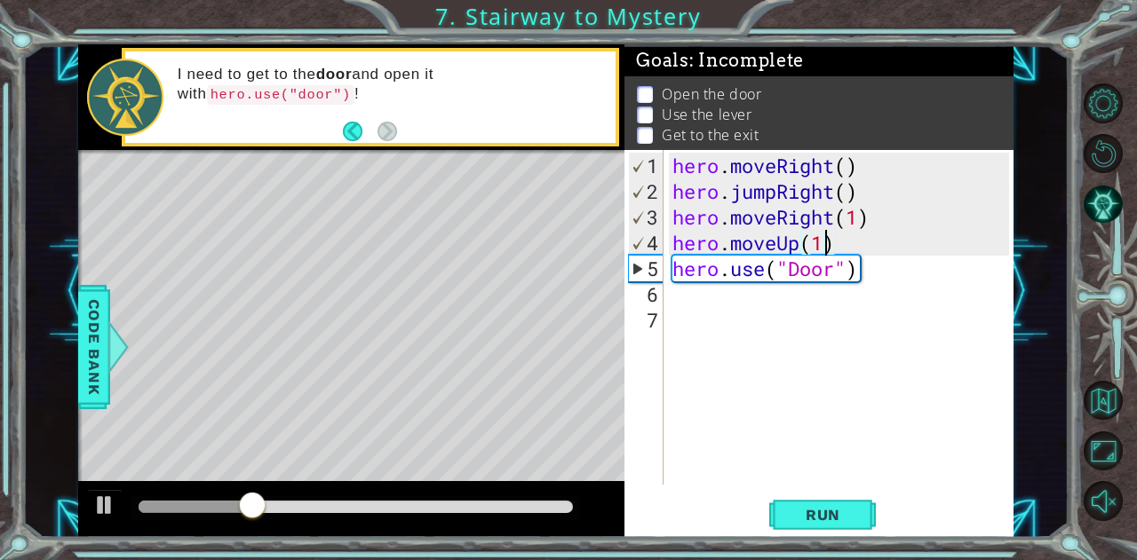
click at [804, 271] on div "hero . moveRight ( ) hero . jumpRight ( ) hero . moveRight ( 1 ) hero . moveUp …" at bounding box center [843, 346] width 349 height 386
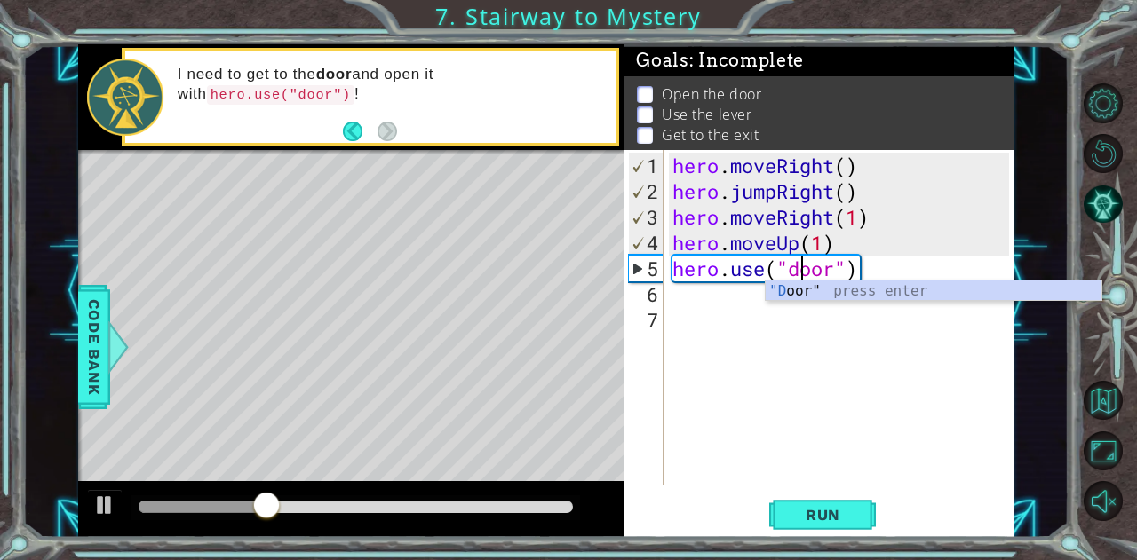
scroll to position [0, 5]
type textarea "hero.use("door")"
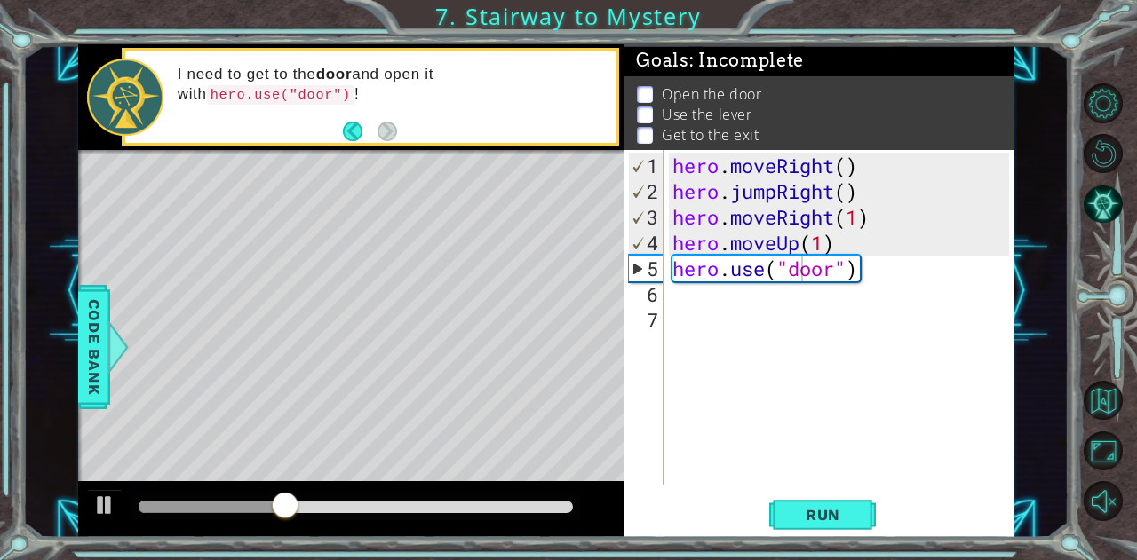
click at [815, 512] on span "Run" at bounding box center [823, 515] width 70 height 18
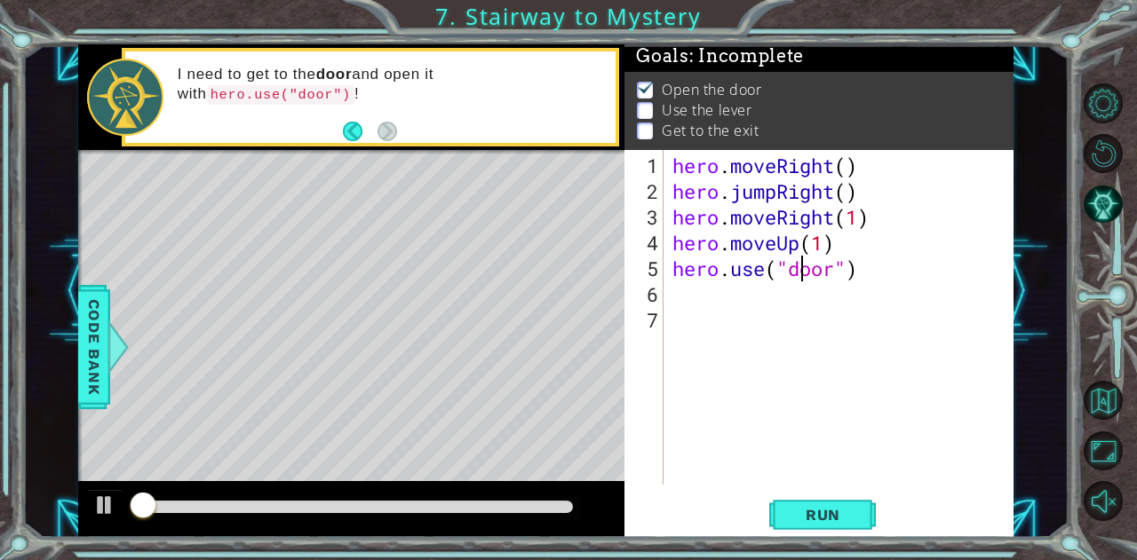
scroll to position [13, 0]
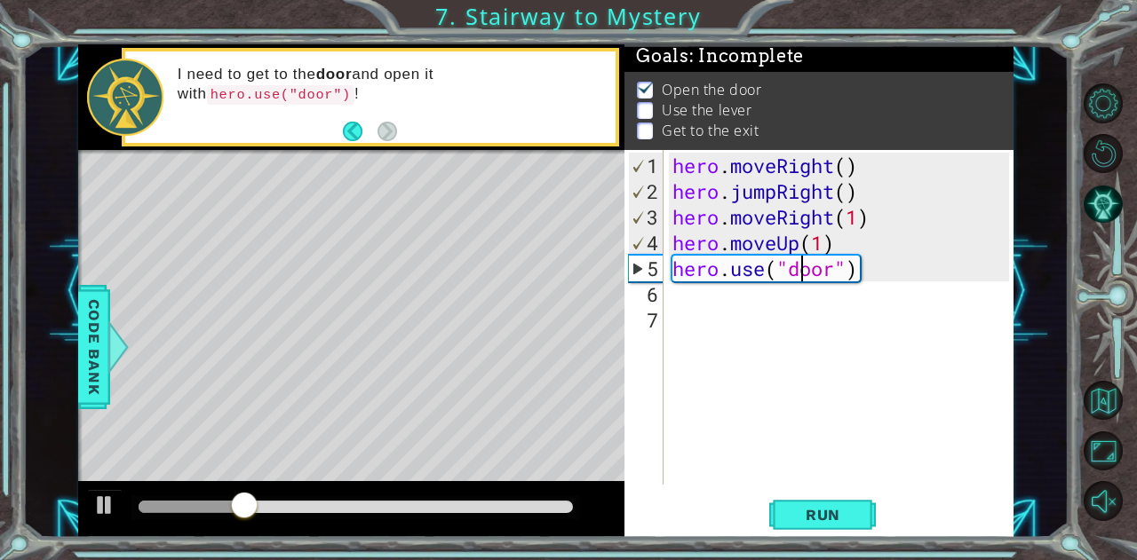
click at [741, 294] on div "hero . moveRight ( ) hero . jumpRight ( ) hero . moveRight ( 1 ) hero . moveUp …" at bounding box center [843, 346] width 349 height 386
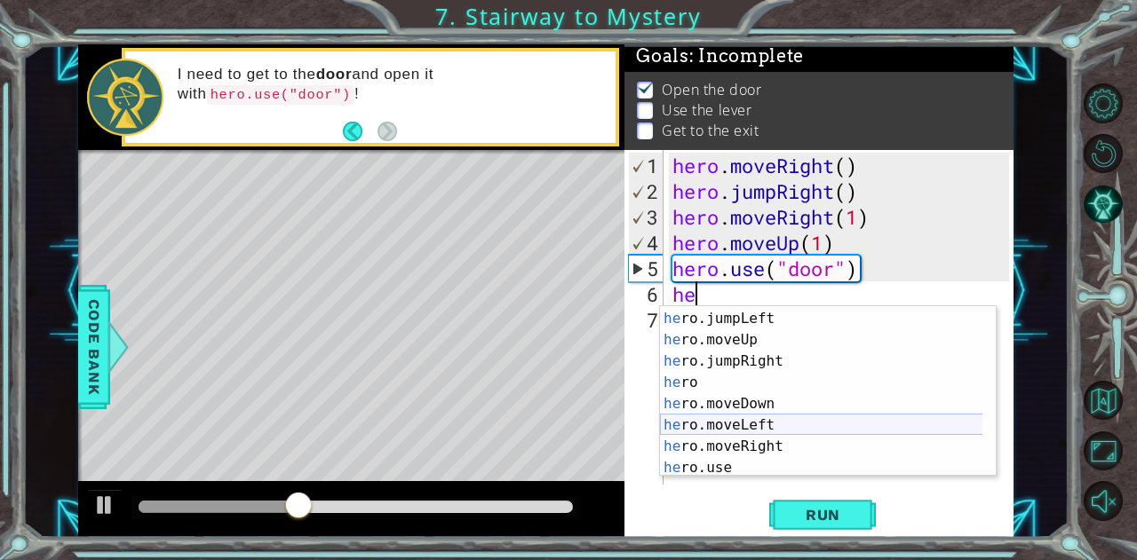
scroll to position [43, 0]
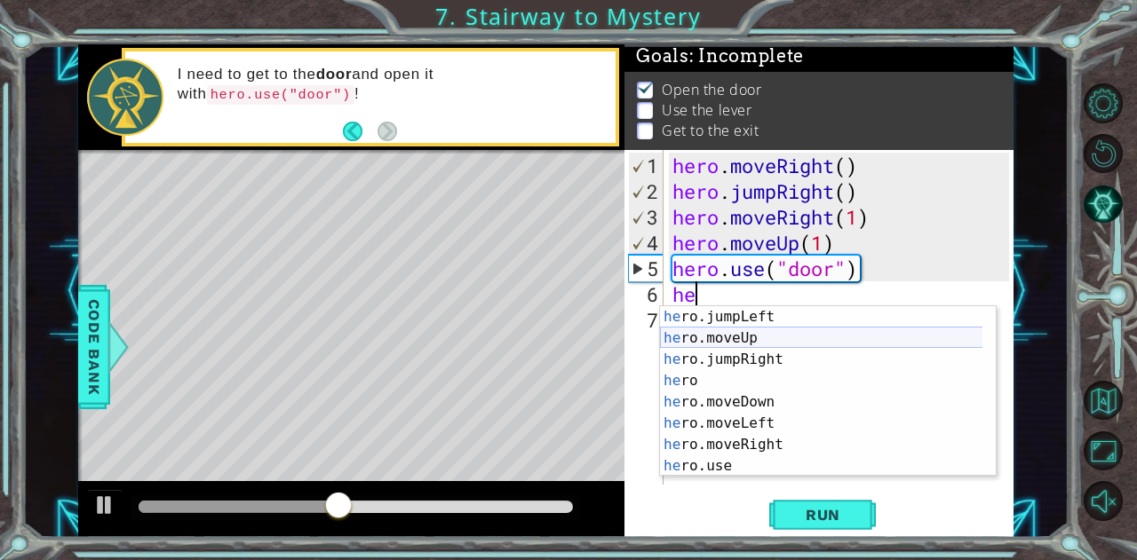
click at [773, 338] on div "he ro.jumpLeft press enter he ro.moveUp press enter he ro.jumpRight press enter…" at bounding box center [821, 412] width 323 height 213
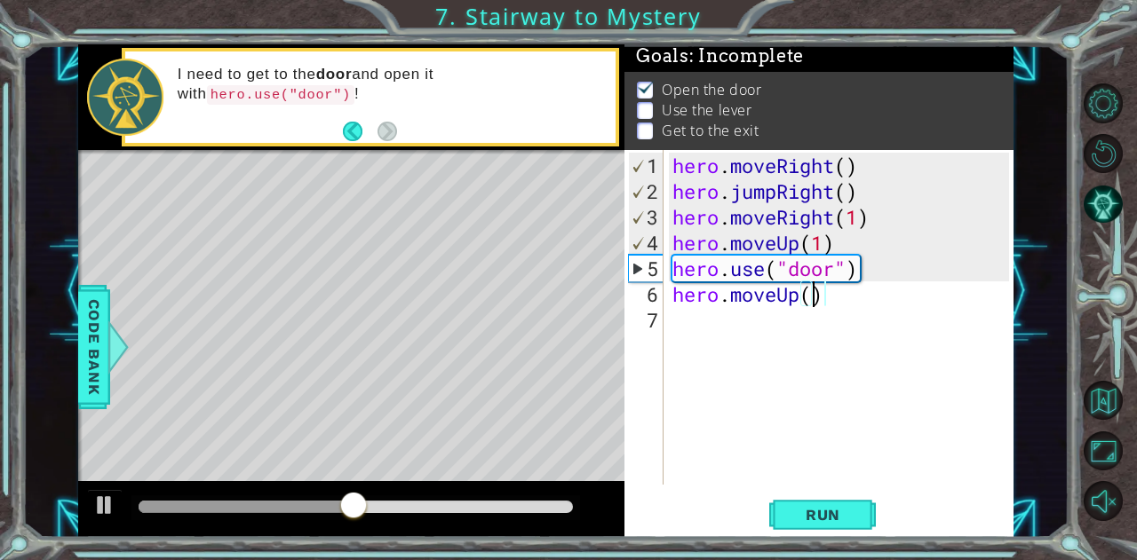
type textarea "hero.moveUp(2)"
click at [710, 317] on div "hero . moveRight ( ) hero . jumpRight ( ) hero . moveRight ( 1 ) hero . moveUp …" at bounding box center [843, 346] width 349 height 386
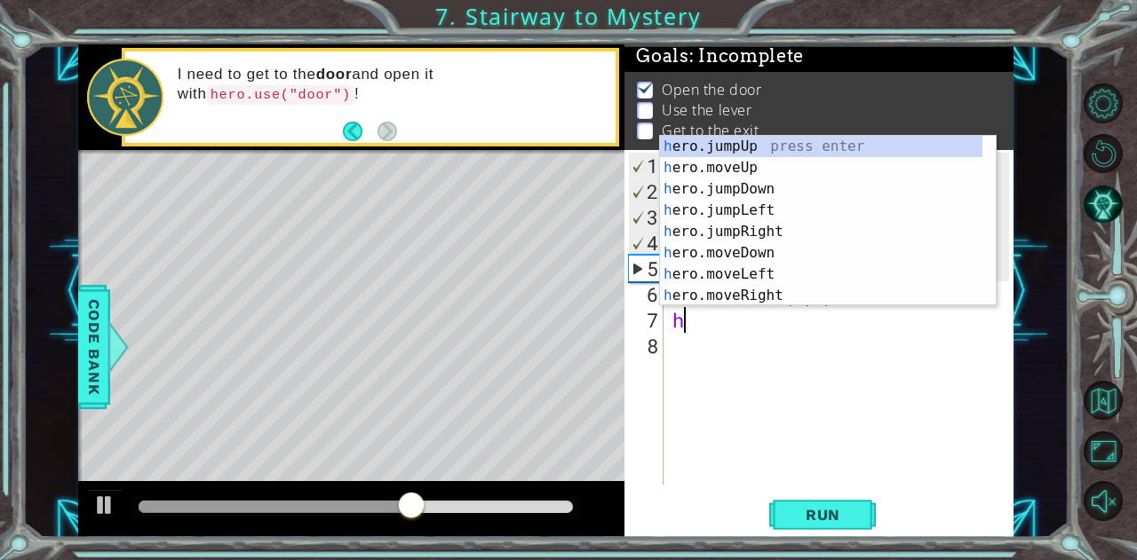
type textarea "he"
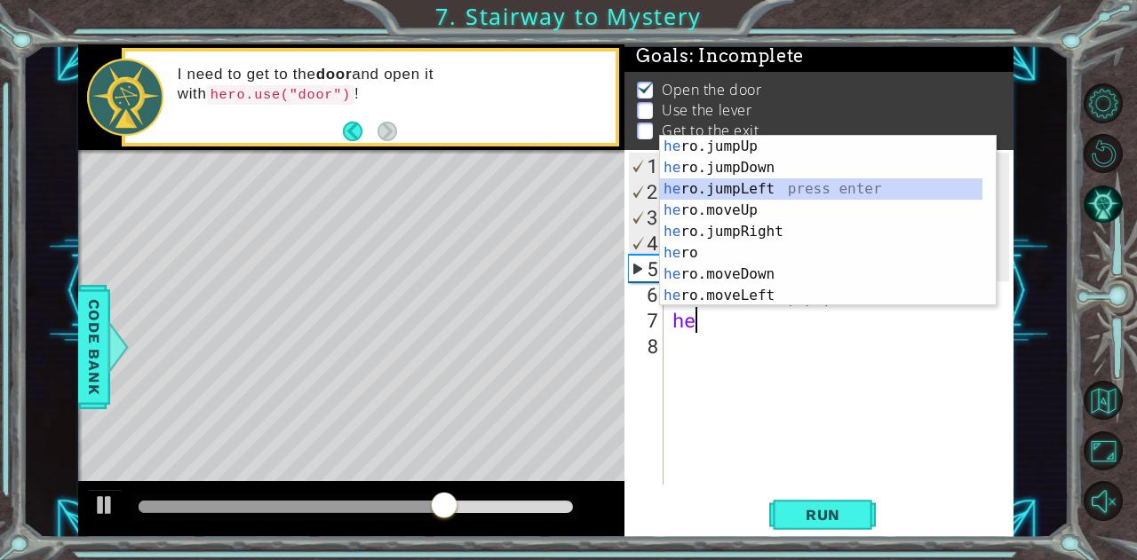
click at [764, 183] on div "he ro.jumpUp press enter he ro.jumpDown press enter he ro.jumpLeft press enter …" at bounding box center [821, 242] width 323 height 213
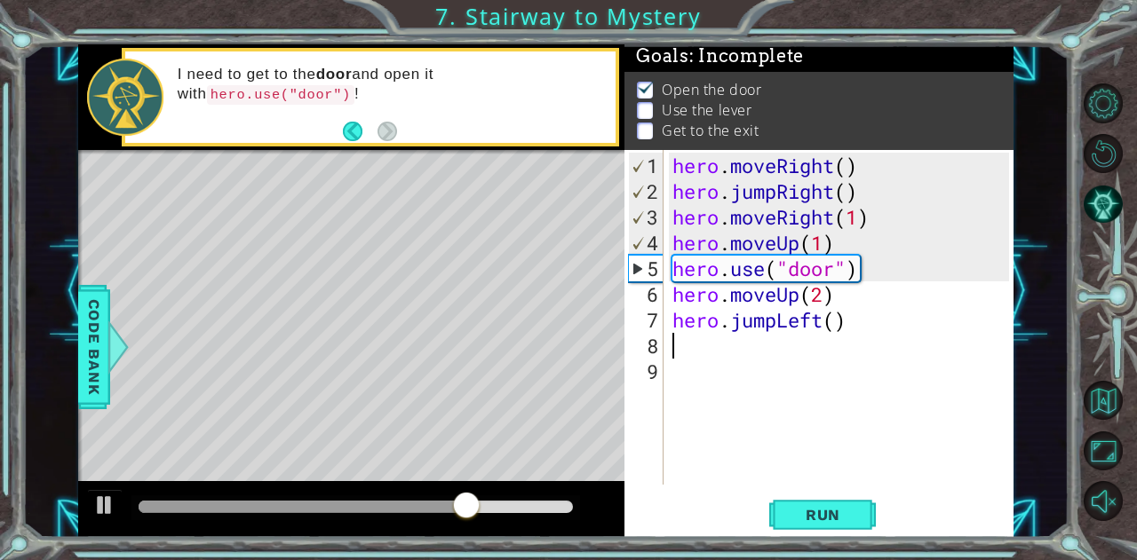
click at [773, 324] on div "hero . moveRight ( ) hero . jumpRight ( ) hero . moveRight ( 1 ) hero . moveUp …" at bounding box center [843, 346] width 349 height 386
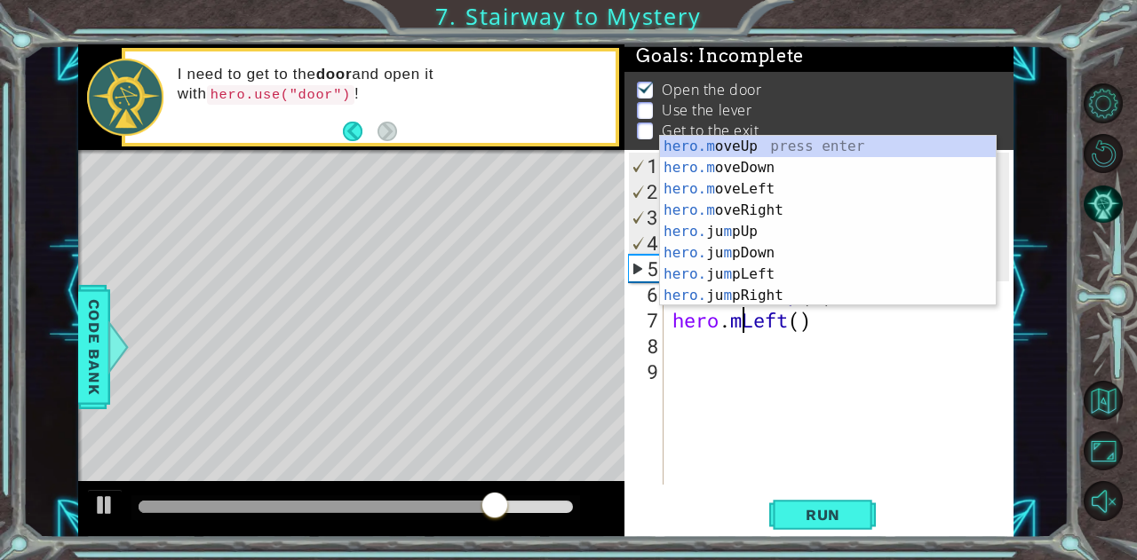
scroll to position [0, 4]
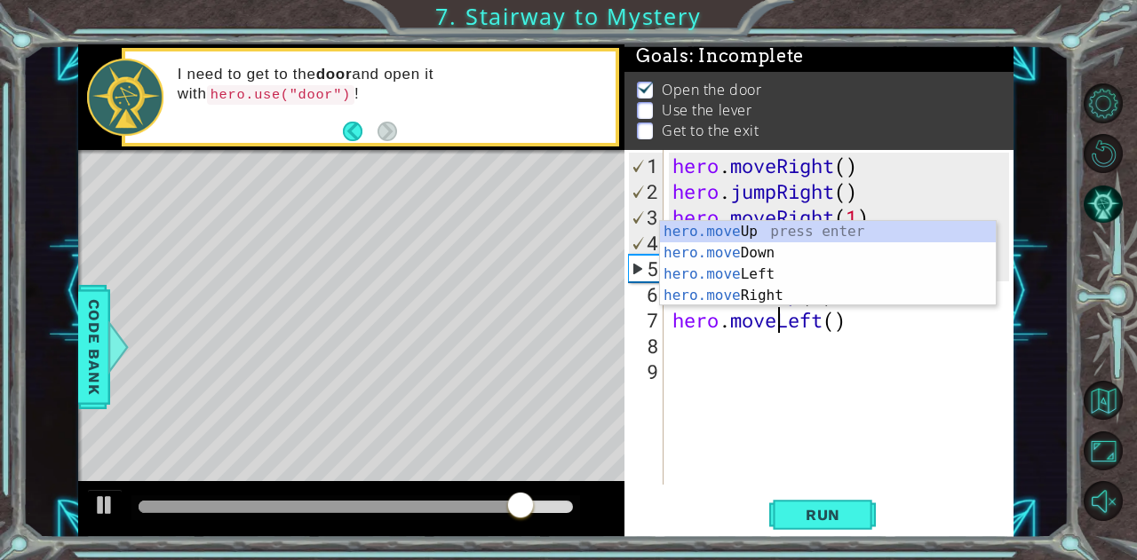
click at [830, 326] on div "hero . moveRight ( ) hero . jumpRight ( ) hero . moveRight ( 1 ) hero . moveUp …" at bounding box center [843, 346] width 349 height 386
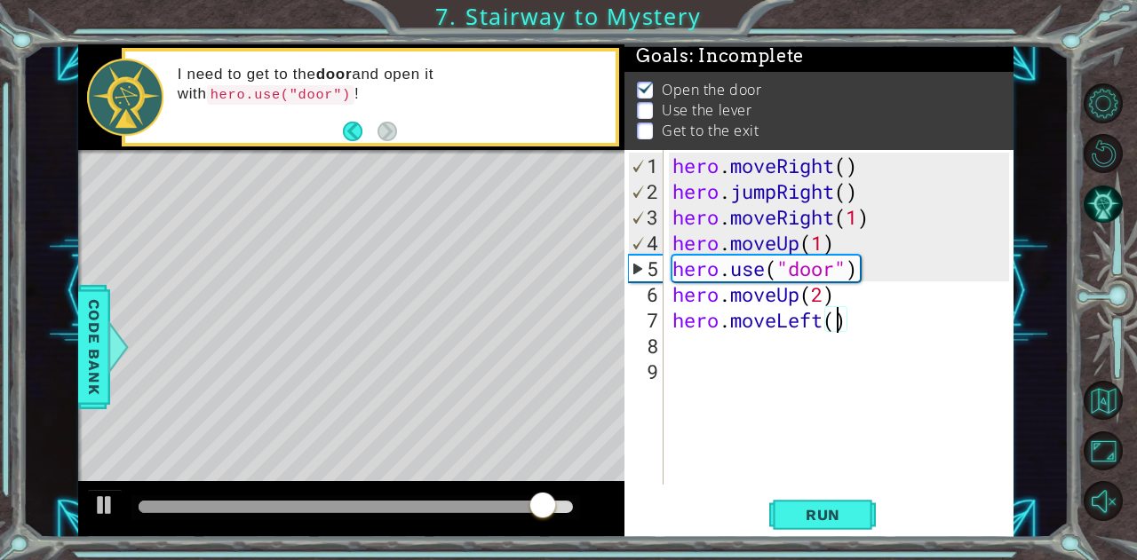
click at [838, 329] on div "hero . moveRight ( ) hero . jumpRight ( ) hero . moveRight ( 1 ) hero . moveUp …" at bounding box center [843, 346] width 349 height 386
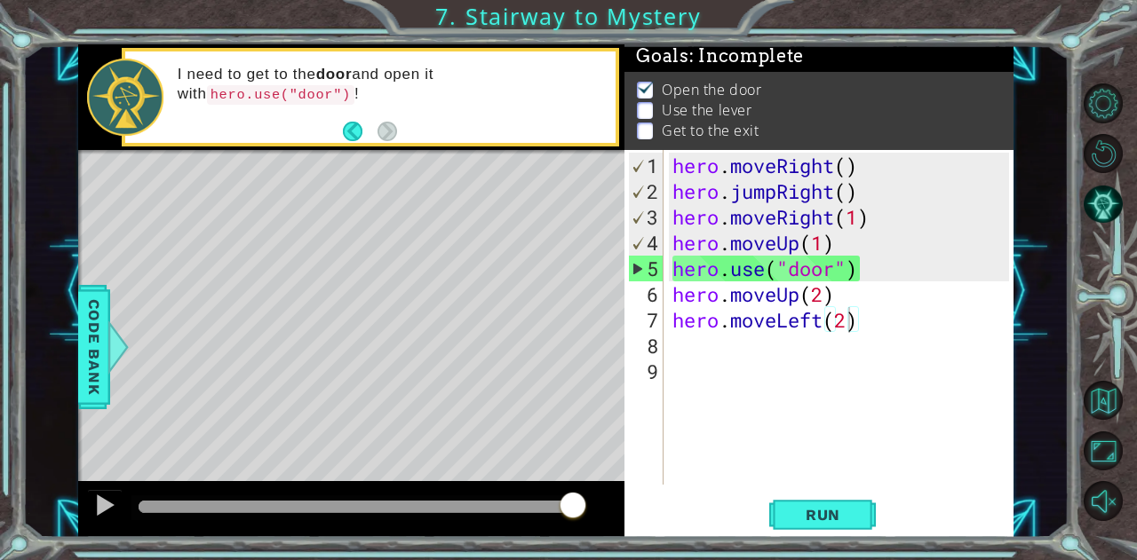
click at [802, 518] on span "Run" at bounding box center [823, 515] width 70 height 18
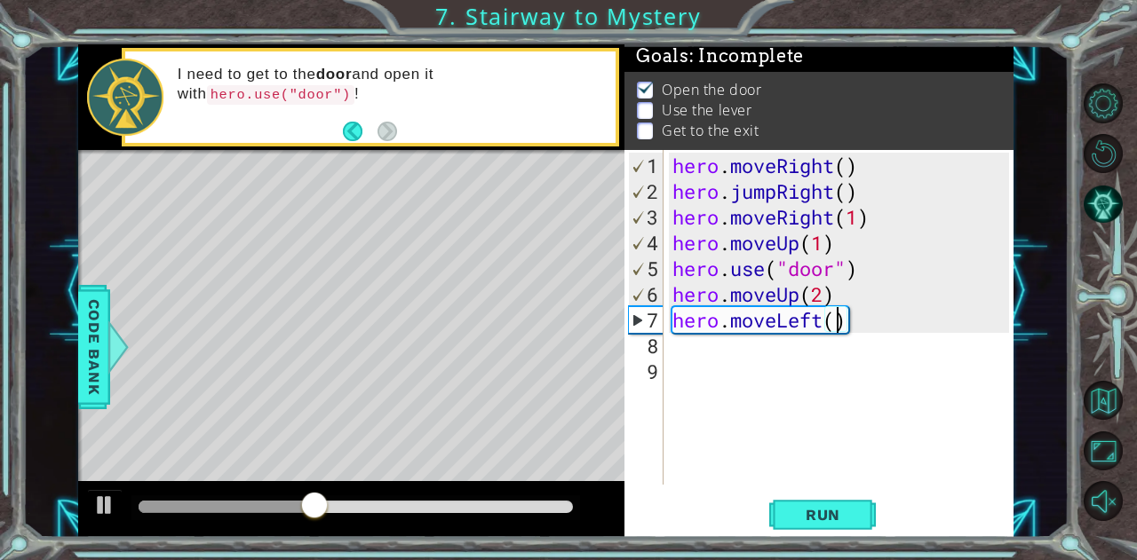
type textarea "hero.moveLeft(1)"
click at [817, 354] on div "hero . moveRight ( ) hero . jumpRight ( ) hero . moveRight ( 1 ) hero . moveUp …" at bounding box center [843, 346] width 349 height 386
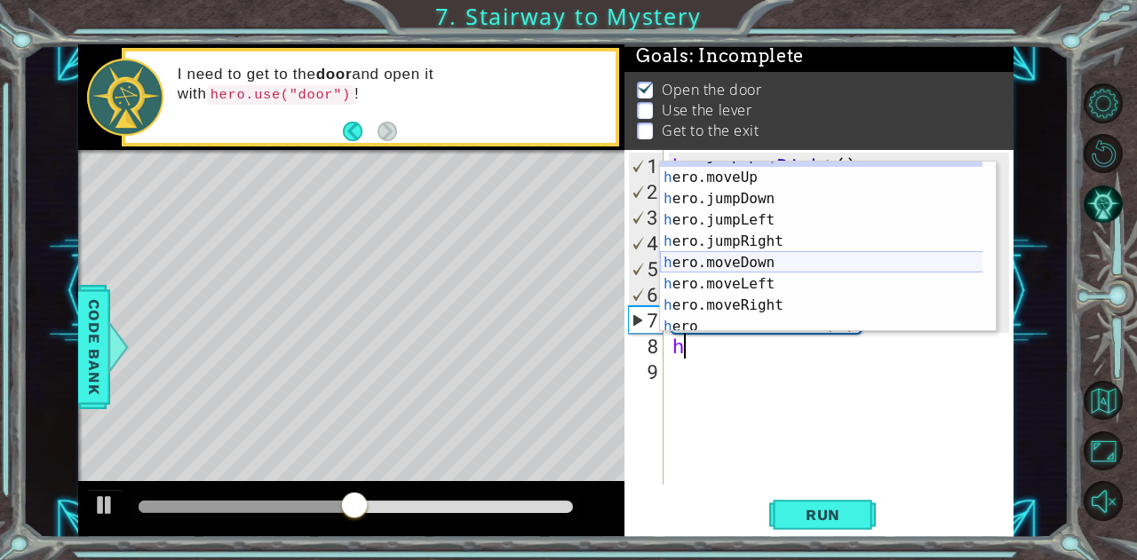
scroll to position [43, 0]
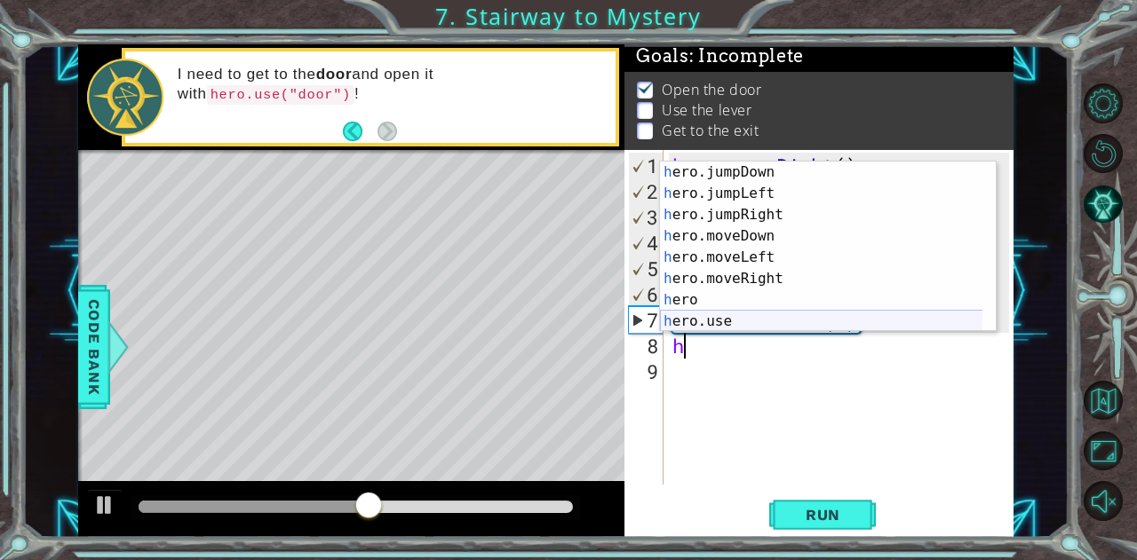
click at [725, 319] on div "h ero.jumpDown press enter h ero.jumpLeft press enter h ero.jumpRight press ent…" at bounding box center [821, 268] width 323 height 213
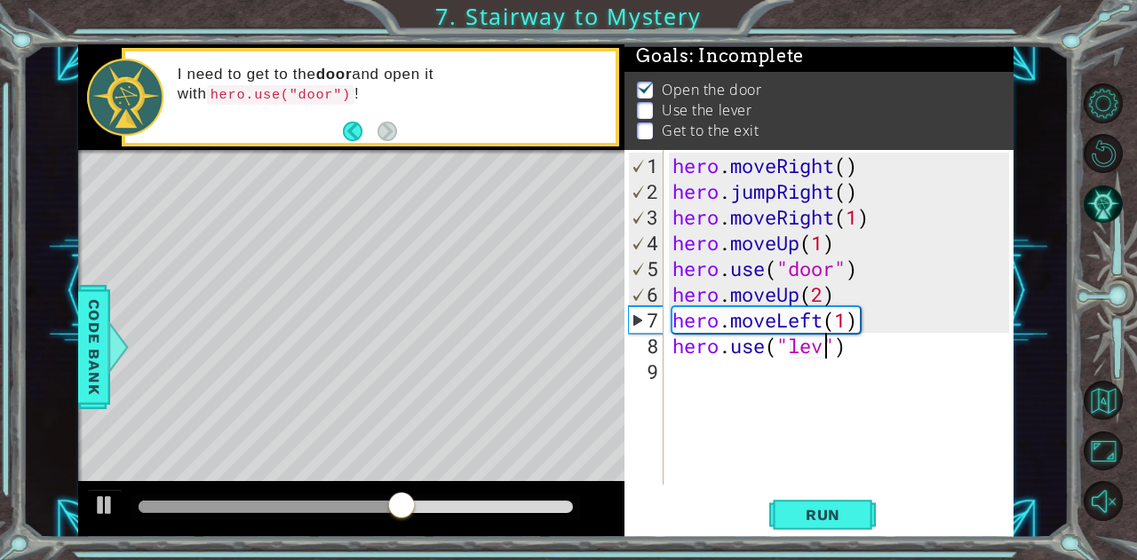
type textarea "hero.use("lever")"
click at [677, 376] on div "hero . moveRight ( ) hero . jumpRight ( ) hero . moveRight ( 1 ) hero . moveUp …" at bounding box center [843, 346] width 349 height 386
click at [817, 512] on span "Run" at bounding box center [823, 515] width 70 height 18
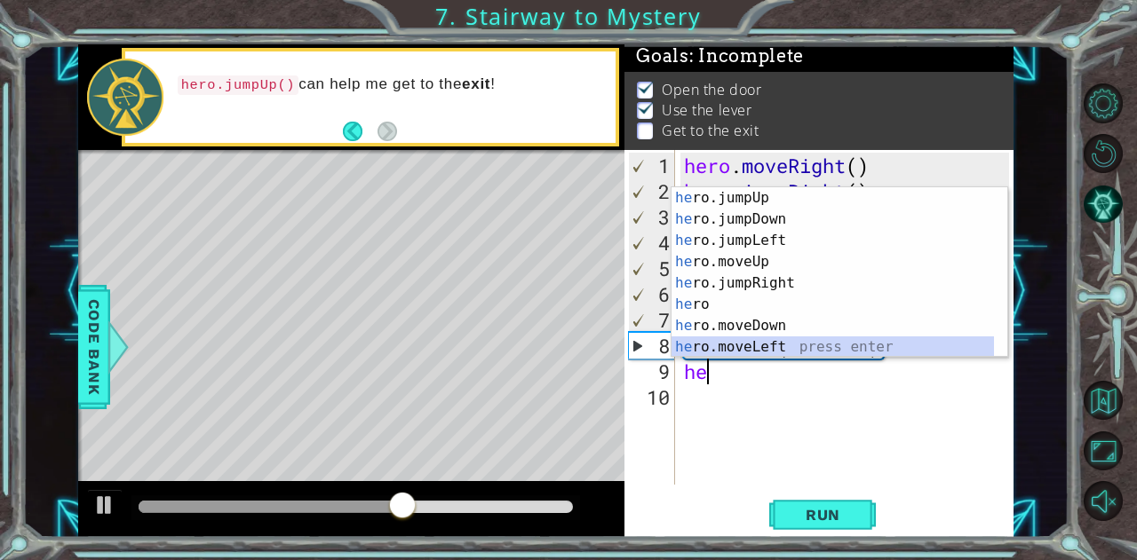
click at [789, 346] on div "he ro.jumpUp press enter he ro.jumpDown press enter he ro.jumpLeft press enter …" at bounding box center [832, 293] width 323 height 213
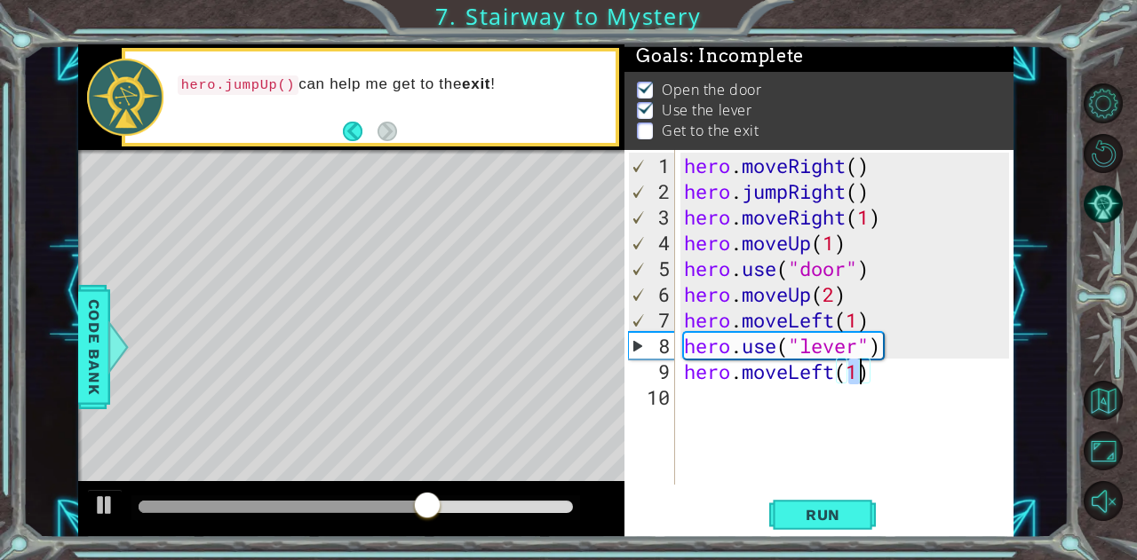
type textarea "hero.moveLeft(2)"
click at [701, 409] on div "hero . moveRight ( ) hero . jumpRight ( ) hero . moveRight ( 1 ) hero . moveUp …" at bounding box center [849, 346] width 338 height 386
type textarea "h"
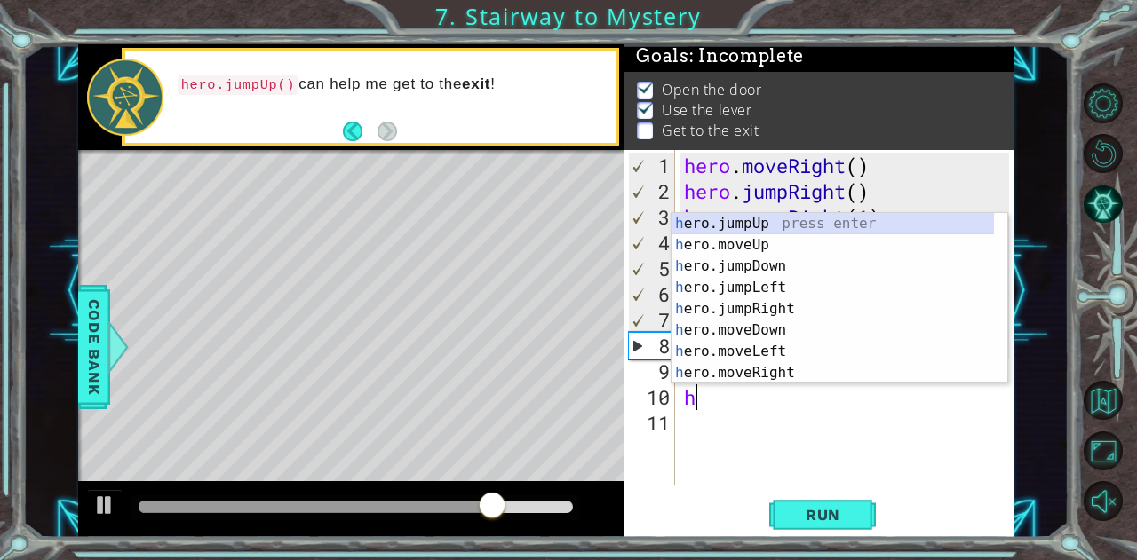
click at [768, 226] on div "h ero.jumpUp press enter h ero.moveUp press enter h ero.jumpDown press enter h …" at bounding box center [832, 319] width 323 height 213
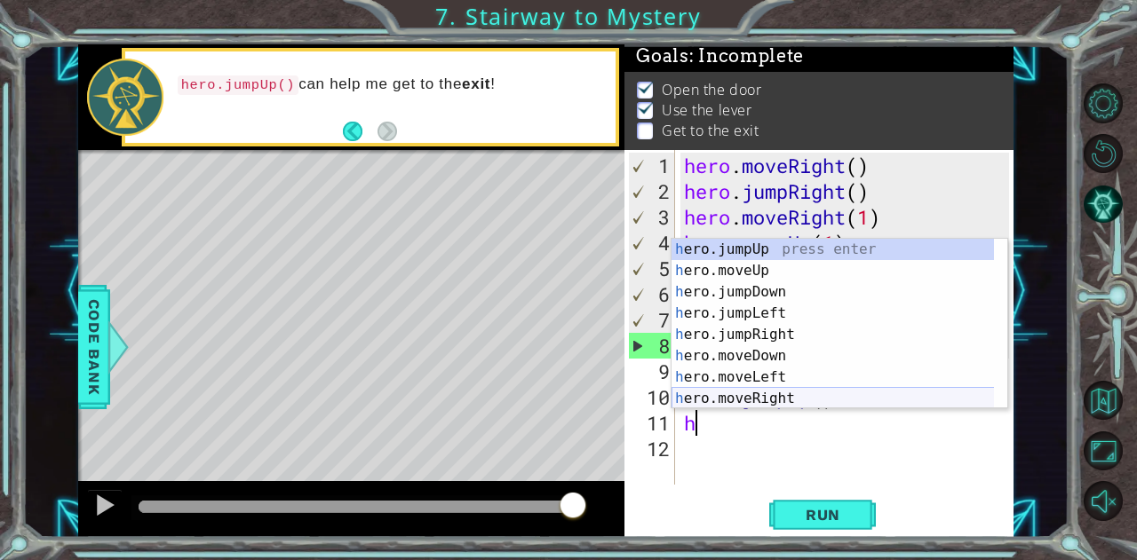
click at [770, 396] on div "h ero.jumpUp press enter h ero.moveUp press enter h ero.jumpDown press enter h …" at bounding box center [832, 345] width 323 height 213
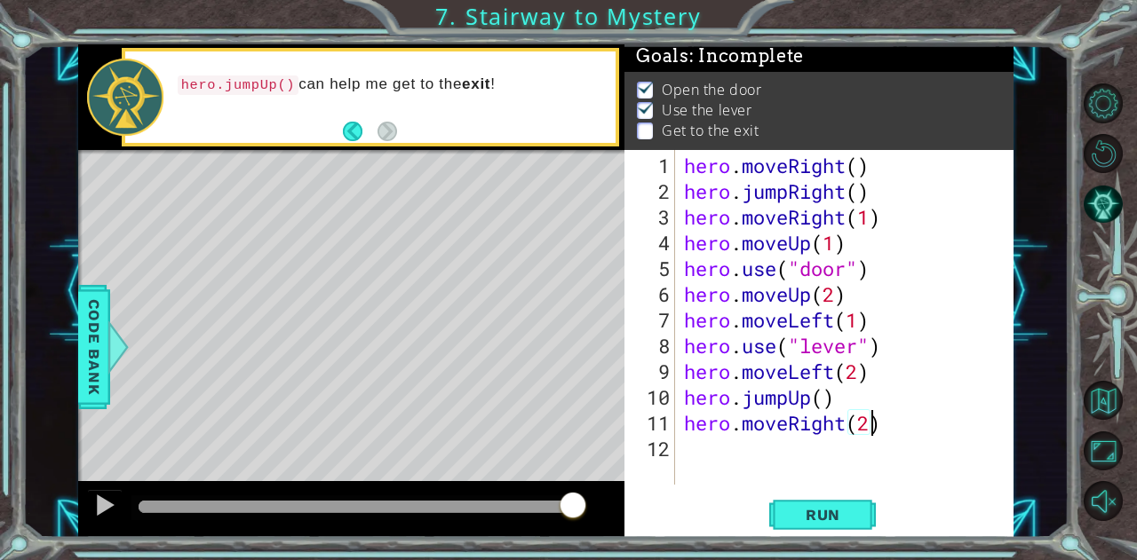
scroll to position [0, 7]
type textarea "hero.moveRight(2)"
click at [803, 516] on span "Run" at bounding box center [823, 515] width 70 height 18
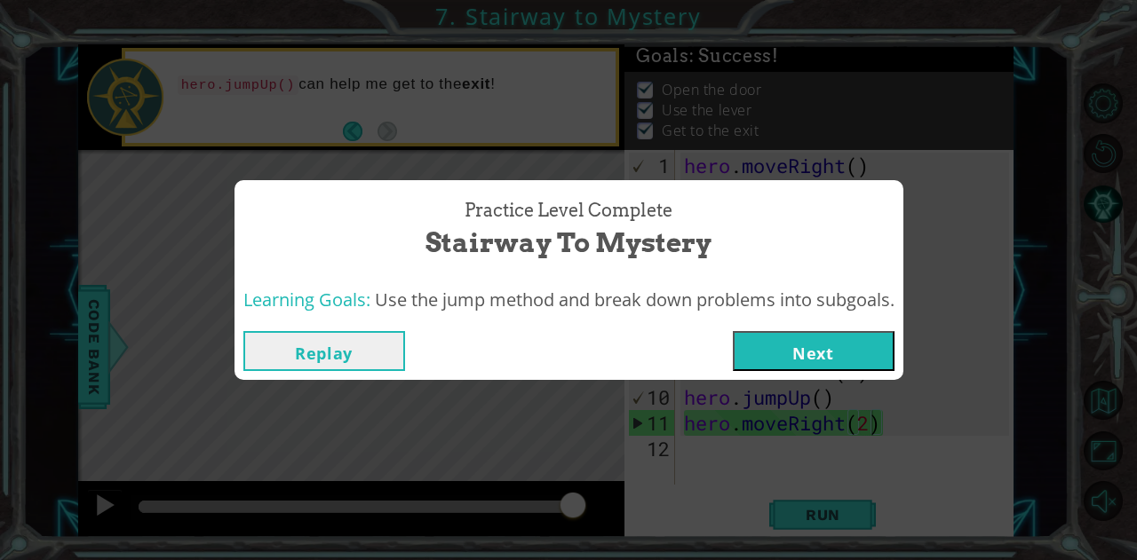
click at [831, 356] on button "Next" at bounding box center [814, 351] width 162 height 40
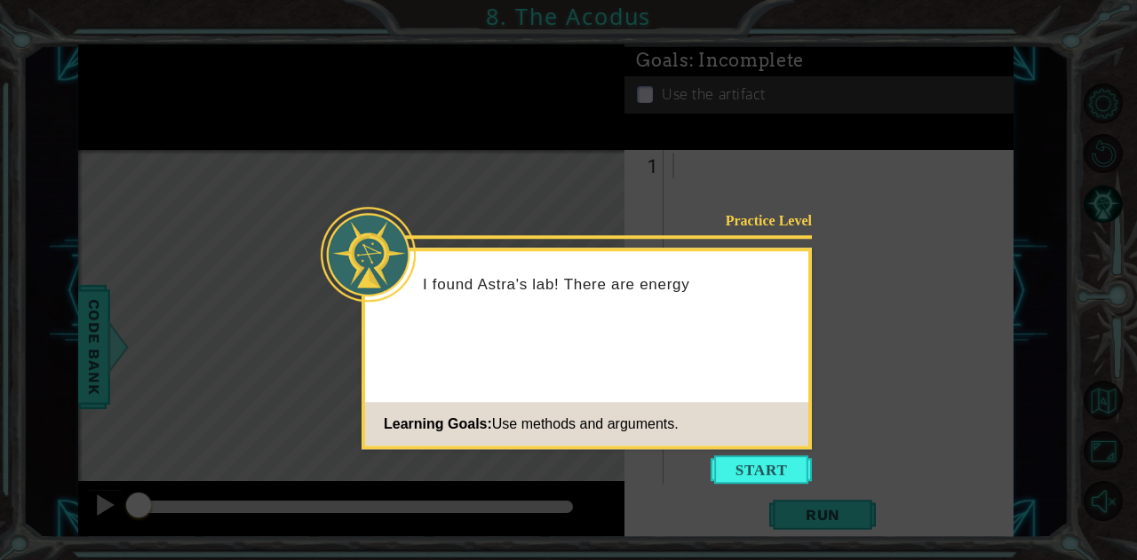
click at [773, 354] on div "Practice Level I found Astra's lab! There are energy Learning Goals: Use method…" at bounding box center [586, 349] width 450 height 202
click at [735, 468] on button "Start" at bounding box center [761, 470] width 101 height 28
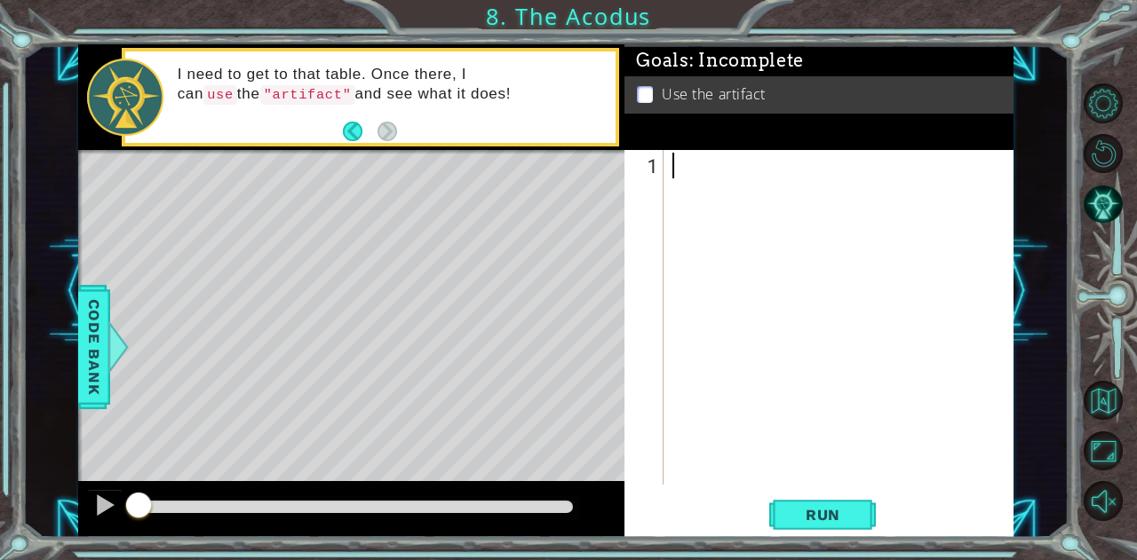
click at [691, 186] on div at bounding box center [843, 346] width 349 height 386
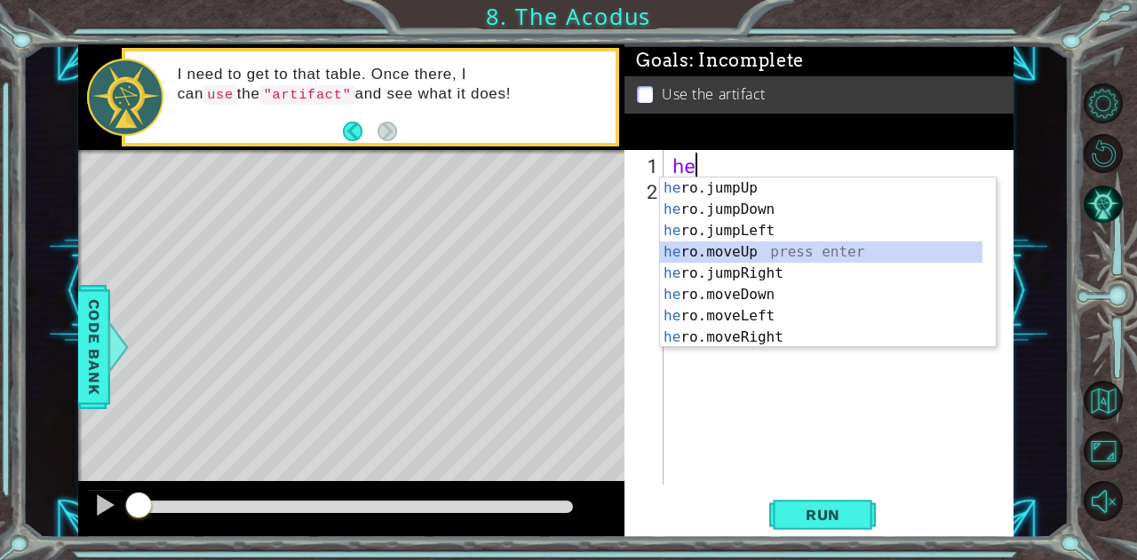
click at [716, 250] on div "he ro.jumpUp press enter he ro.jumpDown press enter he ro.jumpLeft press enter …" at bounding box center [821, 284] width 323 height 213
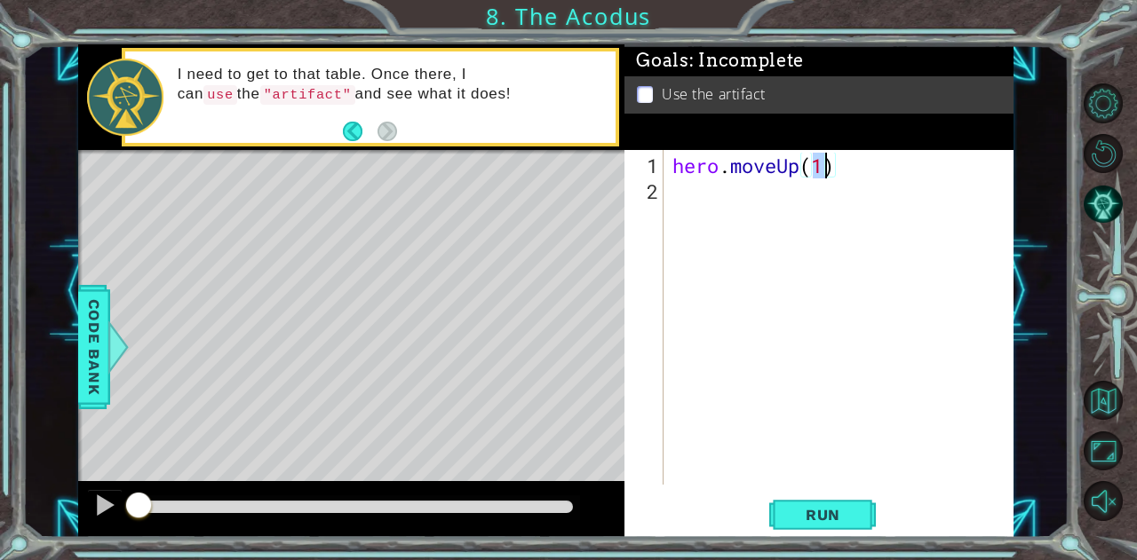
type textarea "hero.moveUp(2)"
click at [682, 188] on div "hero . moveUp ( 2 )" at bounding box center [843, 346] width 349 height 386
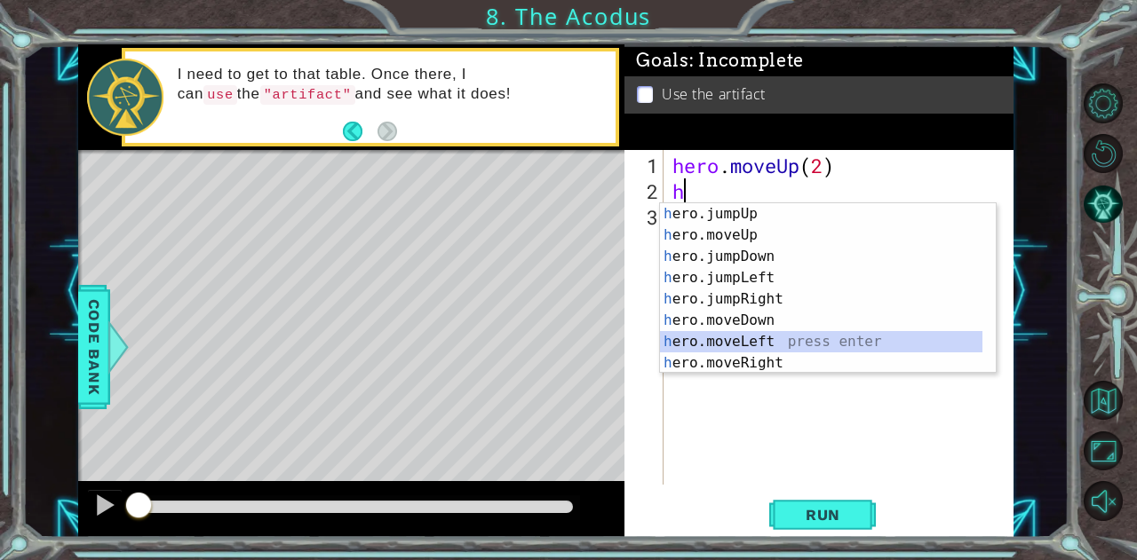
click at [743, 338] on div "h ero.jumpUp press enter h ero.moveUp press enter h ero.jumpDown press enter h …" at bounding box center [821, 309] width 323 height 213
type textarea "hero.moveLeft(1)"
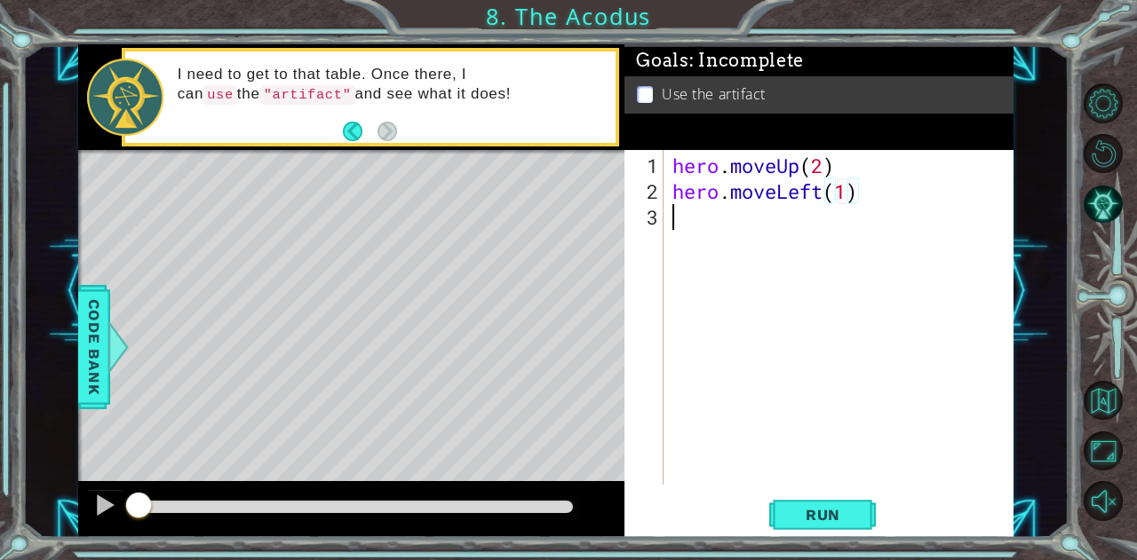
click at [710, 209] on div "hero . moveUp ( 2 ) hero . moveLeft ( 1 )" at bounding box center [843, 346] width 349 height 386
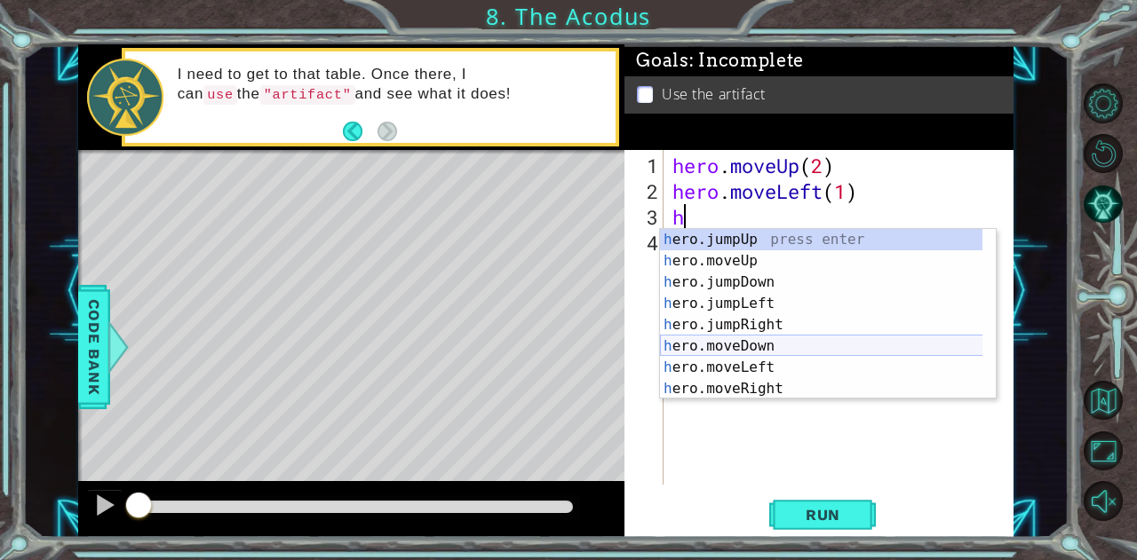
click at [735, 340] on div "h ero.jumpUp press enter h ero.moveUp press enter h ero.jumpDown press enter h …" at bounding box center [821, 335] width 323 height 213
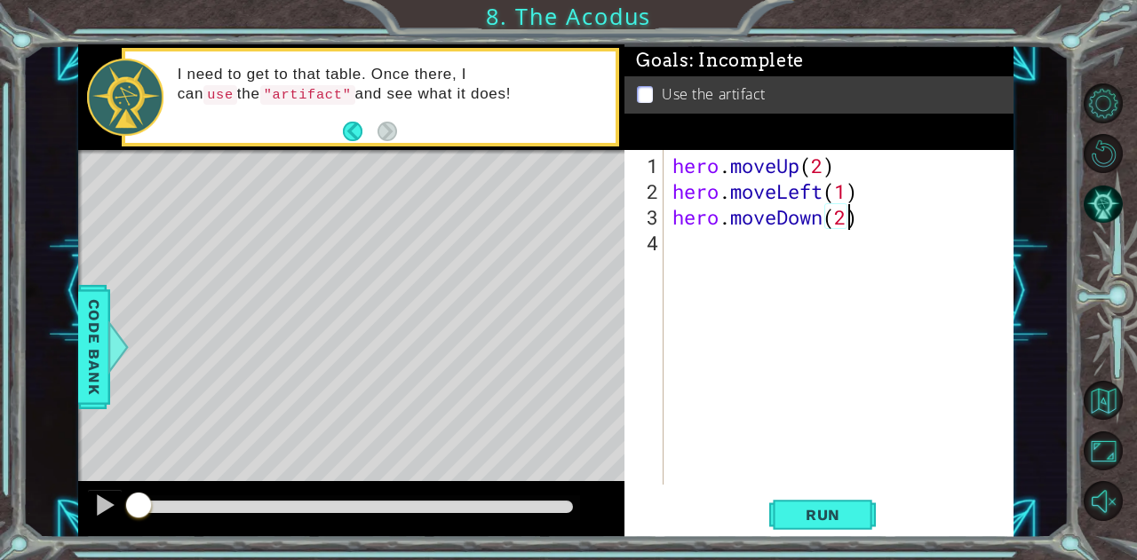
type textarea "hero.moveDown(2)"
click at [689, 239] on div "hero . moveUp ( 2 ) hero . moveLeft ( 1 ) hero . moveDown ( 2 )" at bounding box center [843, 346] width 349 height 386
type textarea "h"
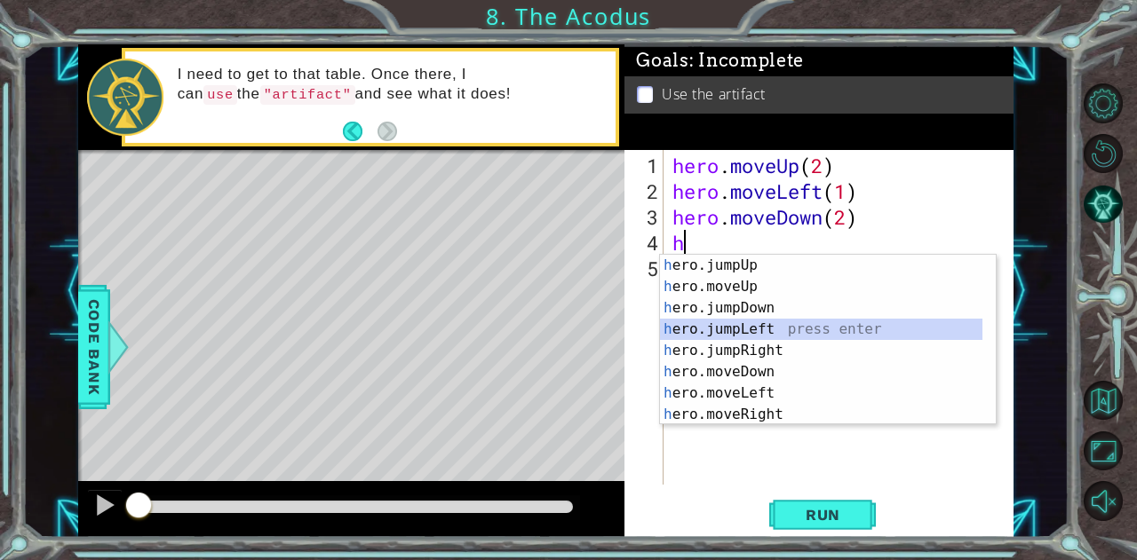
click at [719, 333] on div "h ero.jumpUp press enter h ero.moveUp press enter h ero.jumpDown press enter h …" at bounding box center [821, 361] width 323 height 213
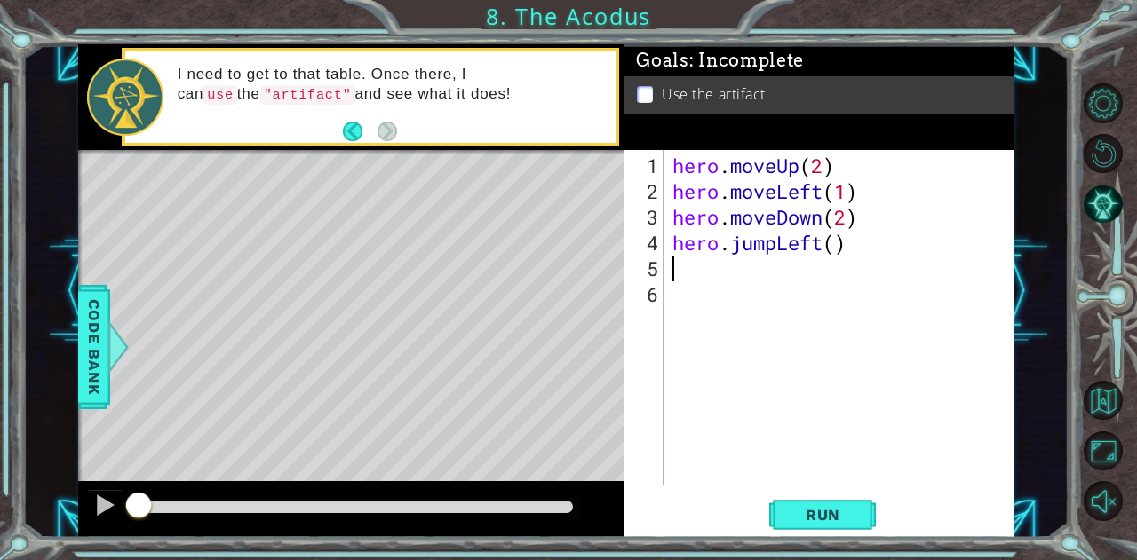
click at [796, 514] on span "Run" at bounding box center [823, 515] width 70 height 18
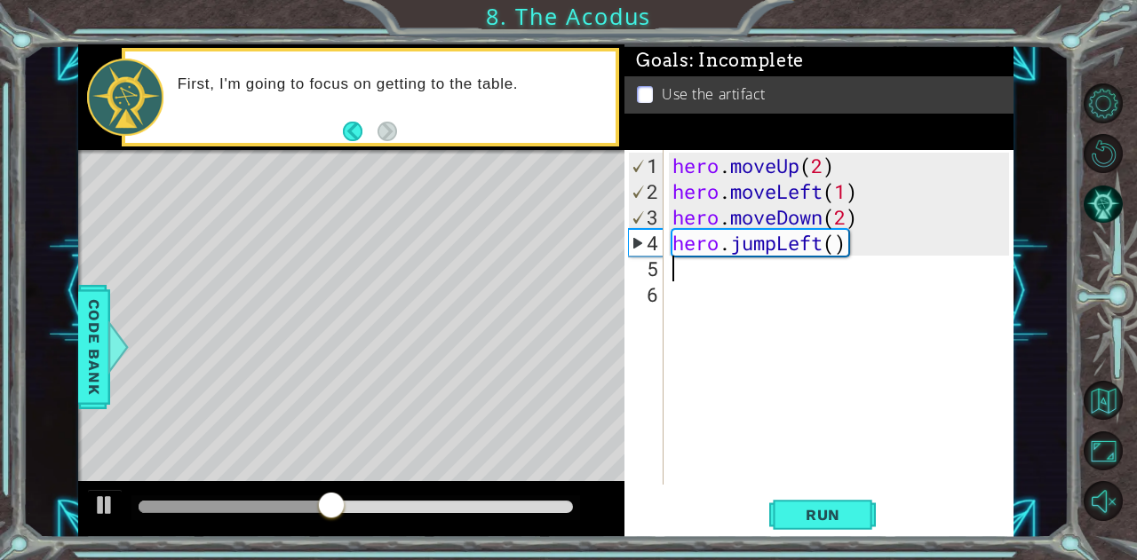
click at [737, 271] on div "hero . moveUp ( 2 ) hero . moveLeft ( 1 ) hero . moveDown ( 2 ) hero . jumpLeft…" at bounding box center [843, 346] width 349 height 386
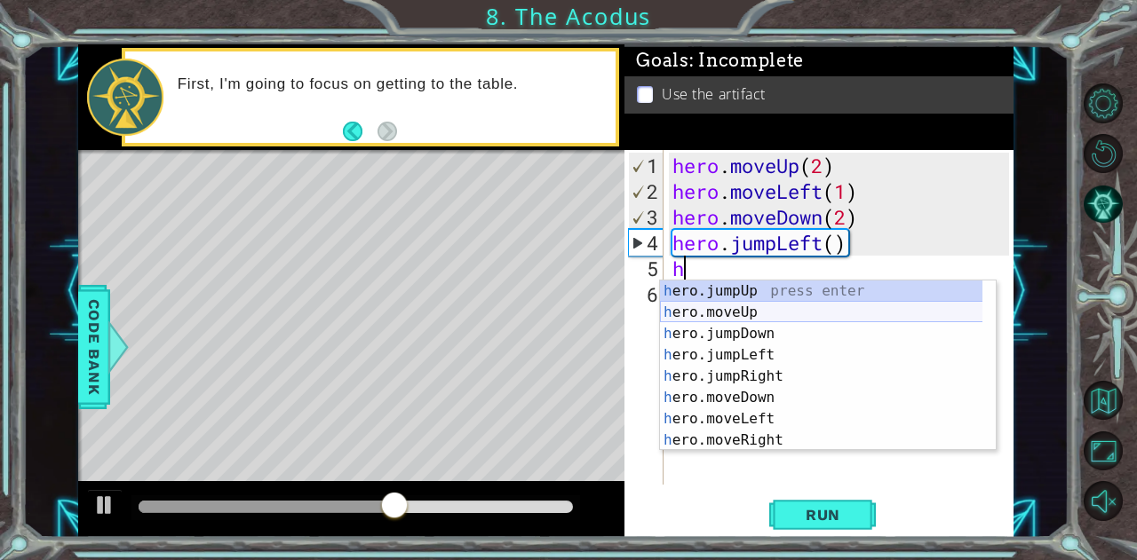
click at [752, 313] on div "h ero.jumpUp press enter h ero.moveUp press enter h ero.jumpDown press enter h …" at bounding box center [821, 387] width 323 height 213
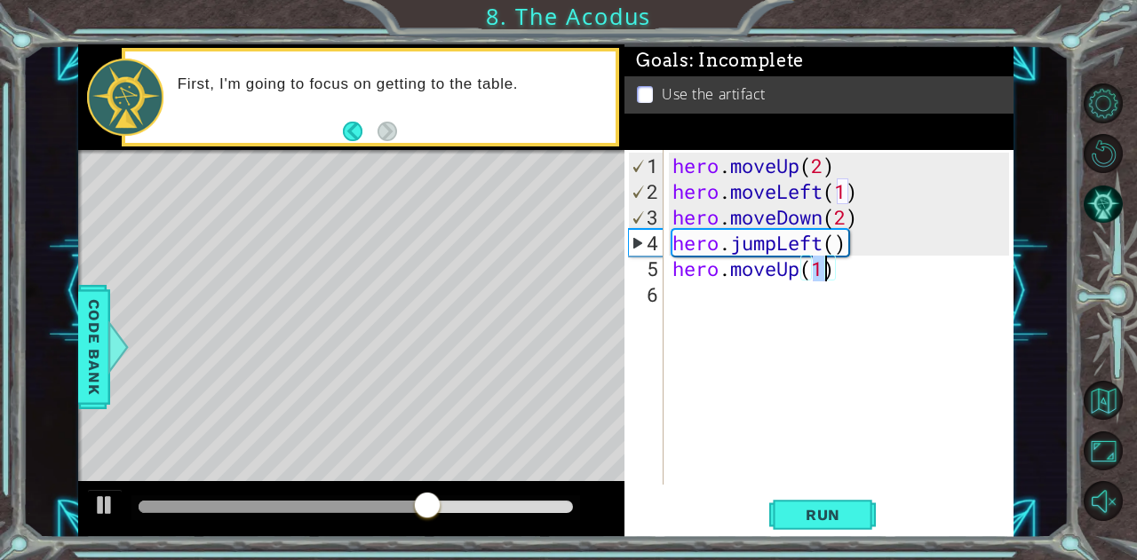
type textarea "hero.moveUp(2)"
click at [732, 308] on div "hero . moveUp ( 2 ) hero . moveLeft ( 1 ) hero . moveDown ( 2 ) hero . jumpLeft…" at bounding box center [843, 346] width 349 height 386
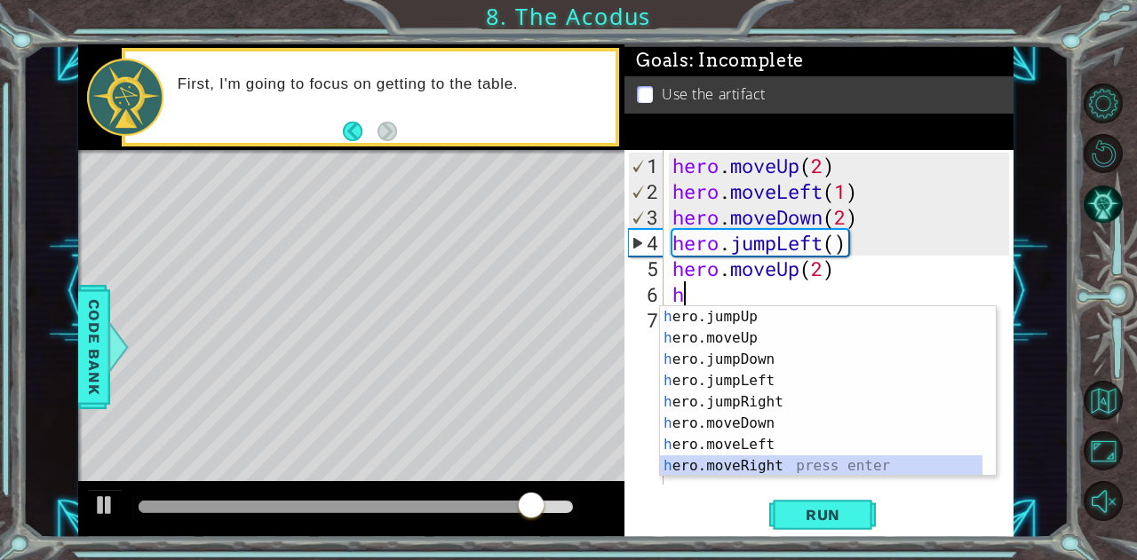
click at [750, 458] on div "h ero.jumpUp press enter h ero.moveUp press enter h ero.jumpDown press enter h …" at bounding box center [821, 412] width 323 height 213
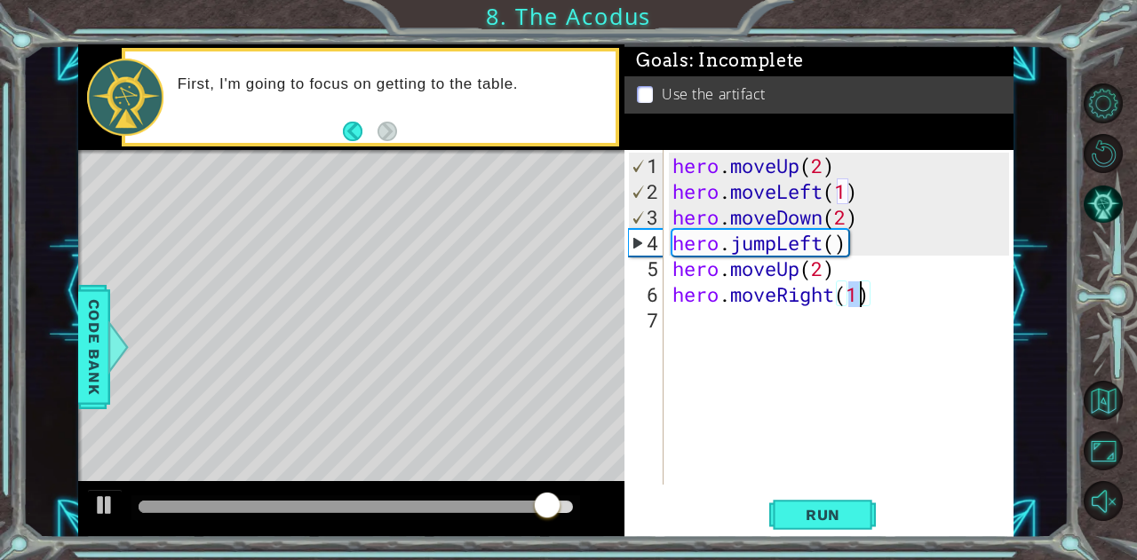
type textarea "hero.moveRight(1)"
click at [782, 513] on button "Run" at bounding box center [822, 515] width 107 height 39
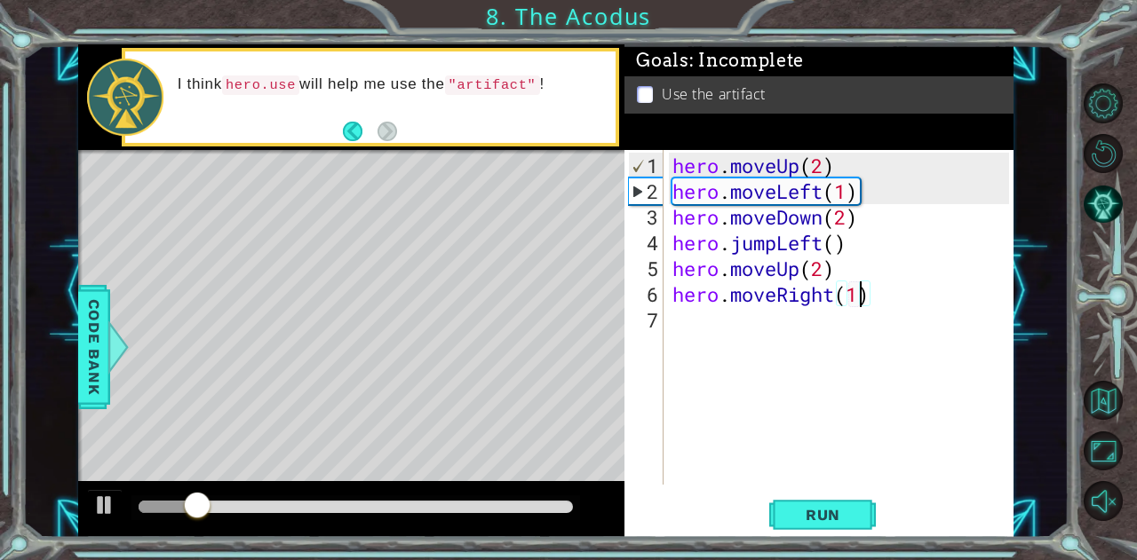
click at [715, 318] on div "hero . moveUp ( 2 ) hero . moveLeft ( 1 ) hero . moveDown ( 2 ) hero . jumpLeft…" at bounding box center [843, 346] width 349 height 386
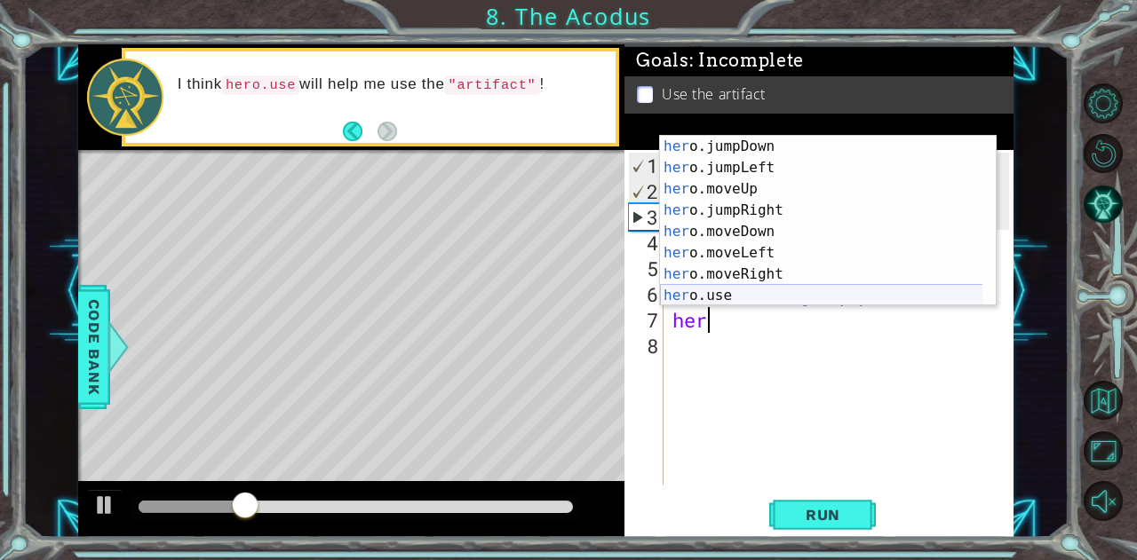
scroll to position [21, 0]
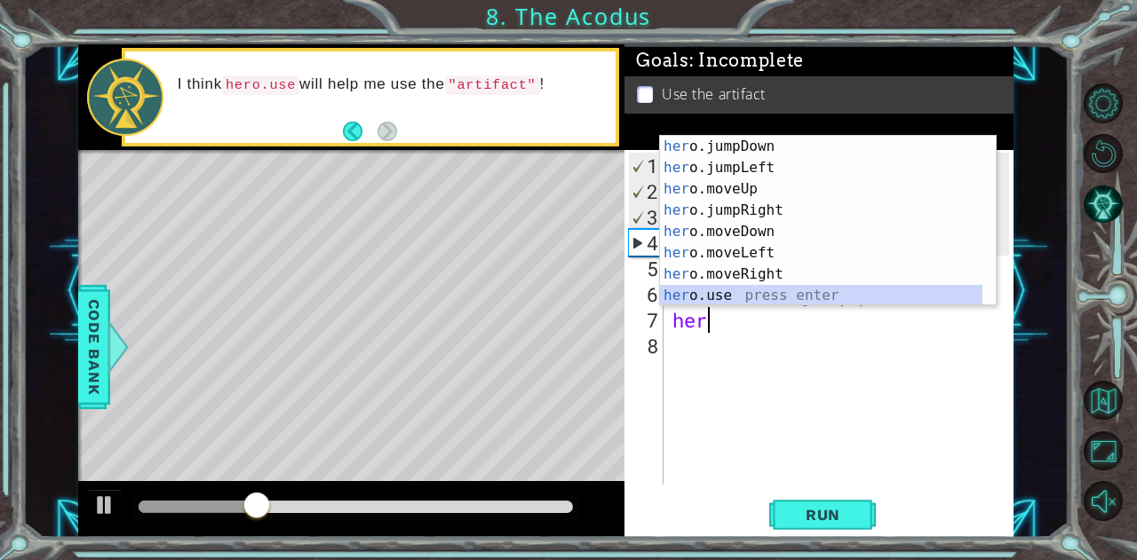
click at [735, 290] on div "her o.jumpDown press enter her o.jumpLeft press enter her o.moveUp press enter …" at bounding box center [821, 242] width 323 height 213
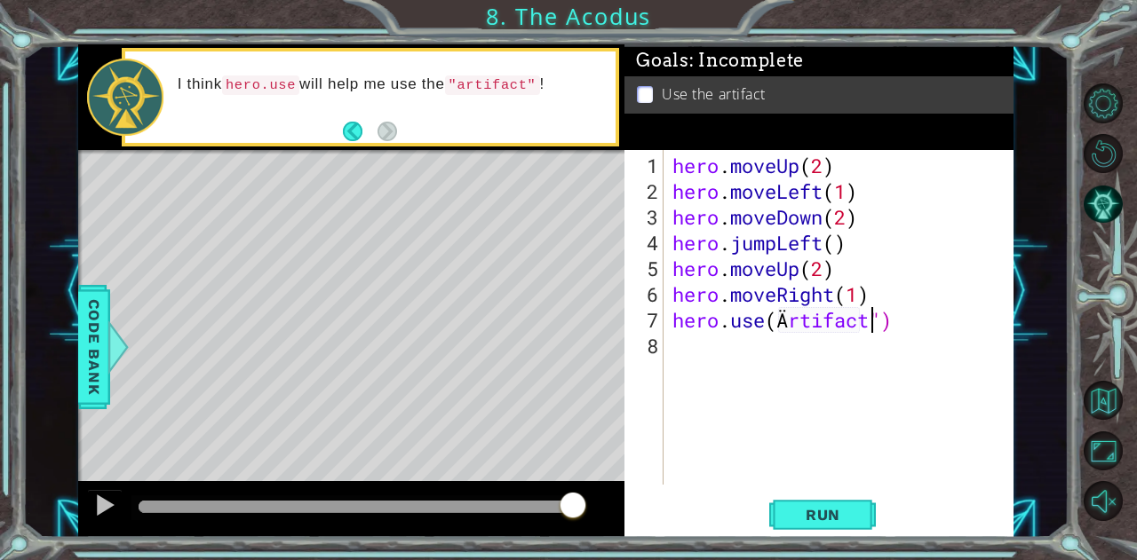
scroll to position [0, 9]
click at [798, 326] on div "hero . moveUp ( 2 ) hero . moveLeft ( 1 ) hero . moveDown ( 2 ) hero . jumpLeft…" at bounding box center [843, 346] width 349 height 386
click at [783, 315] on div "hero . moveUp ( 2 ) hero . moveLeft ( 1 ) hero . moveDown ( 2 ) hero . jumpLeft…" at bounding box center [843, 346] width 349 height 386
click at [802, 318] on div "hero . moveUp ( 2 ) hero . moveLeft ( 1 ) hero . moveDown ( 2 ) hero . jumpLeft…" at bounding box center [843, 346] width 349 height 386
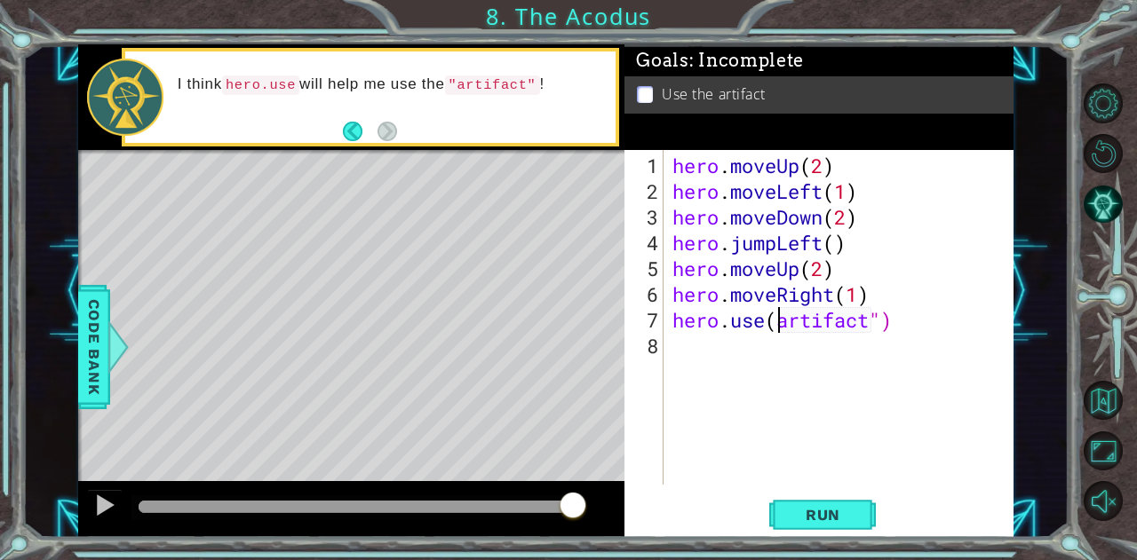
click at [783, 315] on div "hero . moveUp ( 2 ) hero . moveLeft ( 1 ) hero . moveDown ( 2 ) hero . jumpLeft…" at bounding box center [843, 346] width 349 height 386
click at [773, 314] on div "hero . moveUp ( 2 ) hero . moveLeft ( 1 ) hero . moveDown ( 2 ) hero . jumpLeft…" at bounding box center [843, 346] width 349 height 386
click at [927, 308] on div "hero . moveUp ( 2 ) hero . moveLeft ( 1 ) hero . moveDown ( 2 ) hero . jumpLeft…" at bounding box center [843, 346] width 349 height 386
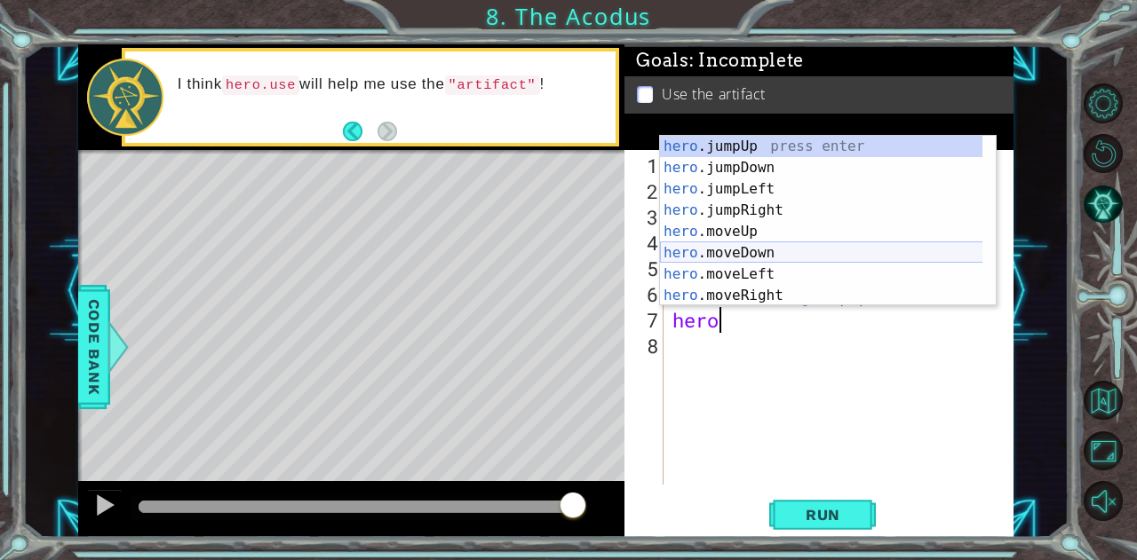
scroll to position [21, 0]
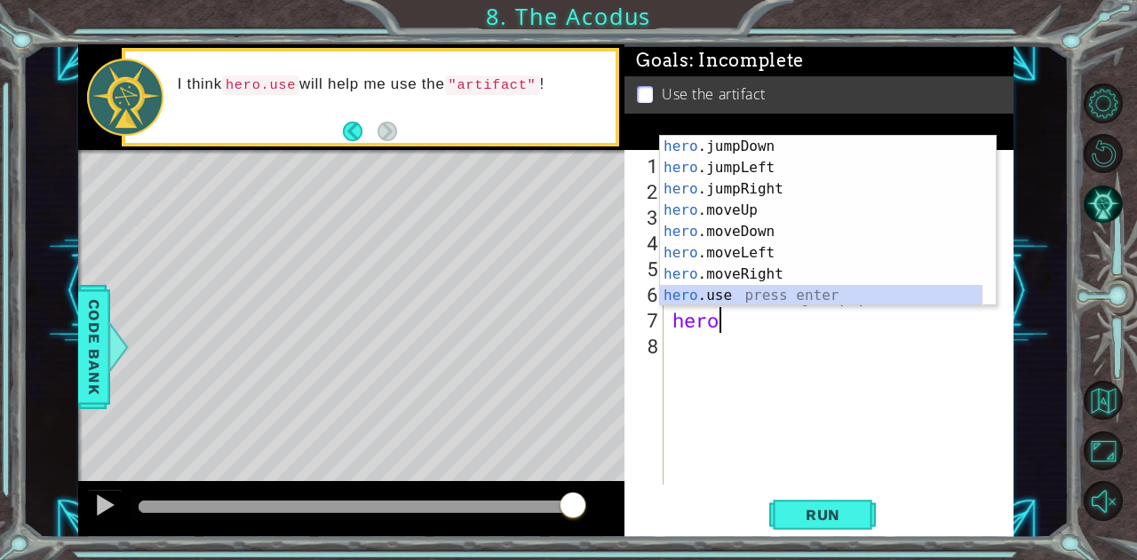
click at [860, 305] on div "hero .jumpDown press enter hero .jumpLeft press enter hero .jumpRight press ent…" at bounding box center [821, 242] width 323 height 213
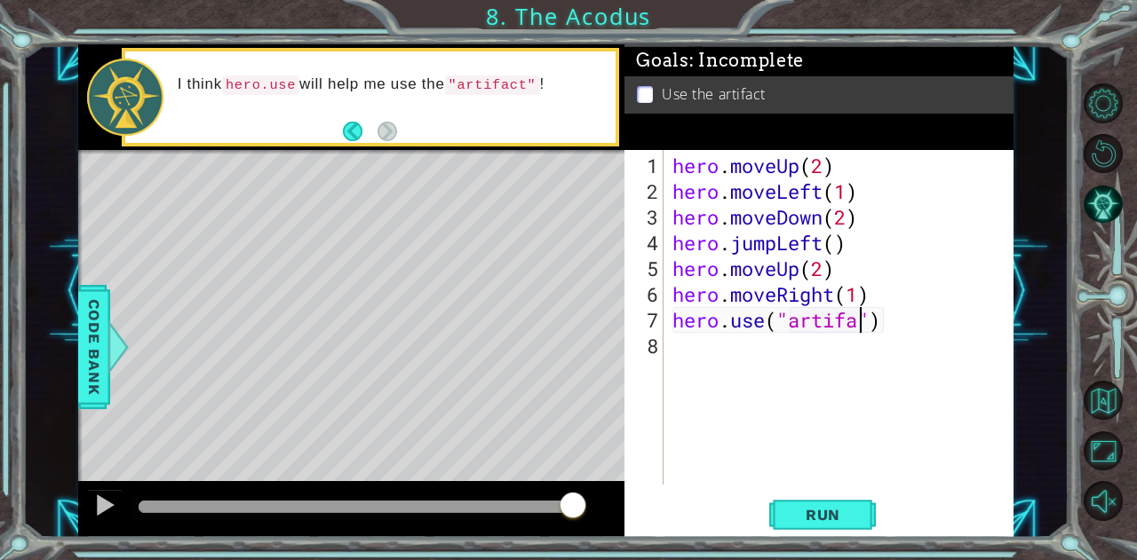
scroll to position [0, 9]
type textarea "hero.use("artifact")"
click at [795, 507] on span "Run" at bounding box center [823, 515] width 70 height 18
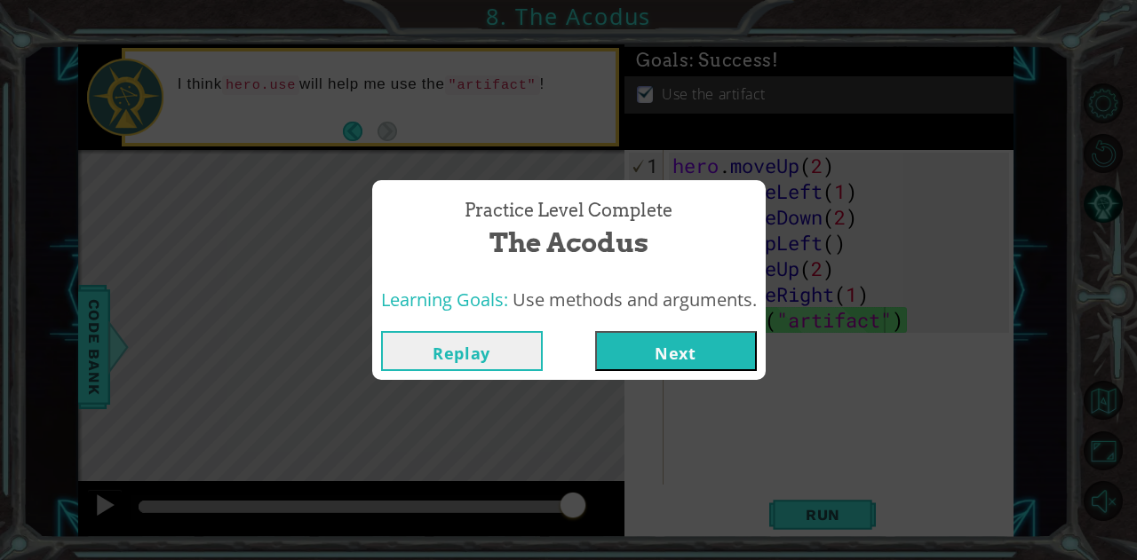
click at [722, 348] on button "Next" at bounding box center [676, 351] width 162 height 40
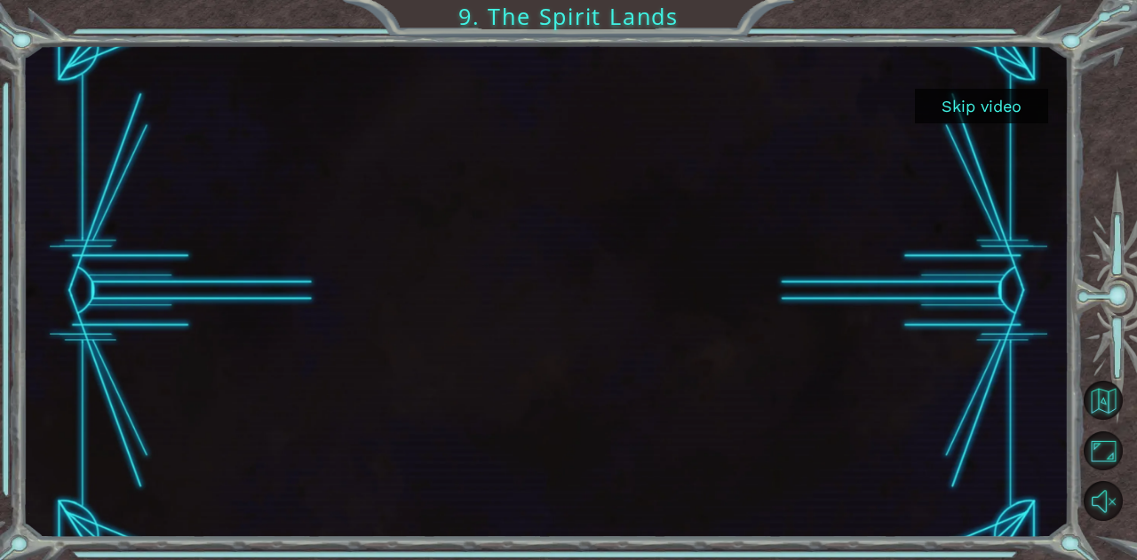
click at [722, 348] on div at bounding box center [546, 290] width 878 height 493
click at [1099, 425] on link at bounding box center [1111, 401] width 52 height 51
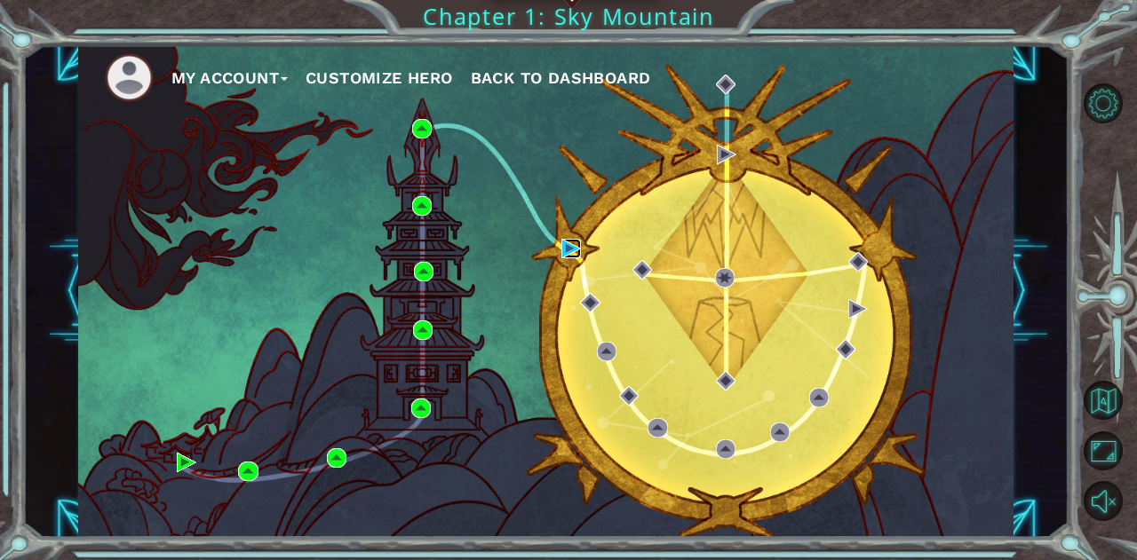
click at [567, 246] on img at bounding box center [571, 249] width 20 height 20
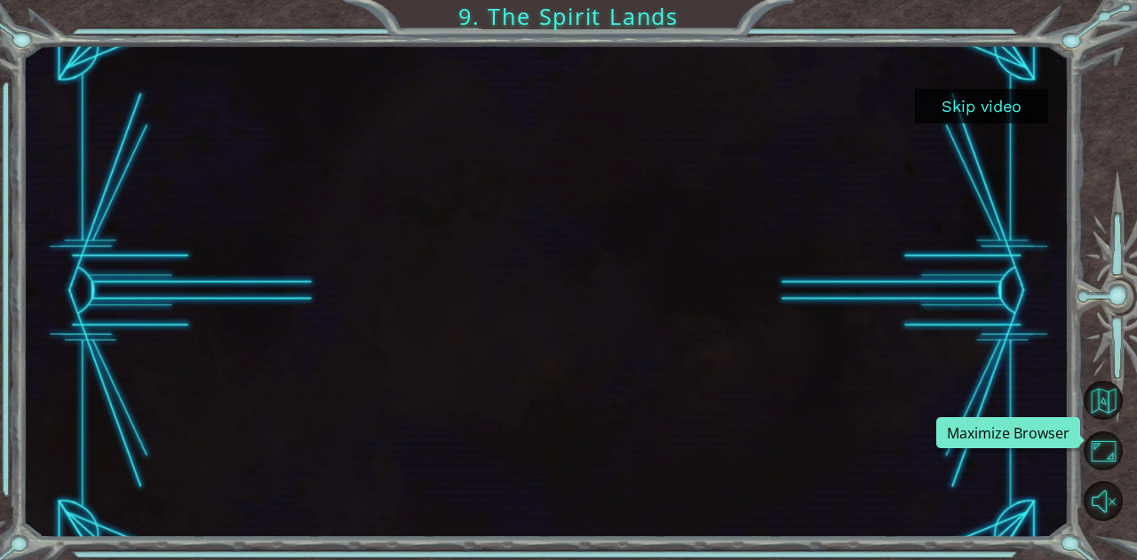
click at [1102, 432] on button "Maximize Browser" at bounding box center [1103, 451] width 39 height 39
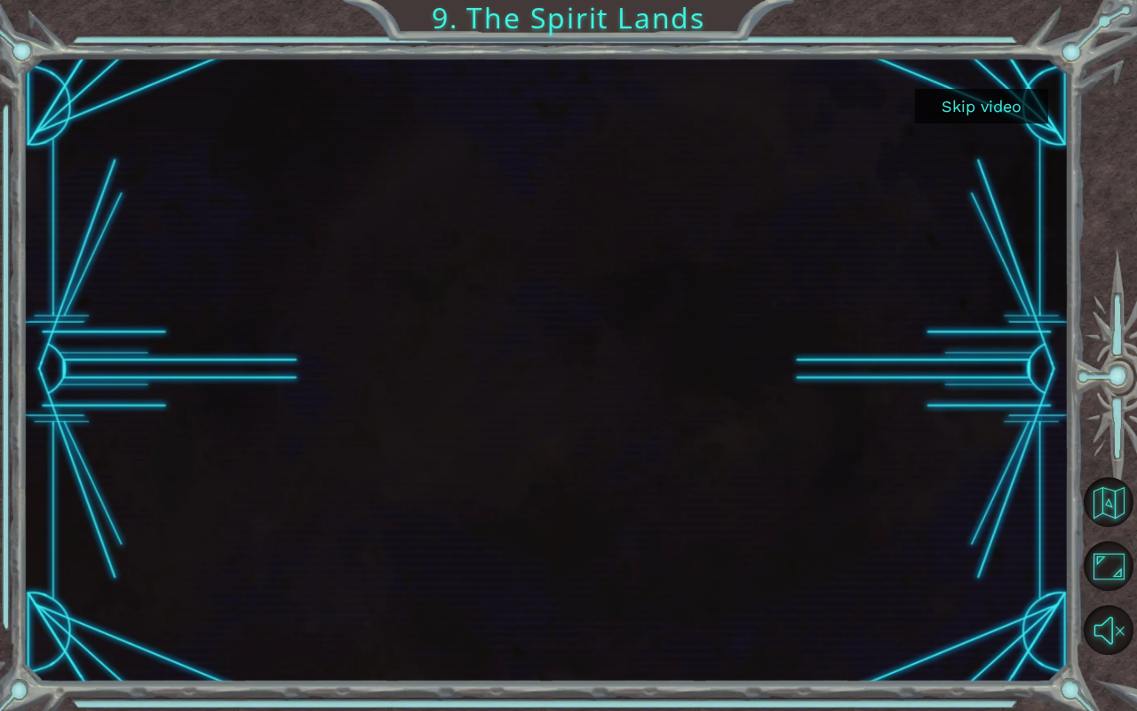
click at [1102, 538] on div at bounding box center [1111, 377] width 52 height 568
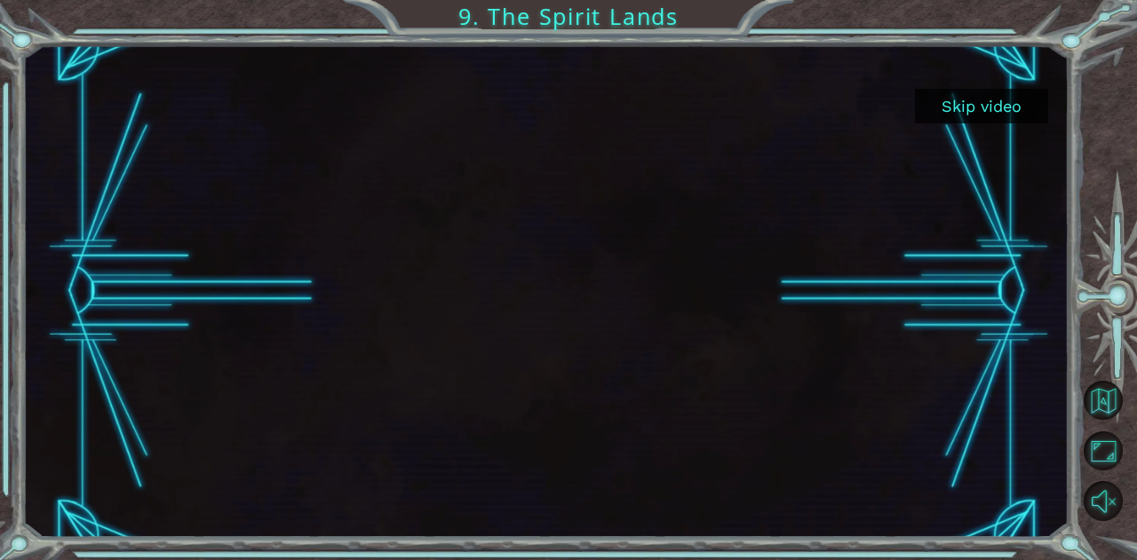
click at [958, 113] on button "Skip video" at bounding box center [981, 106] width 133 height 35
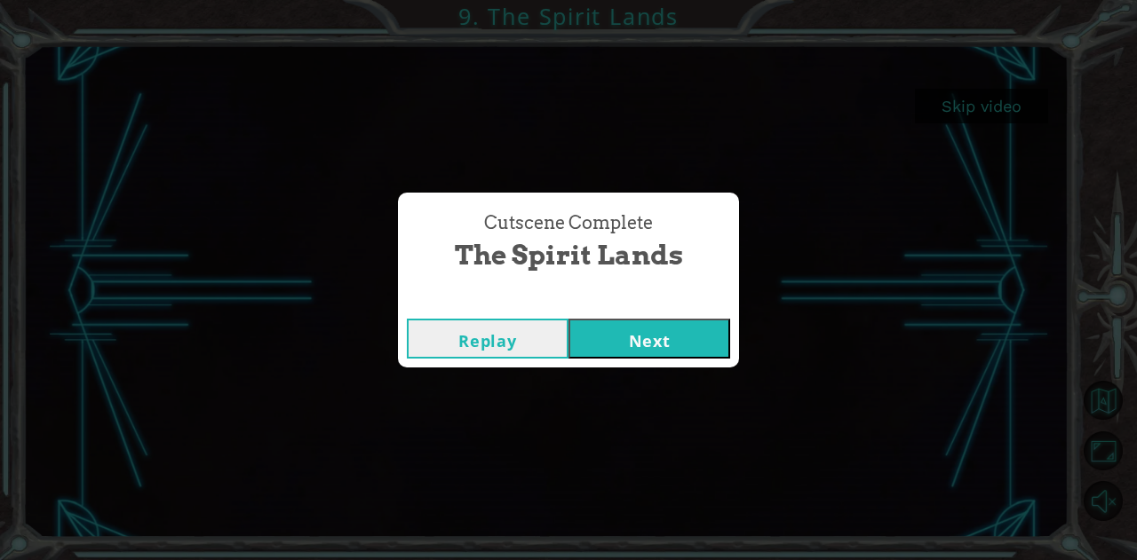
click at [617, 329] on button "Next" at bounding box center [649, 339] width 162 height 40
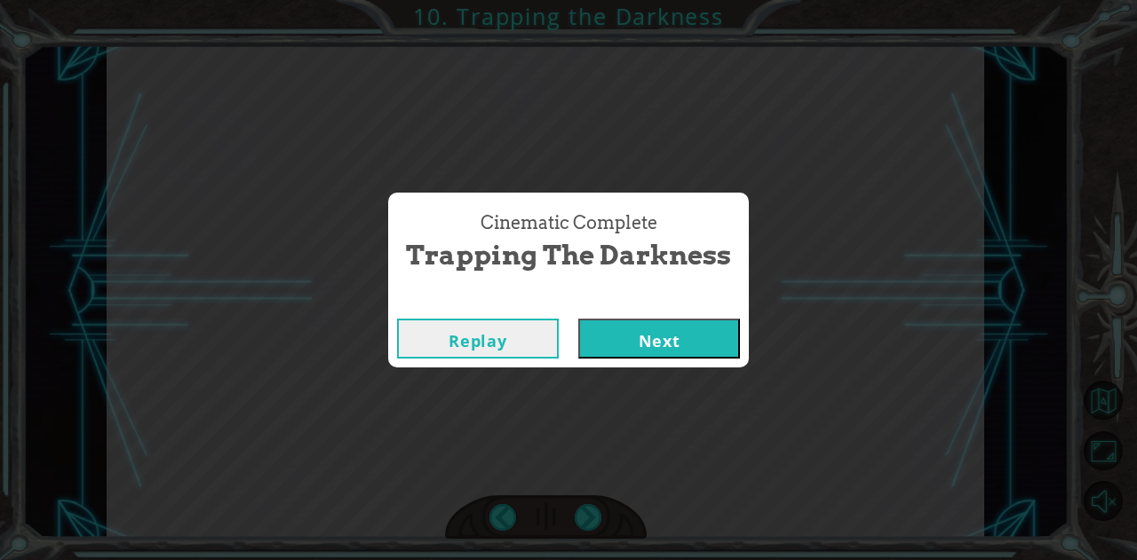
click at [723, 340] on button "Next" at bounding box center [659, 339] width 162 height 40
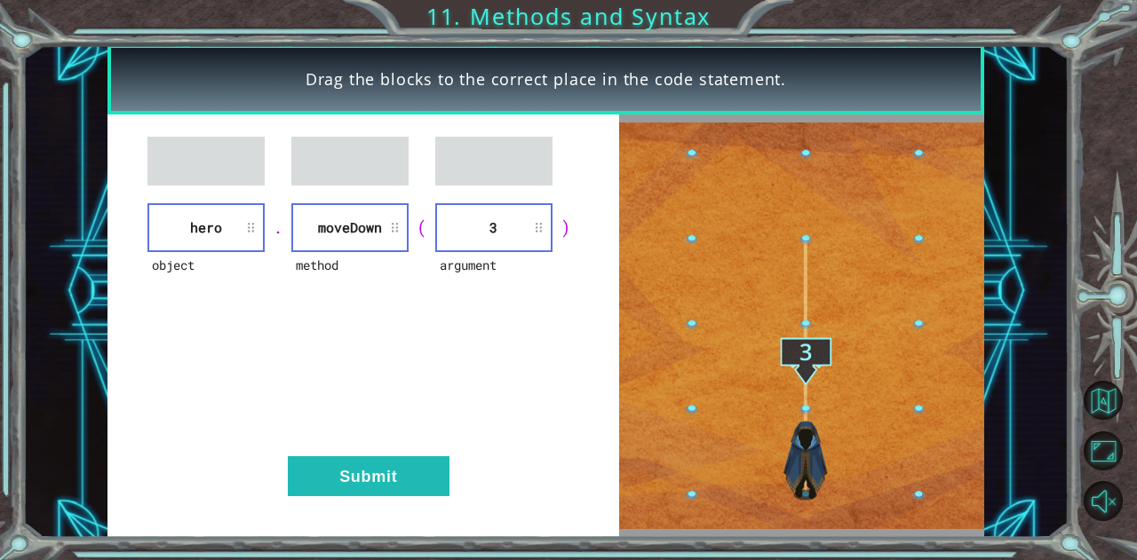
click at [345, 491] on button "Submit" at bounding box center [369, 477] width 162 height 40
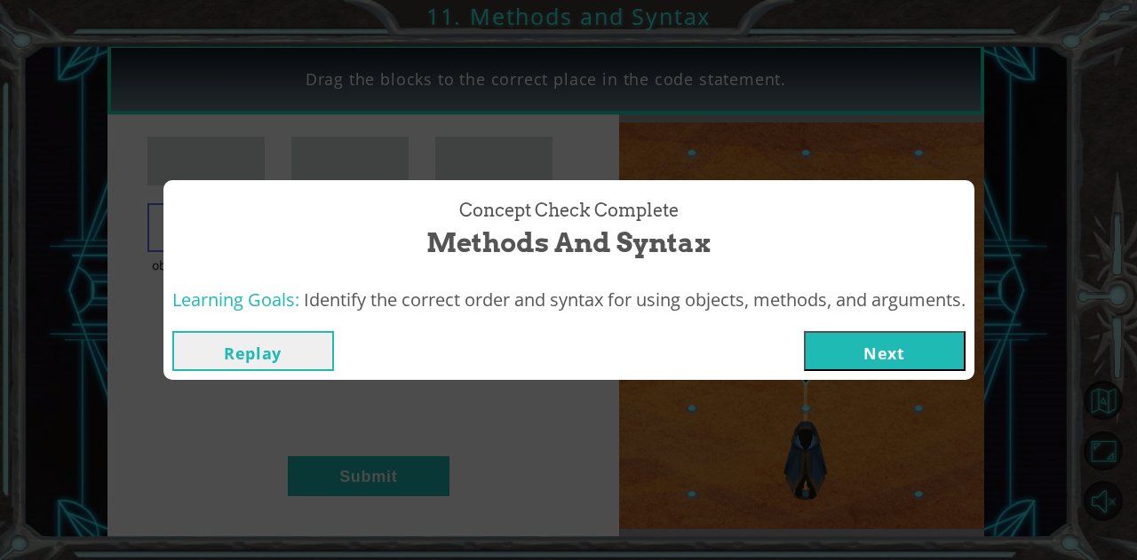
click at [840, 360] on button "Next" at bounding box center [885, 351] width 162 height 40
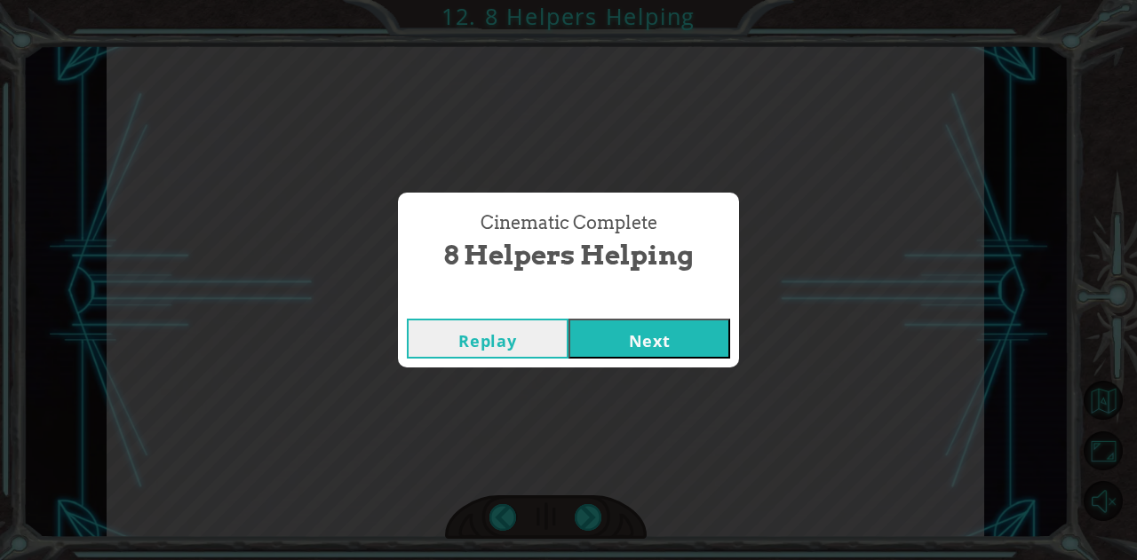
click at [647, 363] on div "Replay Next" at bounding box center [568, 339] width 341 height 58
click at [654, 341] on button "Next" at bounding box center [649, 339] width 162 height 40
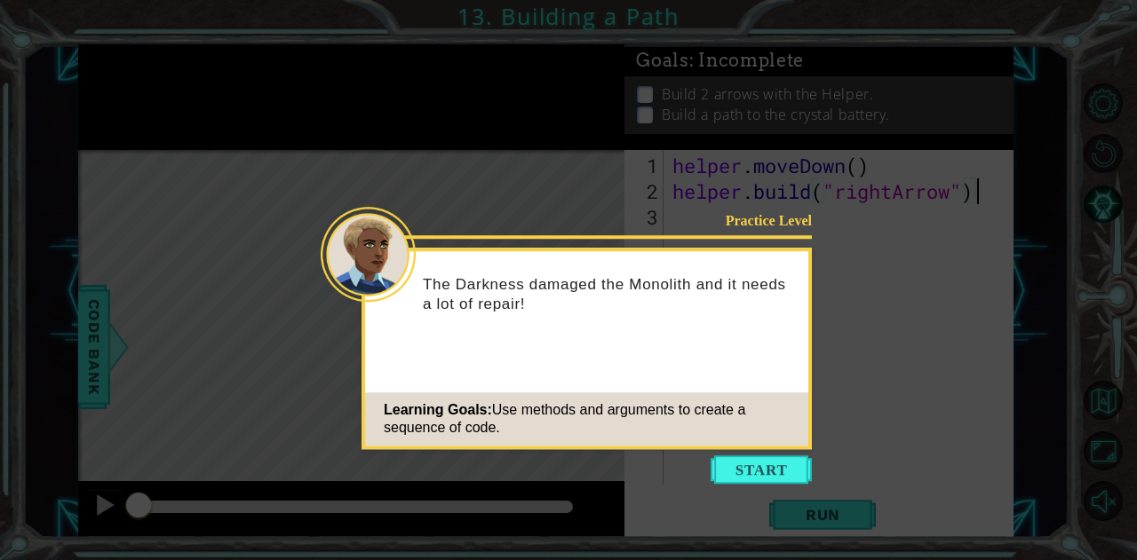
click at [737, 466] on button "Start" at bounding box center [761, 470] width 101 height 28
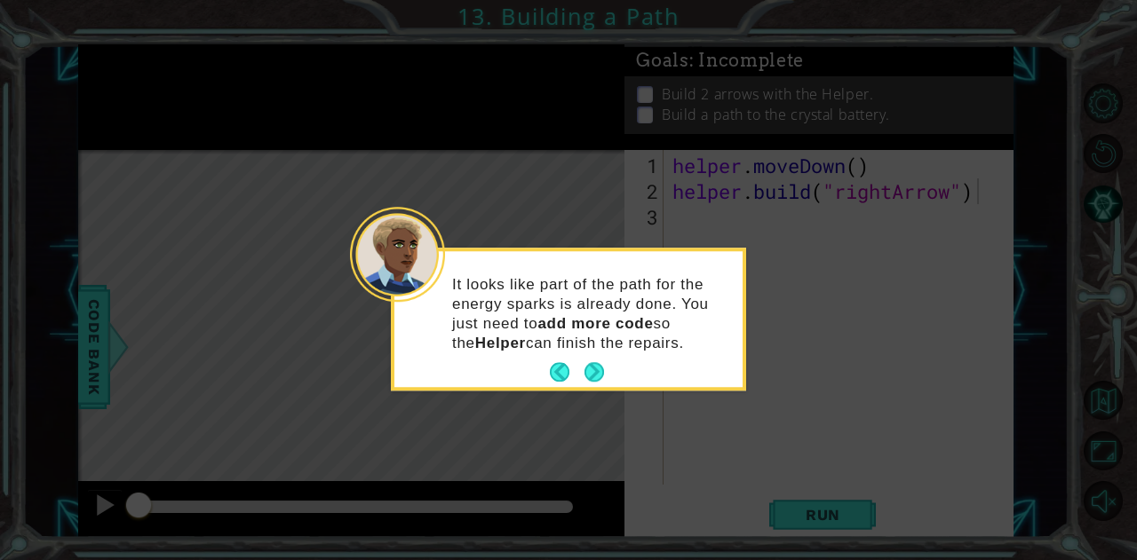
click at [600, 361] on footer at bounding box center [577, 373] width 54 height 27
click at [591, 376] on button "Next" at bounding box center [594, 372] width 20 height 20
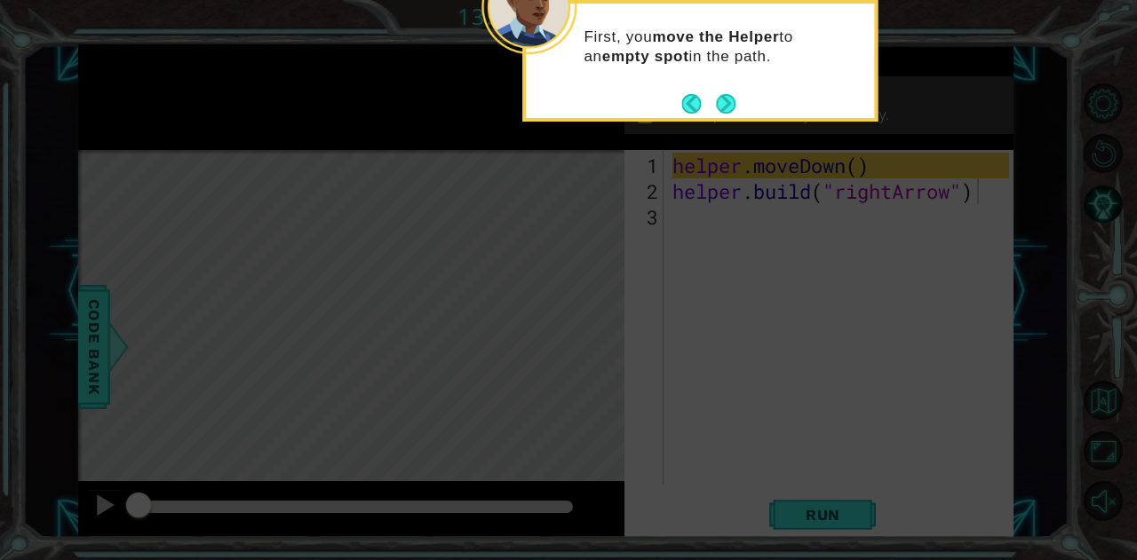
click at [723, 99] on button "Next" at bounding box center [726, 103] width 20 height 20
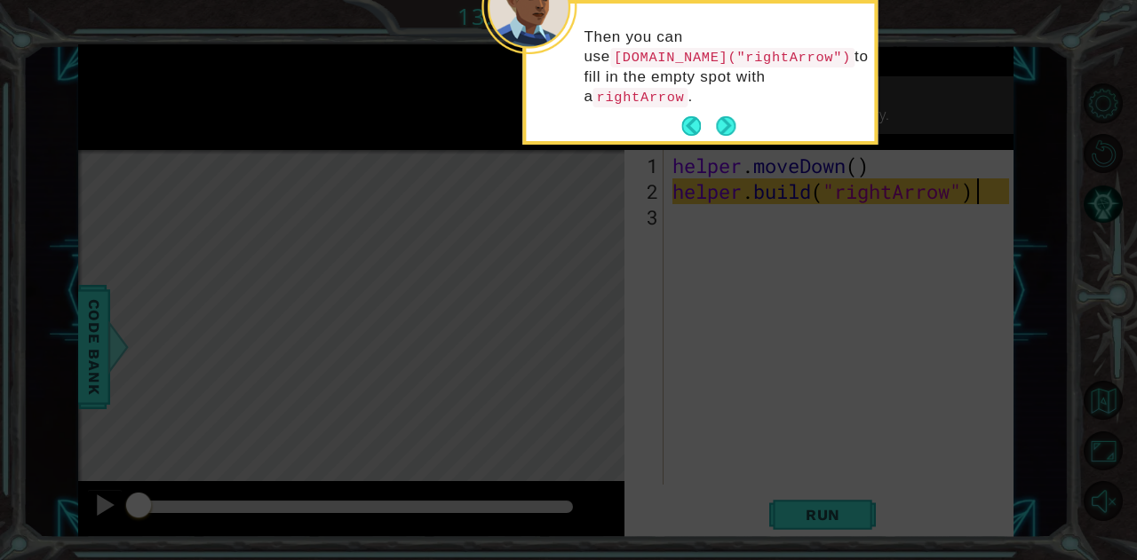
click at [723, 116] on button "Next" at bounding box center [726, 126] width 20 height 20
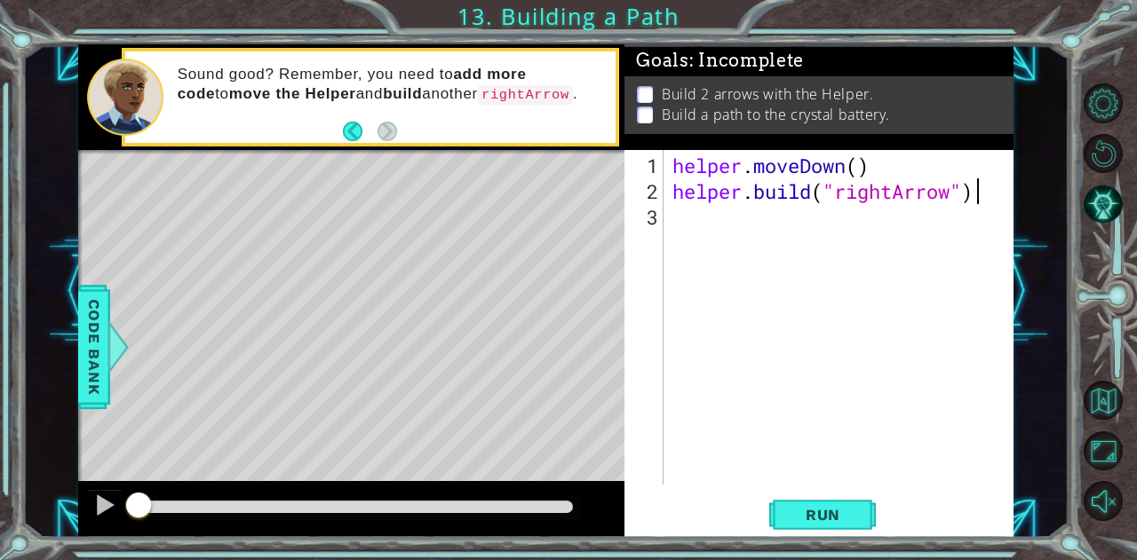
click at [816, 507] on span "Run" at bounding box center [823, 515] width 70 height 18
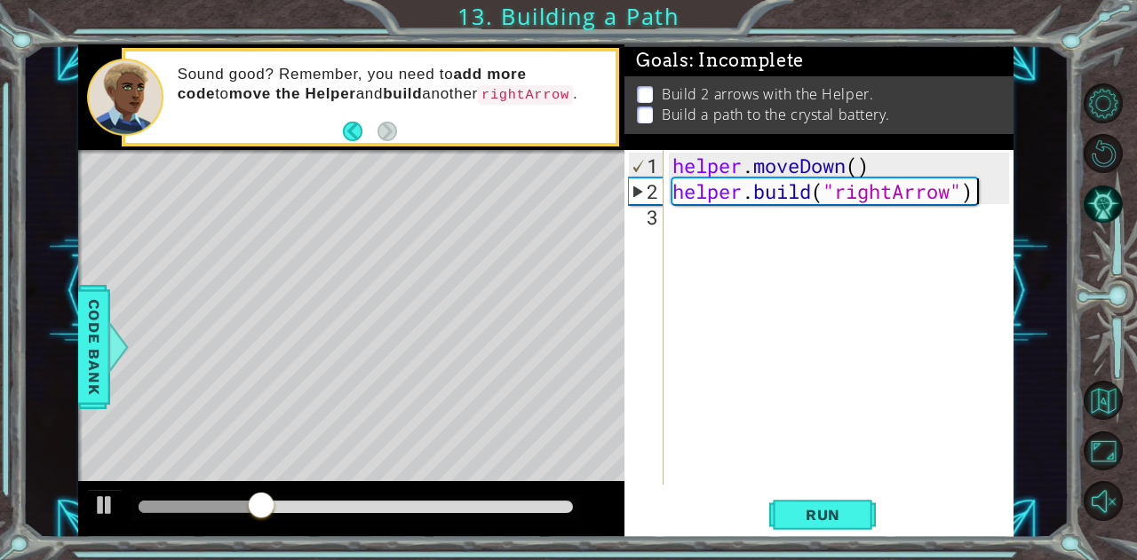
click at [718, 233] on div "helper . moveDown ( ) helper . build ( "rightArrow" )" at bounding box center [843, 346] width 349 height 386
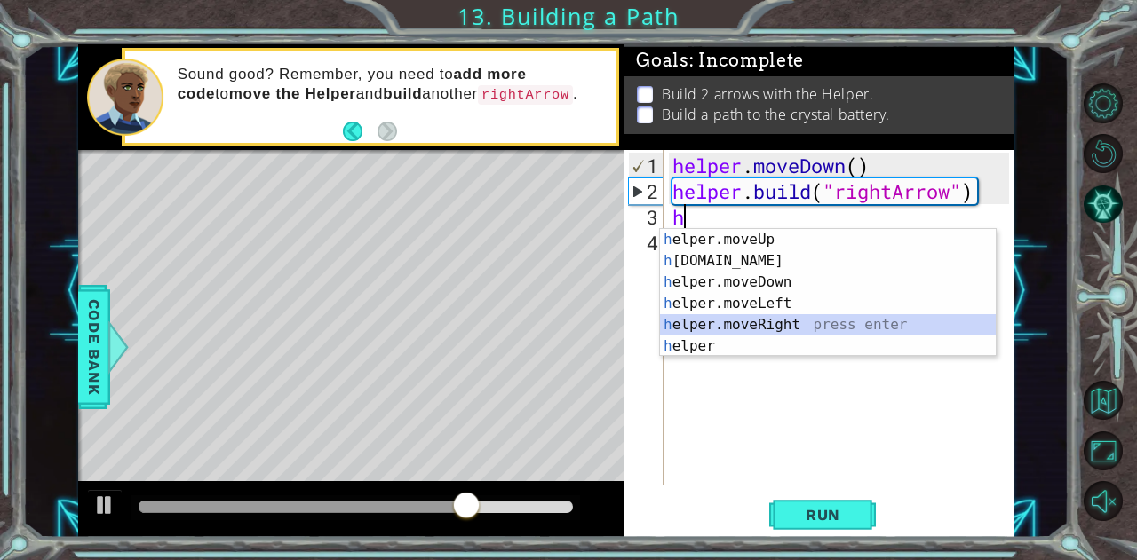
click at [745, 321] on div "h elper.moveUp press enter h [DOMAIN_NAME] press enter h elper.moveDown press e…" at bounding box center [828, 314] width 337 height 171
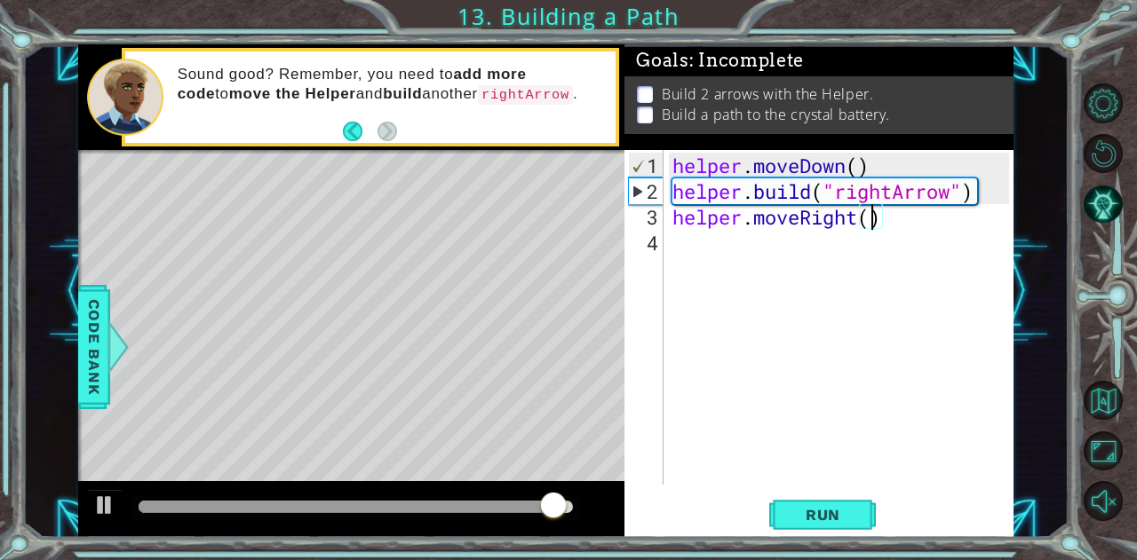
type textarea "helper.moveRight(3)"
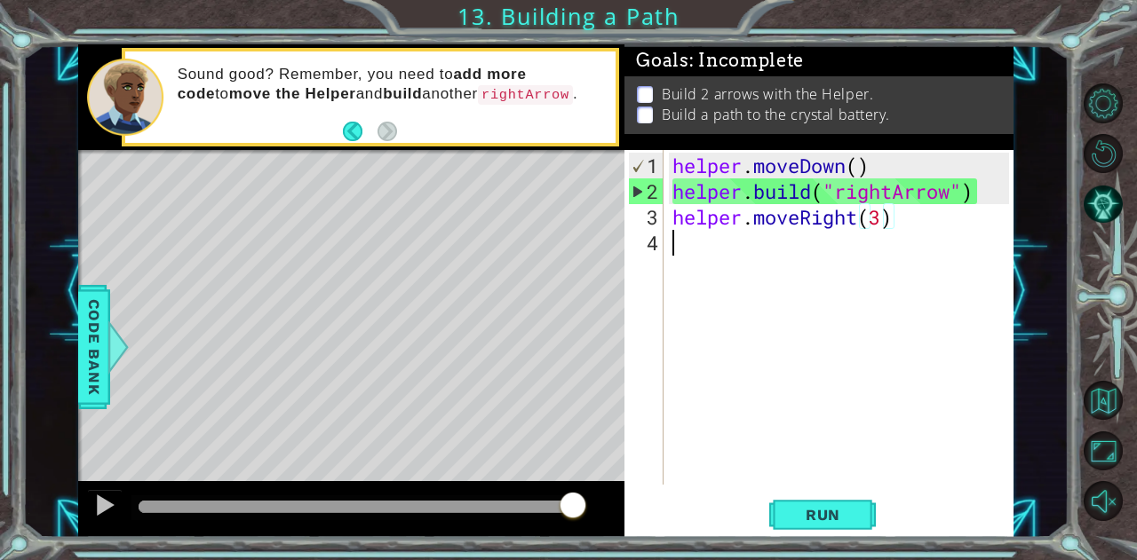
click at [723, 242] on div "helper . moveDown ( ) helper . build ( "rightArrow" ) helper . moveRight ( 3 )" at bounding box center [843, 346] width 349 height 386
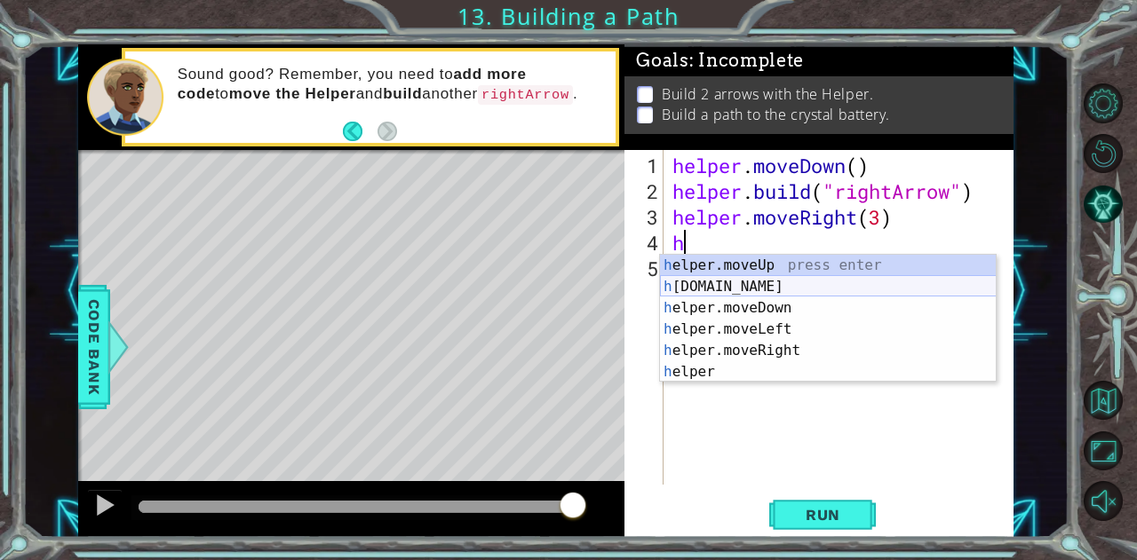
click at [751, 285] on div "h elper.moveUp press enter h [DOMAIN_NAME] press enter h elper.moveDown press e…" at bounding box center [828, 340] width 337 height 171
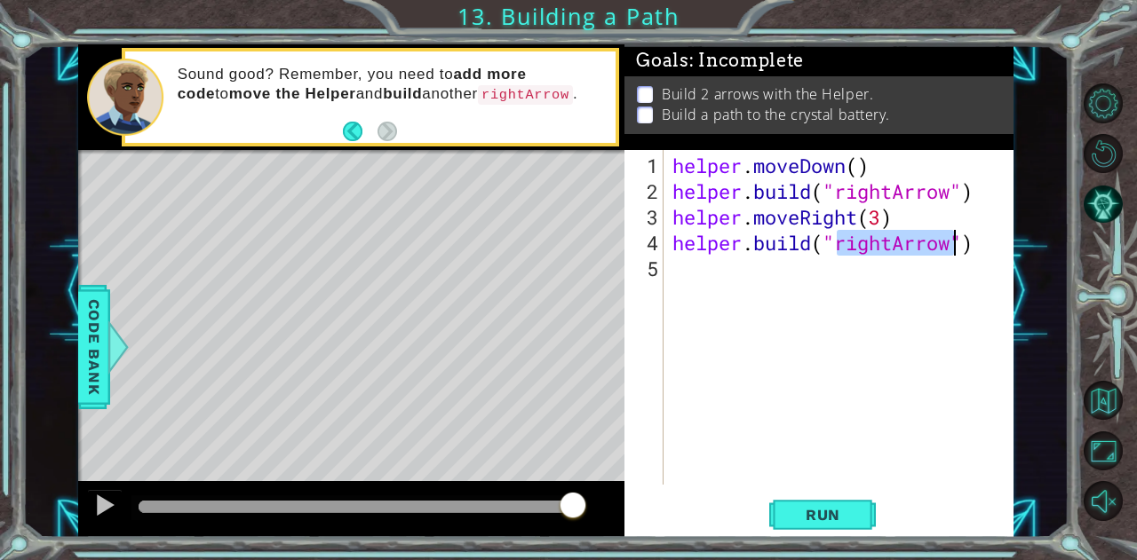
type textarea "[DOMAIN_NAME]("rightArrow")"
click at [783, 512] on button "Run" at bounding box center [822, 515] width 107 height 39
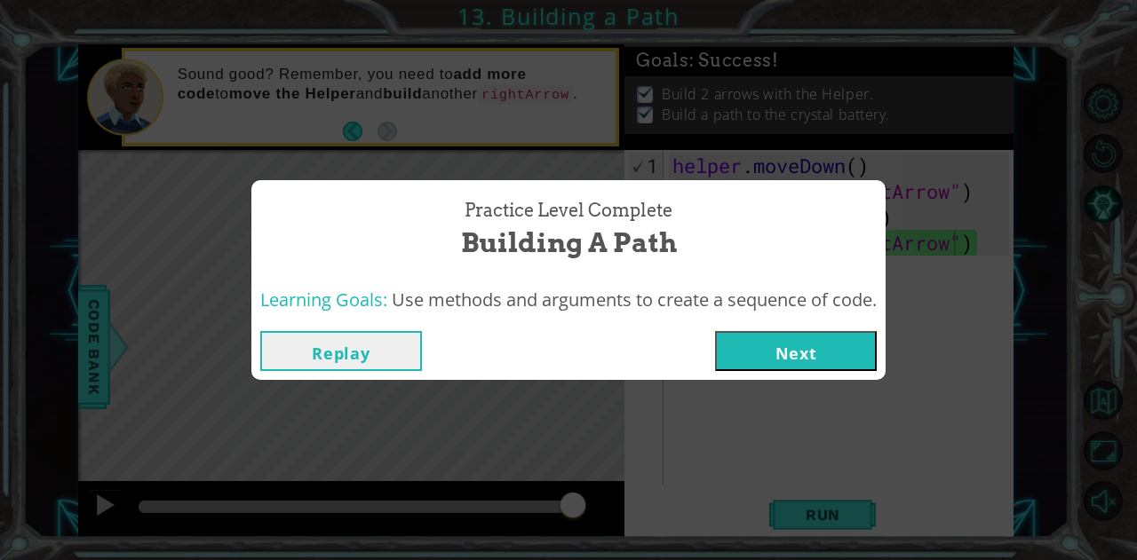
click at [855, 363] on button "Next" at bounding box center [796, 351] width 162 height 40
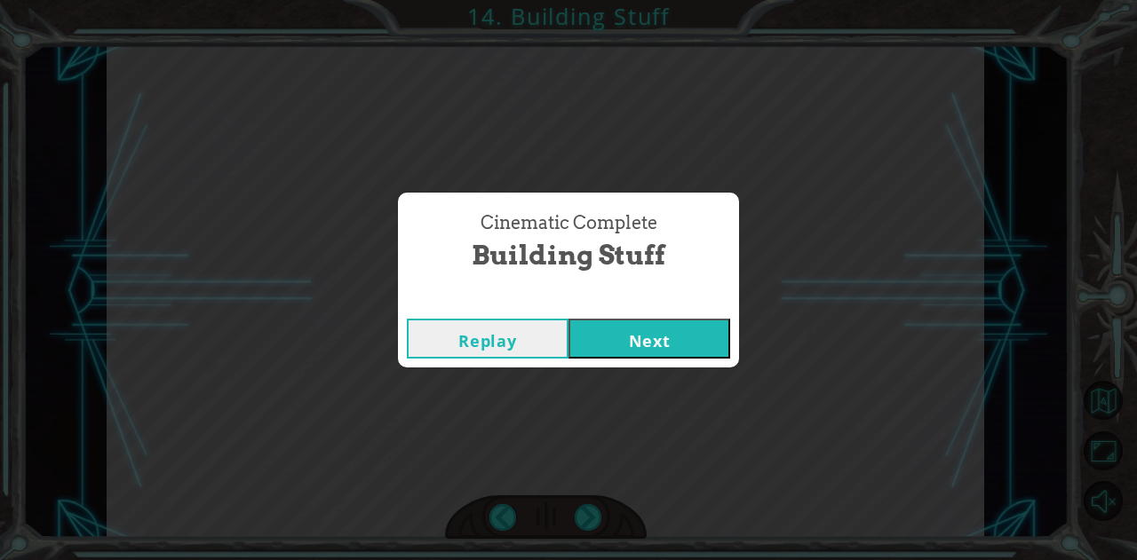
click at [627, 340] on button "Next" at bounding box center [649, 339] width 162 height 40
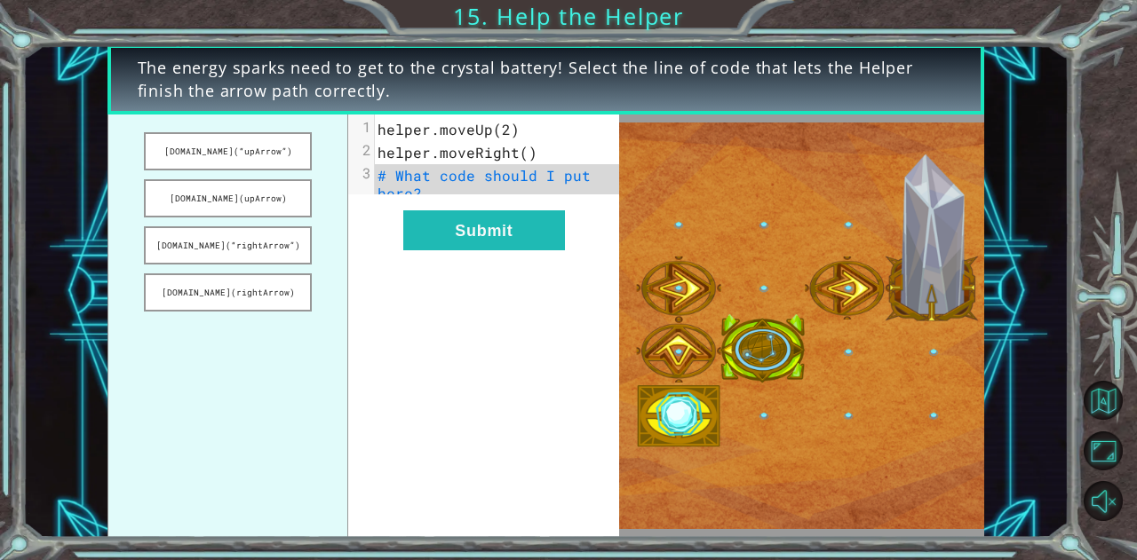
click at [521, 149] on span "helper.moveRight()" at bounding box center [457, 152] width 160 height 19
drag, startPoint x: 240, startPoint y: 249, endPoint x: 451, endPoint y: 169, distance: 226.0
click at [451, 169] on div "[DOMAIN_NAME](“upArrow”) [DOMAIN_NAME](upArrow) [DOMAIN_NAME](“rightArrow”) [DO…" at bounding box center [363, 327] width 512 height 424
click at [247, 227] on button "[DOMAIN_NAME](“rightArrow”)" at bounding box center [228, 245] width 168 height 38
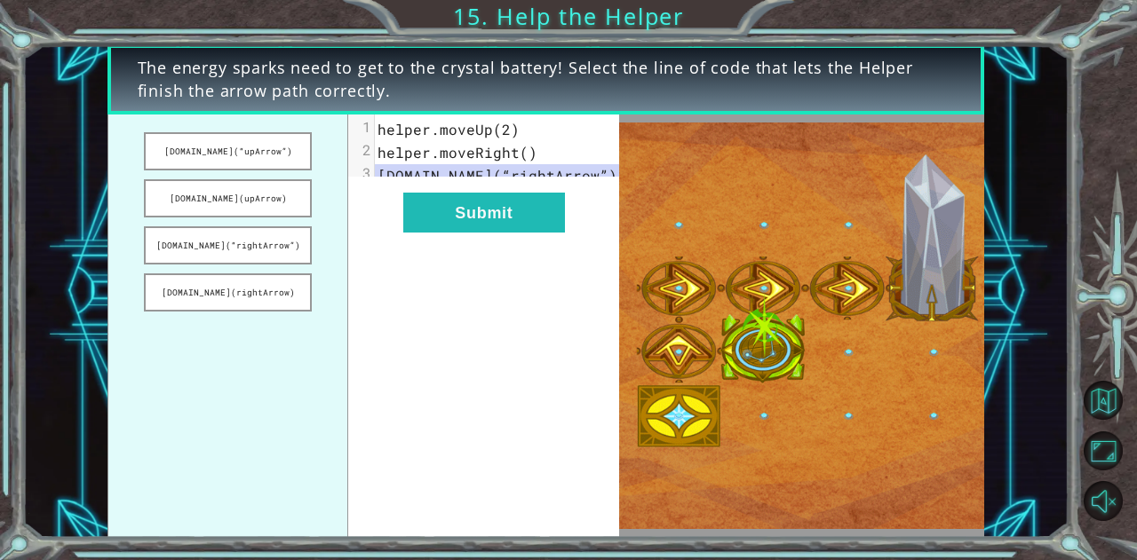
drag, startPoint x: 247, startPoint y: 227, endPoint x: 434, endPoint y: 200, distance: 189.4
click at [434, 200] on div "[DOMAIN_NAME](“upArrow”) [DOMAIN_NAME](upArrow) [DOMAIN_NAME](“rightArrow”) [DO…" at bounding box center [363, 327] width 512 height 424
click at [478, 233] on button "Submit" at bounding box center [484, 213] width 162 height 40
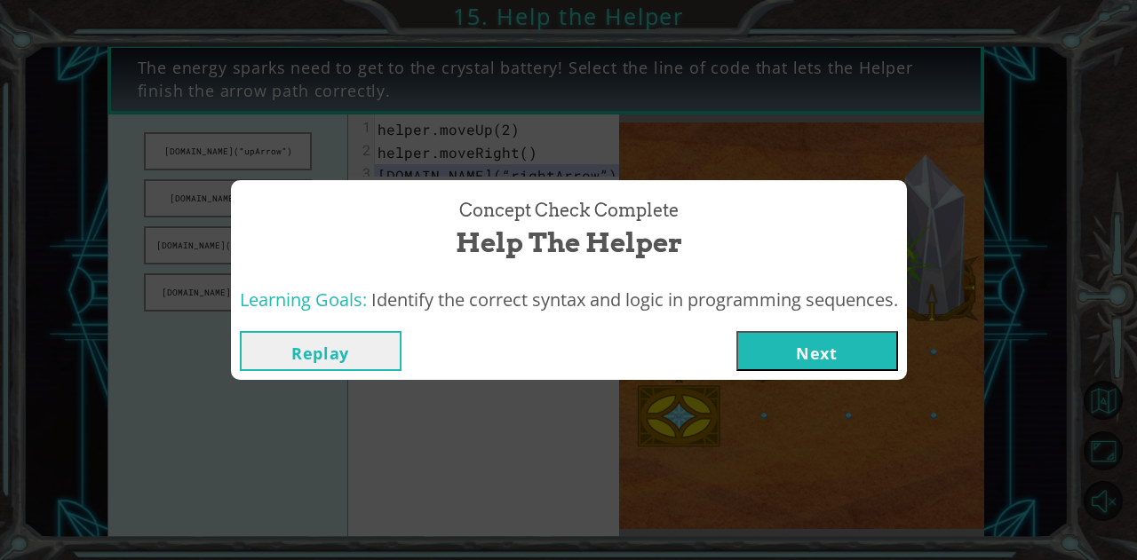
click at [794, 364] on button "Next" at bounding box center [817, 351] width 162 height 40
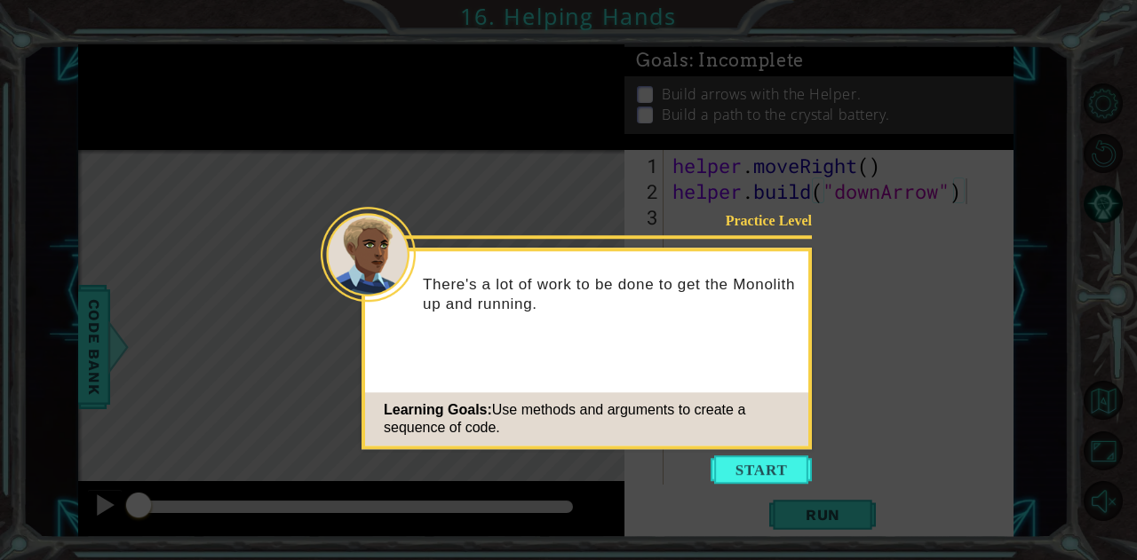
click at [759, 465] on button "Start" at bounding box center [761, 470] width 101 height 28
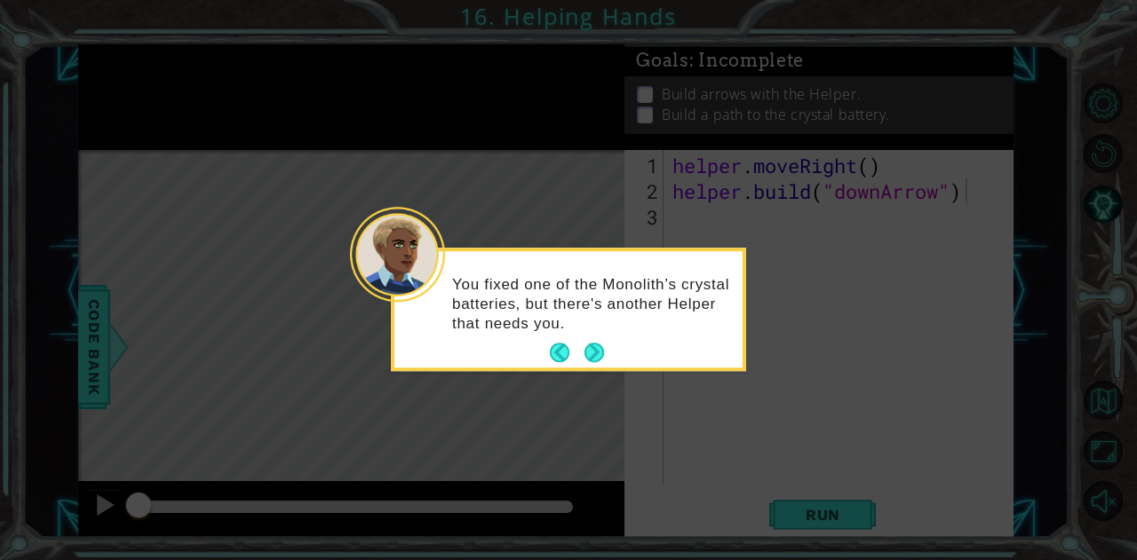
click at [584, 344] on button "Next" at bounding box center [594, 353] width 20 height 20
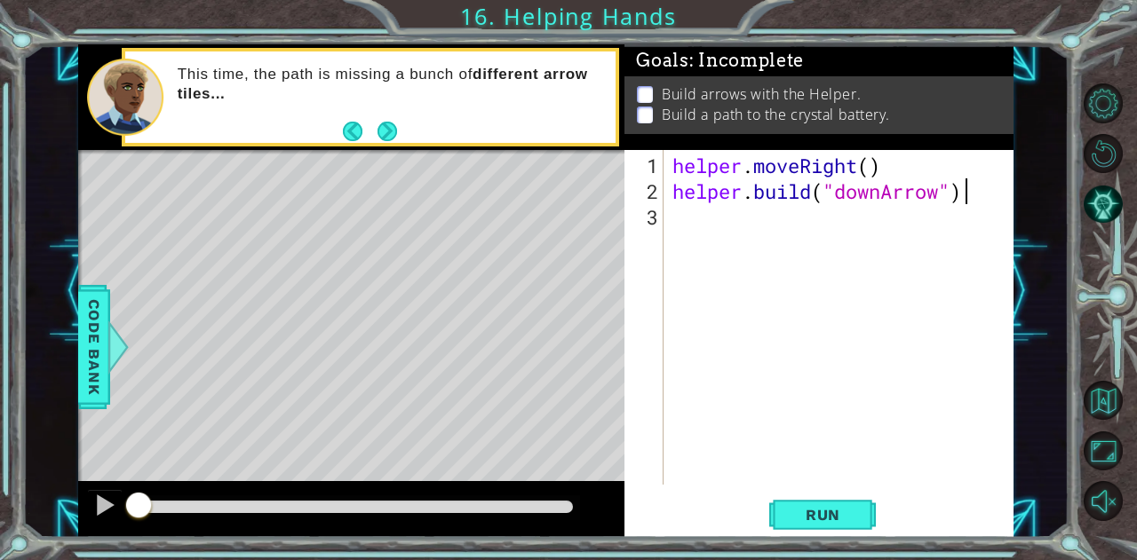
click at [387, 118] on footer at bounding box center [370, 131] width 54 height 27
click at [385, 132] on button "Next" at bounding box center [387, 132] width 20 height 20
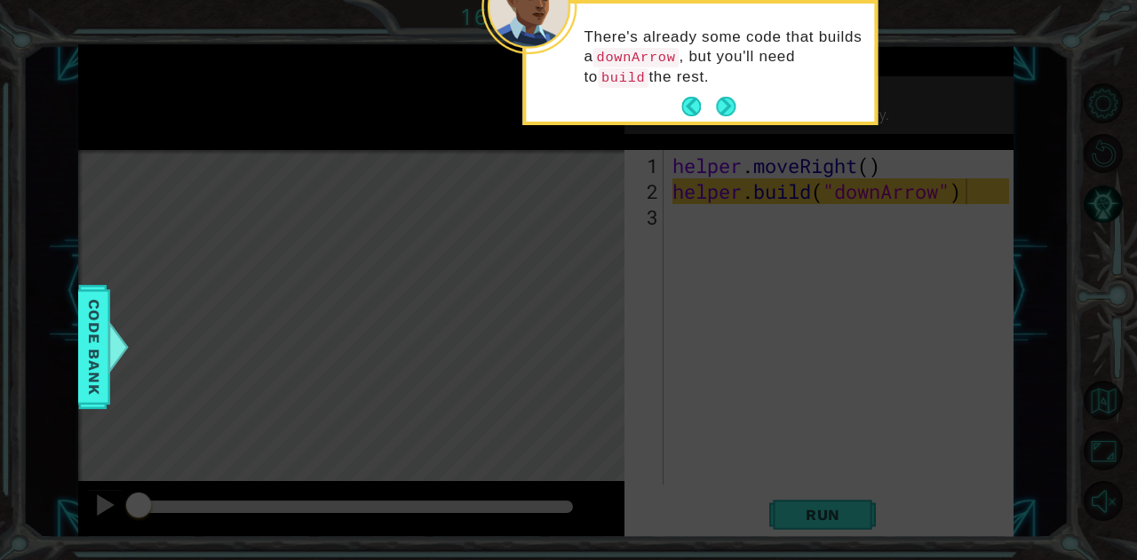
click at [724, 99] on button "Next" at bounding box center [726, 107] width 20 height 20
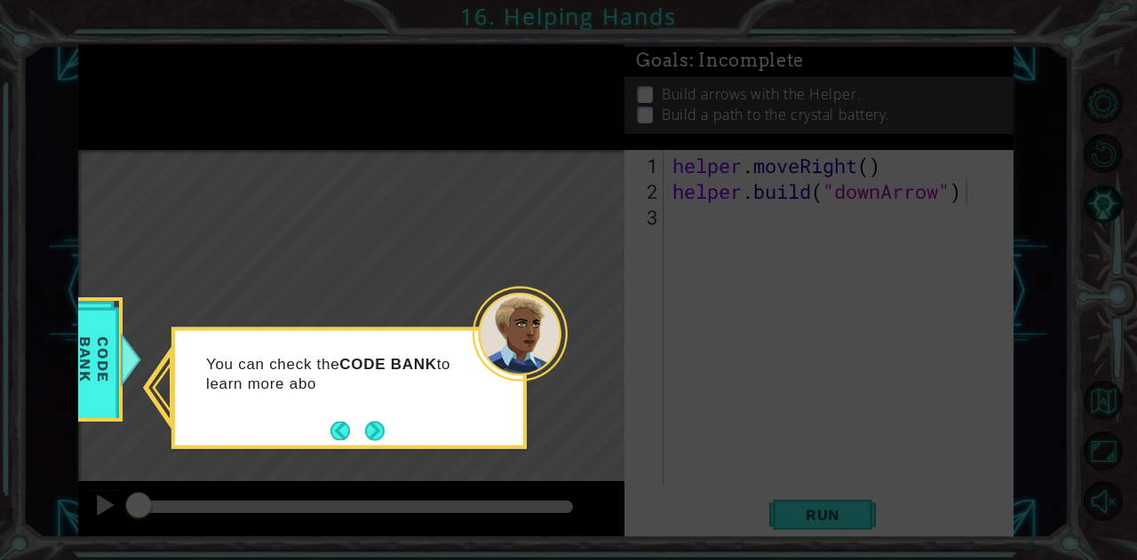
click at [368, 426] on button "Next" at bounding box center [375, 431] width 20 height 20
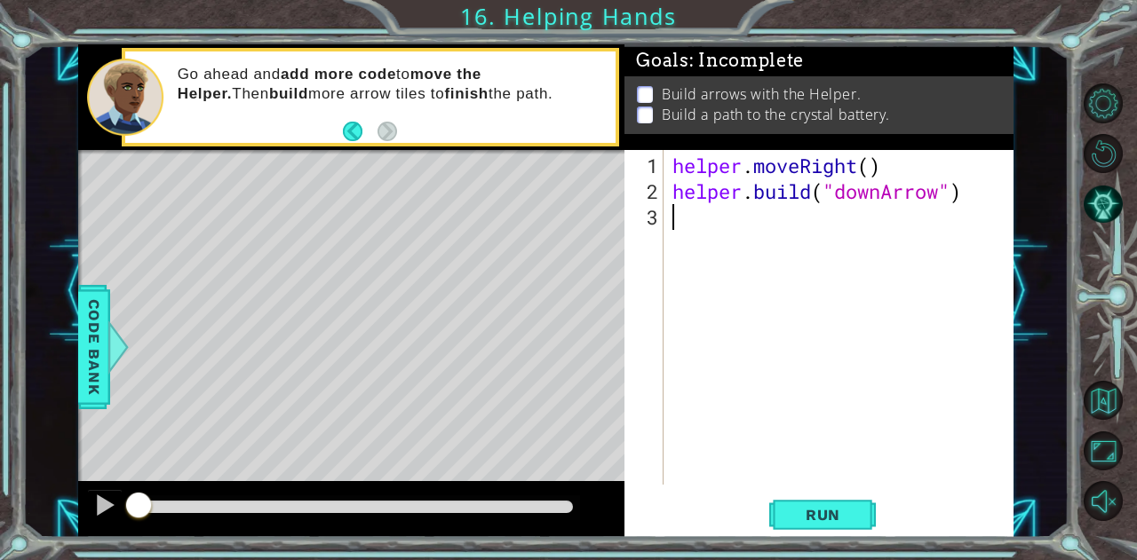
click at [680, 212] on div "helper . moveRight ( ) helper . build ( "downArrow" )" at bounding box center [843, 346] width 349 height 386
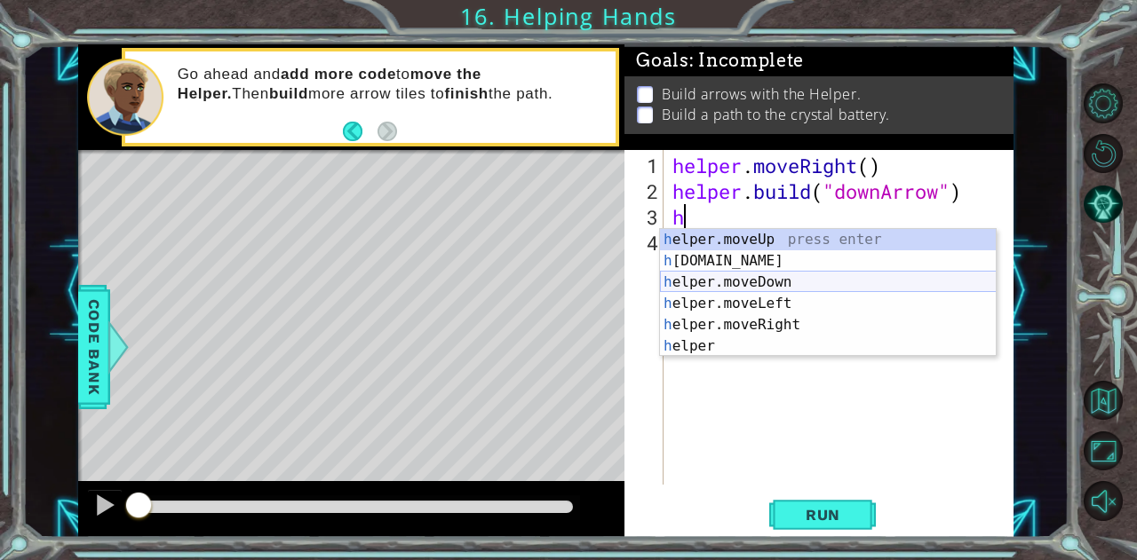
click at [744, 282] on div "h elper.moveUp press enter h [DOMAIN_NAME] press enter h elper.moveDown press e…" at bounding box center [828, 314] width 337 height 171
type textarea "helper.moveDown(1)"
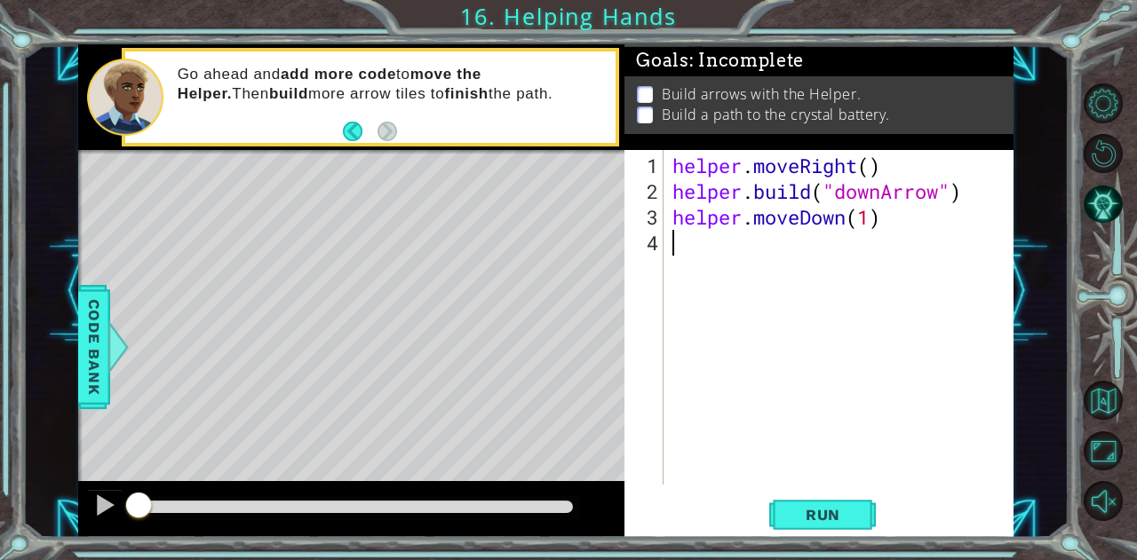
click at [699, 255] on div "helper . moveRight ( ) helper . build ( "downArrow" ) helper . moveDown ( 1 )" at bounding box center [843, 346] width 349 height 386
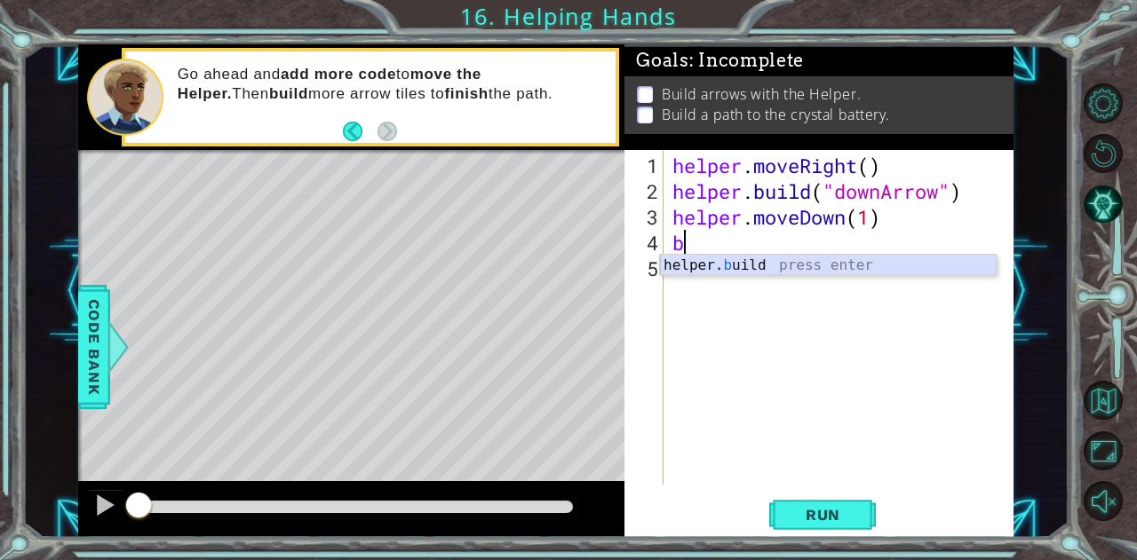
click at [743, 267] on div "helper. b uild press enter" at bounding box center [828, 287] width 337 height 64
type textarea "[DOMAIN_NAME]("rightArrow")"
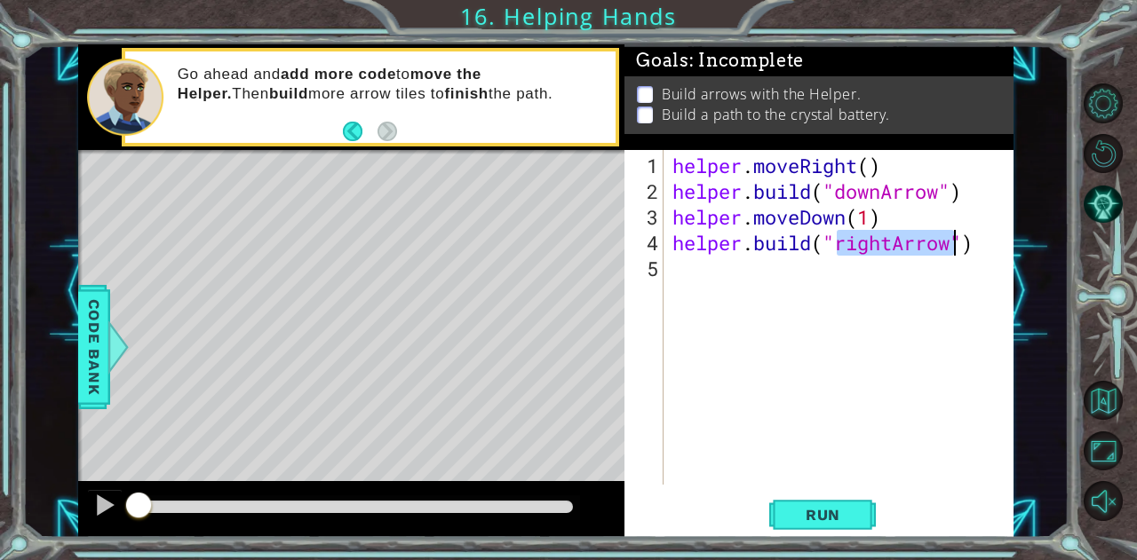
click at [743, 267] on div "helper . moveRight ( ) helper . build ( "downArrow" ) helper . moveDown ( 1 ) h…" at bounding box center [843, 346] width 349 height 386
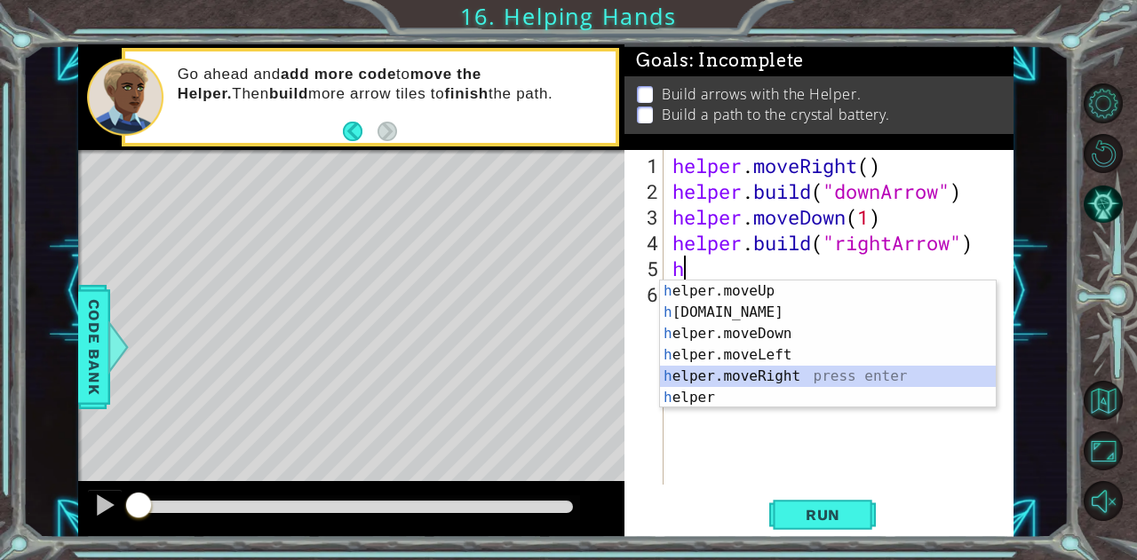
click at [714, 367] on div "h elper.moveUp press enter h [DOMAIN_NAME] press enter h elper.moveDown press e…" at bounding box center [828, 366] width 337 height 171
type textarea "helper.moveRight(1)"
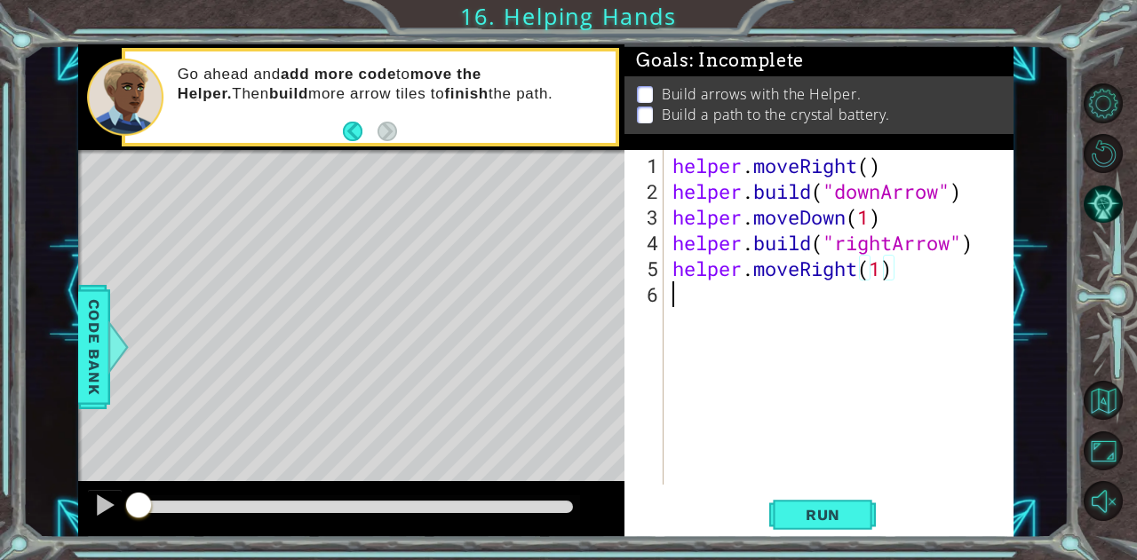
click at [765, 307] on div "helper . moveRight ( ) helper . build ( "downArrow" ) helper . moveDown ( 1 ) h…" at bounding box center [843, 346] width 349 height 386
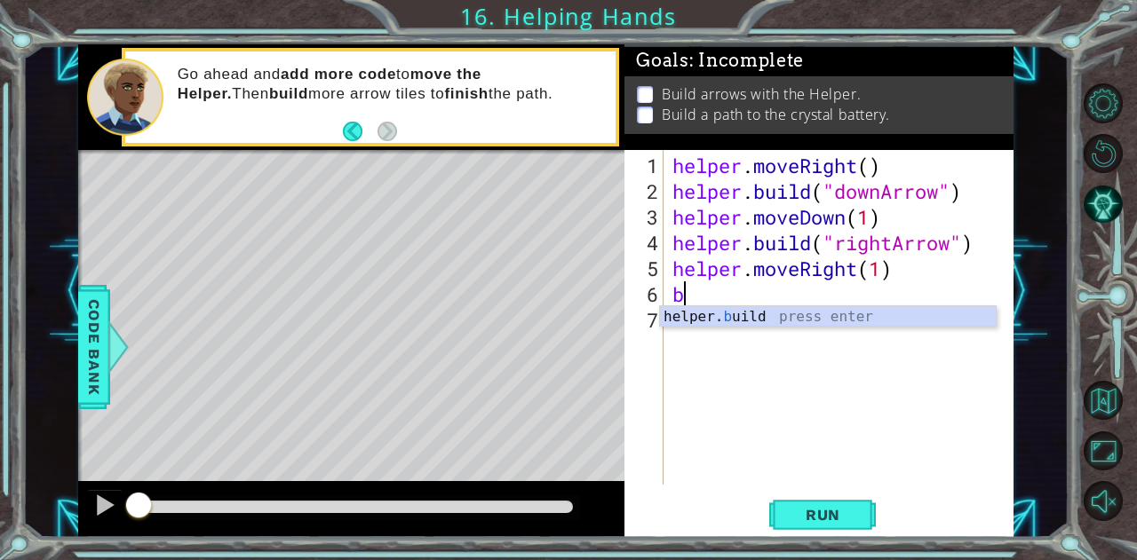
click at [765, 307] on div "helper. b uild press enter" at bounding box center [828, 338] width 337 height 64
type textarea "[DOMAIN_NAME]("rightArrow")"
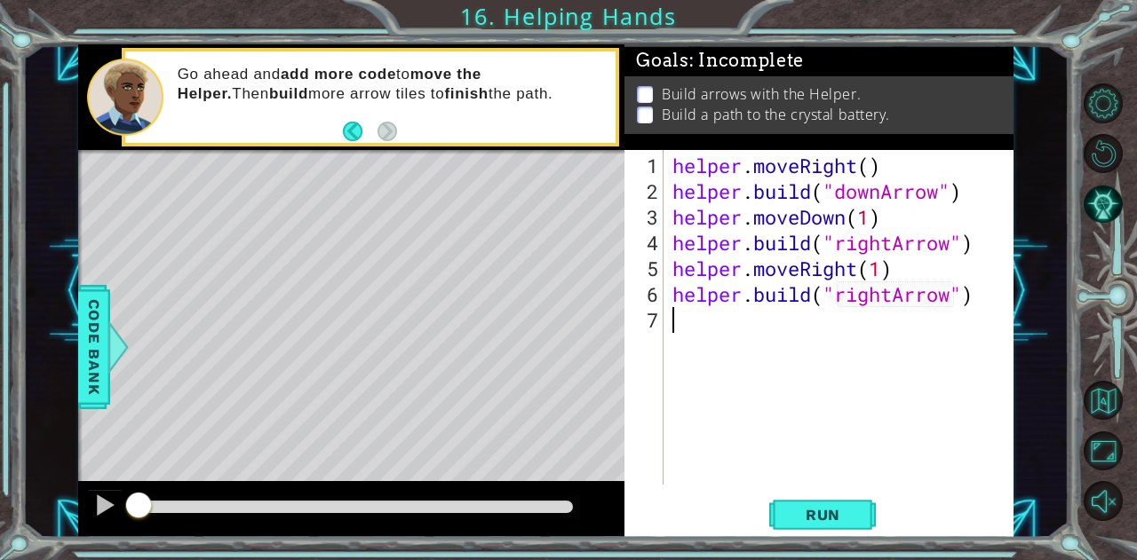
click at [765, 307] on div "helper . moveRight ( ) helper . build ( "downArrow" ) helper . moveDown ( 1 ) h…" at bounding box center [843, 346] width 349 height 386
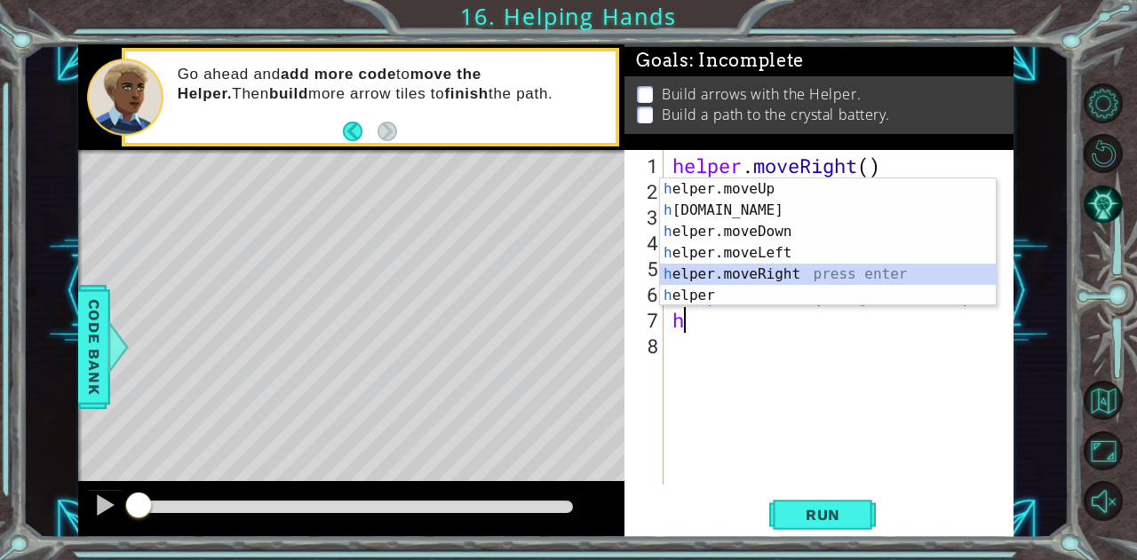
click at [680, 274] on div "h elper.moveUp press enter h [DOMAIN_NAME] press enter h elper.moveDown press e…" at bounding box center [828, 264] width 337 height 171
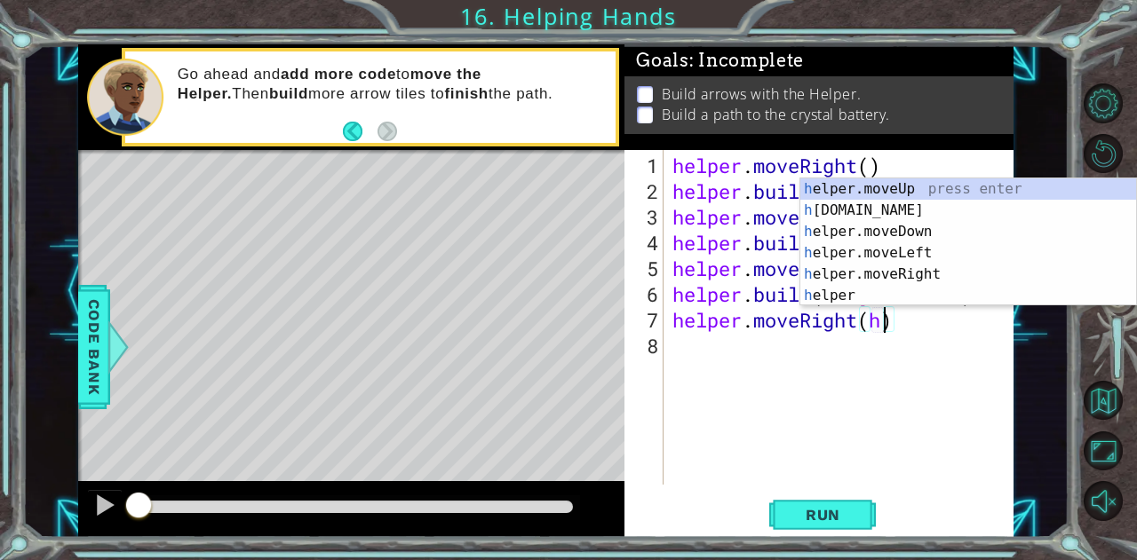
scroll to position [0, 9]
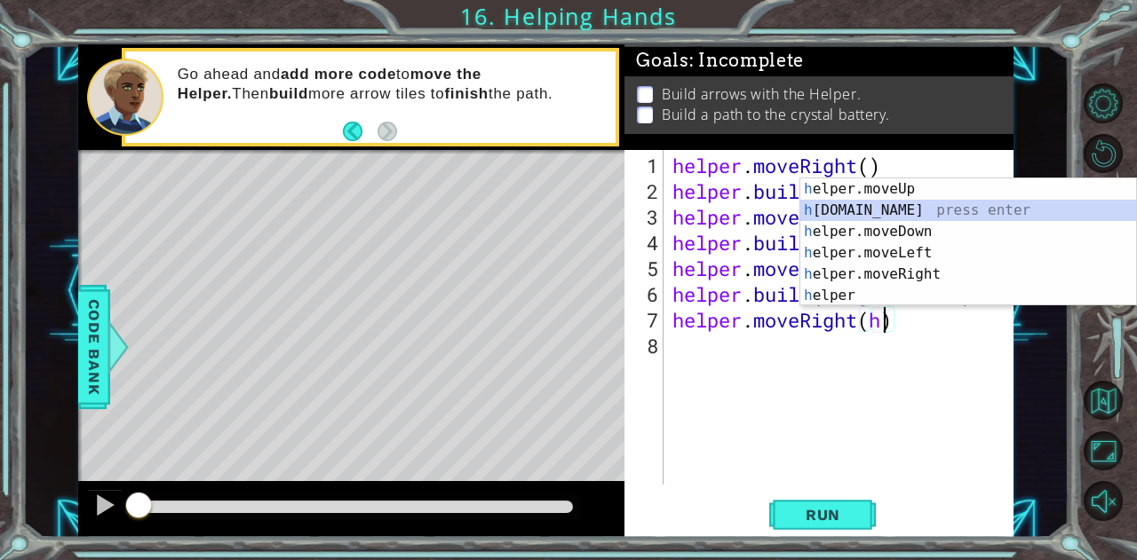
click at [870, 204] on div "h elper.moveUp press enter h [DOMAIN_NAME] press enter h elper.moveDown press e…" at bounding box center [968, 264] width 337 height 171
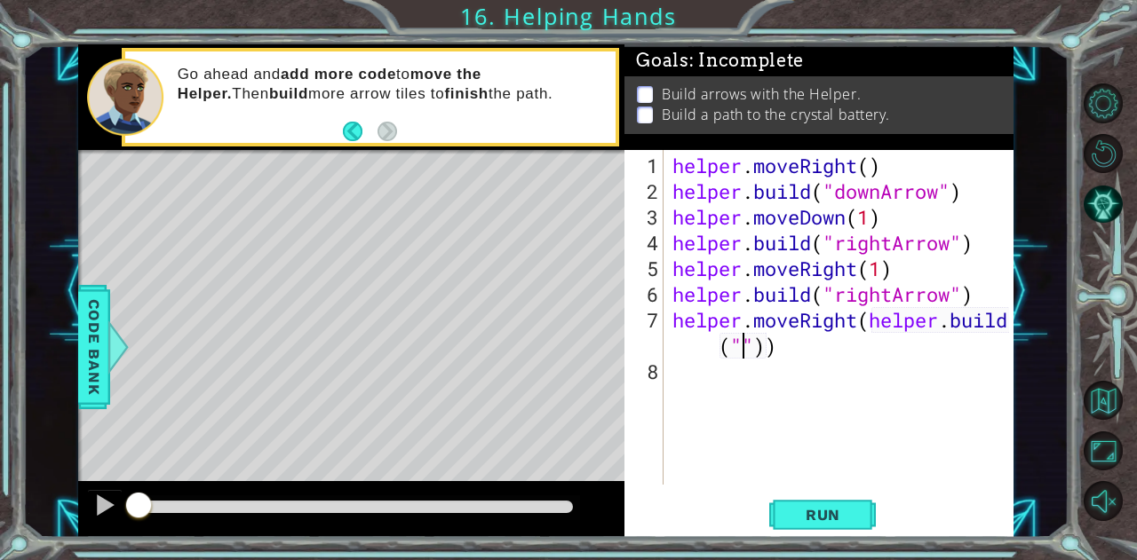
scroll to position [0, 16]
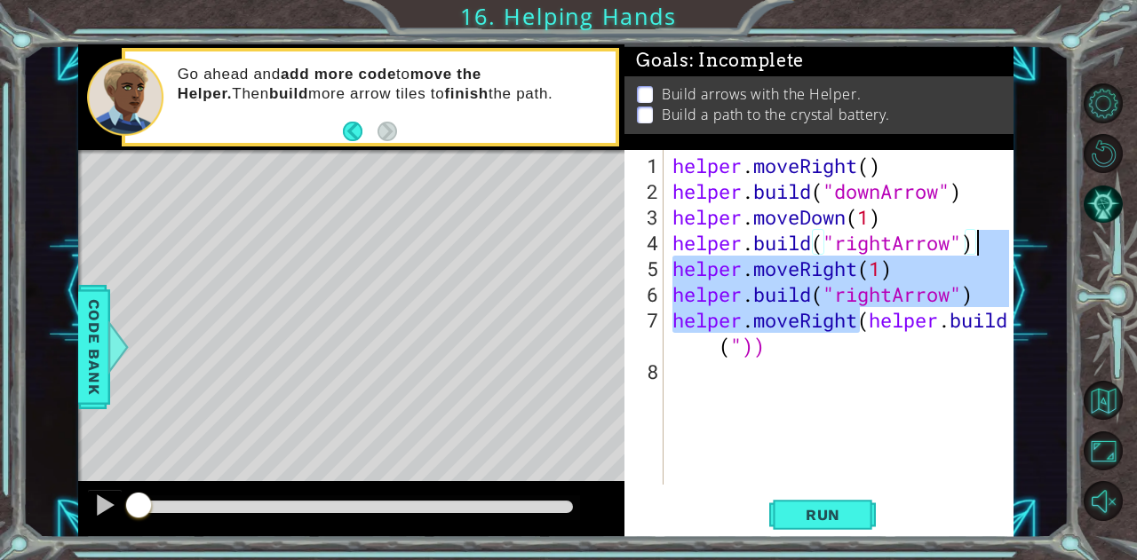
drag, startPoint x: 863, startPoint y: 314, endPoint x: 1006, endPoint y: 233, distance: 164.3
click at [1006, 233] on div "helper . moveRight ( ) helper . build ( "downArrow" ) helper . moveDown ( 1 ) h…" at bounding box center [843, 346] width 349 height 386
type textarea "[DOMAIN_NAME]("rightArrow") helper.moveRight(1)"
click at [876, 357] on div "helper . moveRight ( ) helper . build ( "downArrow" ) helper . moveDown ( 1 ) h…" at bounding box center [843, 346] width 349 height 386
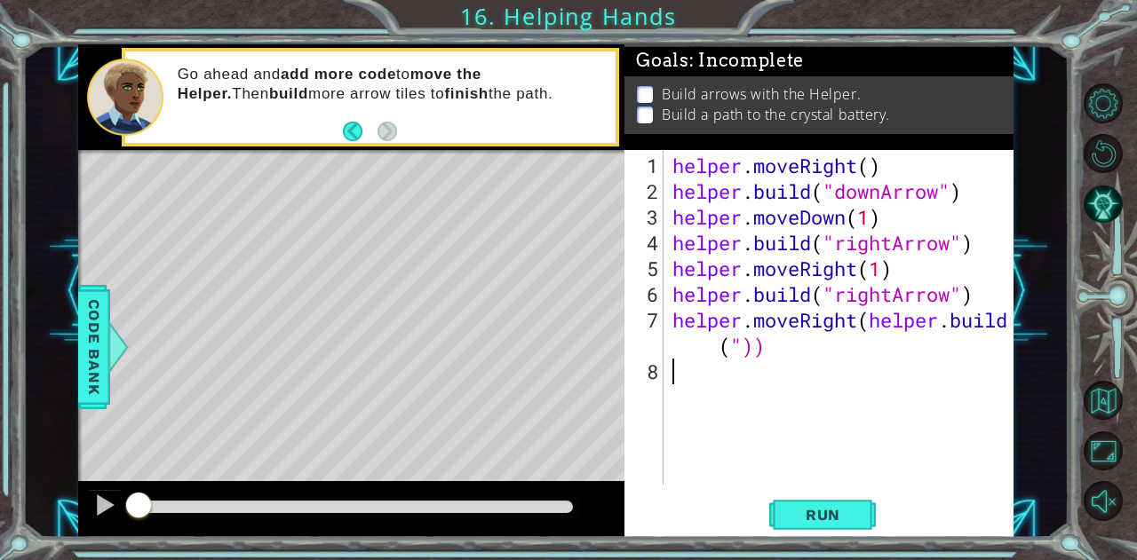
scroll to position [0, 0]
drag, startPoint x: 863, startPoint y: 318, endPoint x: 1036, endPoint y: 313, distance: 172.4
click at [1036, 313] on div "1 ההההההההההההההההההההההההההההההההההההההההההההההההההההההההההההההההההההההההההההה…" at bounding box center [546, 290] width 1046 height 493
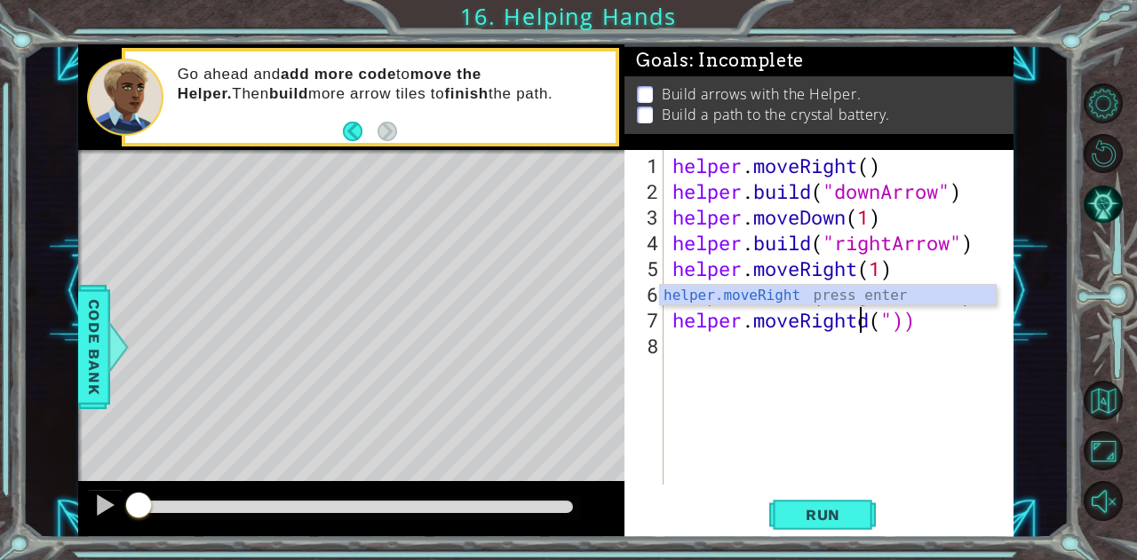
type textarea "helper.moveRightd("))"
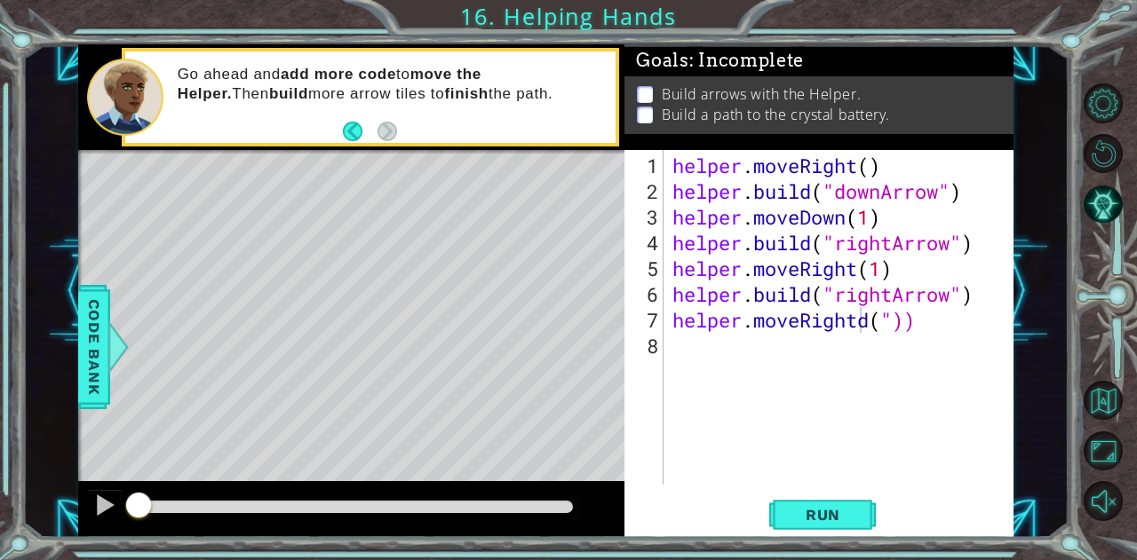
click at [1036, 314] on div "1 ההההההההההההההההההההההההההההההההההההההההההההההההההההההההההההההההההההההההההההה…" at bounding box center [546, 290] width 1046 height 493
click at [952, 342] on div "helper . moveRight ( ) helper . build ( "downArrow" ) helper . moveDown ( 1 ) h…" at bounding box center [843, 346] width 349 height 386
click at [950, 330] on div "helper . moveRight ( ) helper . build ( "downArrow" ) helper . moveDown ( 1 ) h…" at bounding box center [843, 346] width 349 height 386
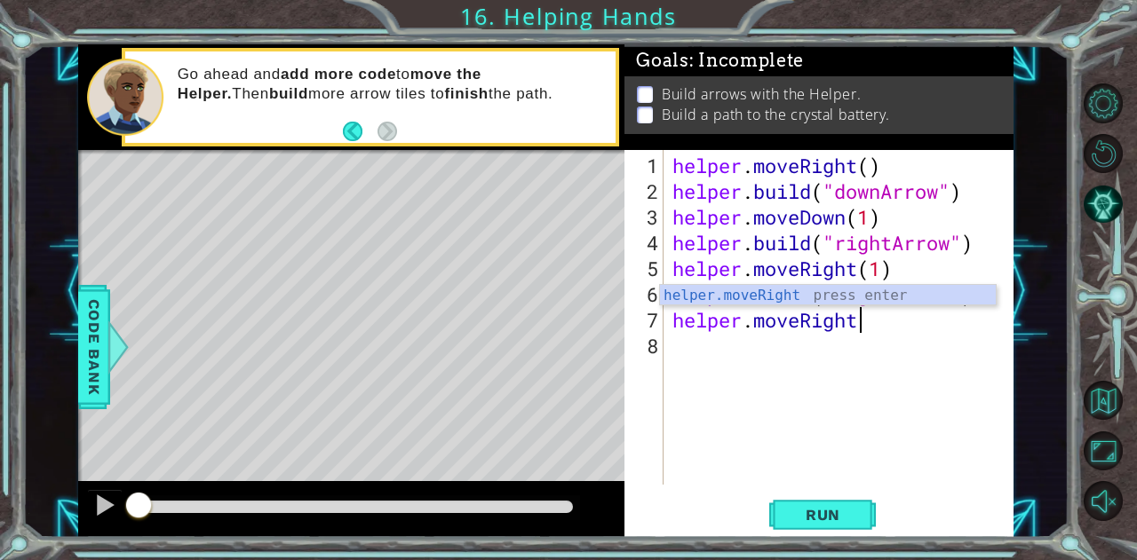
scroll to position [0, 8]
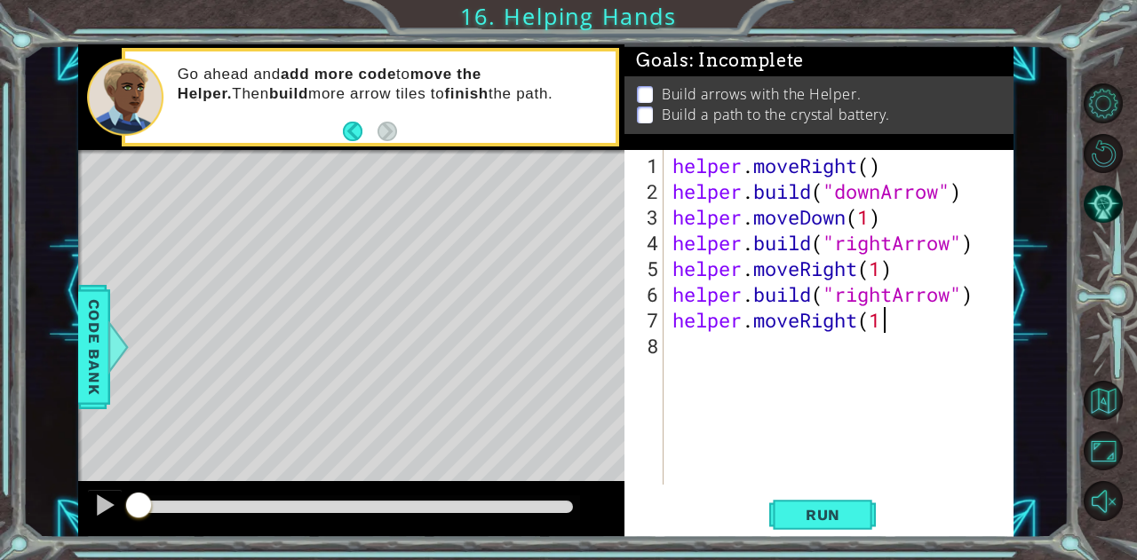
type textarea "helper.moveRight(1)"
click at [790, 347] on div "helper . moveRight ( ) helper . build ( "downArrow" ) helper . moveDown ( 1 ) h…" at bounding box center [843, 346] width 349 height 386
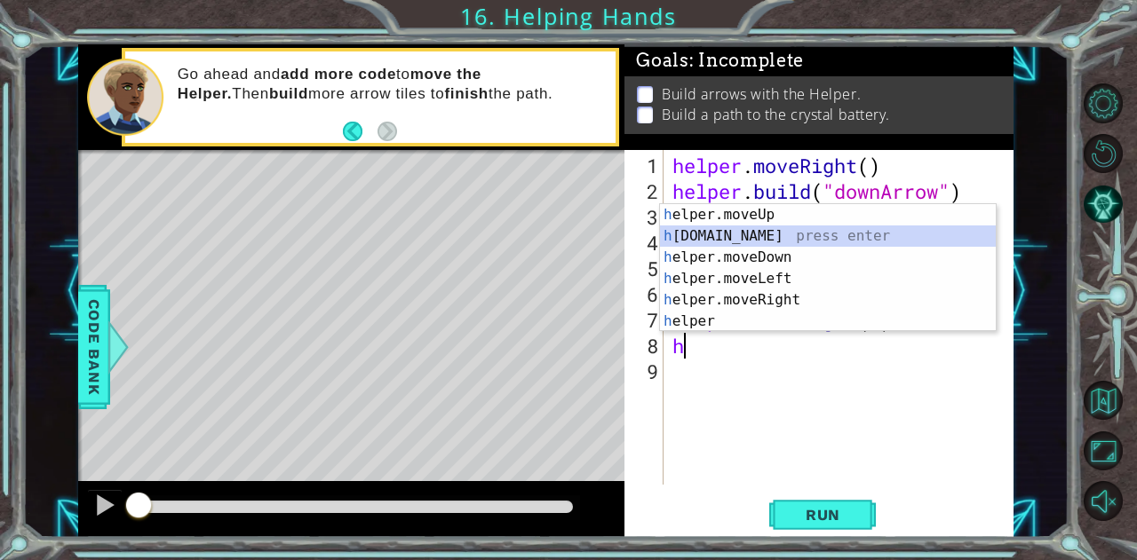
click at [770, 232] on div "h elper.moveUp press enter h [DOMAIN_NAME] press enter h elper.moveDown press e…" at bounding box center [828, 289] width 337 height 171
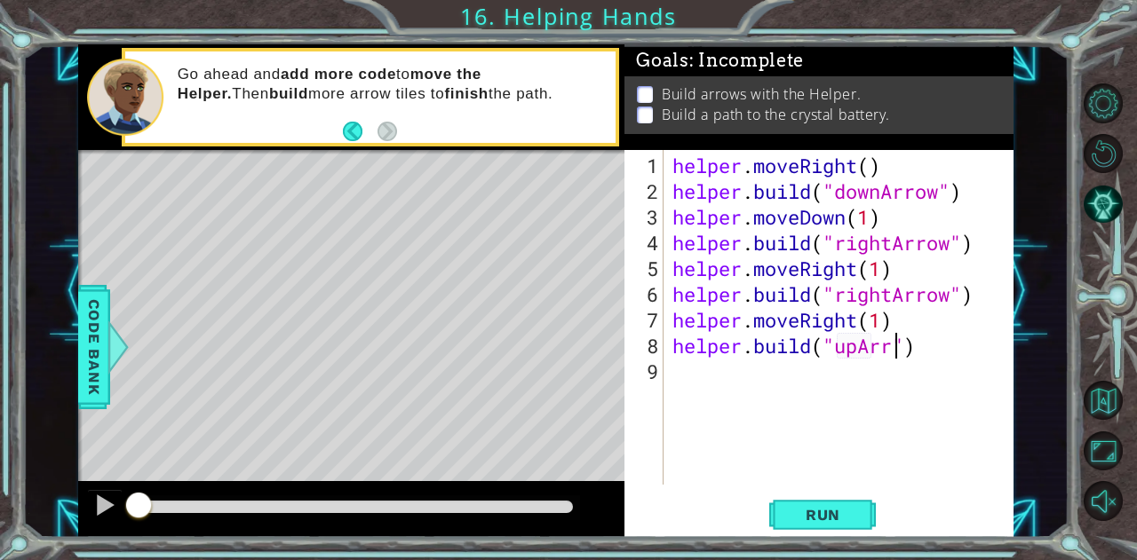
scroll to position [0, 11]
type textarea "[DOMAIN_NAME]("upArrow")"
click at [815, 505] on button "Run" at bounding box center [822, 515] width 107 height 39
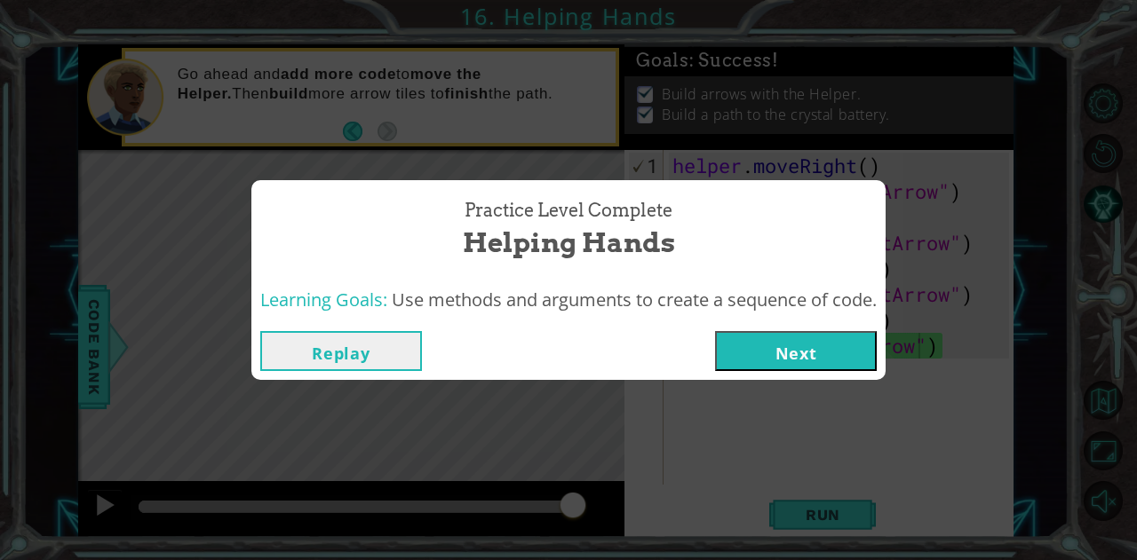
click at [782, 338] on button "Next" at bounding box center [796, 351] width 162 height 40
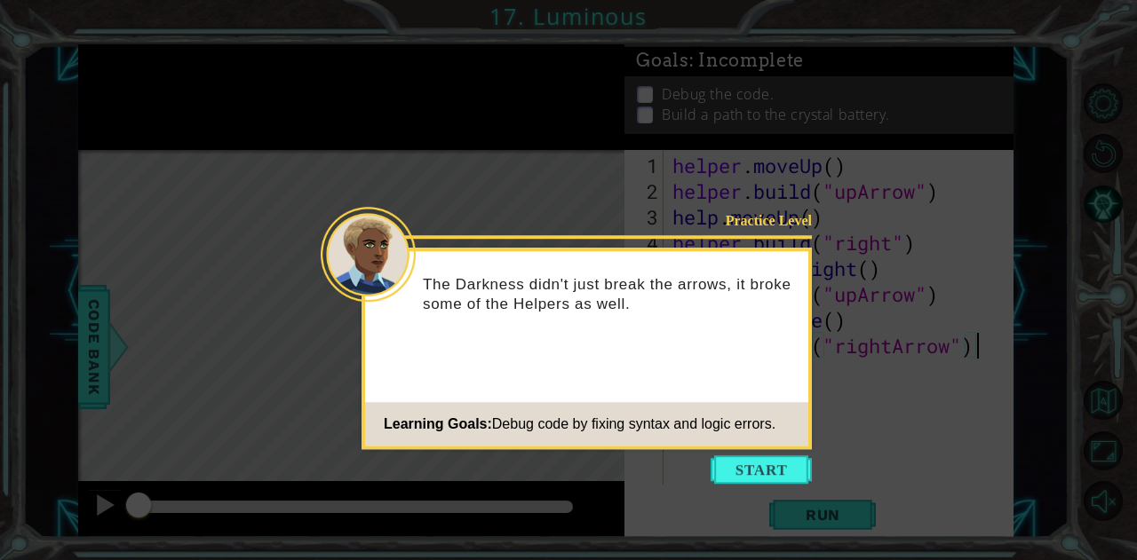
click at [721, 465] on button "Start" at bounding box center [761, 470] width 101 height 28
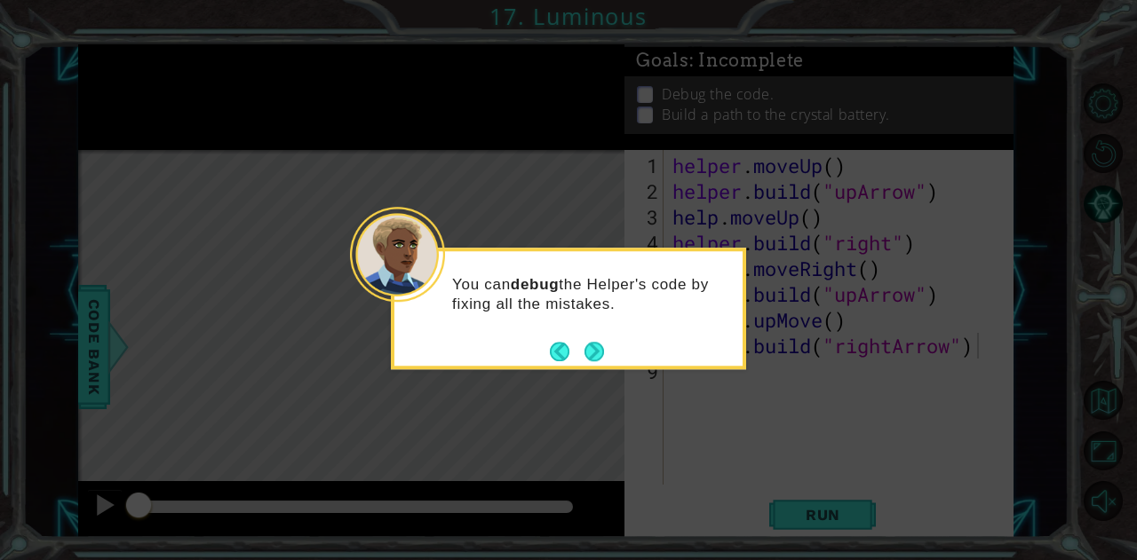
click at [592, 346] on button "Next" at bounding box center [594, 351] width 21 height 21
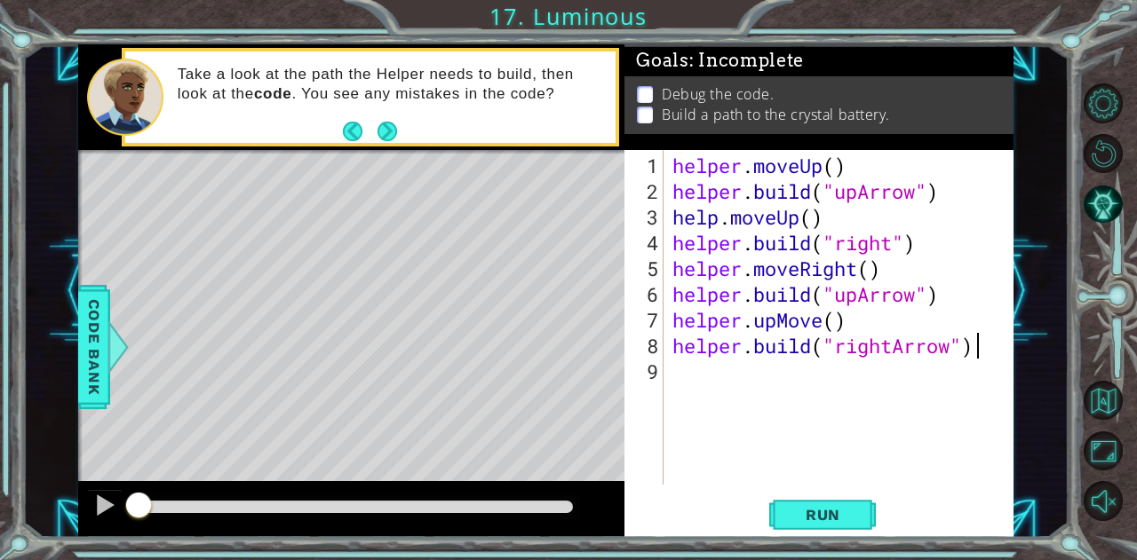
click at [798, 520] on span "Run" at bounding box center [823, 515] width 70 height 18
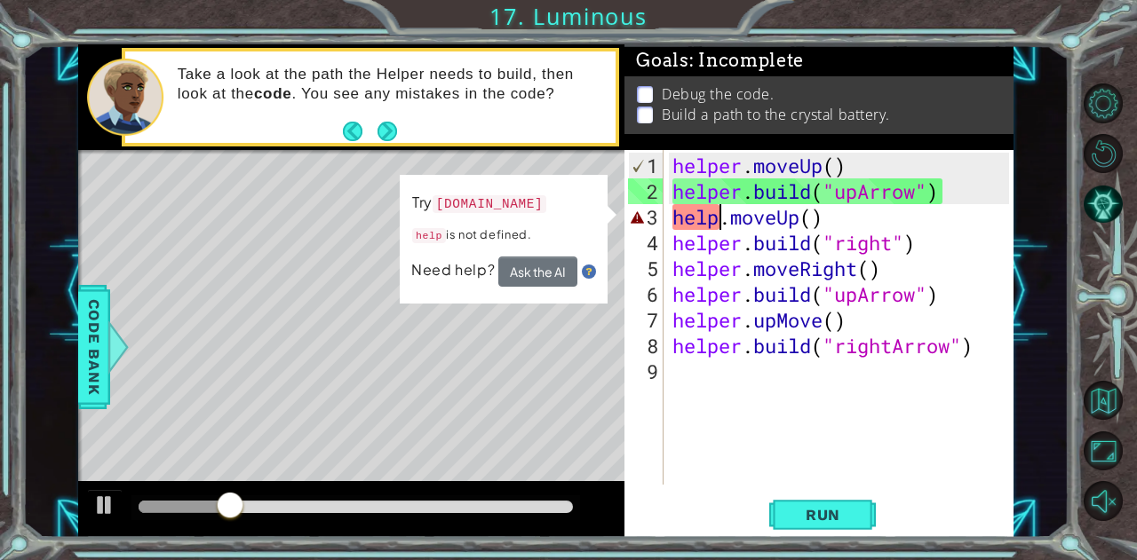
click at [714, 221] on div "helper . moveUp ( ) helper . build ( "upArrow" ) help . moveUp ( ) helper . bui…" at bounding box center [843, 346] width 349 height 386
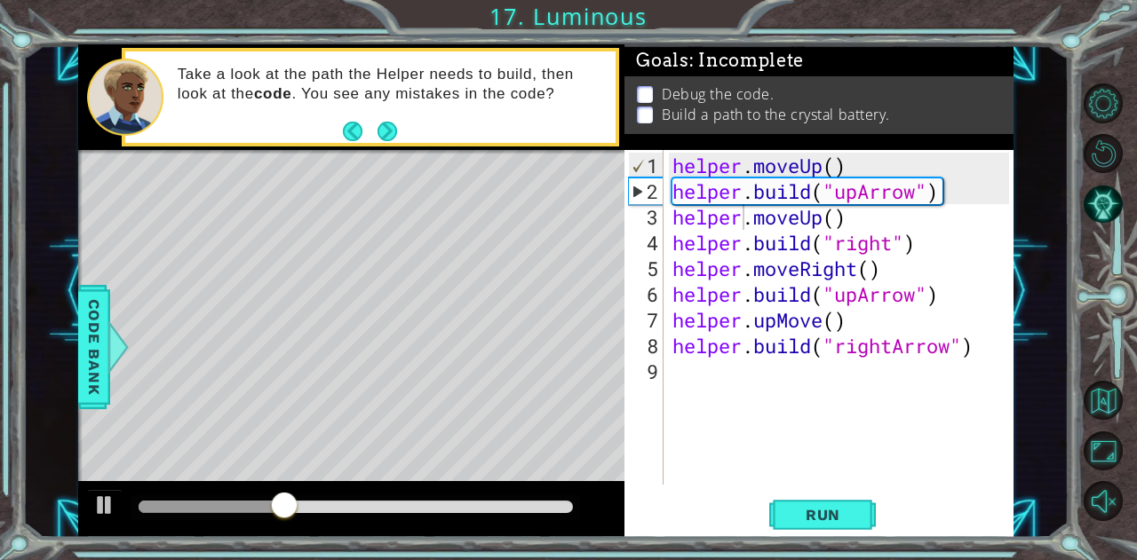
click at [814, 522] on span "Run" at bounding box center [823, 515] width 70 height 18
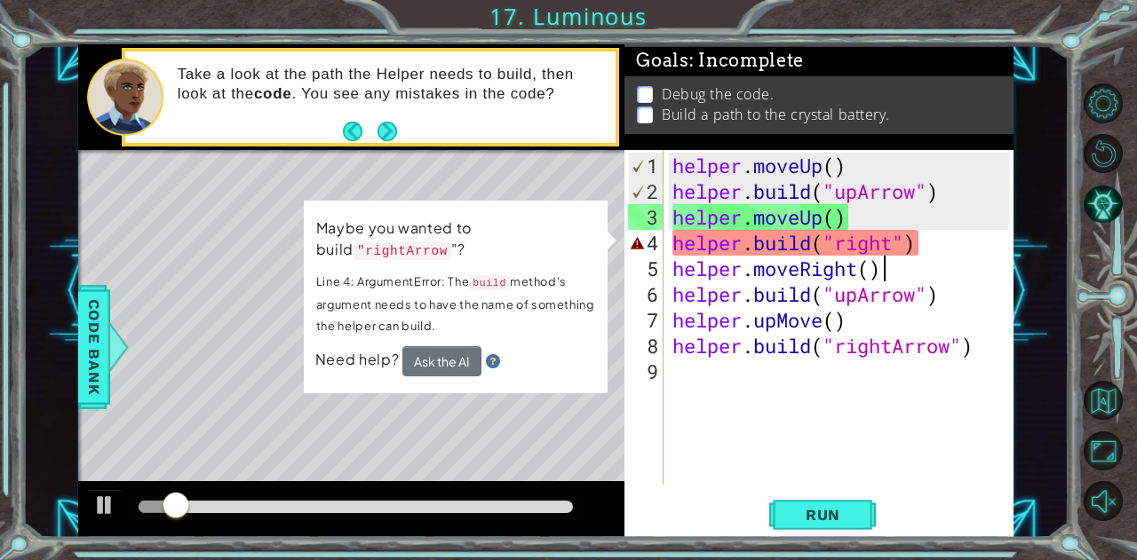
click at [895, 253] on div "helper . moveUp ( ) helper . build ( "upArrow" ) helper . moveUp ( ) helper . b…" at bounding box center [843, 346] width 349 height 386
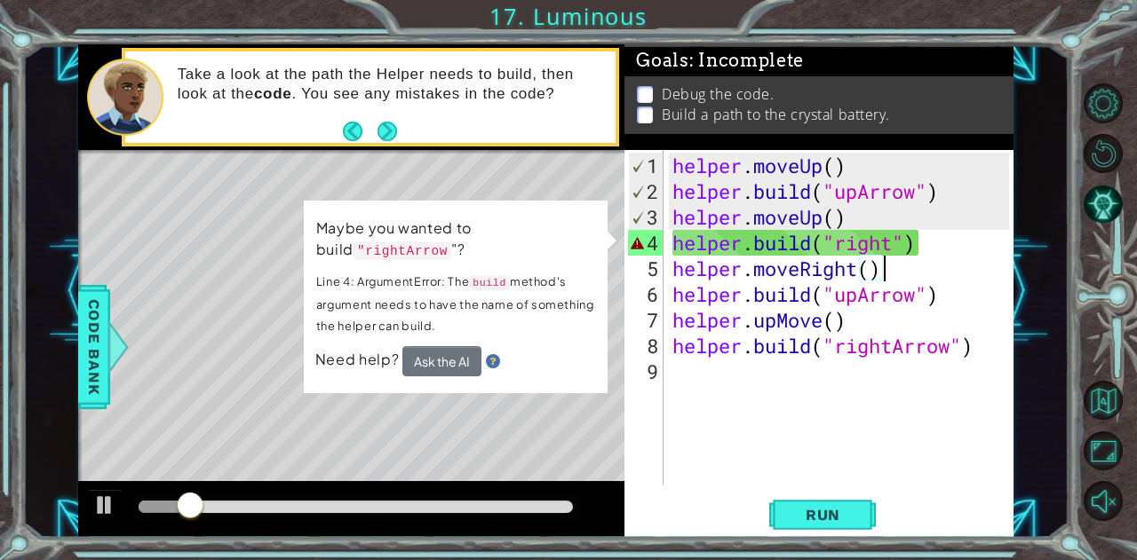
click at [901, 241] on div "helper . moveUp ( ) helper . build ( "upArrow" ) helper . moveUp ( ) helper . b…" at bounding box center [843, 346] width 349 height 386
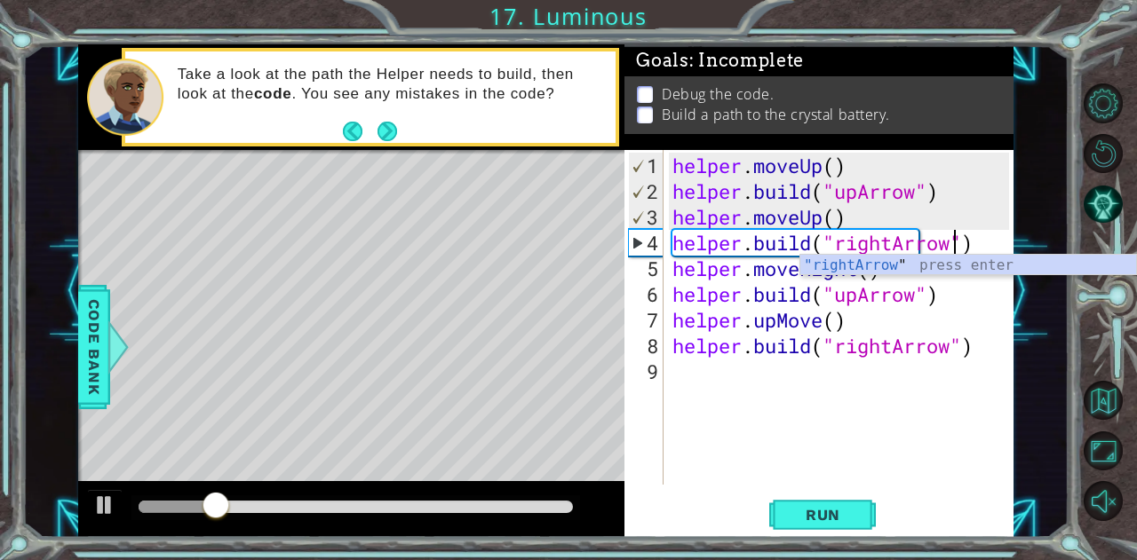
scroll to position [0, 12]
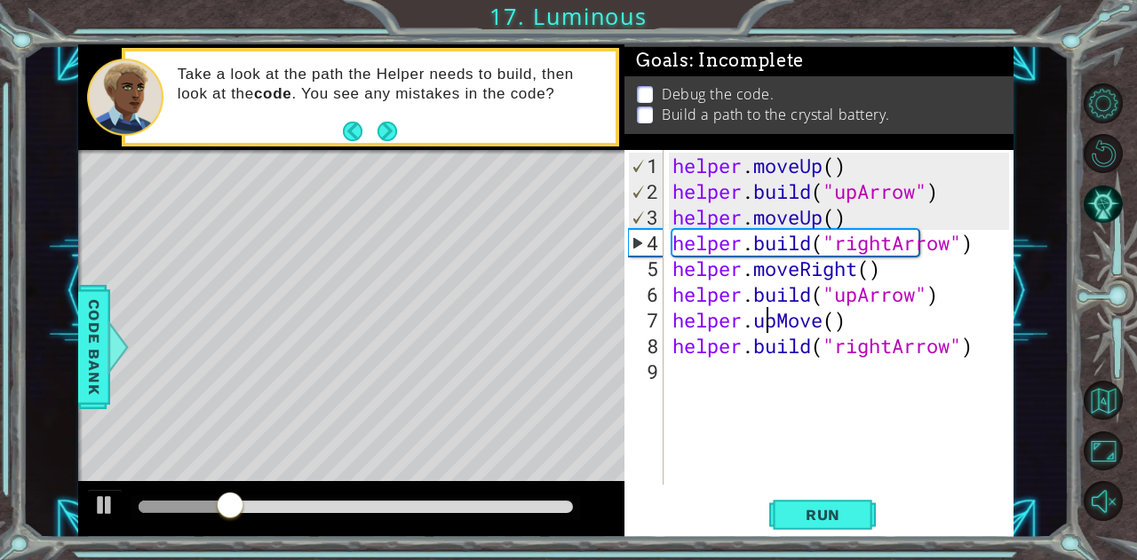
click at [768, 322] on div "helper . moveUp ( ) helper . build ( "upArrow" ) helper . moveUp ( ) helper . b…" at bounding box center [843, 346] width 349 height 386
click at [790, 315] on div "helper . moveUp ( ) helper . build ( "upArrow" ) helper . moveUp ( ) helper . b…" at bounding box center [843, 346] width 349 height 386
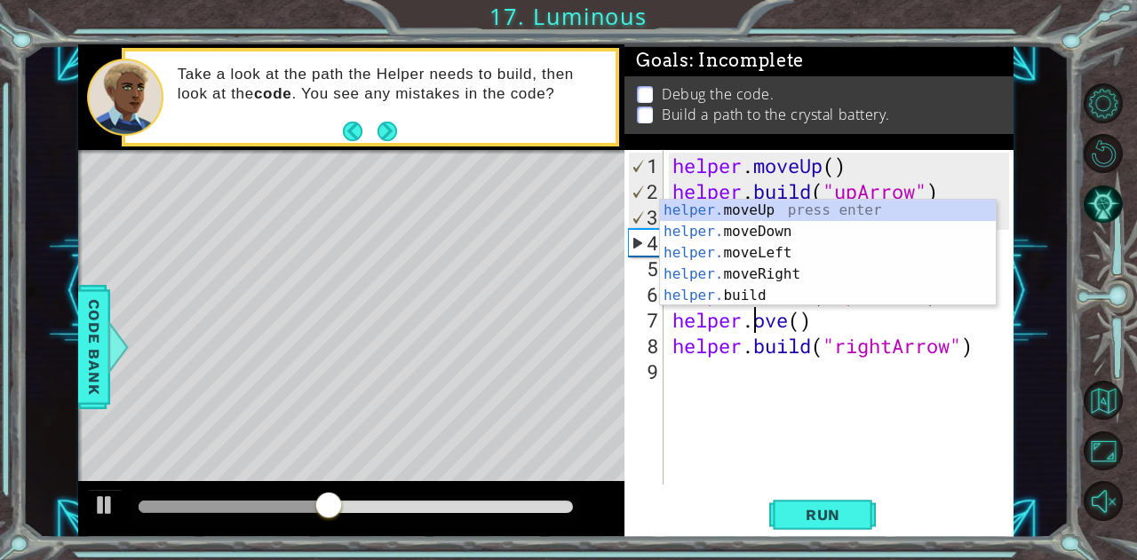
scroll to position [0, 4]
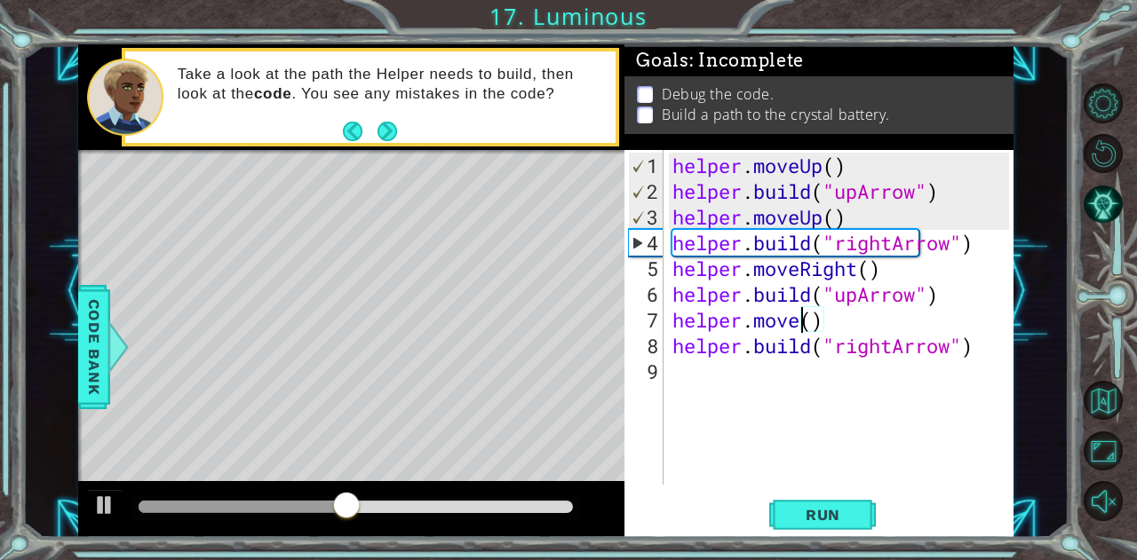
click at [802, 321] on div "helper . moveUp ( ) helper . build ( "upArrow" ) helper . moveUp ( ) helper . b…" at bounding box center [843, 346] width 349 height 386
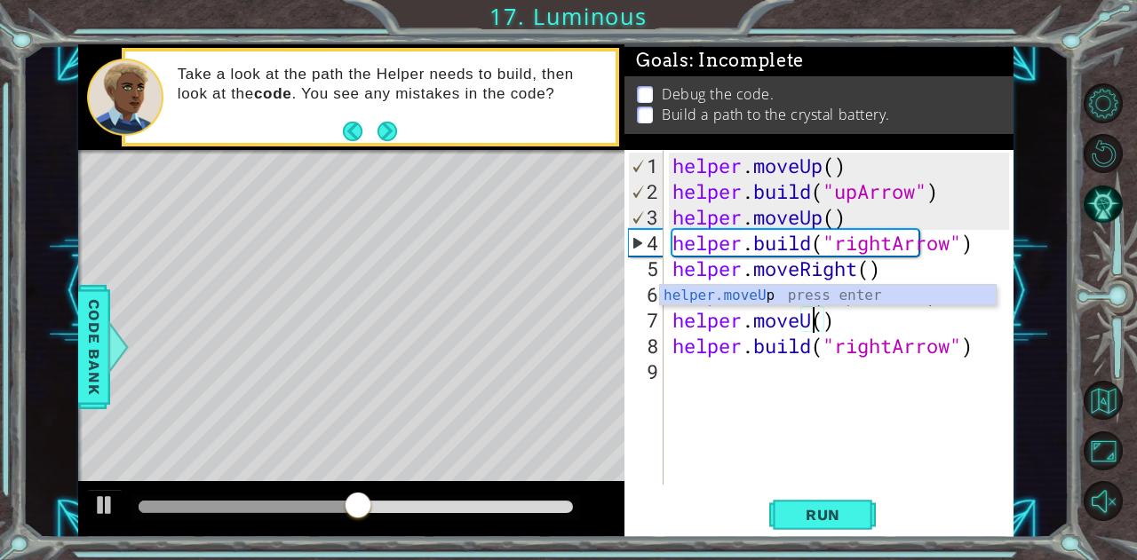
scroll to position [0, 6]
type textarea "helper.moveUp()"
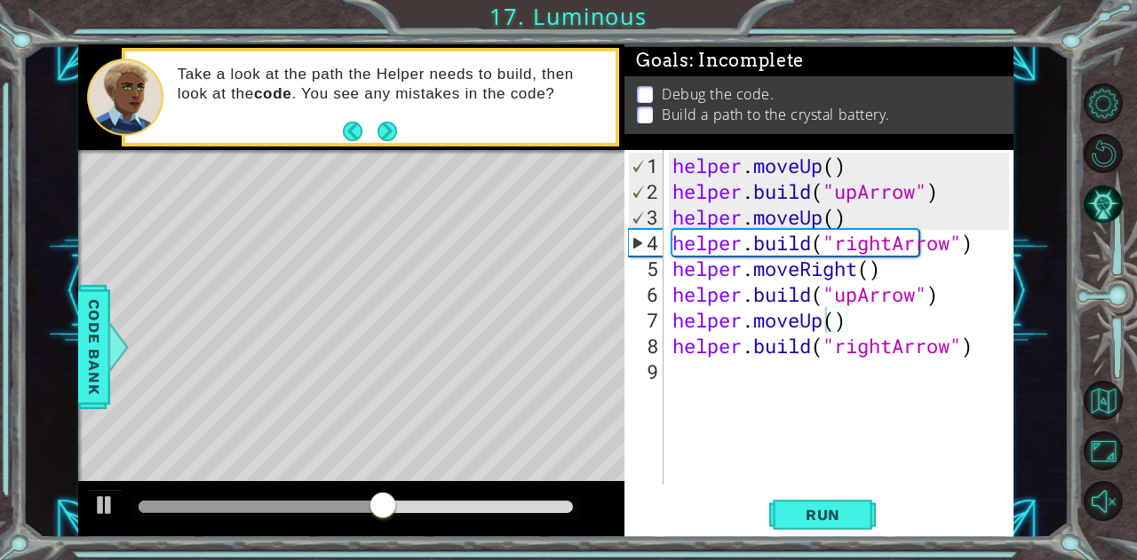
click at [828, 503] on button "Run" at bounding box center [822, 515] width 107 height 39
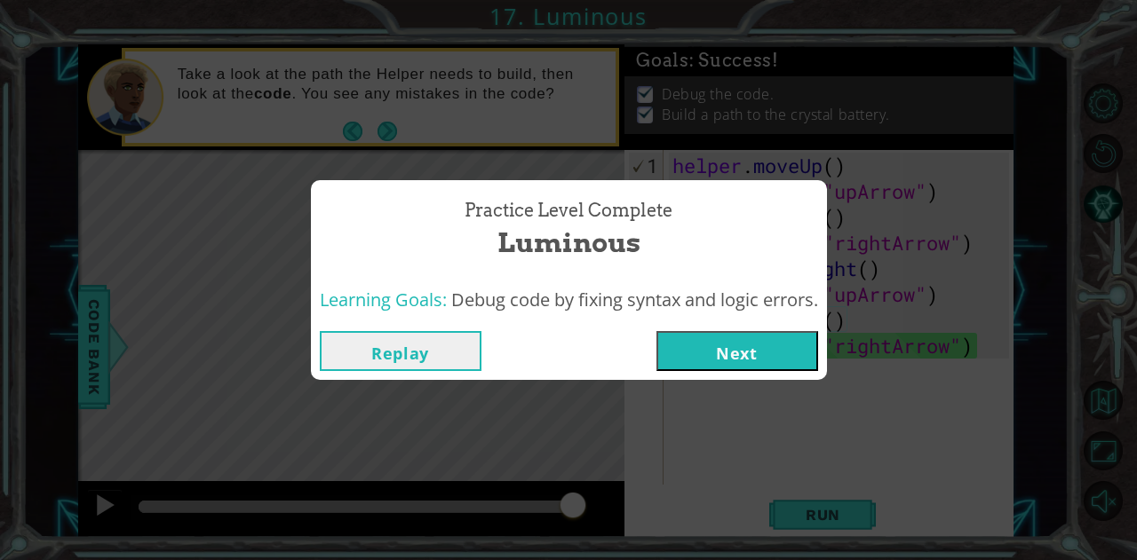
click at [748, 346] on button "Next" at bounding box center [737, 351] width 162 height 40
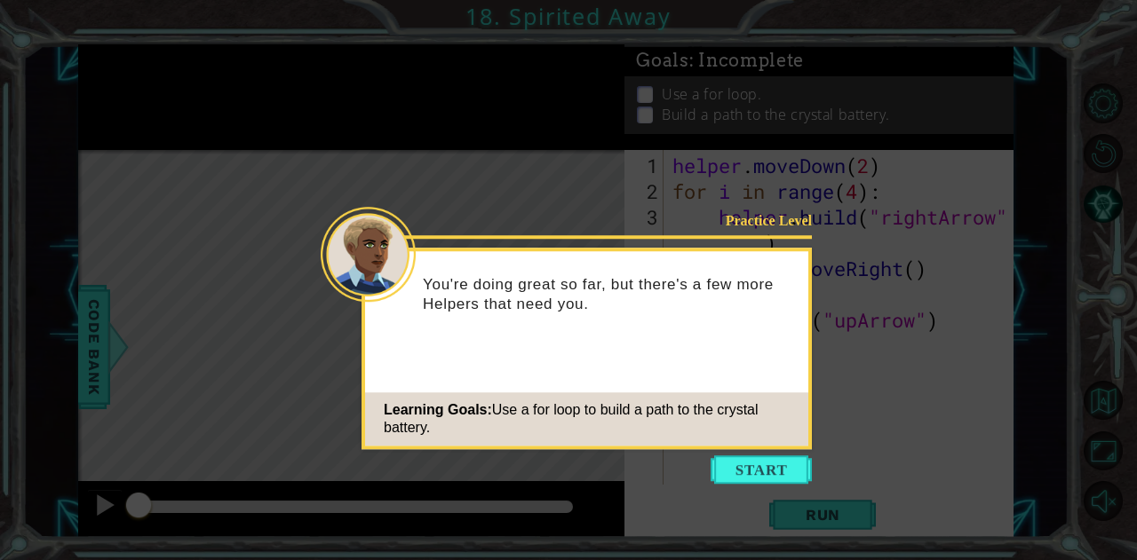
click at [726, 458] on button "Start" at bounding box center [761, 470] width 101 height 28
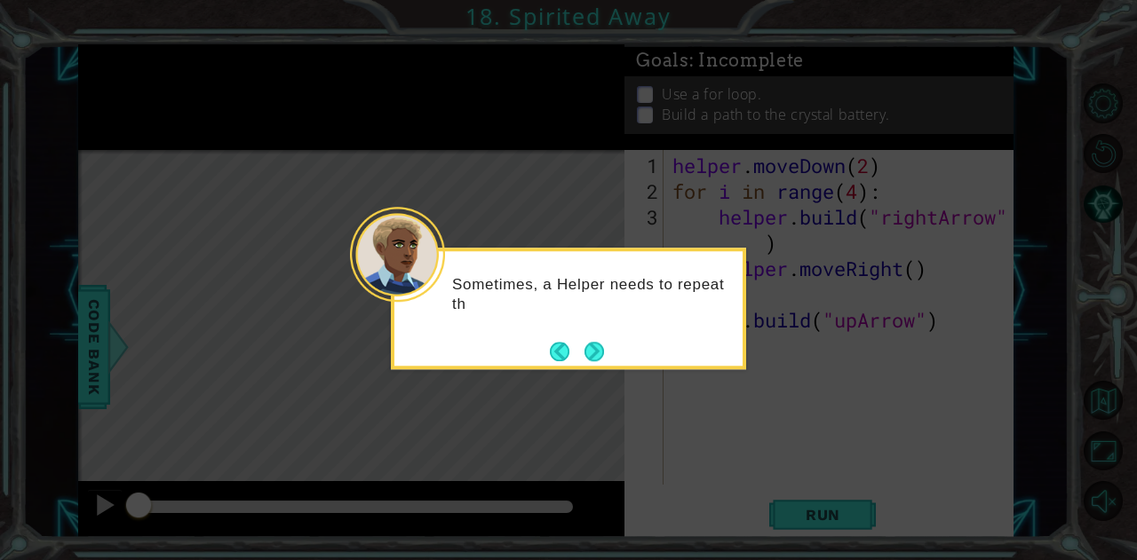
click at [599, 343] on button "Next" at bounding box center [594, 352] width 20 height 20
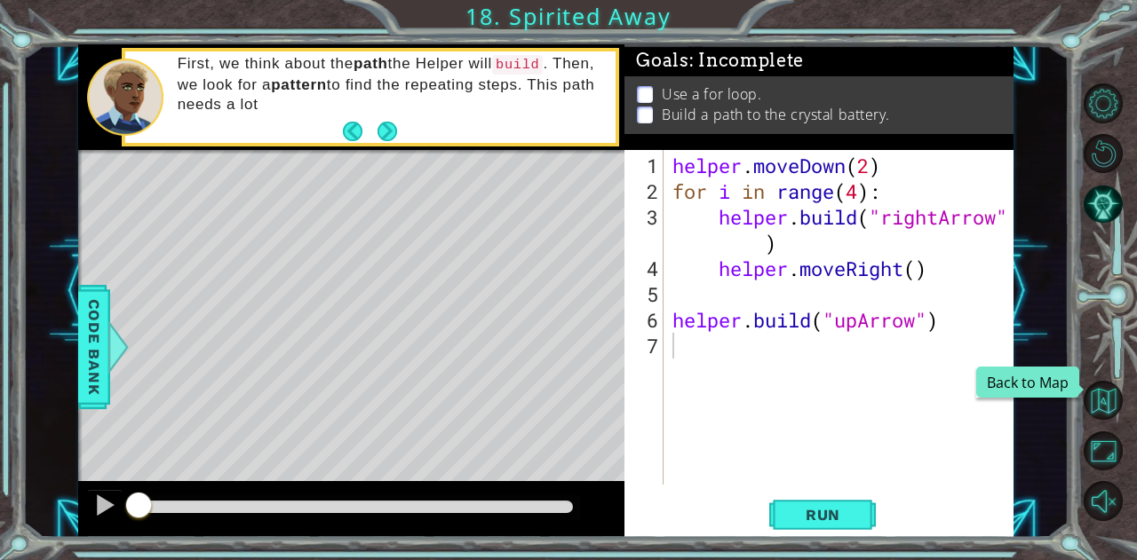
click at [1097, 396] on button "Back to Map" at bounding box center [1103, 400] width 39 height 39
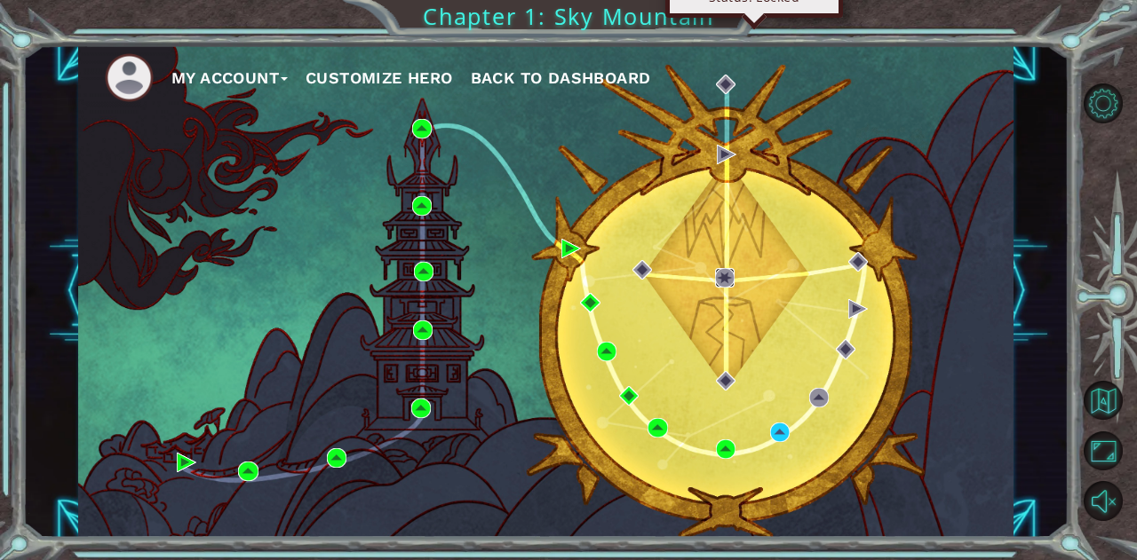
click at [716, 274] on img at bounding box center [725, 278] width 20 height 20
click at [780, 438] on img at bounding box center [780, 433] width 20 height 20
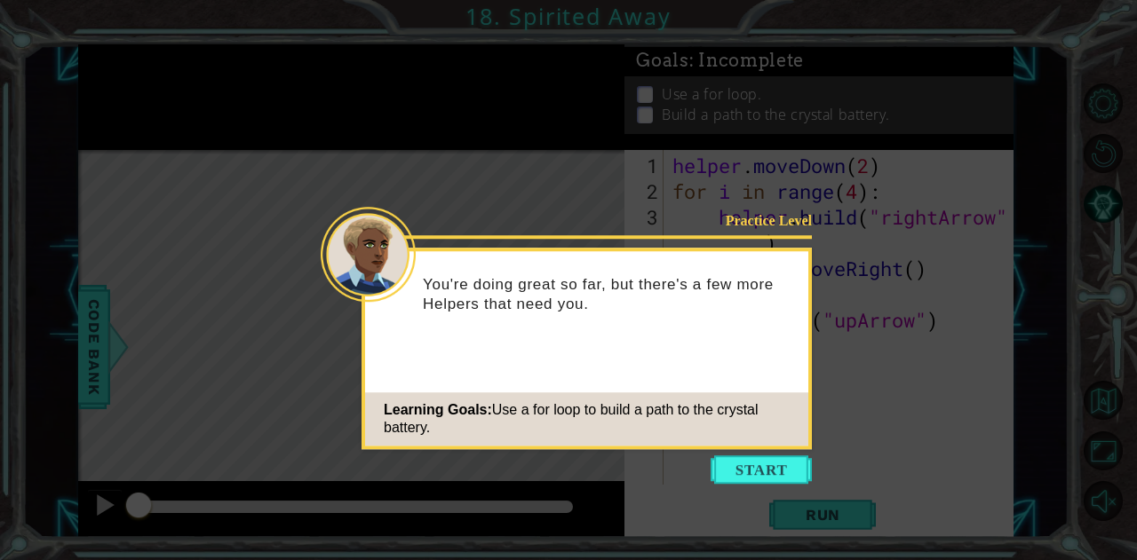
click at [766, 465] on button "Start" at bounding box center [761, 470] width 101 height 28
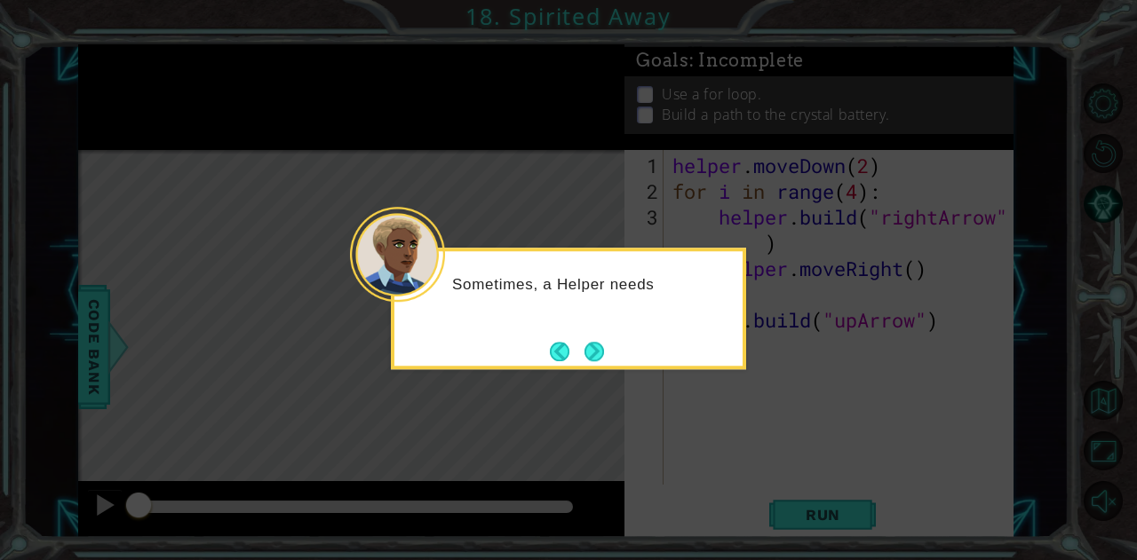
click at [602, 344] on button "Next" at bounding box center [594, 352] width 20 height 20
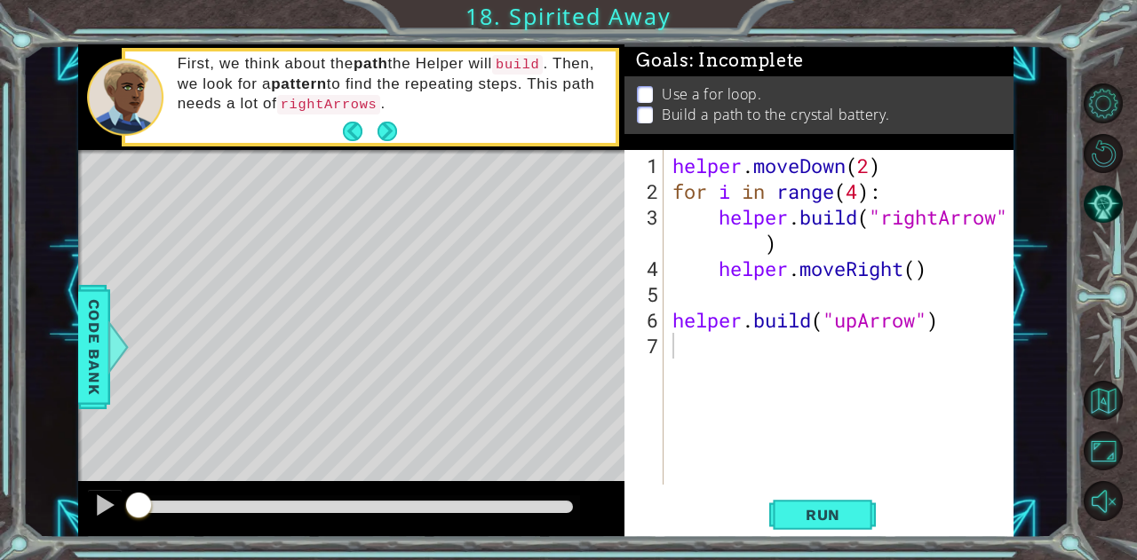
click at [789, 518] on span "Run" at bounding box center [823, 515] width 70 height 18
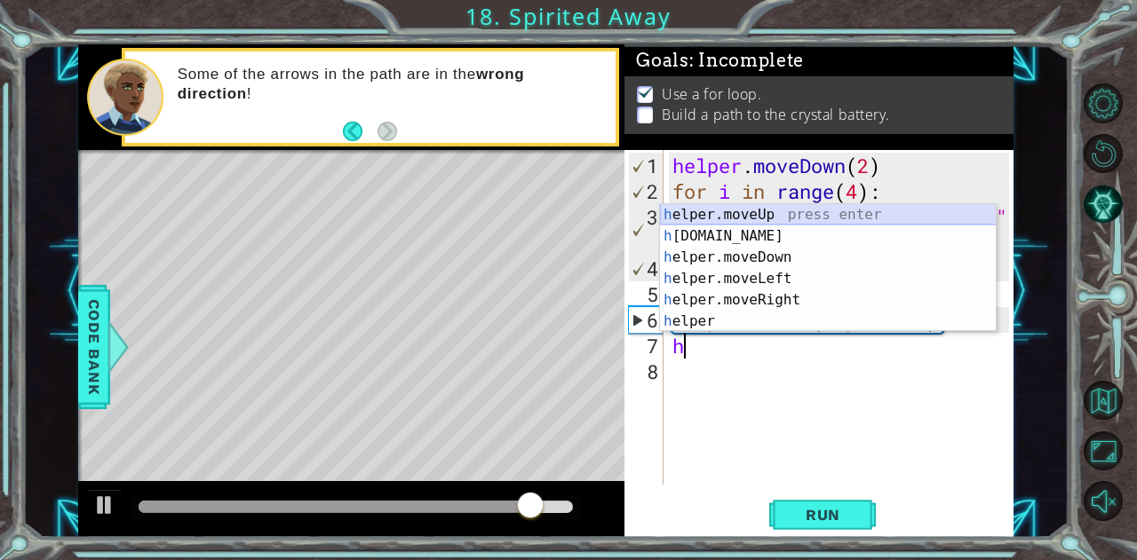
click at [767, 219] on div "h elper.moveUp press enter h [DOMAIN_NAME] press enter h elper.moveDown press e…" at bounding box center [828, 289] width 337 height 171
type textarea "helper.moveUp(1)"
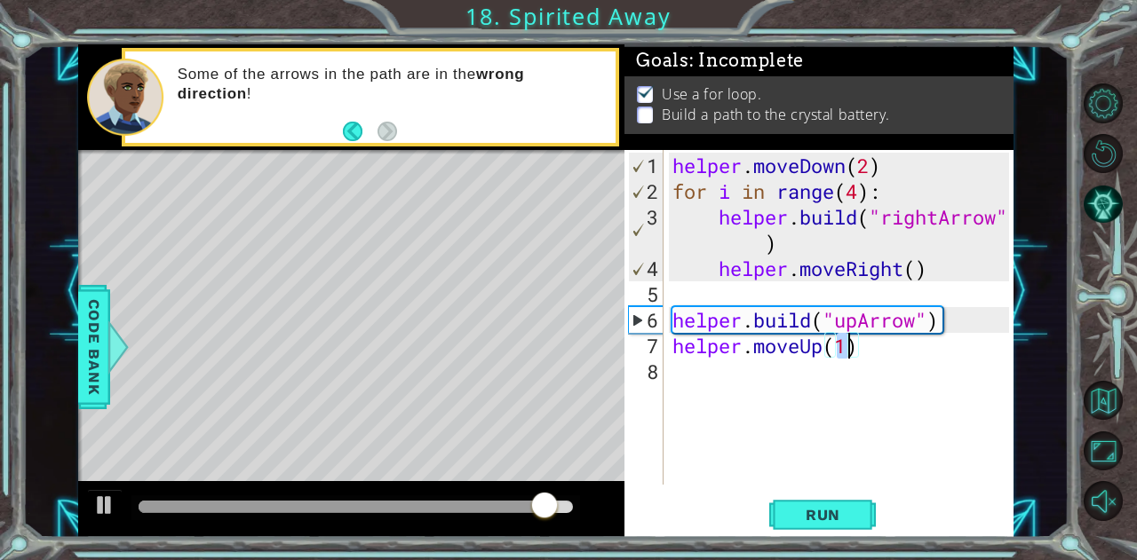
click at [702, 379] on div "helper . moveDown ( 2 ) for i in range ( 4 ) : helper . build ( "rightArrow" ) …" at bounding box center [843, 346] width 349 height 386
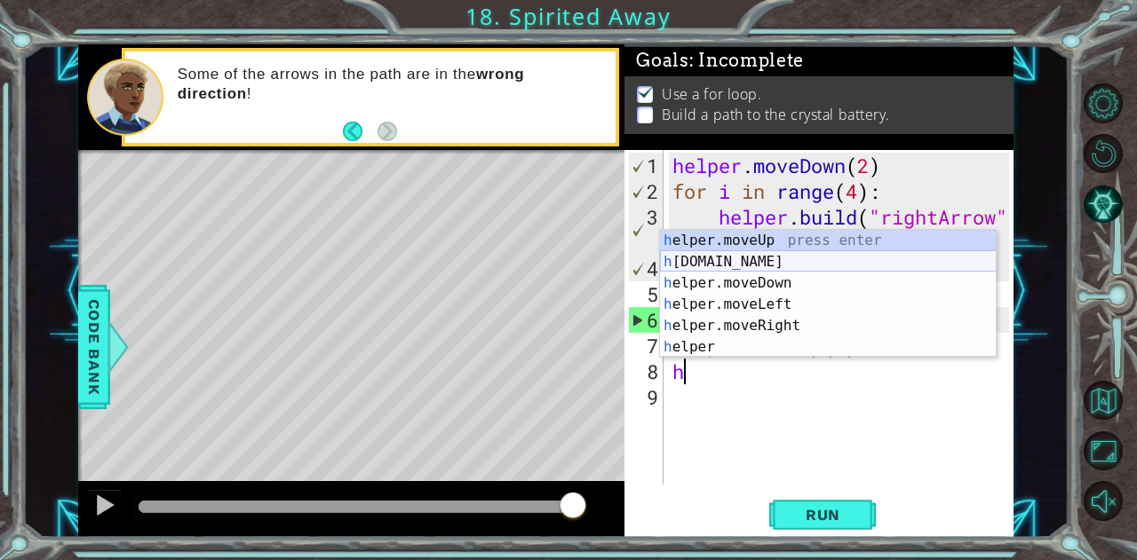
click at [760, 257] on div "h elper.moveUp press enter h [DOMAIN_NAME] press enter h elper.moveDown press e…" at bounding box center [828, 315] width 337 height 171
type textarea "[DOMAIN_NAME]("rightArrow")"
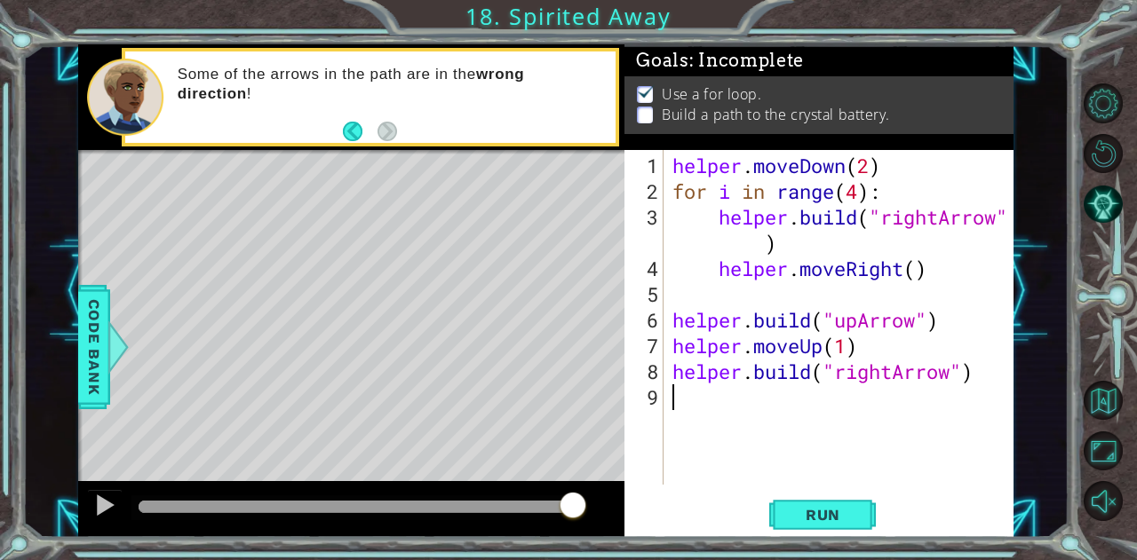
click at [897, 383] on div "helper . moveDown ( 2 ) for i in range ( 4 ) : helper . build ( "rightArrow" ) …" at bounding box center [843, 346] width 349 height 386
click at [895, 362] on div "helper . moveDown ( 2 ) for i in range ( 4 ) : helper . build ( "rightArrow" ) …" at bounding box center [843, 346] width 349 height 386
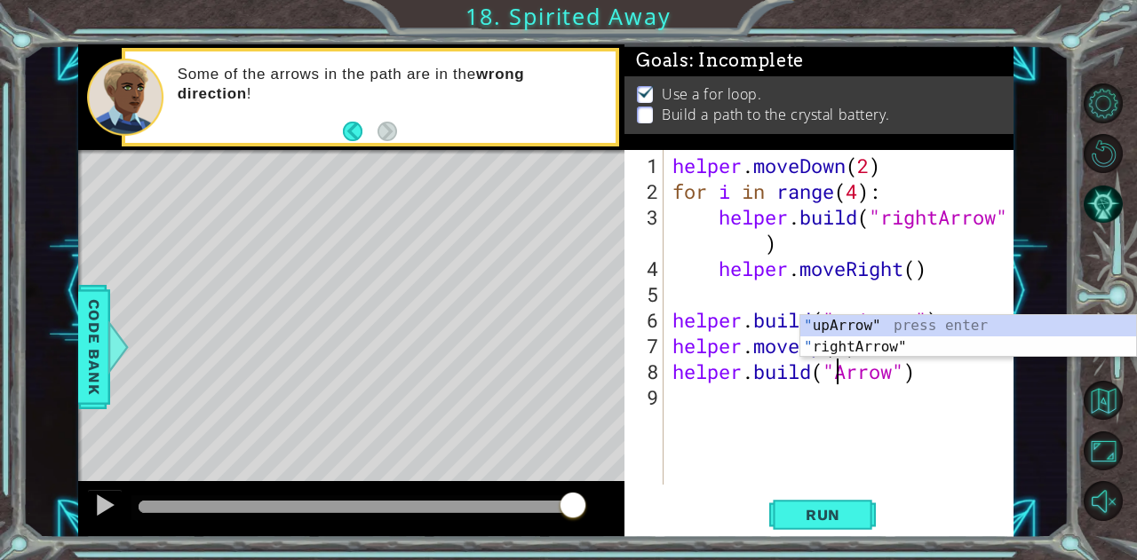
scroll to position [0, 8]
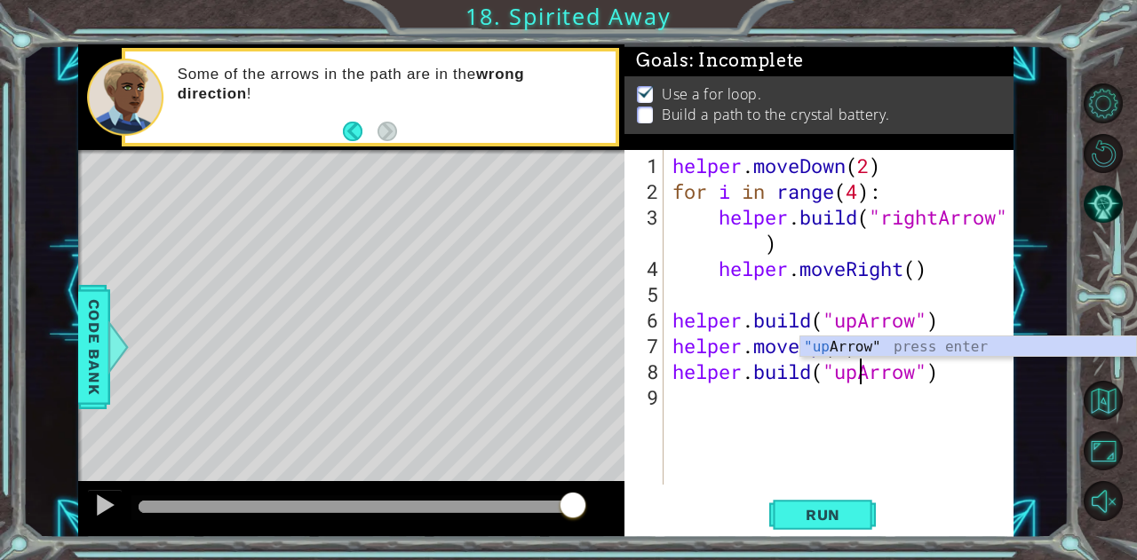
type textarea "[DOMAIN_NAME]("upArrow")"
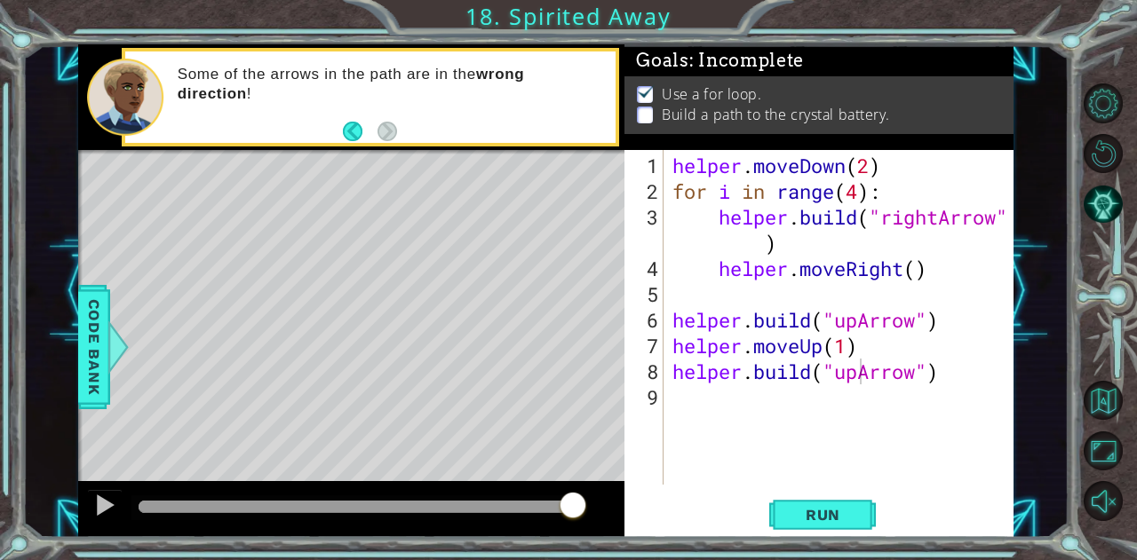
click at [794, 507] on span "Run" at bounding box center [823, 515] width 70 height 18
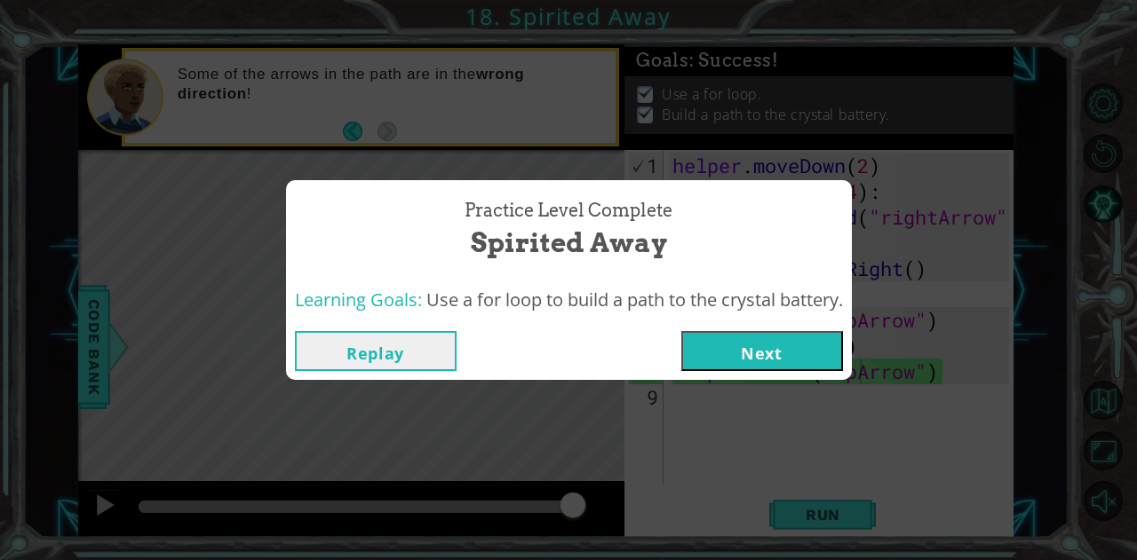
click at [780, 360] on button "Next" at bounding box center [762, 351] width 162 height 40
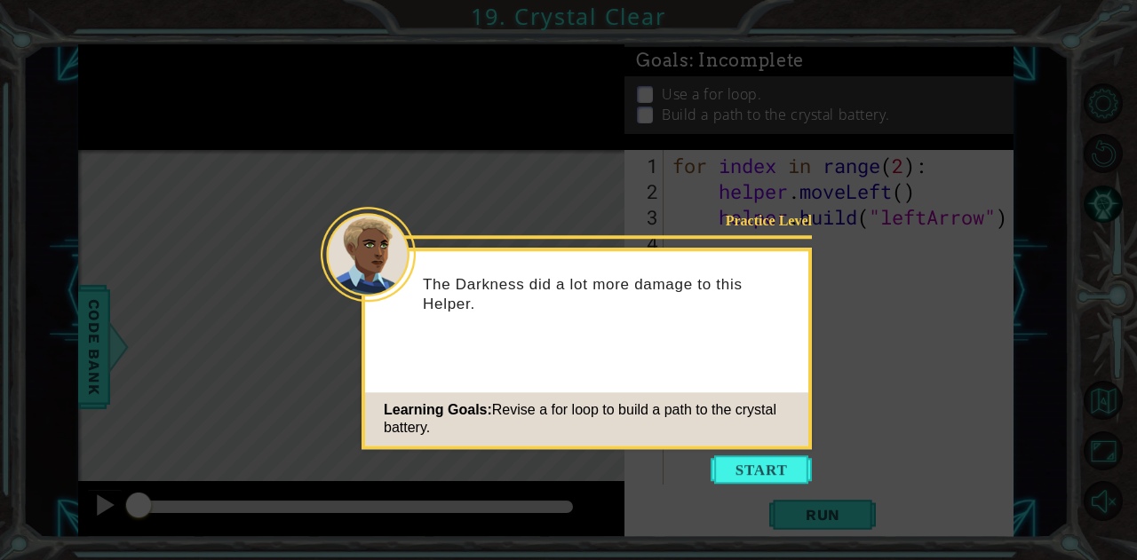
click at [751, 463] on button "Start" at bounding box center [761, 470] width 101 height 28
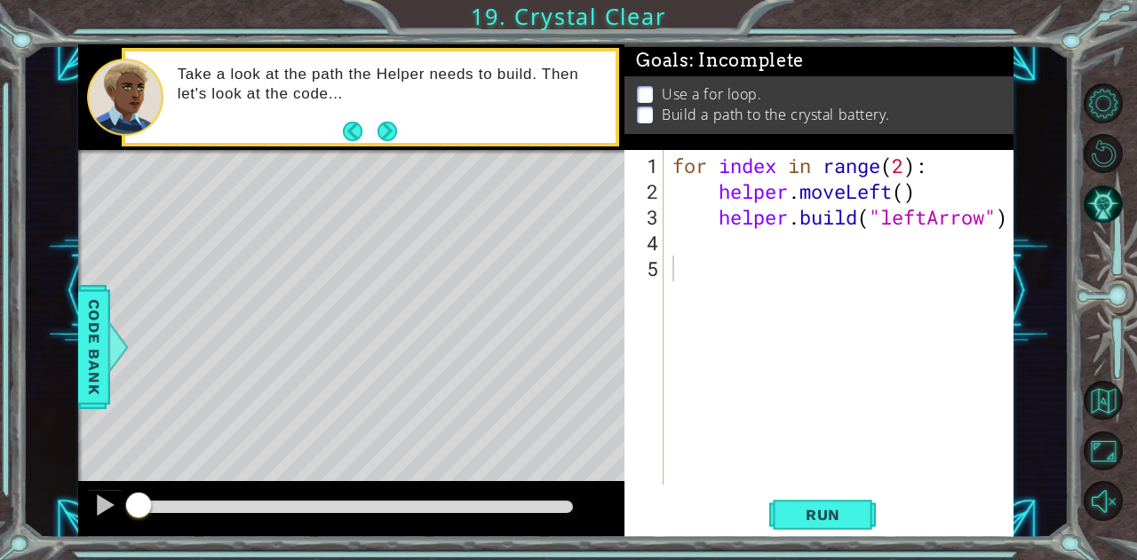
click at [798, 512] on span "Run" at bounding box center [823, 515] width 70 height 18
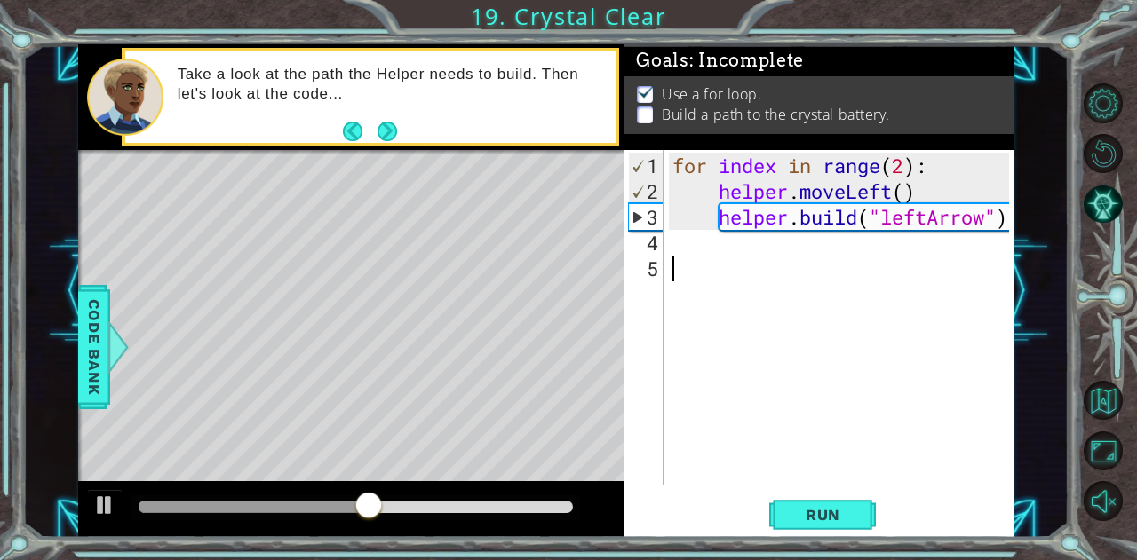
click at [707, 237] on div "for index in range ( 2 ) : helper . moveLeft ( ) helper . build ( "leftArrow" )" at bounding box center [843, 346] width 349 height 386
click at [910, 200] on div "for index in range ( 2 ) : helper . moveLeft ( ) helper . build ( "leftArrow" )" at bounding box center [843, 346] width 349 height 386
type textarea "helper.moveLeft()"
click at [936, 186] on div "for index in range ( 2 ) : helper . moveLeft ( ) helper . build ( "leftArrow" )" at bounding box center [843, 346] width 349 height 386
click at [718, 180] on div "for index in range ( 2 ) : helper . moveLeft ( ) helper . build ( "leftArrow" )" at bounding box center [843, 346] width 349 height 386
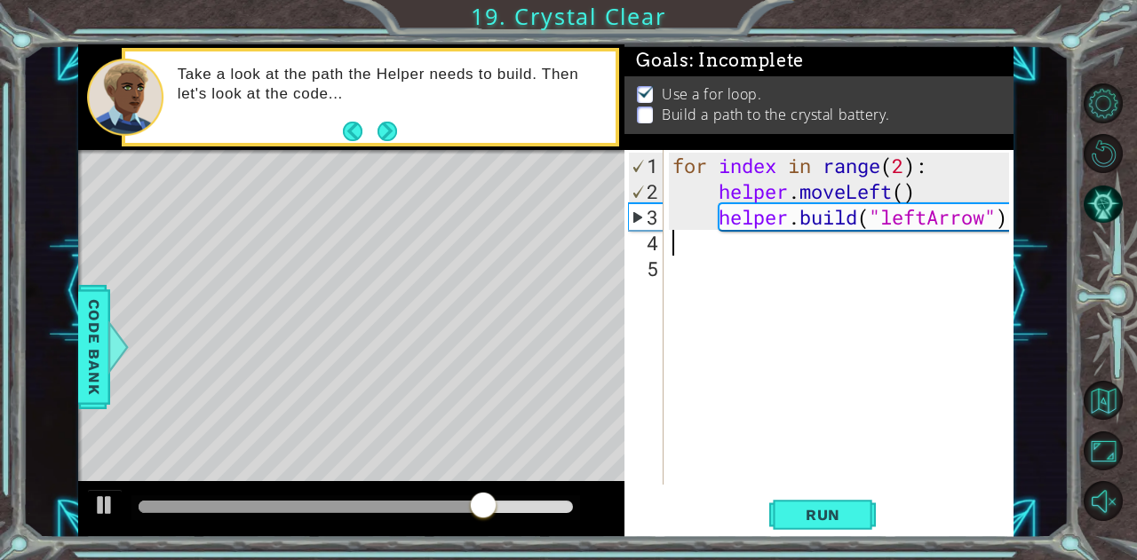
click at [700, 234] on div "for index in range ( 2 ) : helper . moveLeft ( ) helper . build ( "leftArrow" )" at bounding box center [843, 346] width 349 height 386
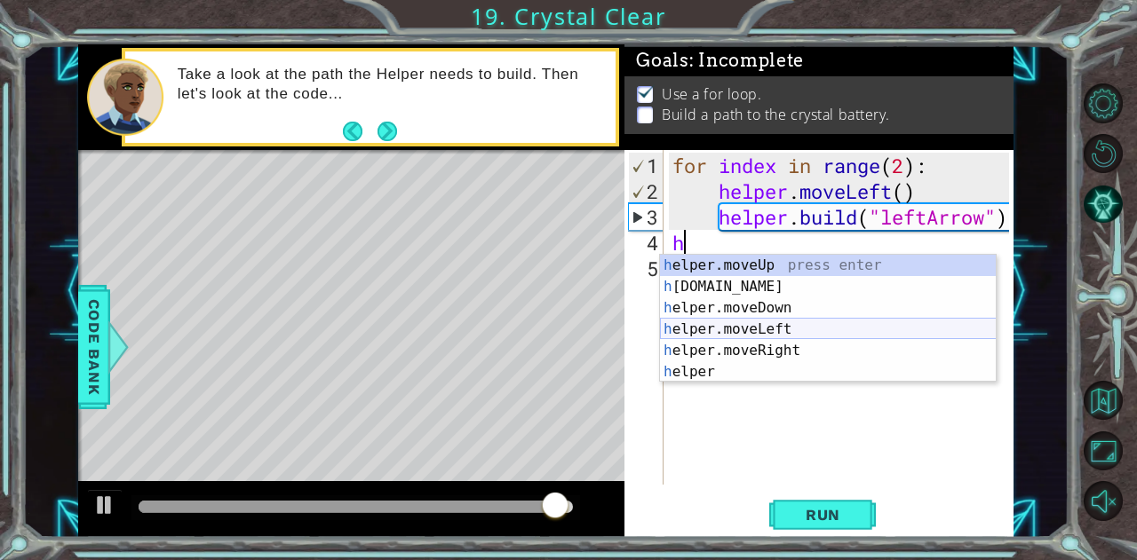
click at [743, 333] on div "h elper.moveUp press enter h [DOMAIN_NAME] press enter h elper.moveDown press e…" at bounding box center [828, 340] width 337 height 171
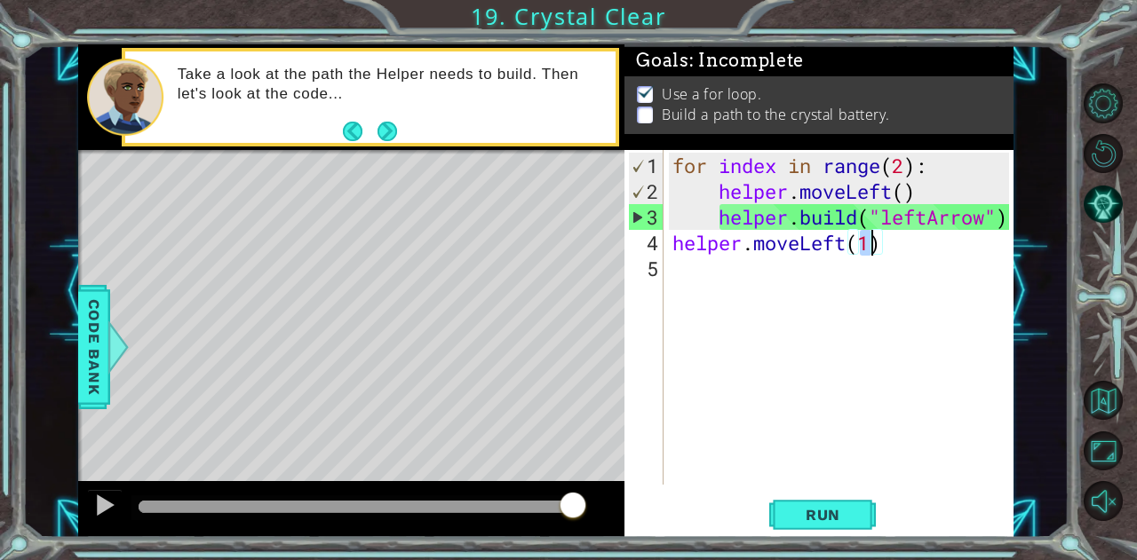
type textarea "helper.moveLeft()"
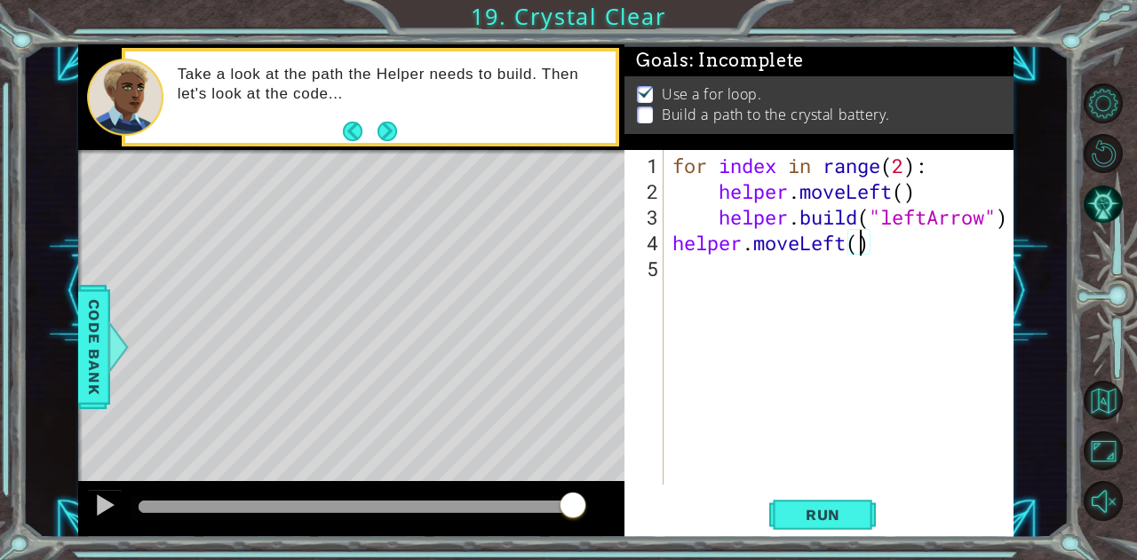
click at [799, 273] on div "for index in range ( 2 ) : helper . moveLeft ( ) helper . build ( "leftArrow" )…" at bounding box center [843, 346] width 349 height 386
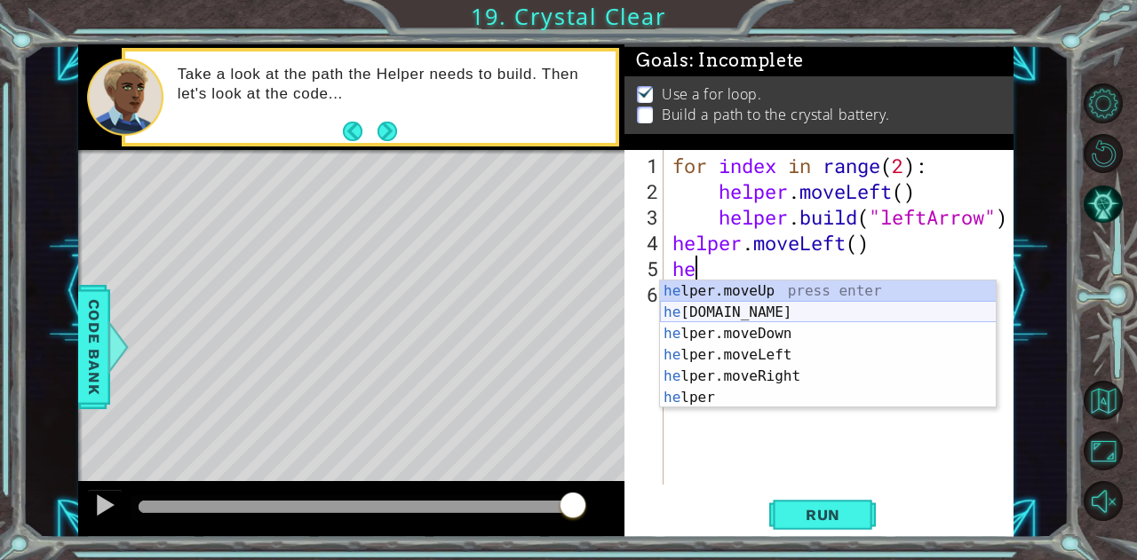
click at [783, 312] on div "he lper.moveUp press enter he [DOMAIN_NAME] press enter he lper.moveDown press …" at bounding box center [828, 366] width 337 height 171
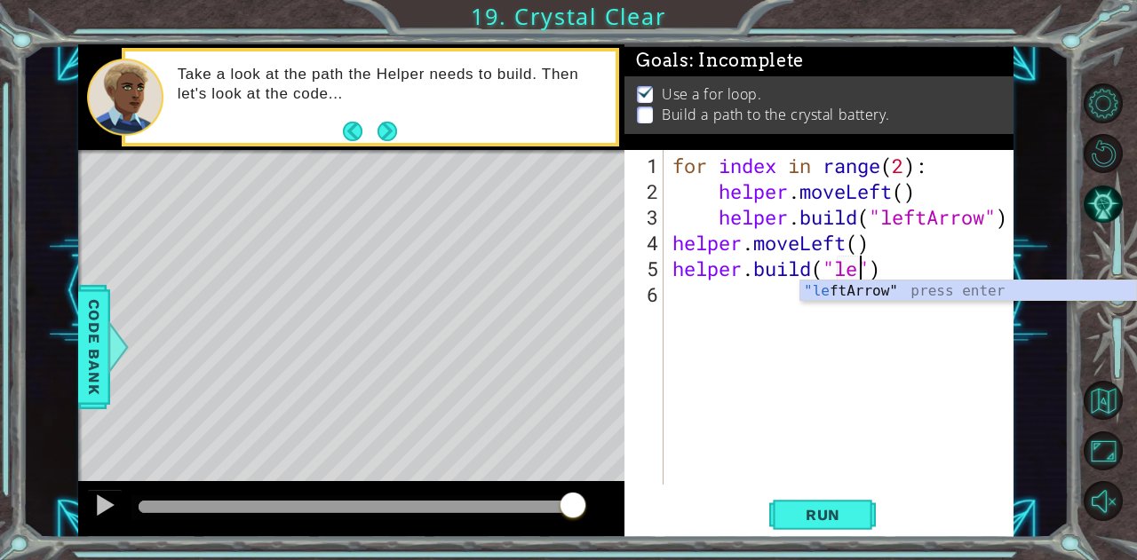
scroll to position [0, 9]
click at [817, 296] on div ""lef [PERSON_NAME]" press enter" at bounding box center [968, 313] width 337 height 64
type textarea "[DOMAIN_NAME]("leftArrow")"
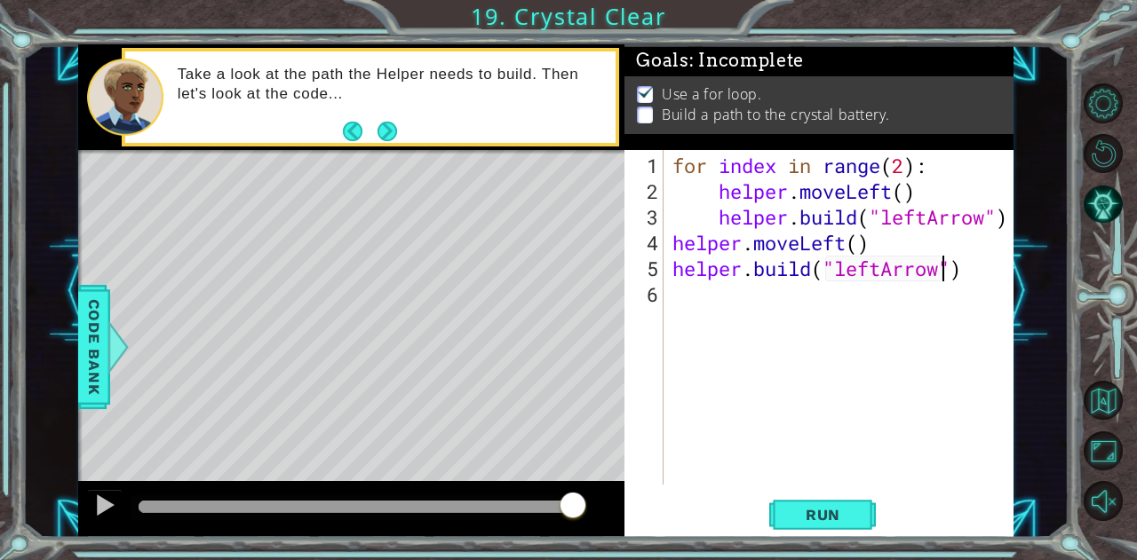
click at [780, 297] on div "for index in range ( 2 ) : helper . moveLeft ( ) helper . build ( "leftArrow" )…" at bounding box center [843, 346] width 349 height 386
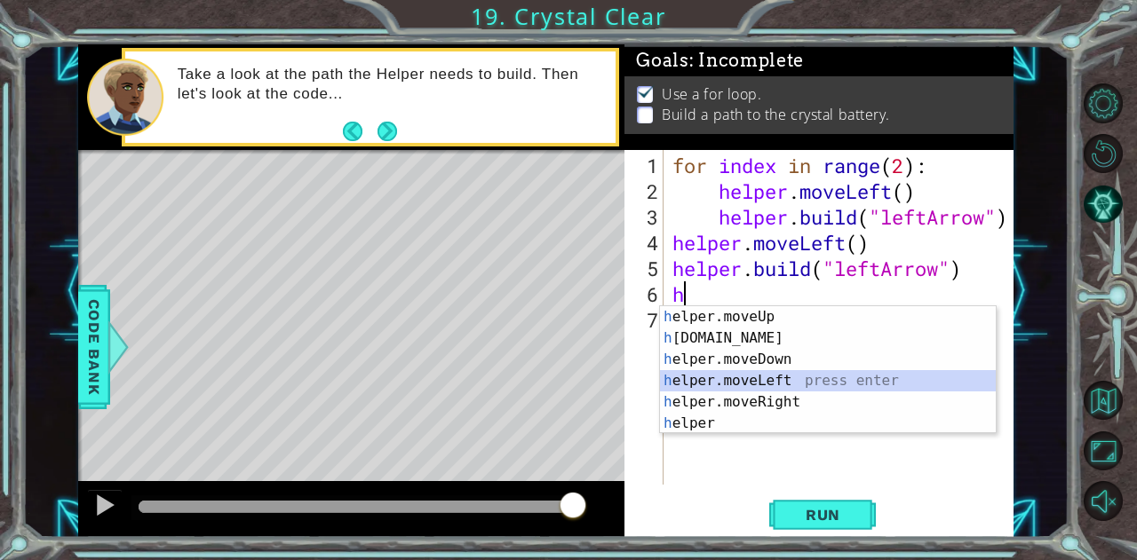
click at [771, 378] on div "h elper.moveUp press enter h [DOMAIN_NAME] press enter h elper.moveDown press e…" at bounding box center [828, 391] width 337 height 171
type textarea "helper.moveLeft(1)"
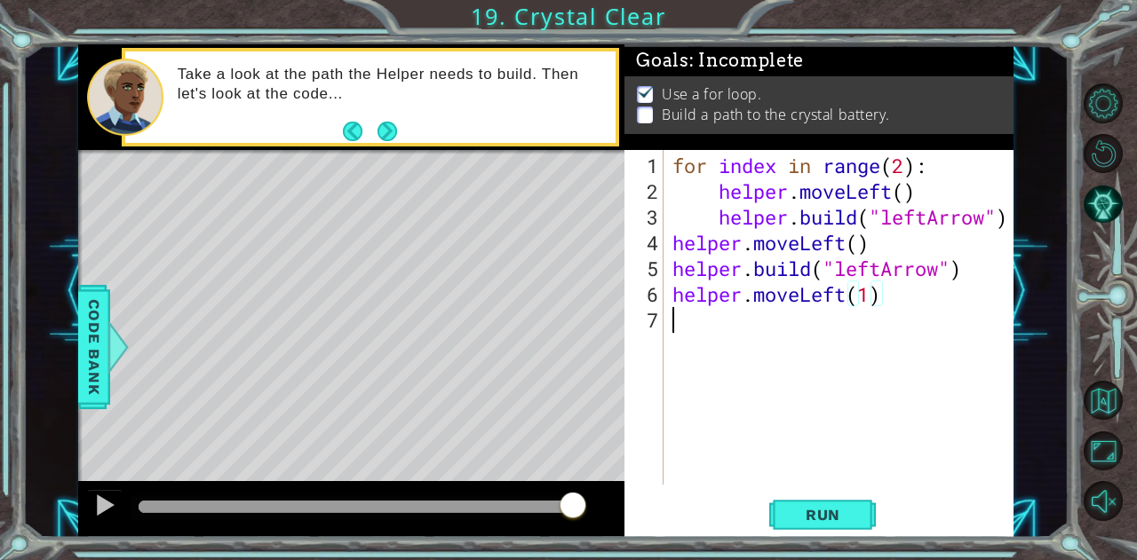
click at [741, 335] on div "for index in range ( 2 ) : helper . moveLeft ( ) helper . build ( "leftArrow" )…" at bounding box center [843, 346] width 349 height 386
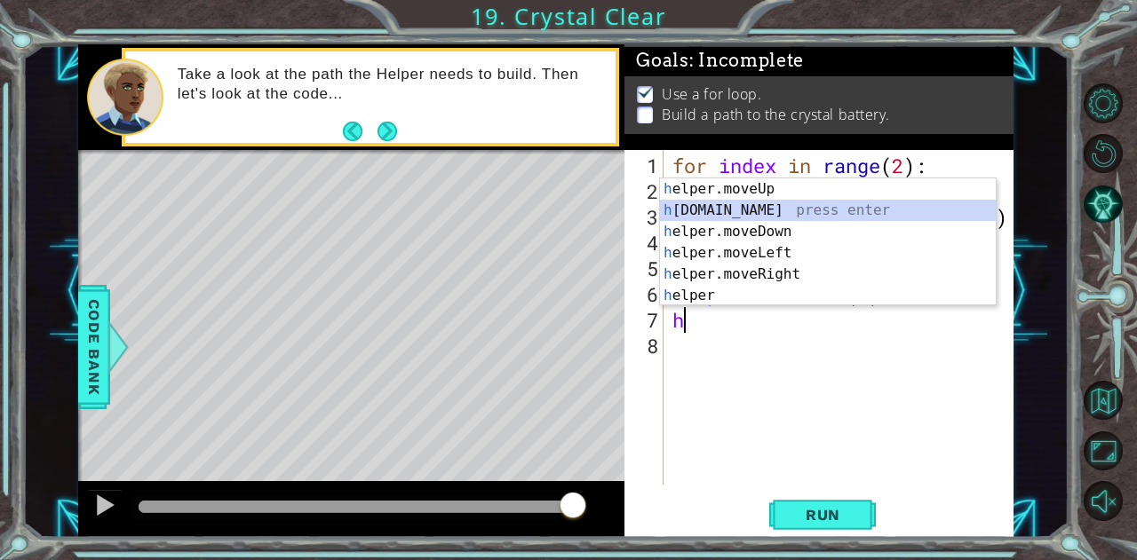
click at [764, 211] on div "h elper.moveUp press enter h [DOMAIN_NAME] press enter h elper.moveDown press e…" at bounding box center [828, 264] width 337 height 171
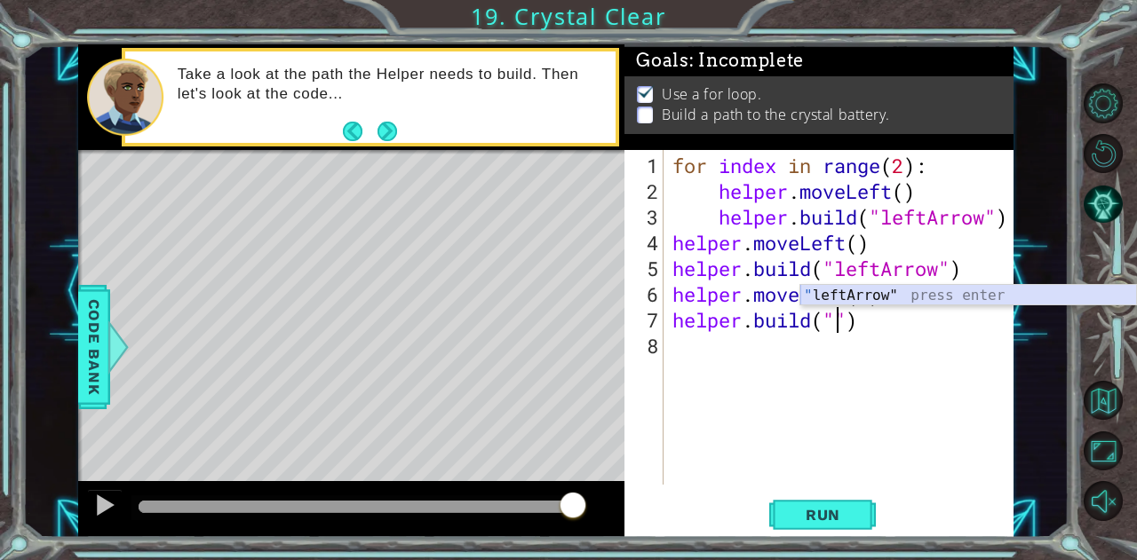
click at [849, 299] on div "" leftArrow" press enter" at bounding box center [968, 317] width 337 height 64
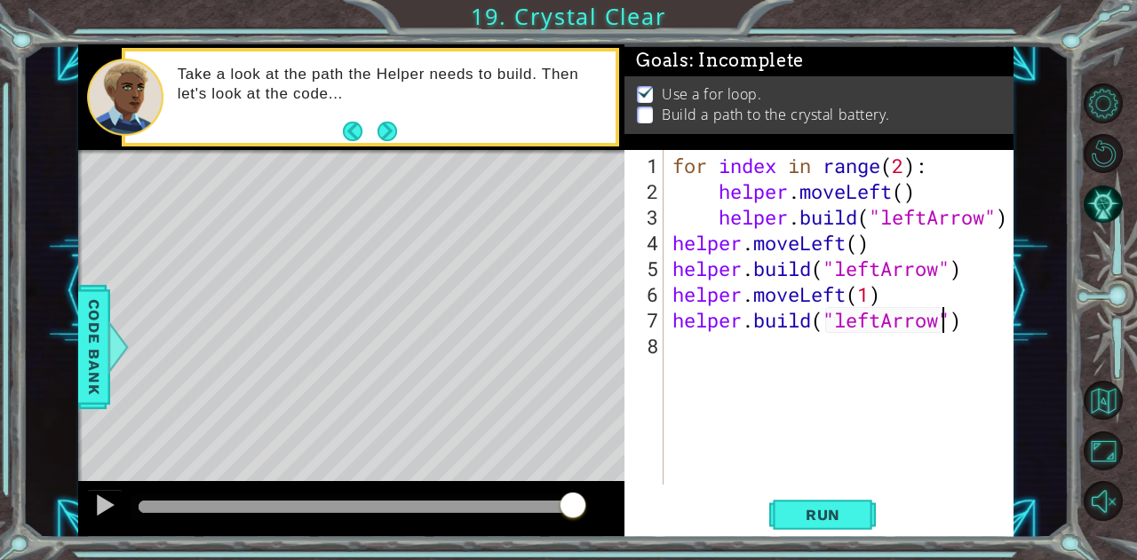
type textarea "[DOMAIN_NAME]("leftArrow")"
click at [818, 511] on span "Run" at bounding box center [823, 515] width 70 height 18
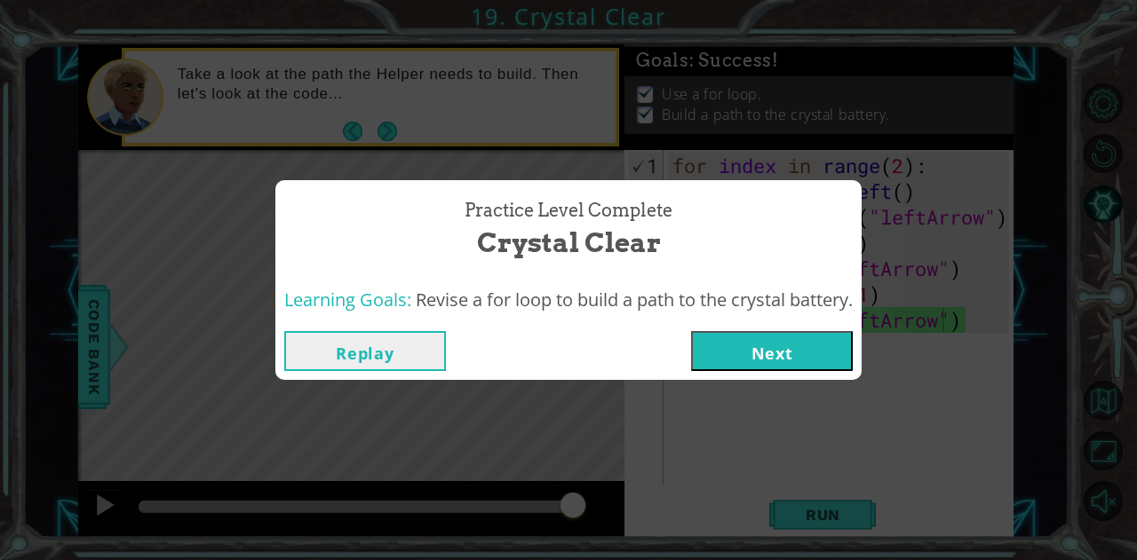
click at [753, 354] on button "Next" at bounding box center [772, 351] width 162 height 40
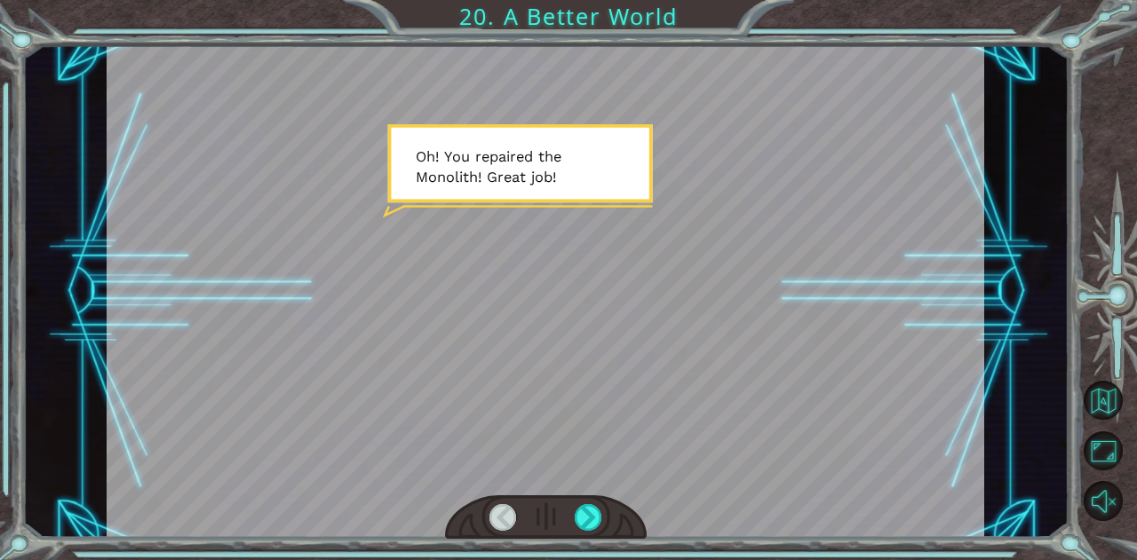
click at [584, 526] on div at bounding box center [589, 517] width 28 height 27
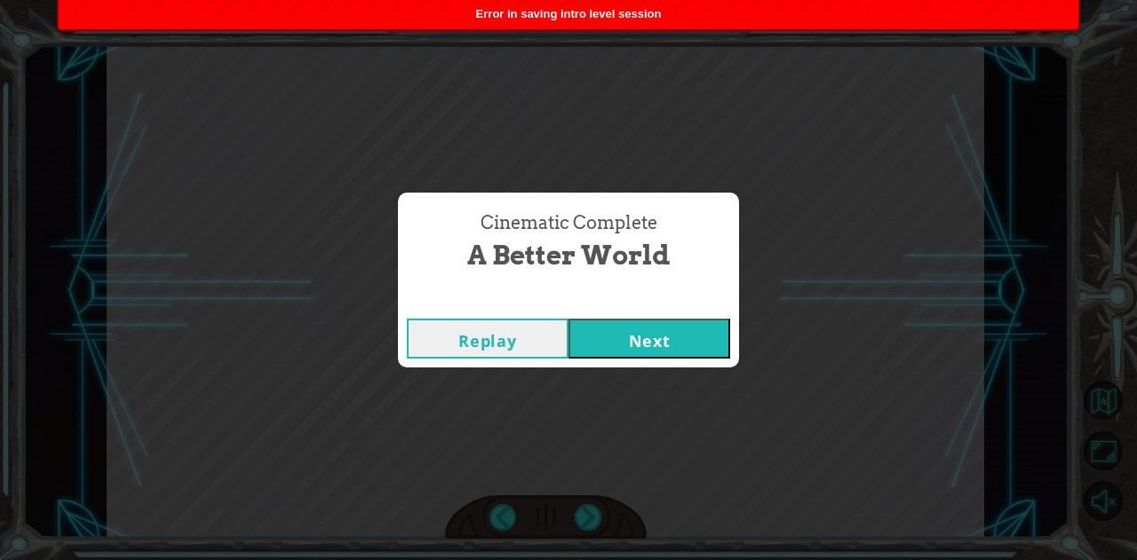
click at [650, 351] on button "Next" at bounding box center [649, 339] width 162 height 40
